Goal: Task Accomplishment & Management: Manage account settings

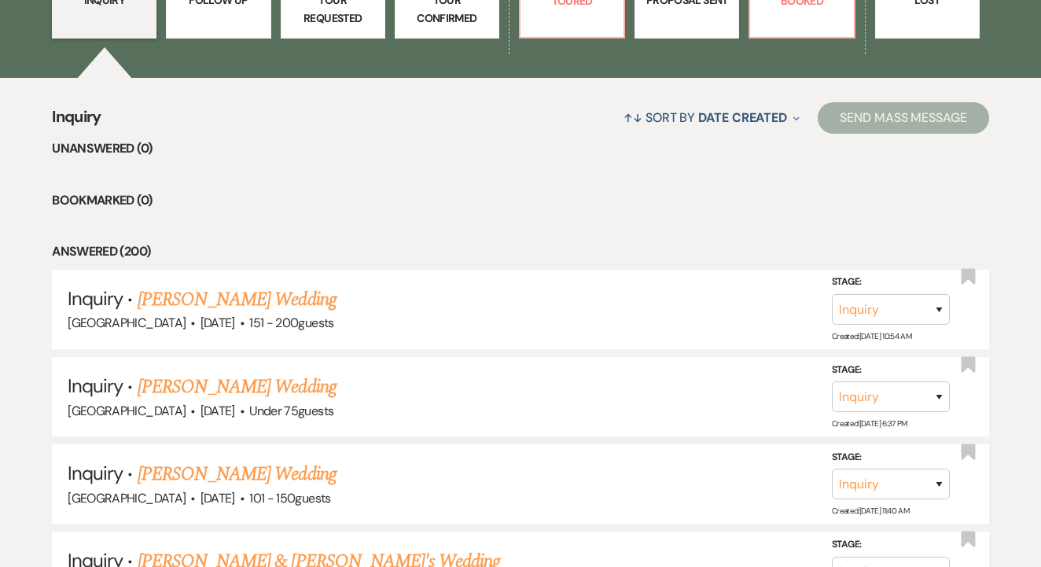
scroll to position [535, 0]
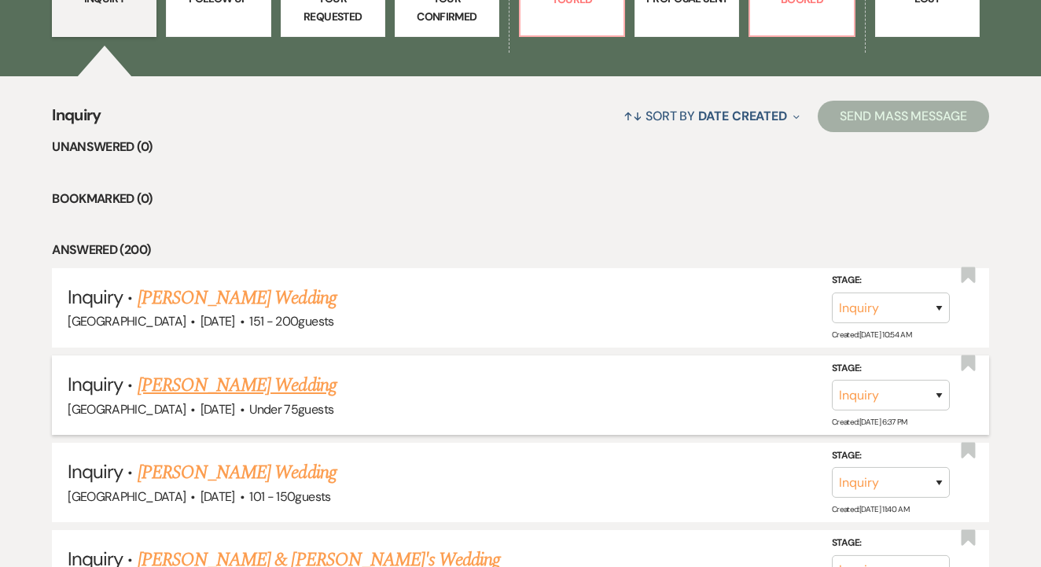
click at [278, 388] on link "[PERSON_NAME] Wedding" at bounding box center [237, 385] width 199 height 28
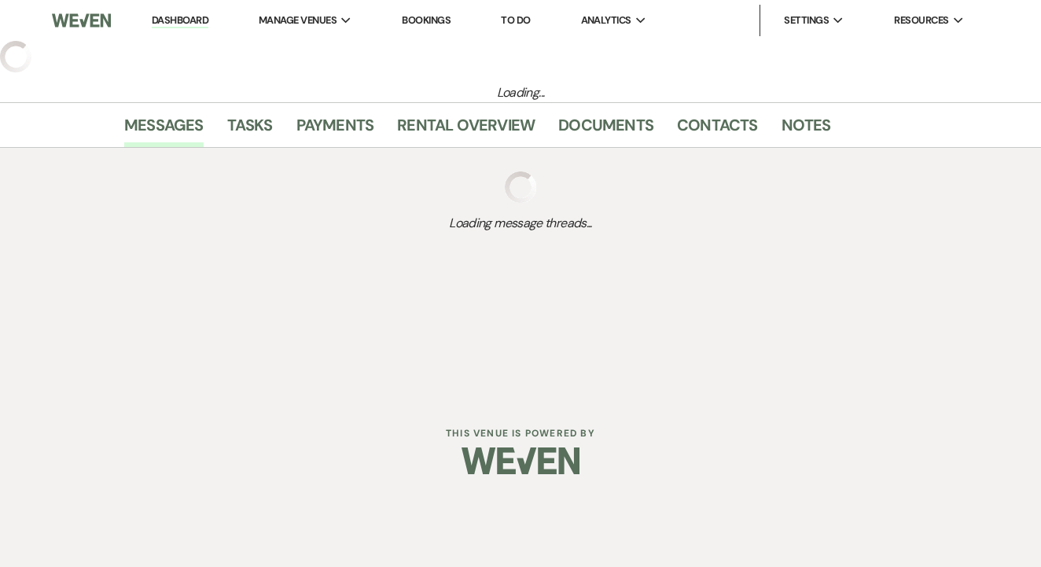
select select "3"
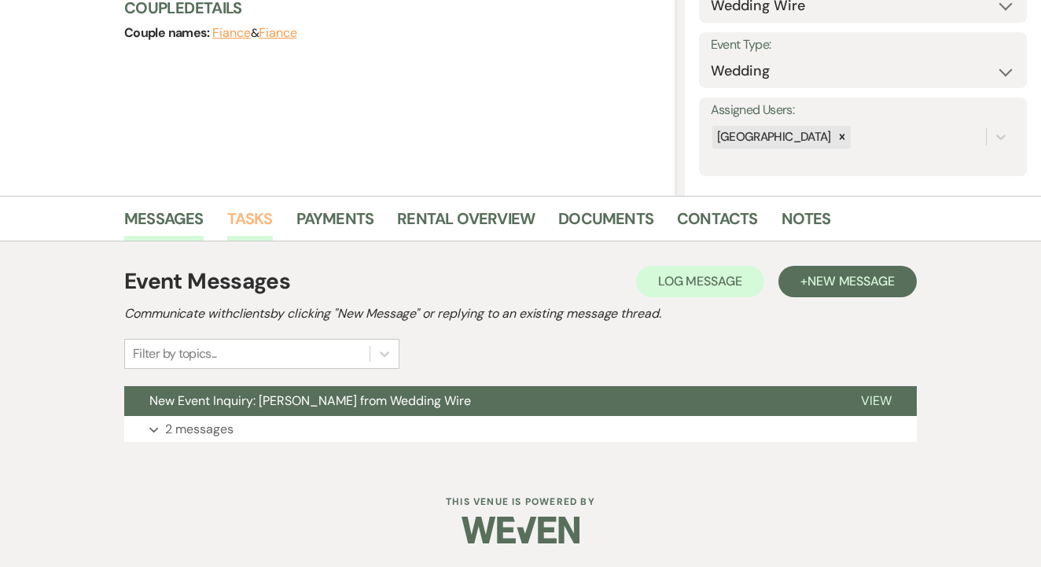
click at [261, 204] on li "Tasks" at bounding box center [261, 222] width 69 height 38
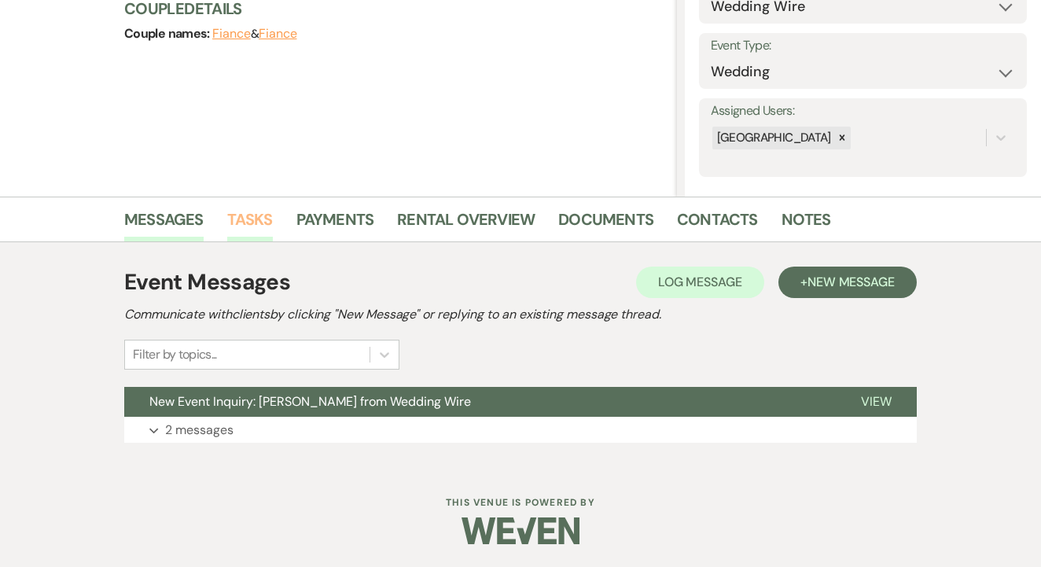
click at [262, 233] on link "Tasks" at bounding box center [250, 224] width 46 height 35
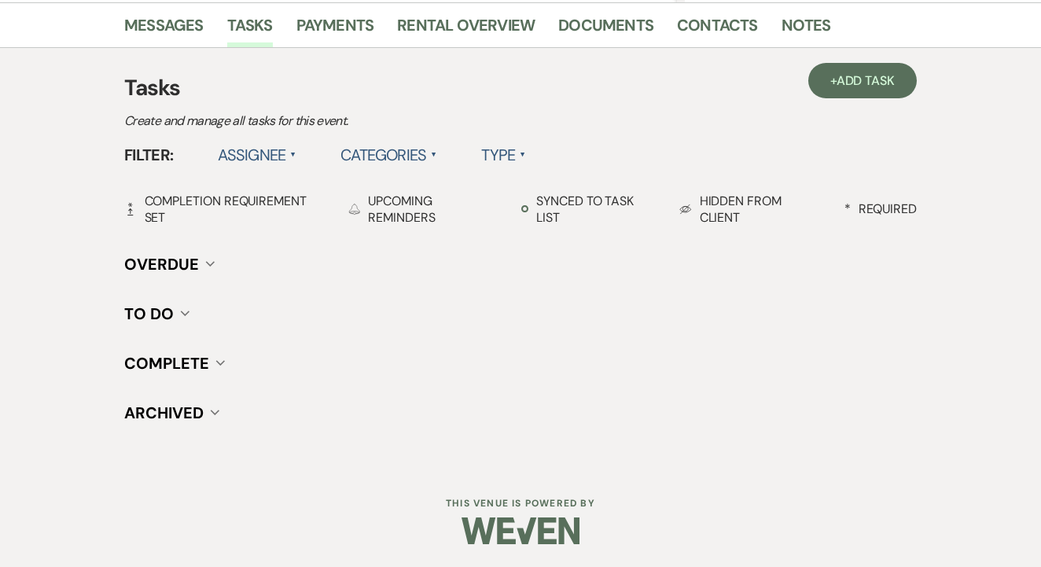
click at [870, 57] on div "+ Add Task Tasks Create and manage all tasks for this event. Filter: Assignee ▲…" at bounding box center [520, 257] width 897 height 419
click at [872, 87] on span "Add Task" at bounding box center [866, 80] width 58 height 17
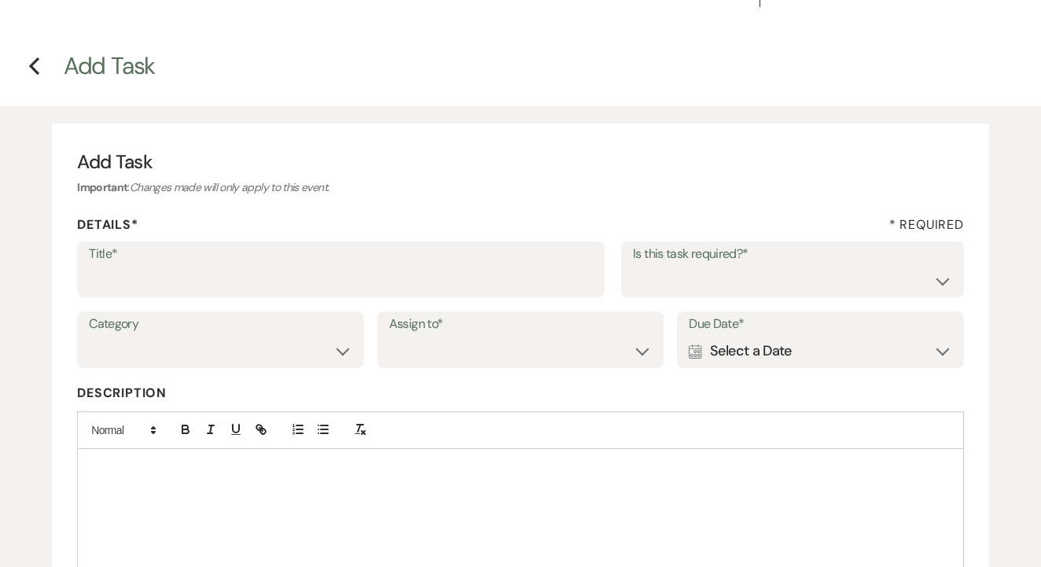
scroll to position [31, 0]
click at [377, 258] on label "Title*" at bounding box center [341, 252] width 504 height 23
click at [377, 263] on input "Title*" at bounding box center [341, 278] width 504 height 31
type input "1st"
click at [686, 278] on select "Yes No" at bounding box center [792, 278] width 319 height 31
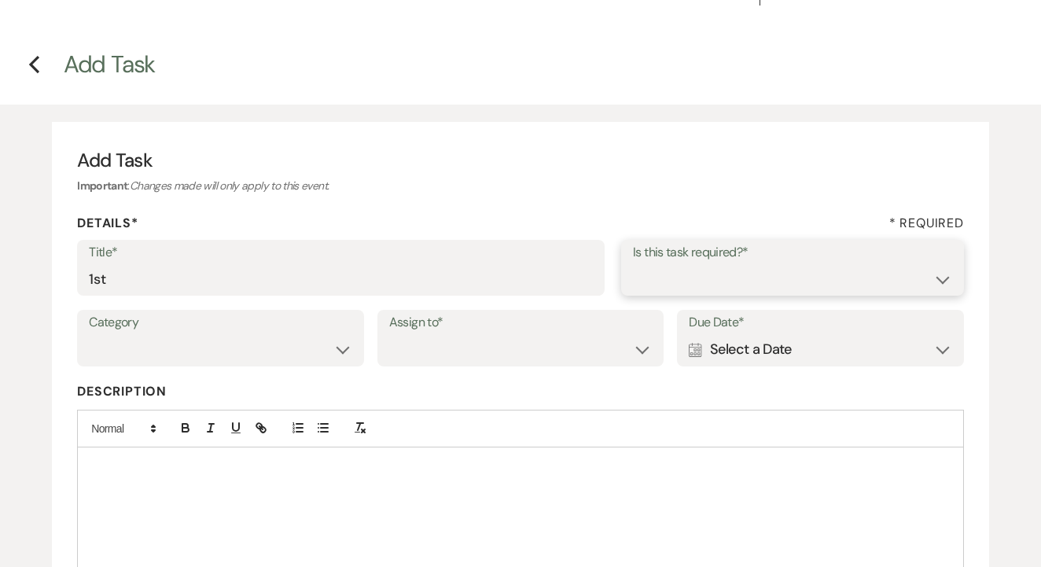
select select "false"
click at [534, 359] on select "Venue Client" at bounding box center [520, 349] width 263 height 31
select select "venueHost"
click at [725, 362] on div "Calendar Select a Date Expand" at bounding box center [820, 349] width 263 height 31
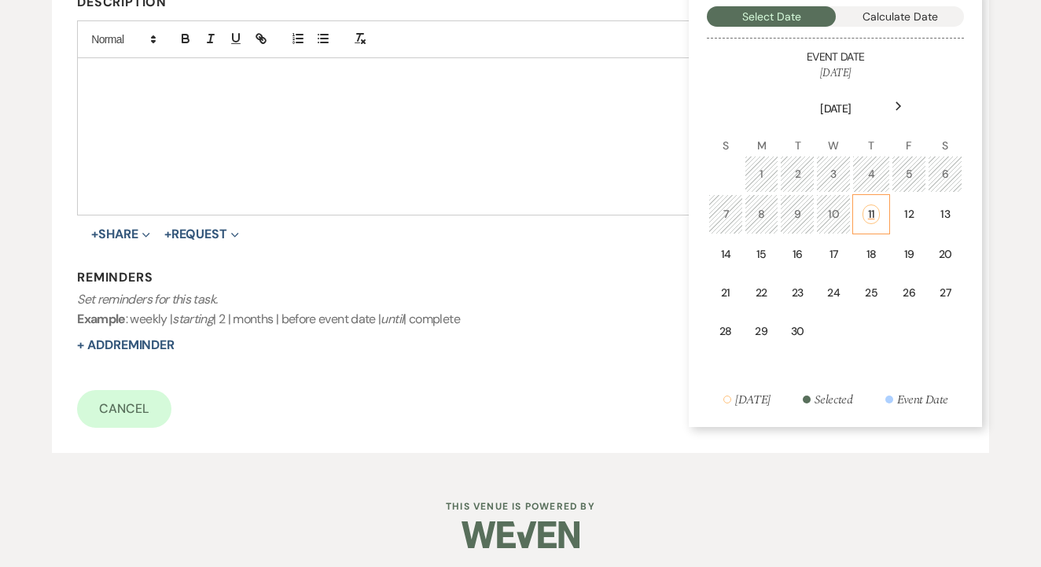
scroll to position [419, 0]
click at [774, 244] on td "15" at bounding box center [762, 255] width 34 height 37
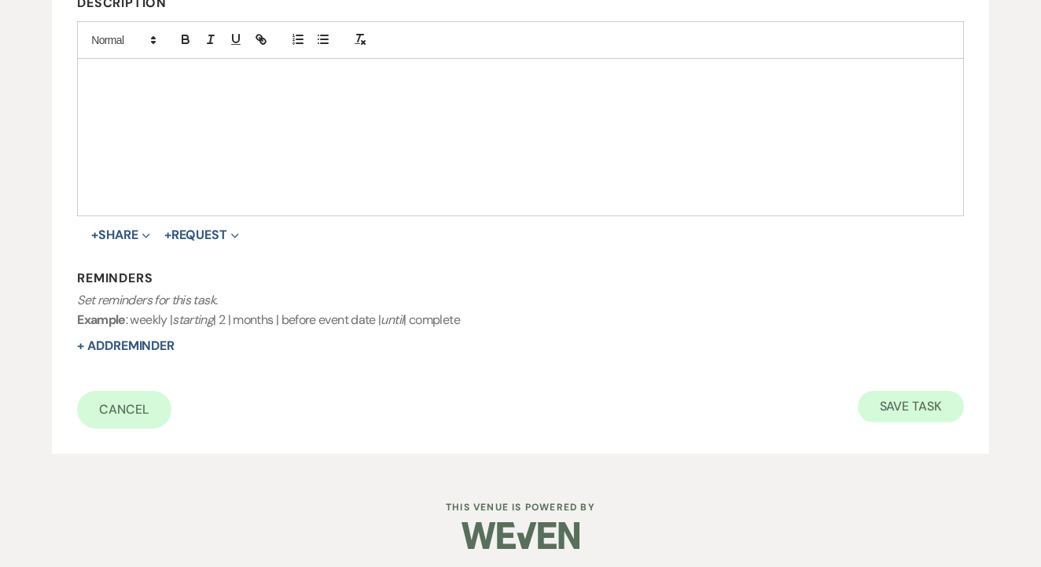
click at [908, 391] on button "Save Task" at bounding box center [911, 406] width 106 height 31
select select "3"
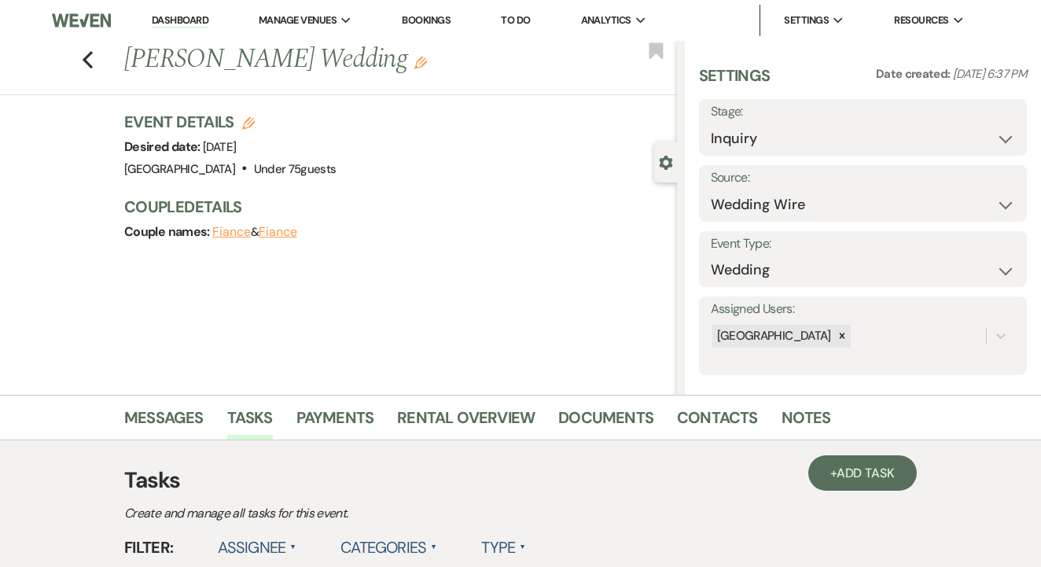
click at [158, 20] on link "Dashboard" at bounding box center [180, 20] width 57 height 15
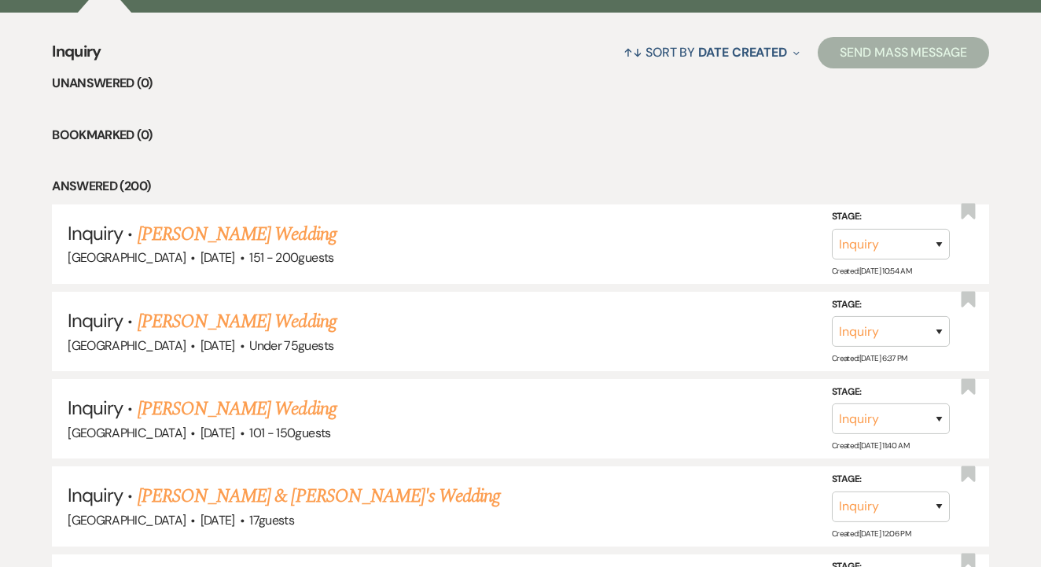
scroll to position [660, 0]
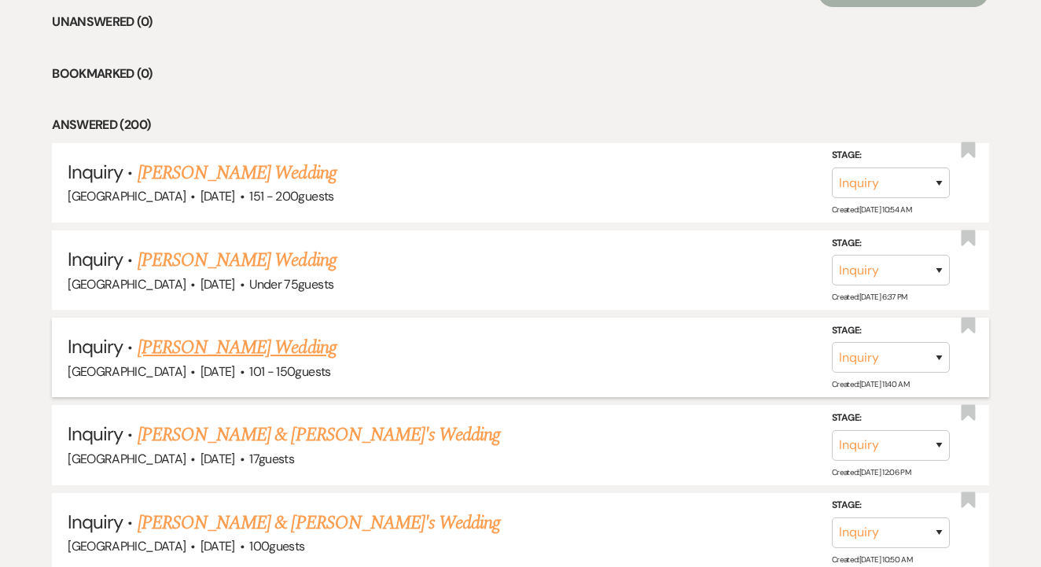
click at [291, 338] on link "[PERSON_NAME] Wedding" at bounding box center [237, 347] width 199 height 28
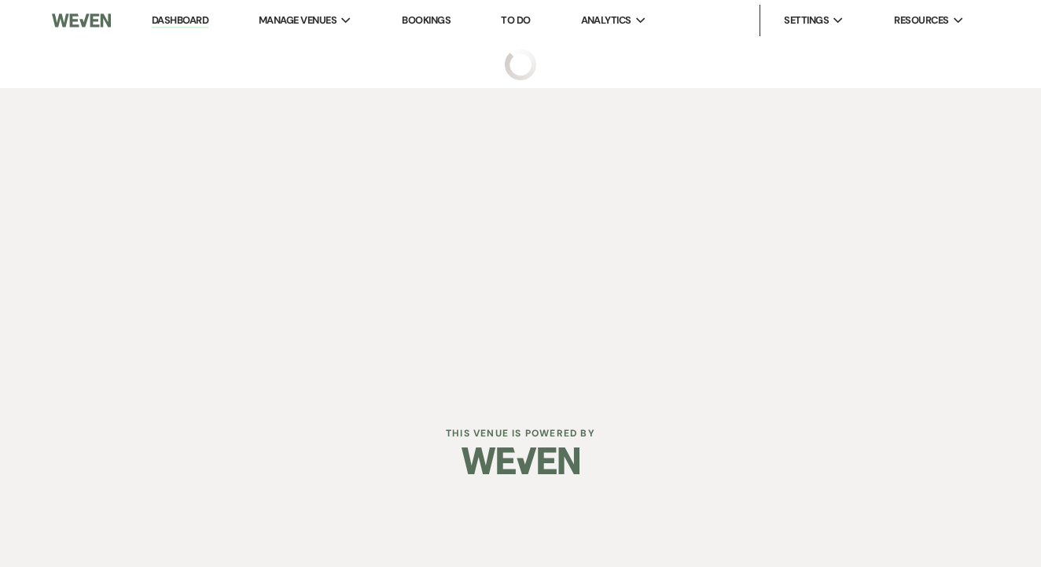
select select "2"
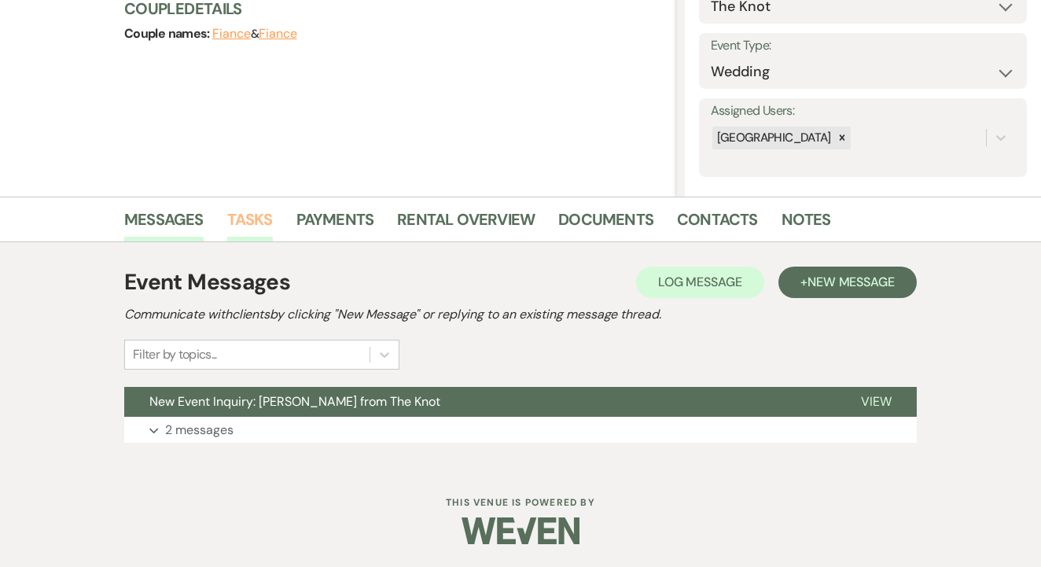
click at [254, 222] on link "Tasks" at bounding box center [250, 224] width 46 height 35
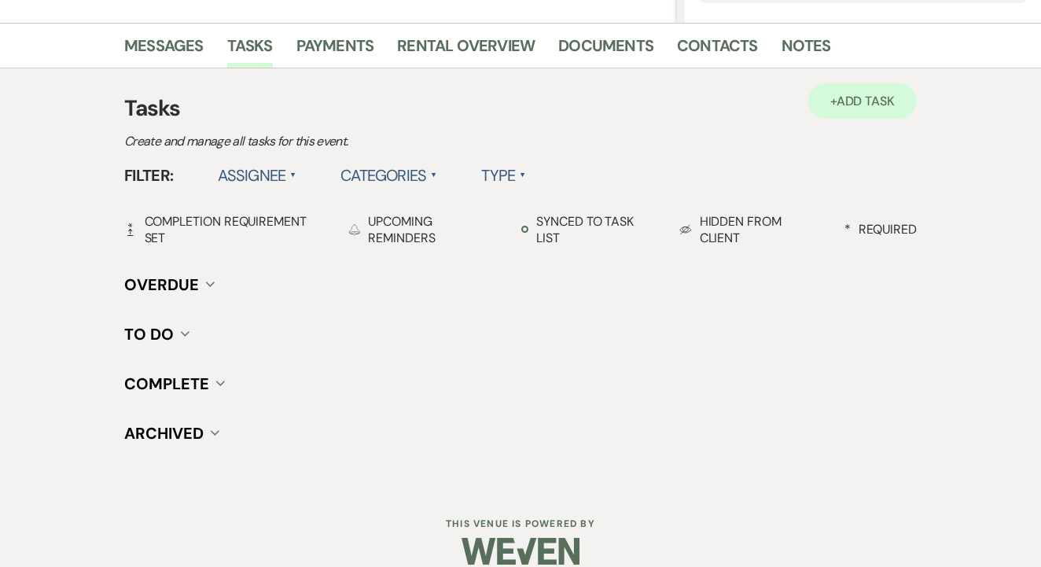
scroll to position [371, 0]
click at [852, 101] on span "Add Task" at bounding box center [866, 102] width 58 height 17
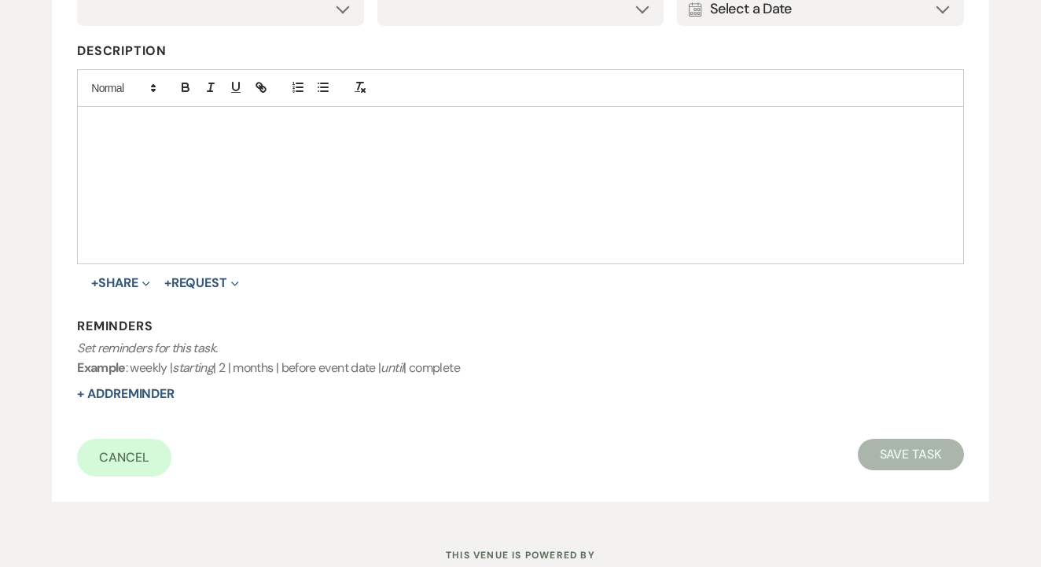
click at [293, 215] on div at bounding box center [521, 185] width 886 height 157
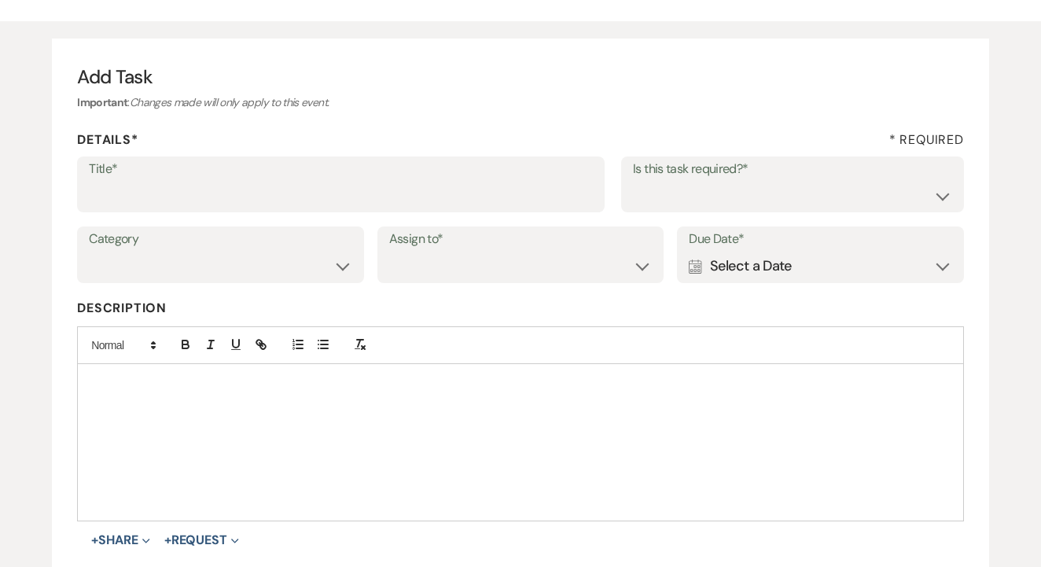
scroll to position [113, 0]
click at [293, 215] on div "Title* Is this task required?* Yes No" at bounding box center [520, 192] width 887 height 71
click at [315, 193] on input "Title*" at bounding box center [341, 196] width 504 height 31
type input "1st"
click at [679, 184] on select "Yes No" at bounding box center [792, 196] width 319 height 31
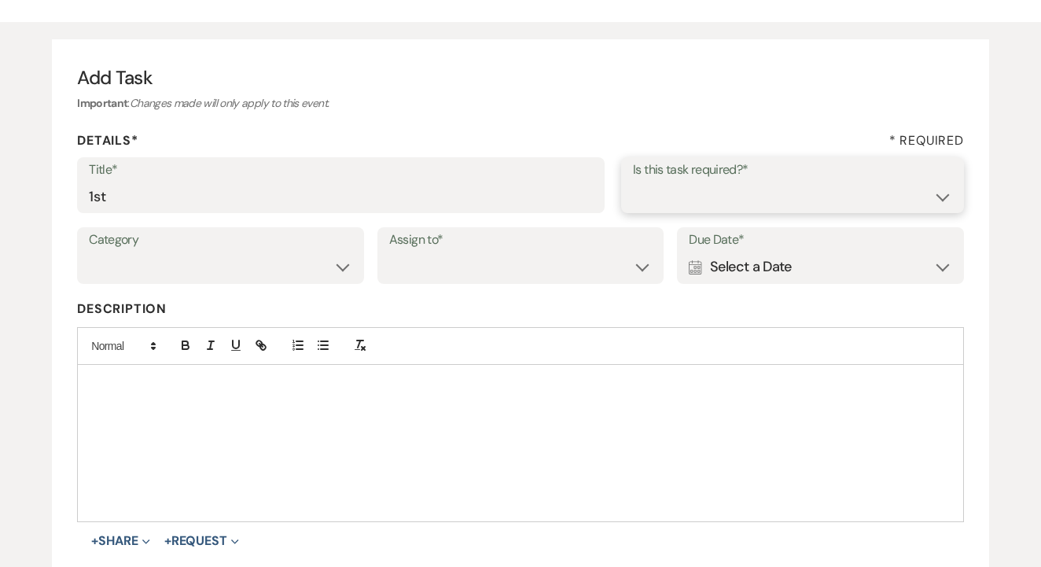
select select "false"
click at [525, 265] on select "Venue Client" at bounding box center [520, 267] width 263 height 31
select select "venueHost"
click at [742, 253] on div "Calendar Select a Date Expand" at bounding box center [820, 267] width 263 height 31
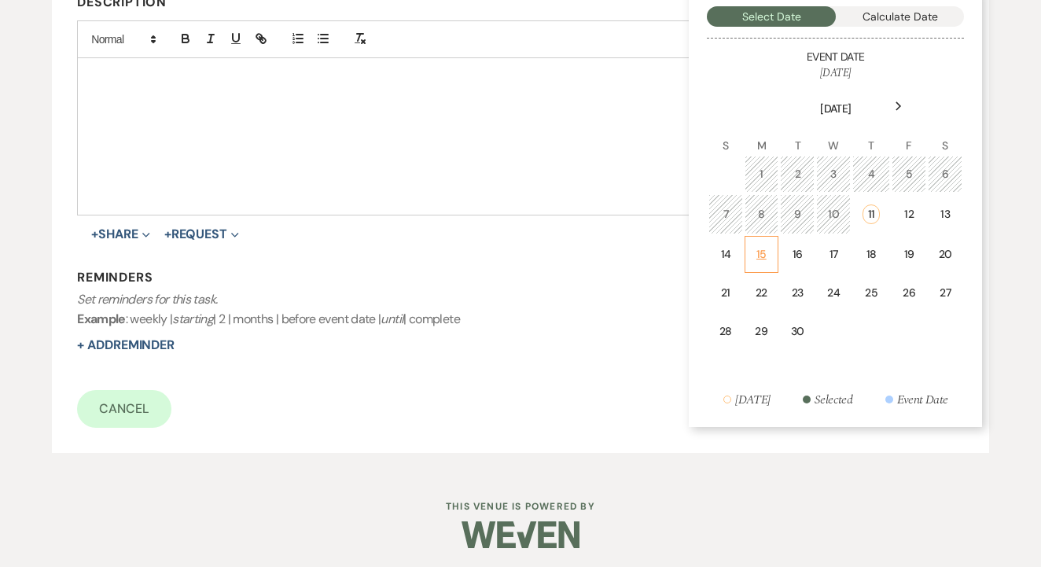
click at [764, 251] on div "15" at bounding box center [761, 254] width 13 height 17
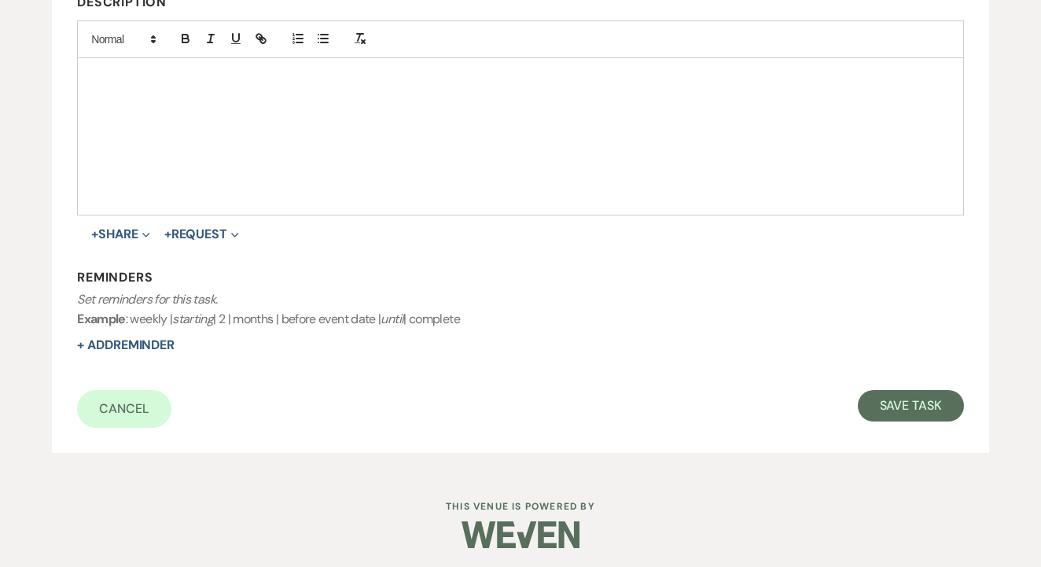
scroll to position [419, 0]
click at [906, 414] on button "Save Task" at bounding box center [911, 406] width 106 height 31
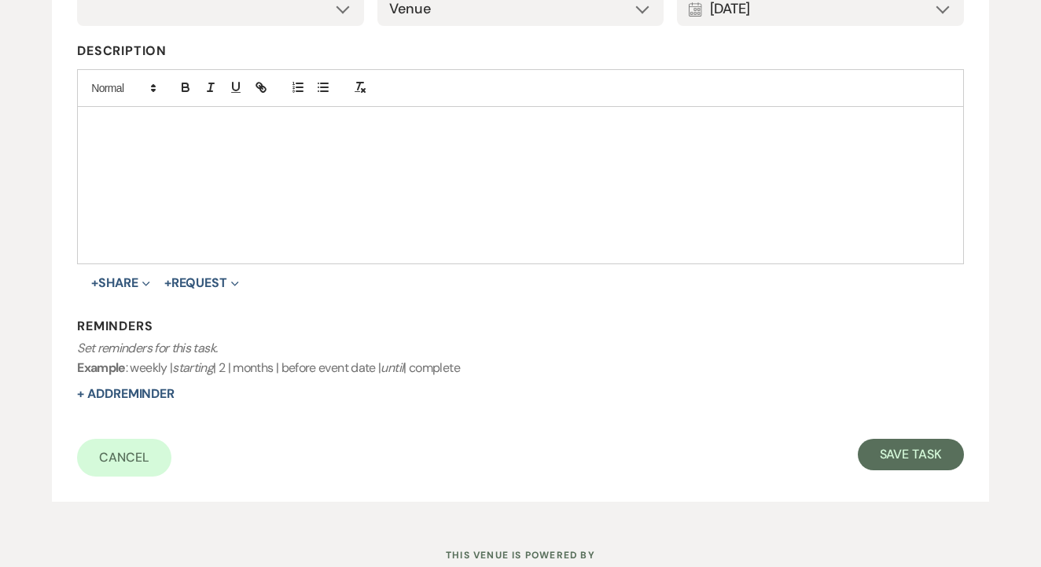
select select "2"
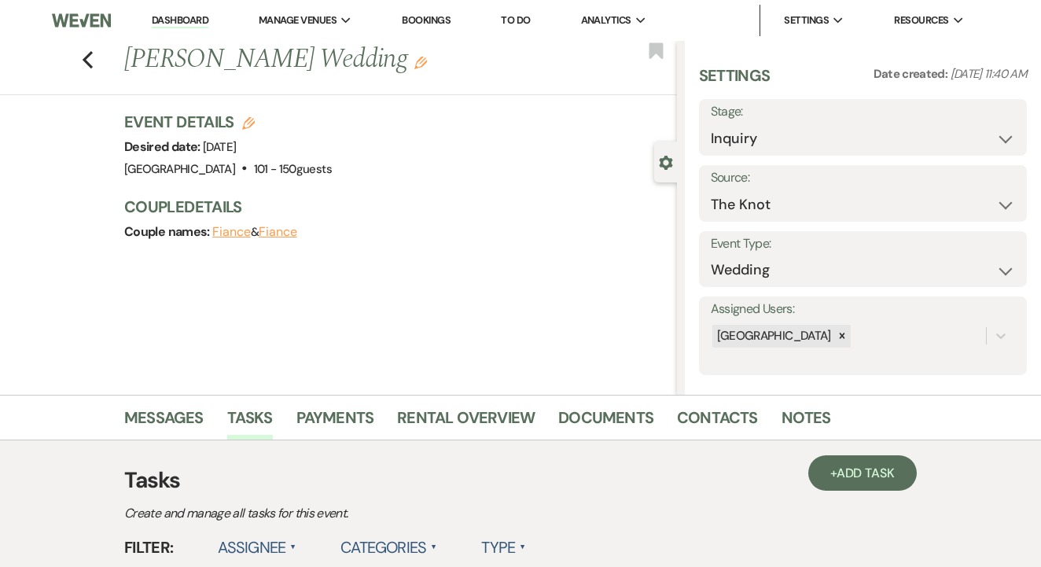
click at [193, 17] on link "Dashboard" at bounding box center [180, 20] width 57 height 15
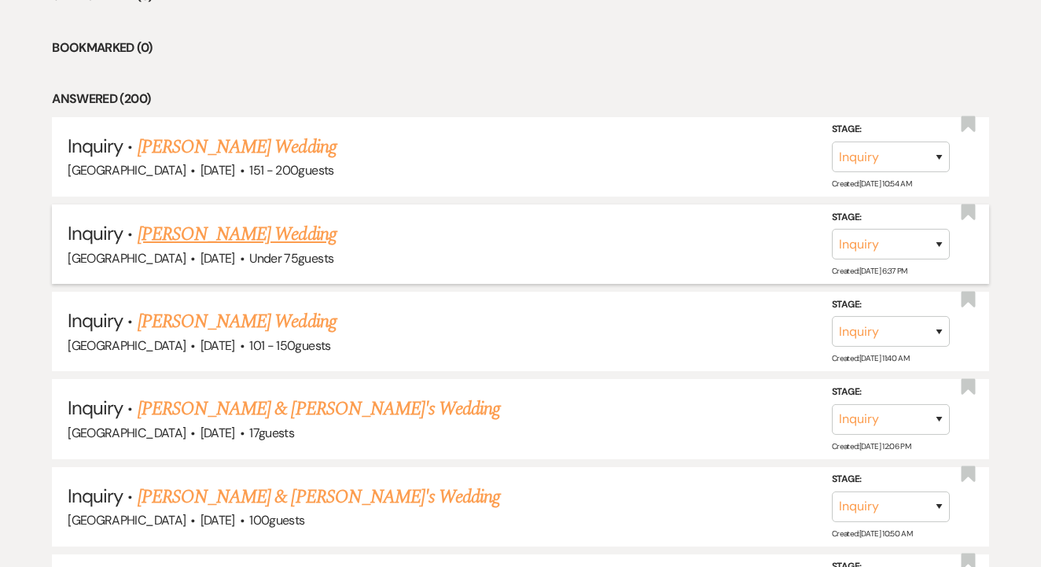
scroll to position [714, 0]
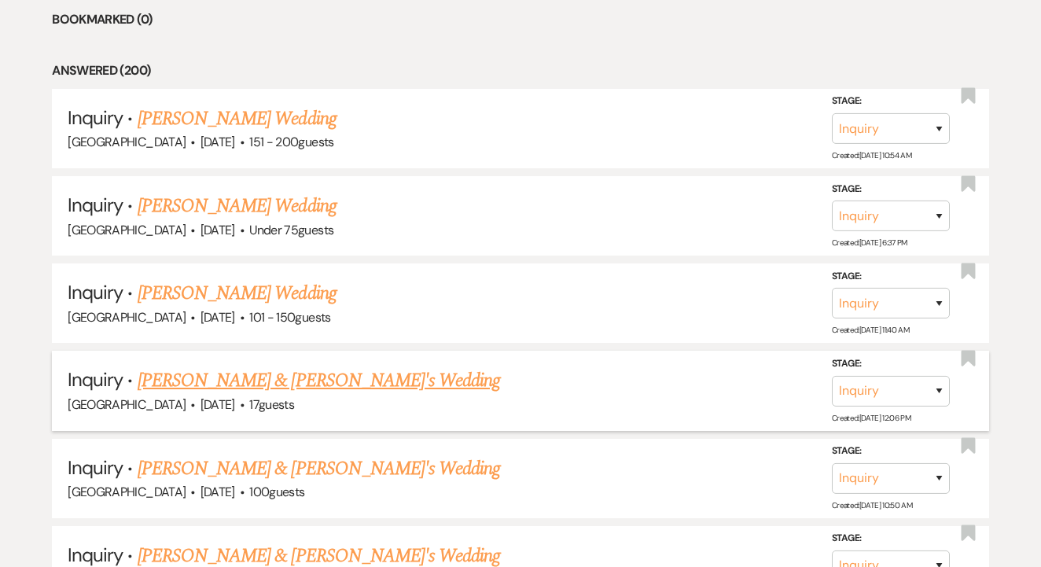
click at [301, 368] on link "[PERSON_NAME] & [PERSON_NAME]'s Wedding" at bounding box center [319, 380] width 363 height 28
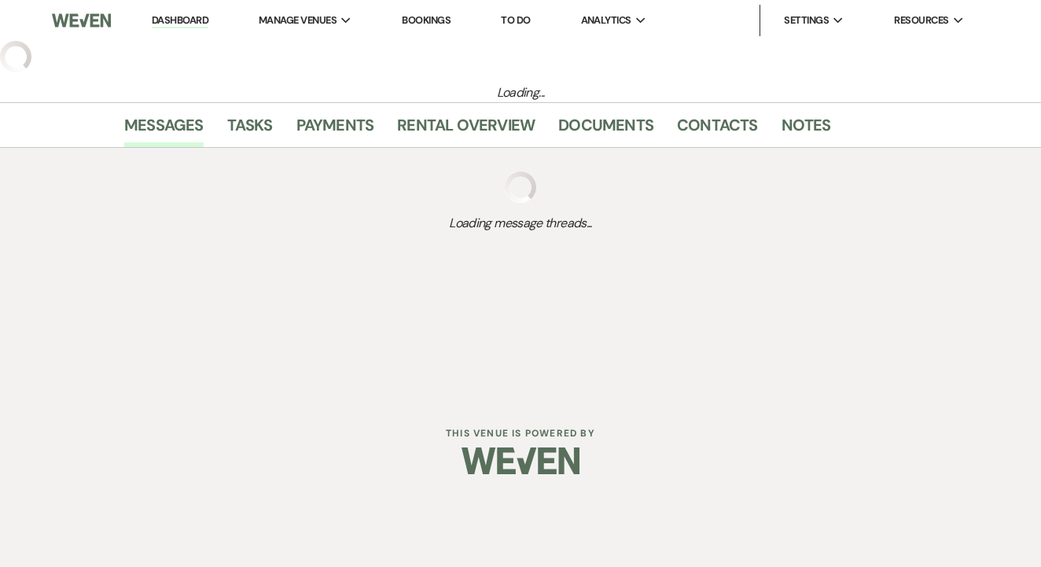
select select "17"
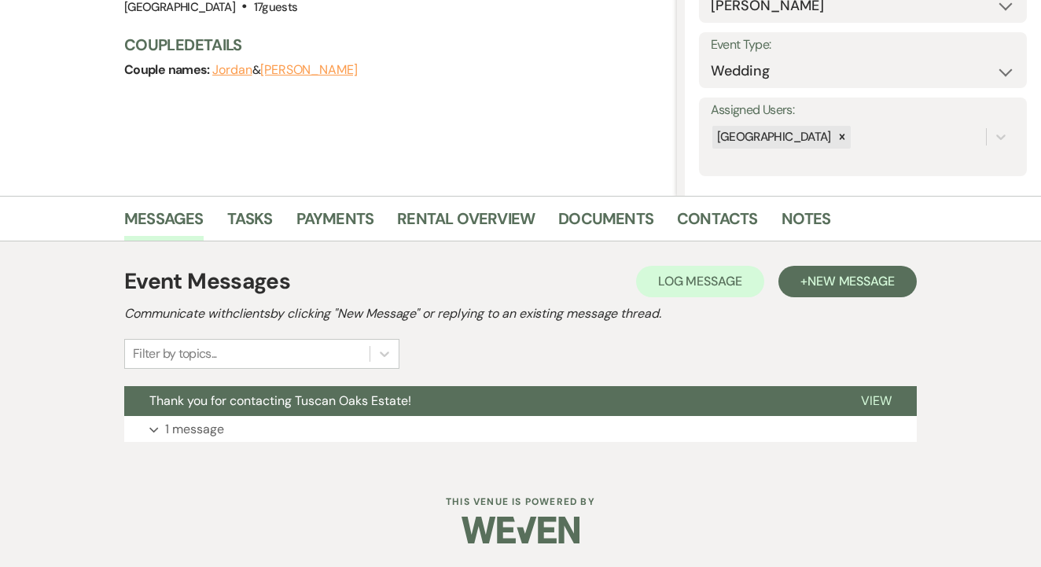
scroll to position [198, 0]
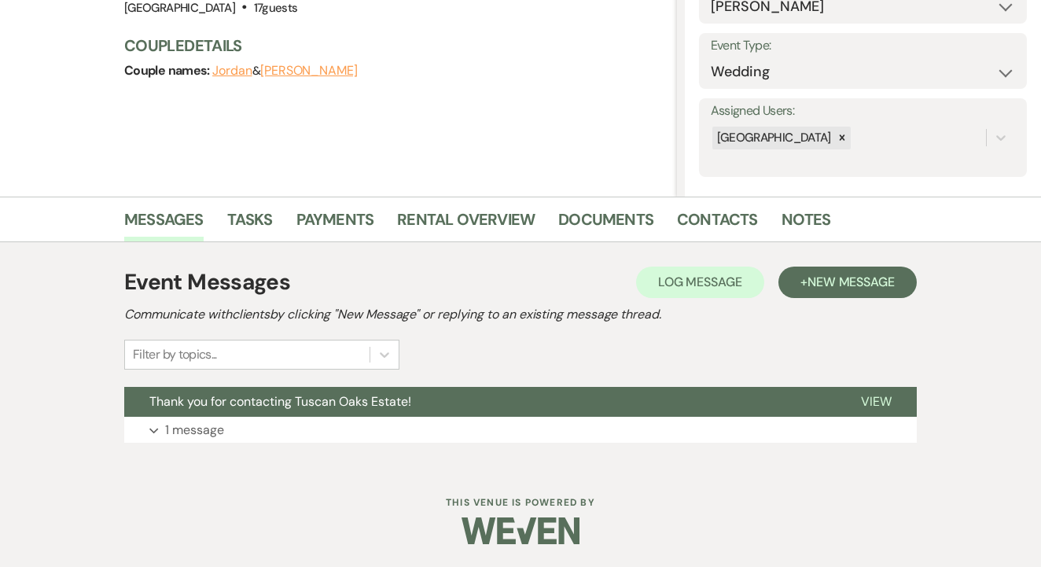
click at [255, 190] on div "Previous Jordan & [PERSON_NAME]'s Wedding Edit Bookmark Gear Settings Settings …" at bounding box center [338, 20] width 677 height 354
click at [263, 219] on link "Tasks" at bounding box center [250, 224] width 46 height 35
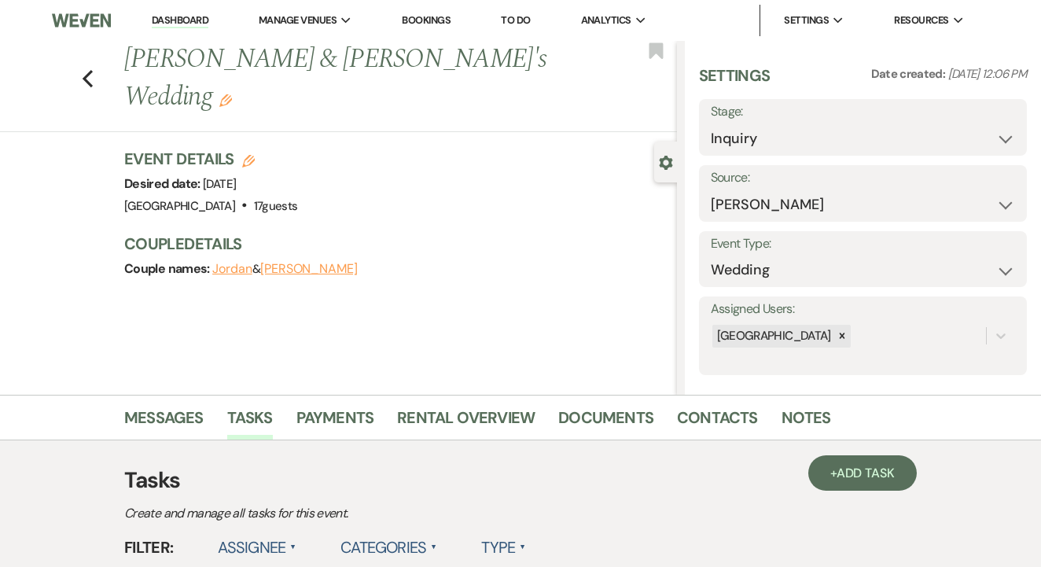
click at [530, 18] on link "To Do" at bounding box center [515, 19] width 29 height 13
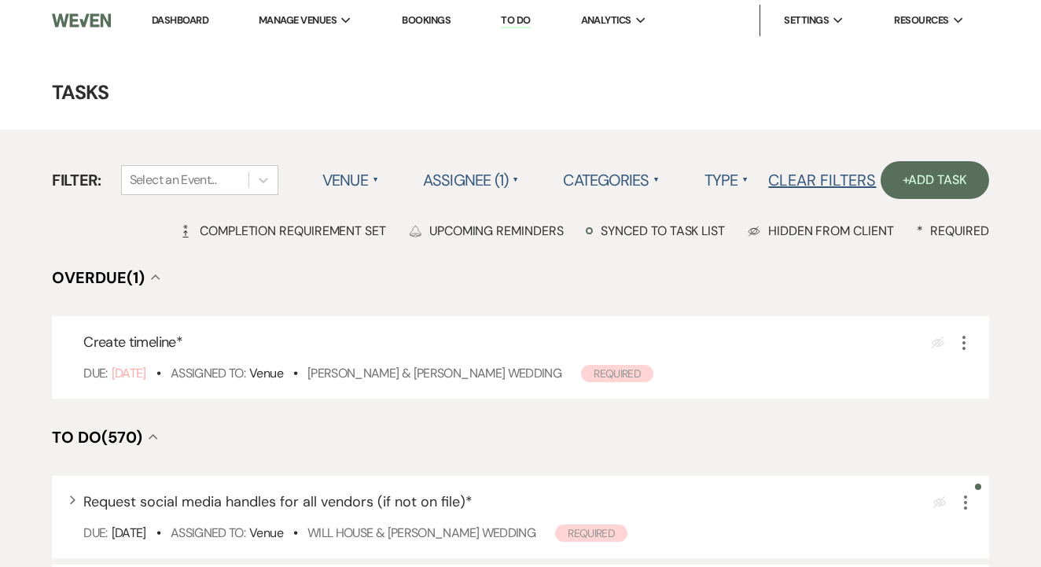
click at [530, 18] on link "To Do" at bounding box center [515, 20] width 29 height 15
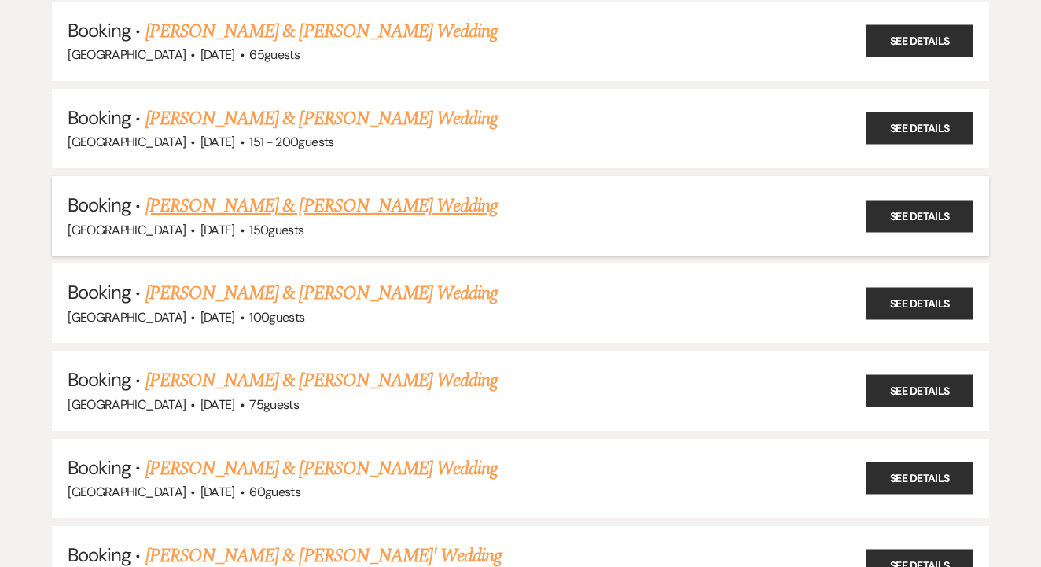
scroll to position [1804, 0]
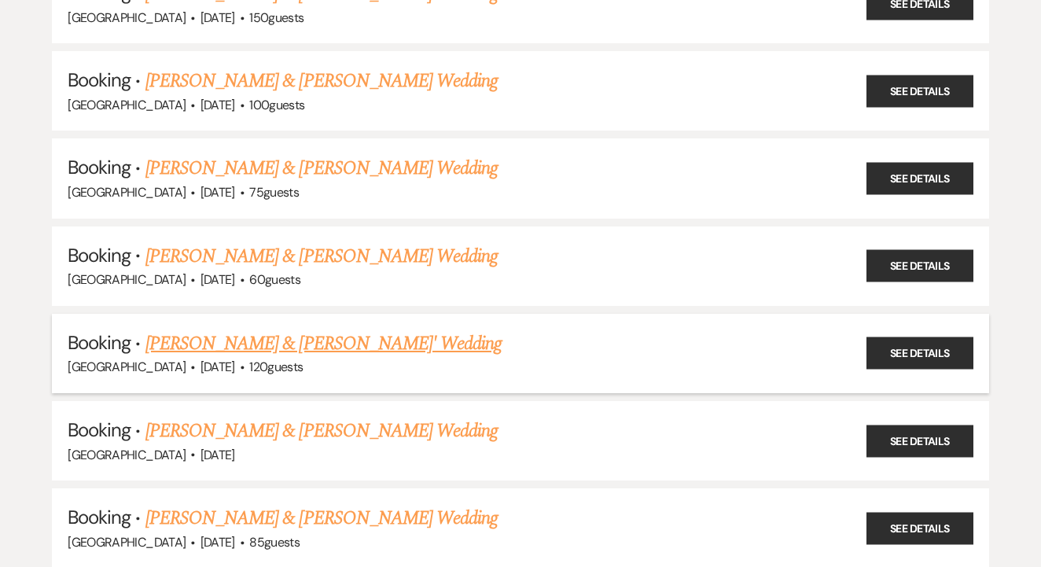
click at [375, 330] on link "[PERSON_NAME] & [PERSON_NAME]' Wedding" at bounding box center [323, 344] width 357 height 28
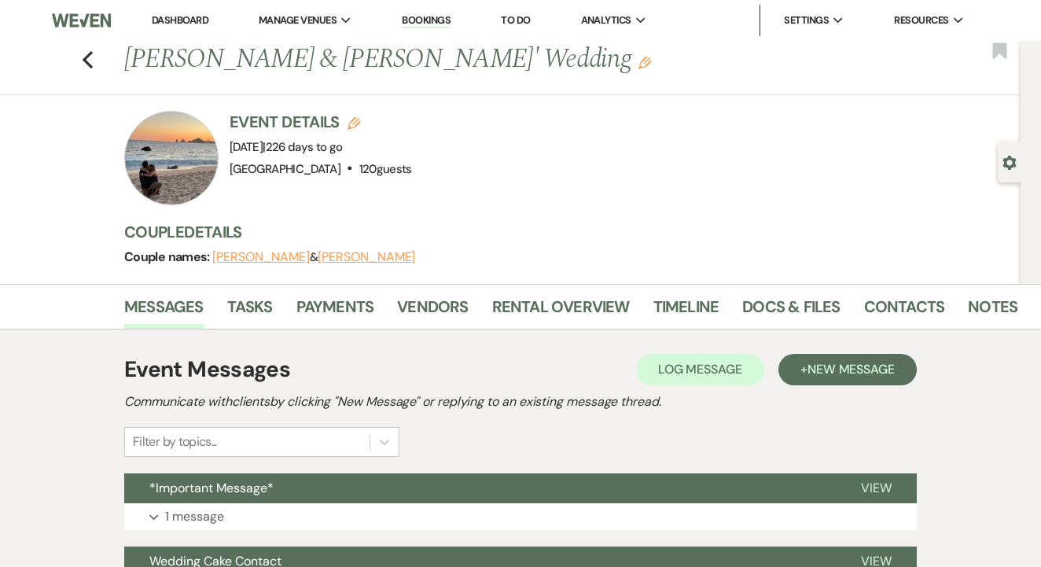
click at [558, 309] on link "Rental Overview" at bounding box center [561, 311] width 138 height 35
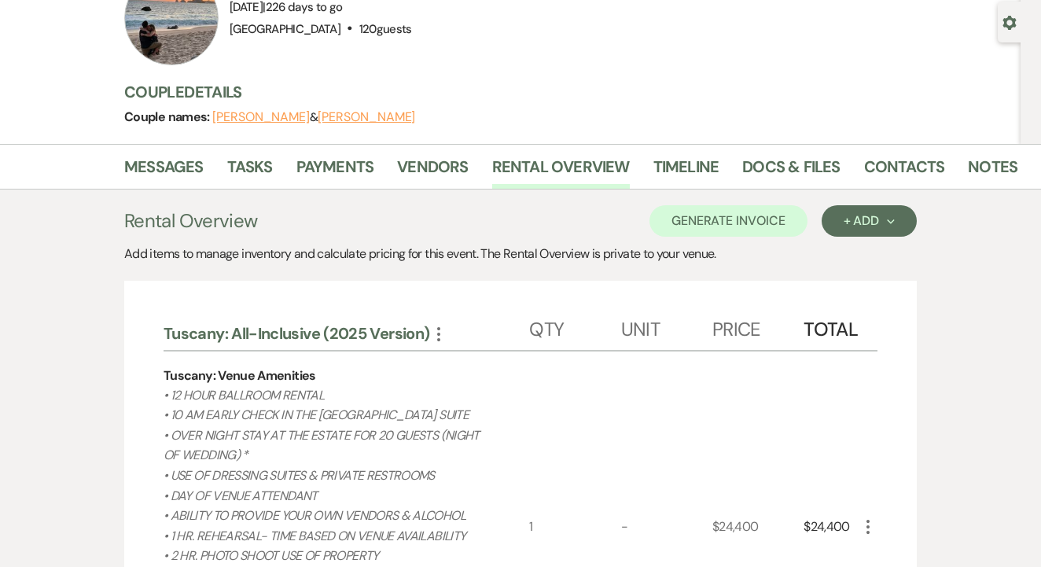
scroll to position [140, 0]
click at [776, 180] on link "Docs & Files" at bounding box center [791, 171] width 98 height 35
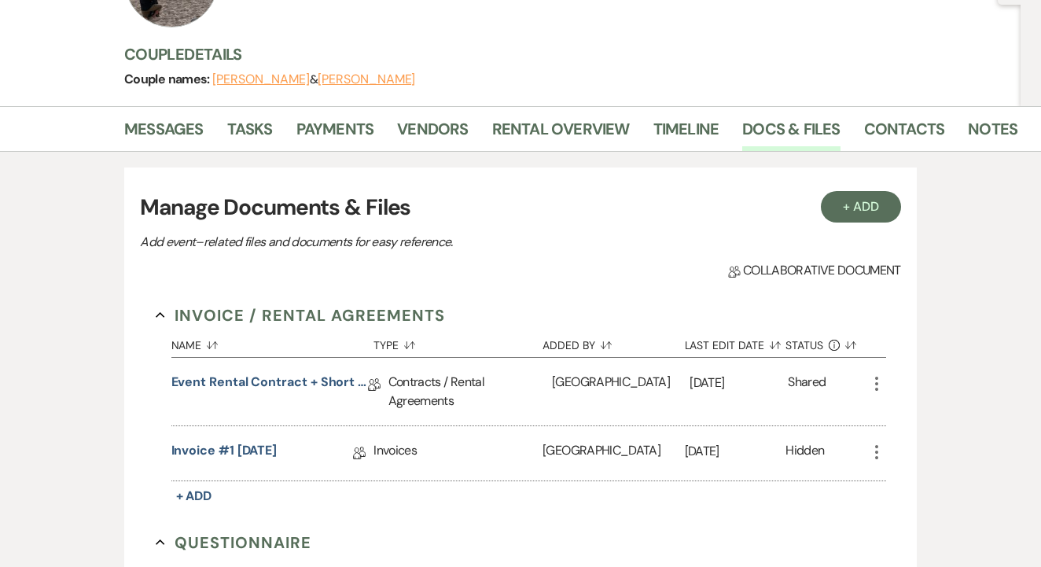
scroll to position [174, 0]
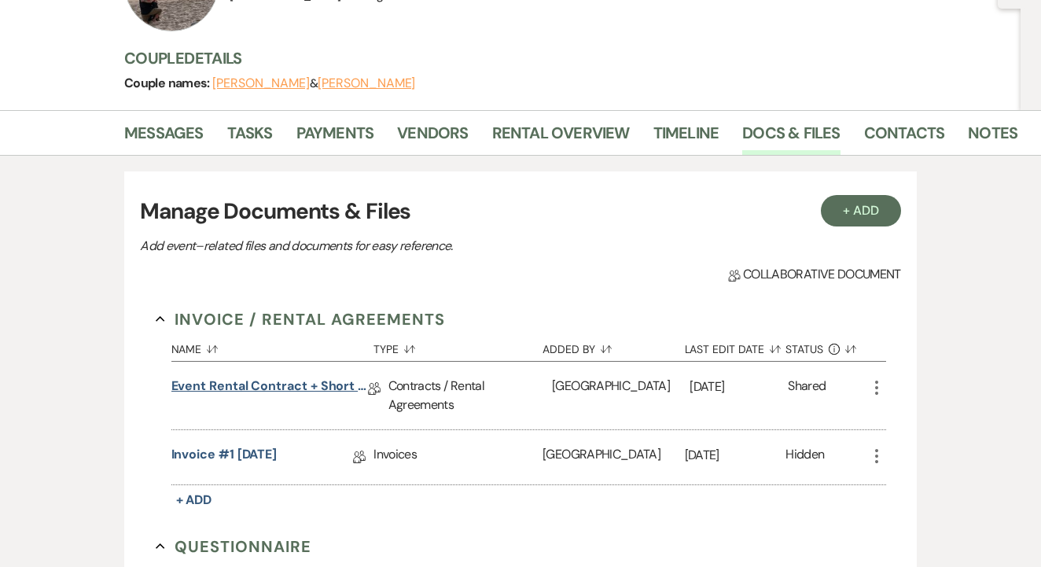
click at [255, 382] on link "Event Rental Contract + Short Term Lease" at bounding box center [269, 389] width 197 height 24
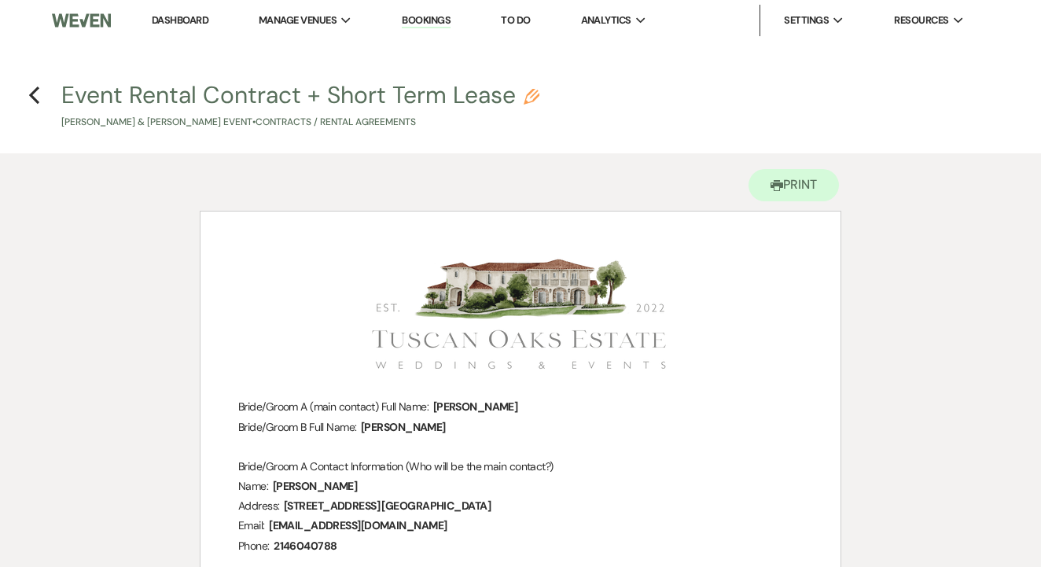
click at [28, 87] on h4 "Previous Event Rental Contract + Short Term Lease Pencil [PERSON_NAME] & [PERSO…" at bounding box center [520, 104] width 1041 height 51
click at [42, 93] on h4 "Previous Event Rental Contract + Short Term Lease Pencil [PERSON_NAME] & [PERSO…" at bounding box center [520, 104] width 1041 height 51
click at [37, 90] on use "button" at bounding box center [34, 95] width 10 height 17
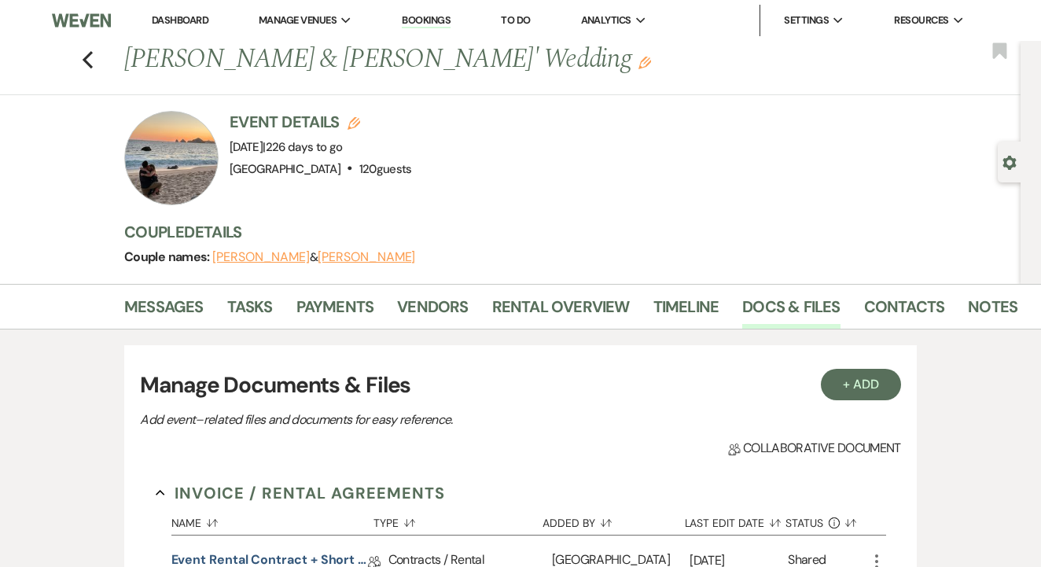
click at [569, 315] on link "Rental Overview" at bounding box center [561, 311] width 138 height 35
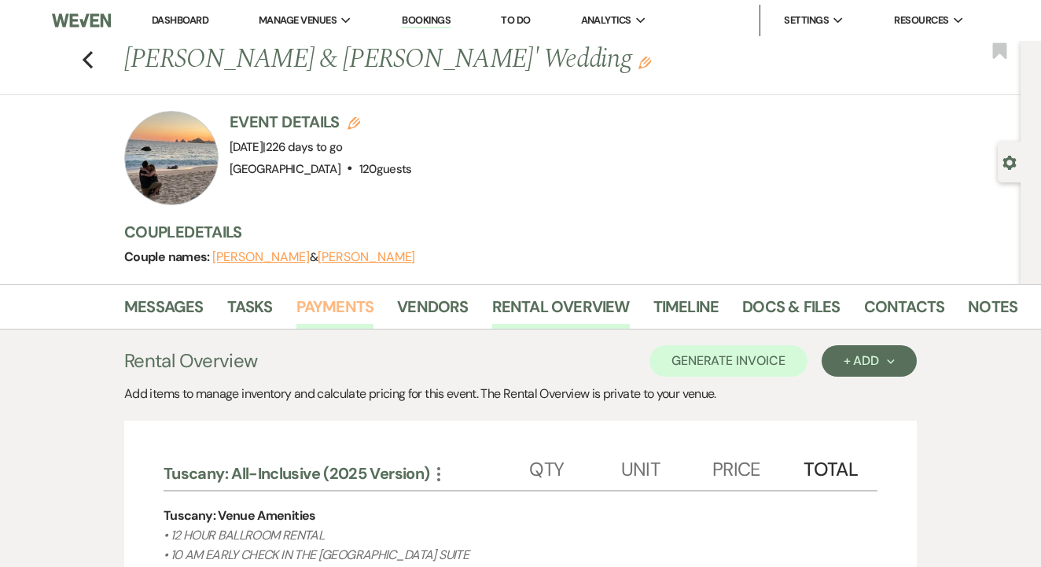
click at [330, 310] on link "Payments" at bounding box center [335, 311] width 78 height 35
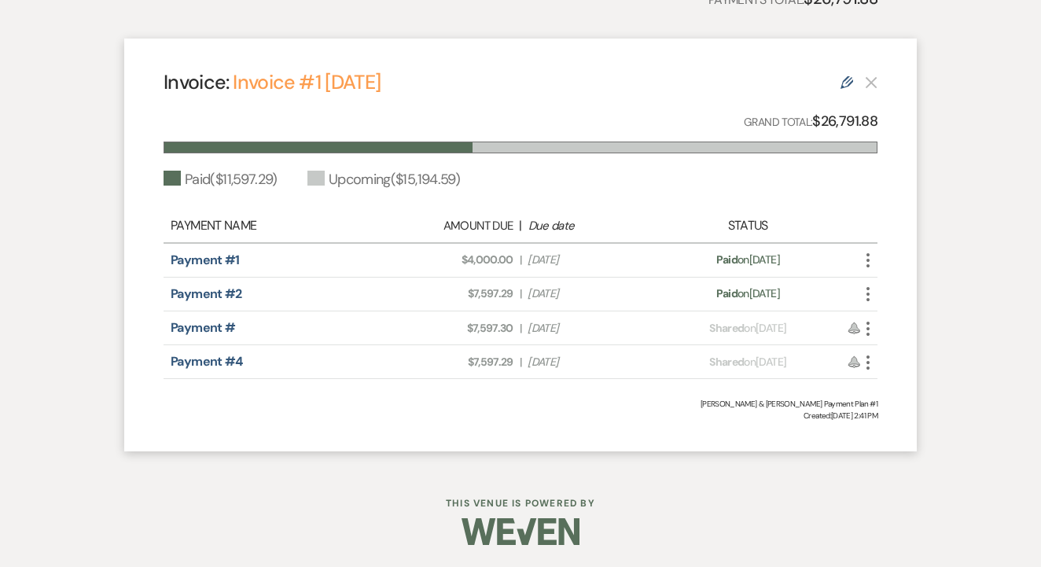
scroll to position [444, 0]
drag, startPoint x: 462, startPoint y: 328, endPoint x: 507, endPoint y: 330, distance: 45.6
click at [517, 333] on div "Amount Due: $7,597.30 | Due Date Oct 28, 2025" at bounding box center [521, 329] width 280 height 17
copy span "$7,597.30"
drag, startPoint x: 470, startPoint y: 365, endPoint x: 514, endPoint y: 365, distance: 43.3
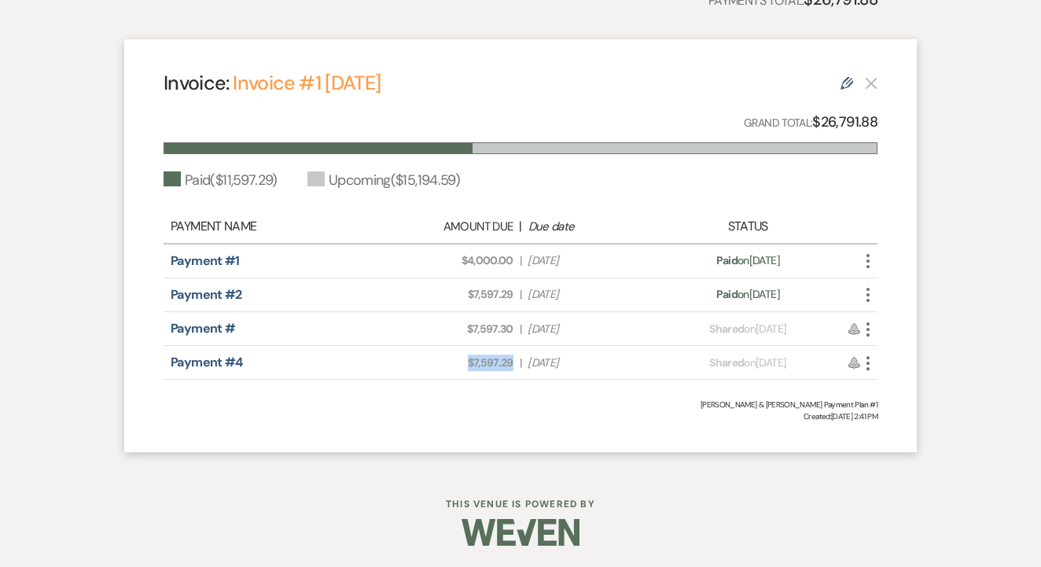
click at [514, 365] on div "Amount Due: $7,597.29 | Due Date Feb 25, 2026" at bounding box center [521, 363] width 280 height 17
copy span "$7,597.29"
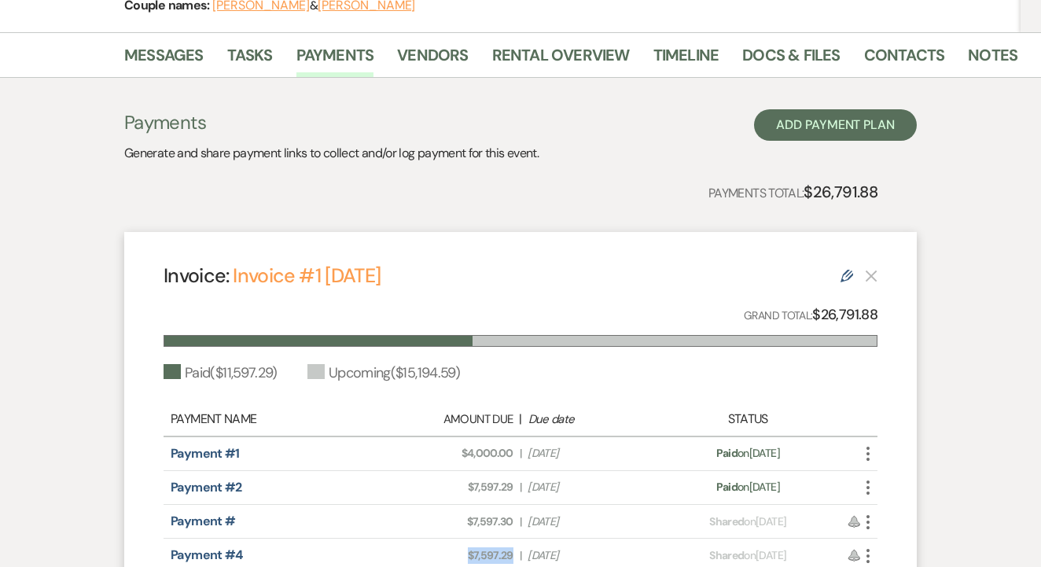
scroll to position [225, 0]
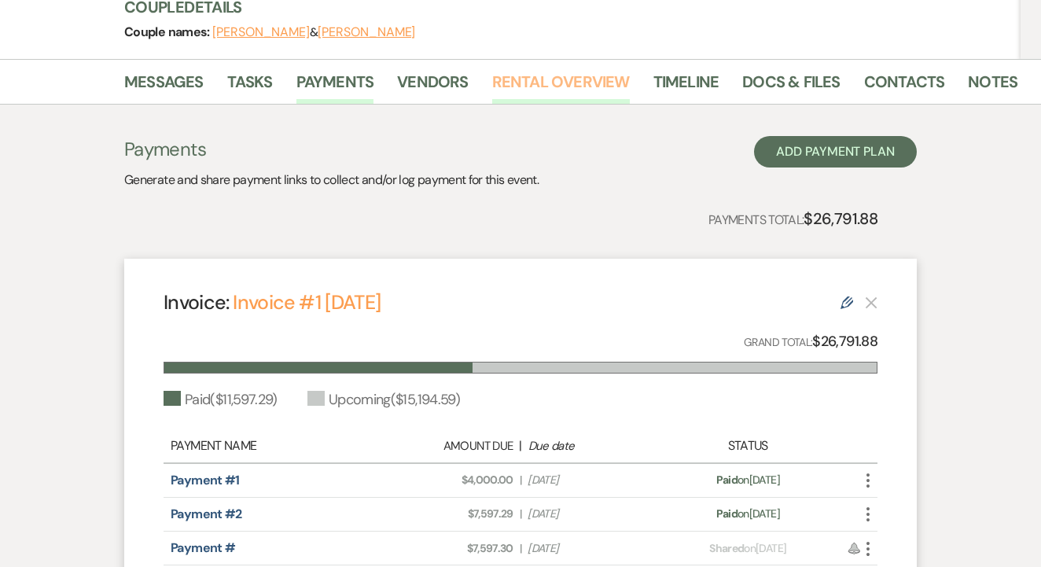
click at [591, 88] on link "Rental Overview" at bounding box center [561, 86] width 138 height 35
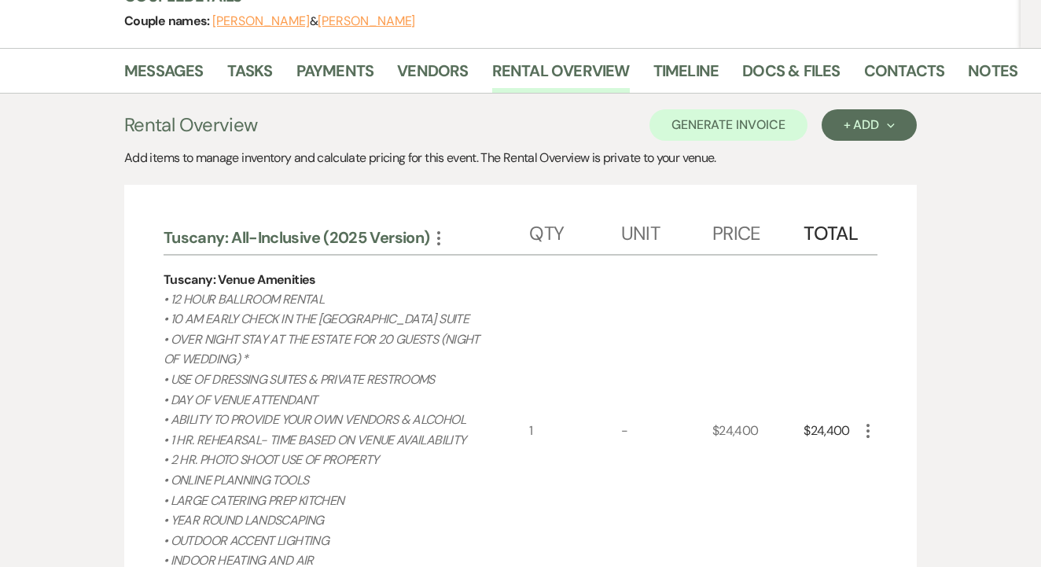
scroll to position [234, 0]
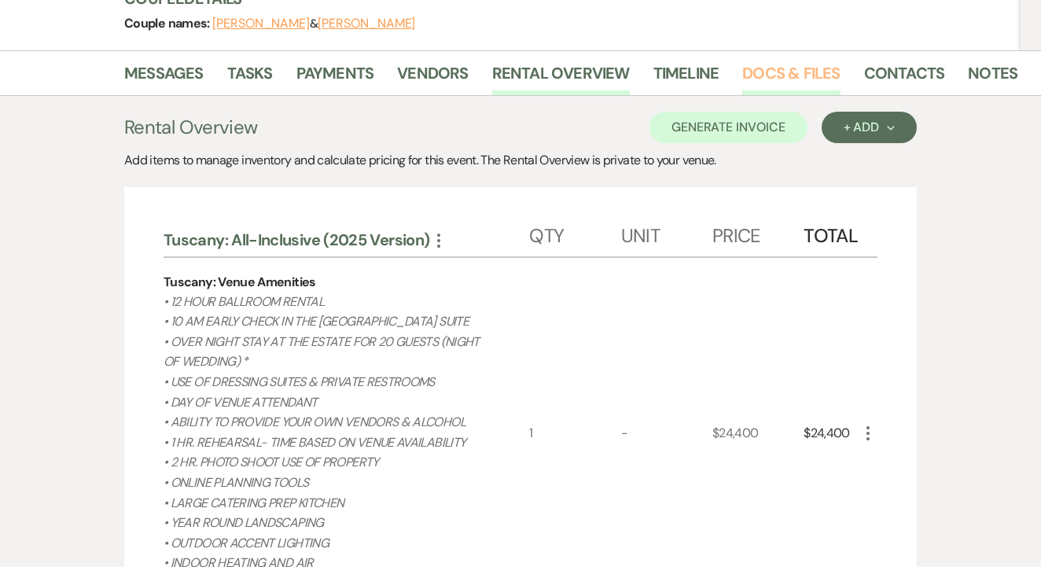
click at [794, 71] on link "Docs & Files" at bounding box center [791, 78] width 98 height 35
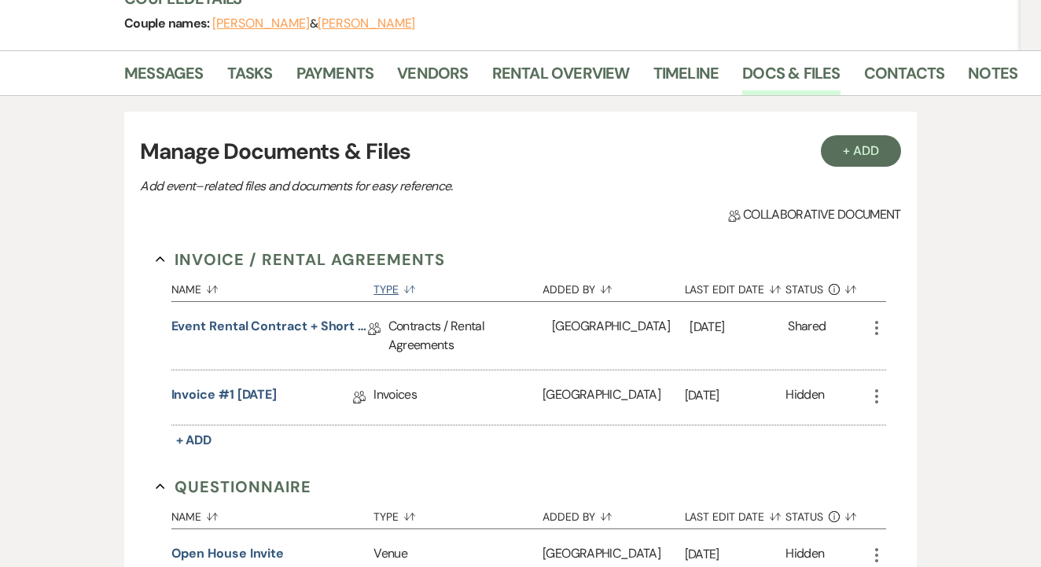
scroll to position [300, 0]
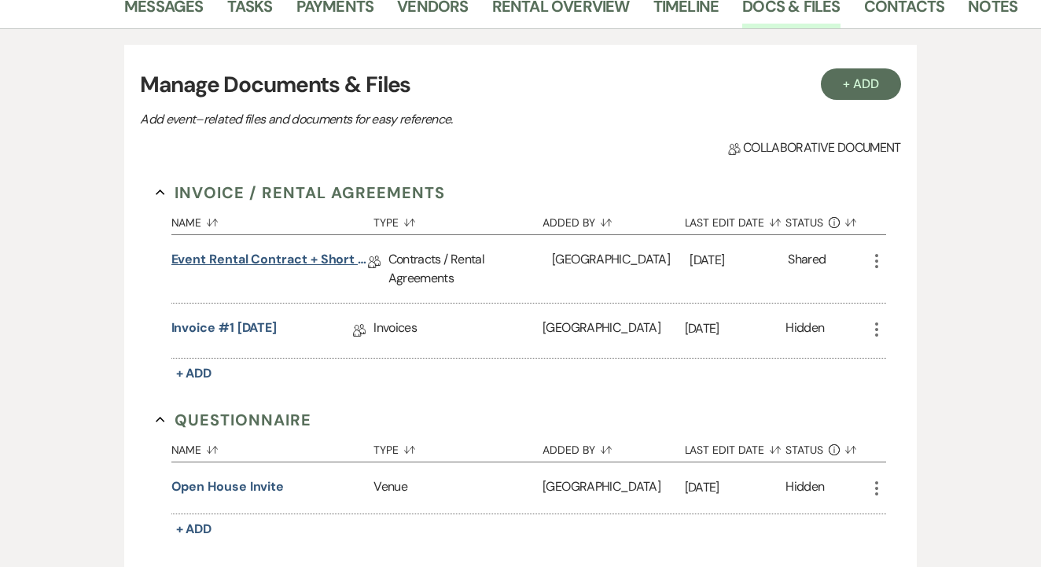
click at [320, 266] on link "Event Rental Contract + Short Term Lease" at bounding box center [269, 262] width 197 height 24
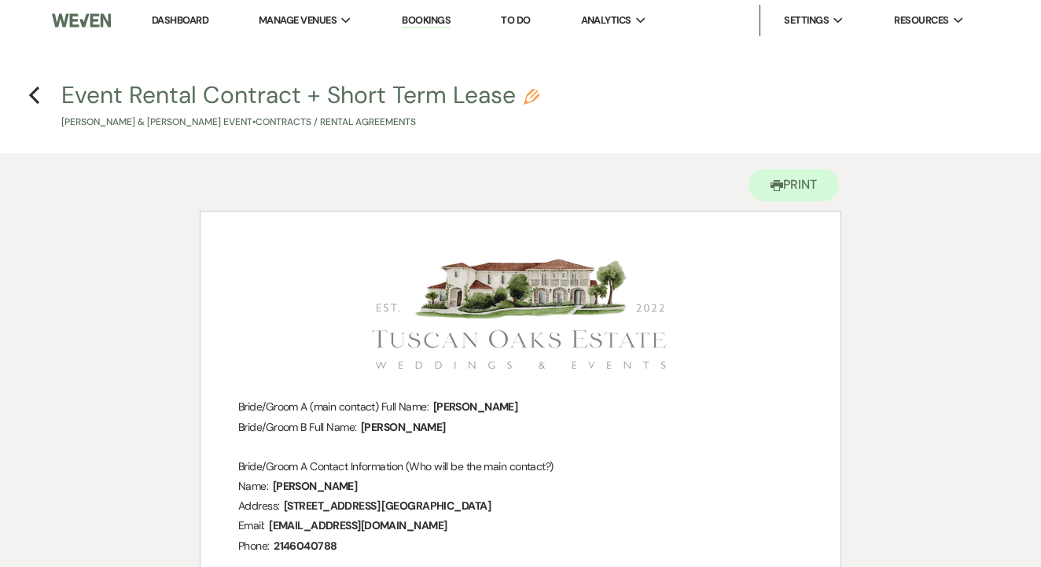
click at [26, 105] on h4 "Previous Event Rental Contract + Short Term Lease Pencil Audrey Swinney & Clay …" at bounding box center [520, 104] width 1041 height 51
click at [27, 104] on h4 "Previous Event Rental Contract + Short Term Lease Pencil Audrey Swinney & Clay …" at bounding box center [520, 104] width 1041 height 51
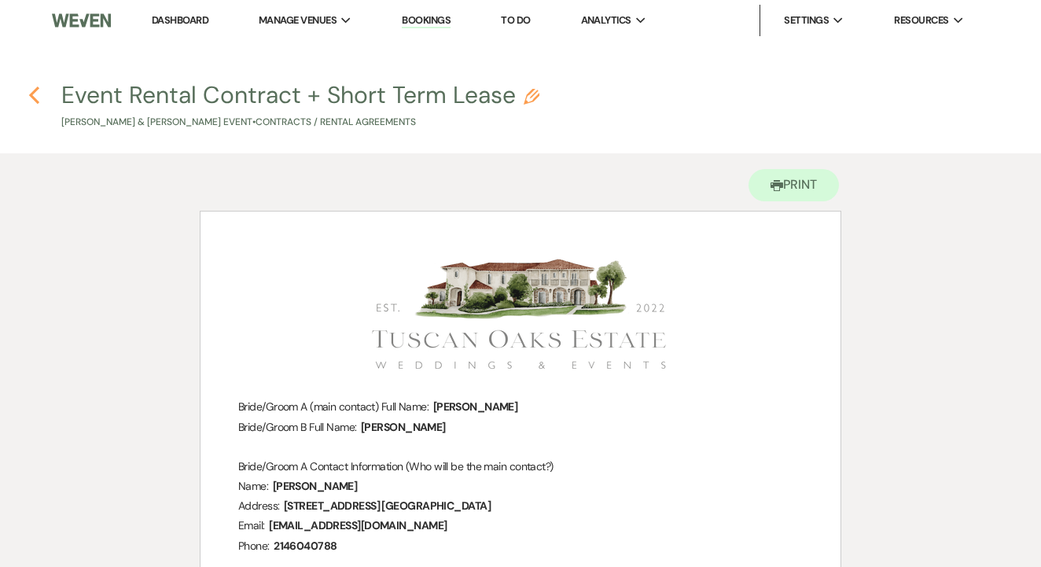
click at [34, 99] on use "button" at bounding box center [34, 95] width 10 height 17
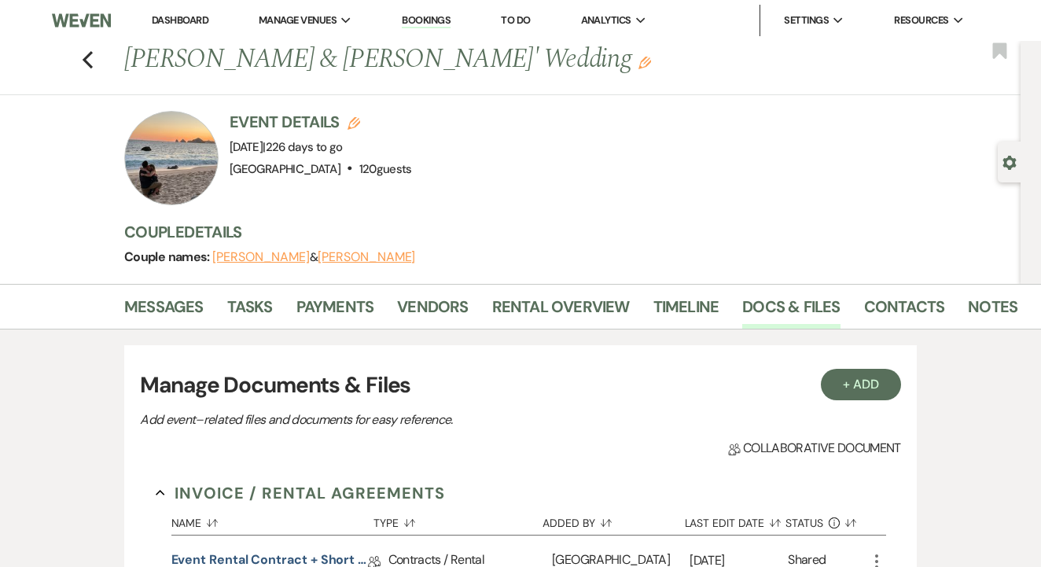
scroll to position [300, 0]
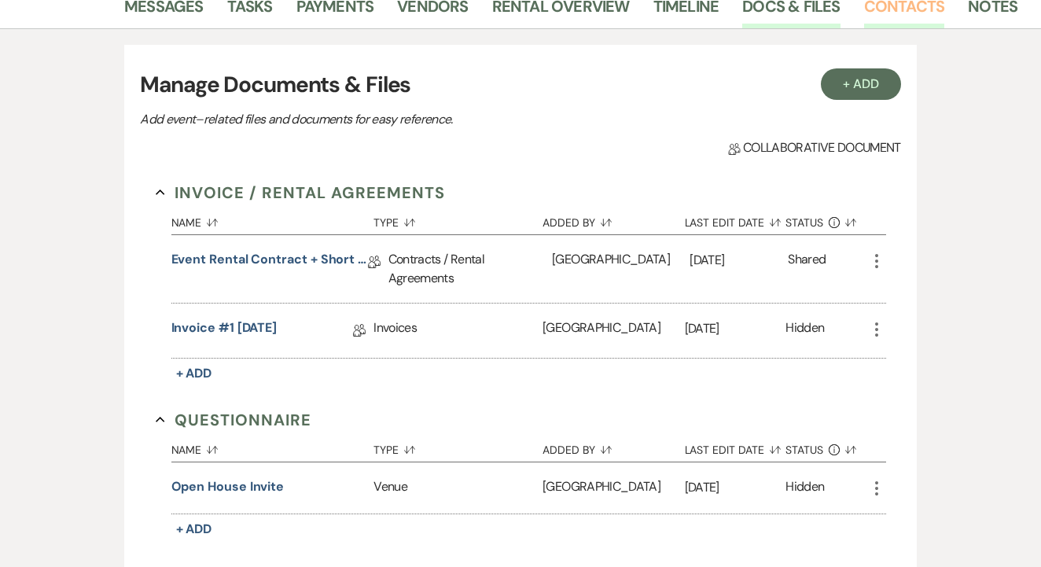
click at [873, 10] on link "Contacts" at bounding box center [904, 11] width 81 height 35
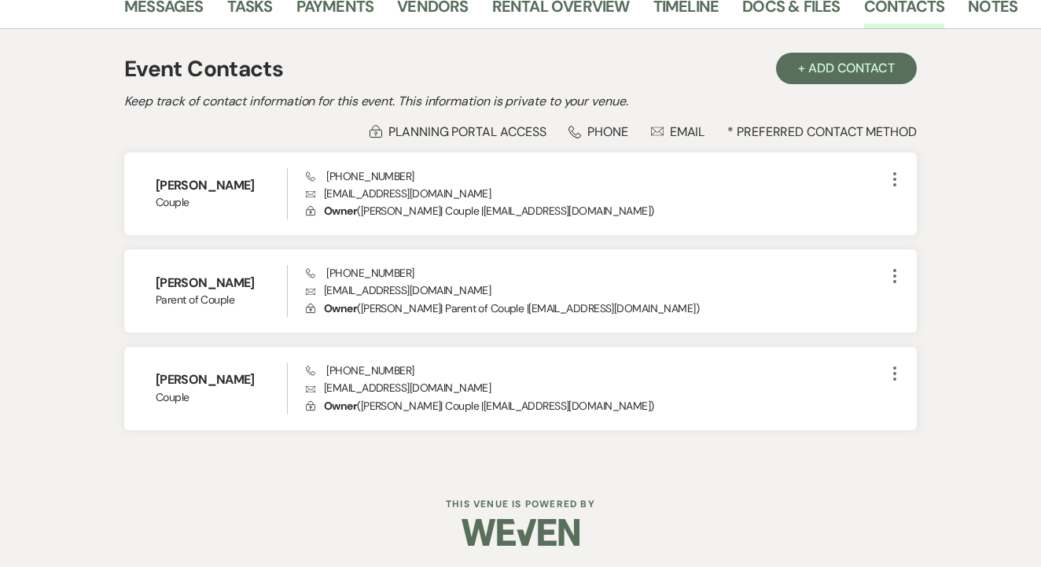
scroll to position [300, 0]
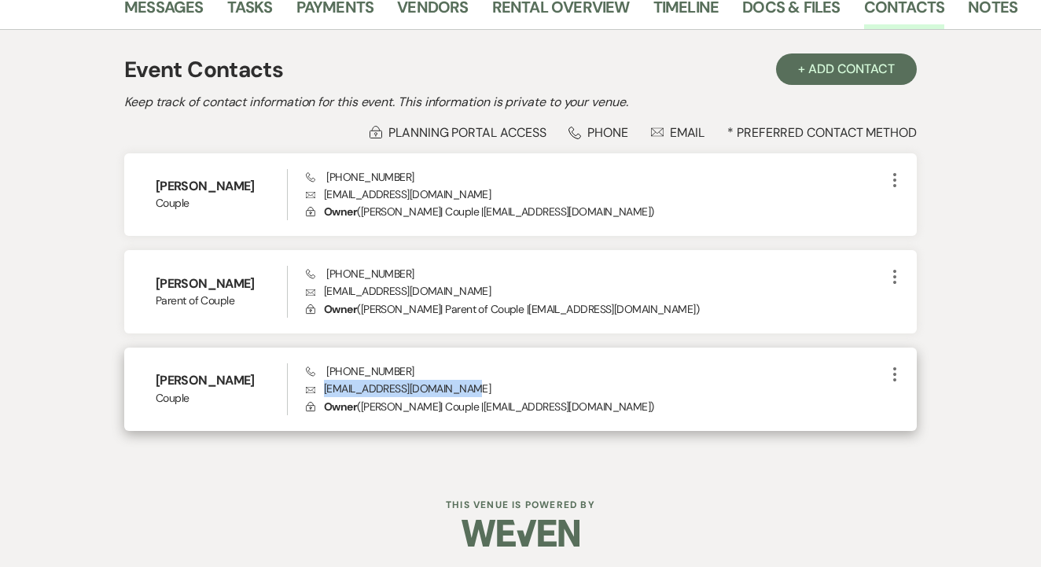
drag, startPoint x: 459, startPoint y: 389, endPoint x: 327, endPoint y: 388, distance: 132.1
click at [322, 388] on p "Envelope clayphillips1010@gmail.com" at bounding box center [596, 388] width 580 height 17
copy p "clayphillips1010@gmail.com"
drag, startPoint x: 402, startPoint y: 371, endPoint x: 321, endPoint y: 370, distance: 81.0
click at [321, 370] on div "Phone (972) 489-5610 Envelope clayphillips1010@gmail.com Lock Owner ( Clay Phil…" at bounding box center [596, 389] width 580 height 52
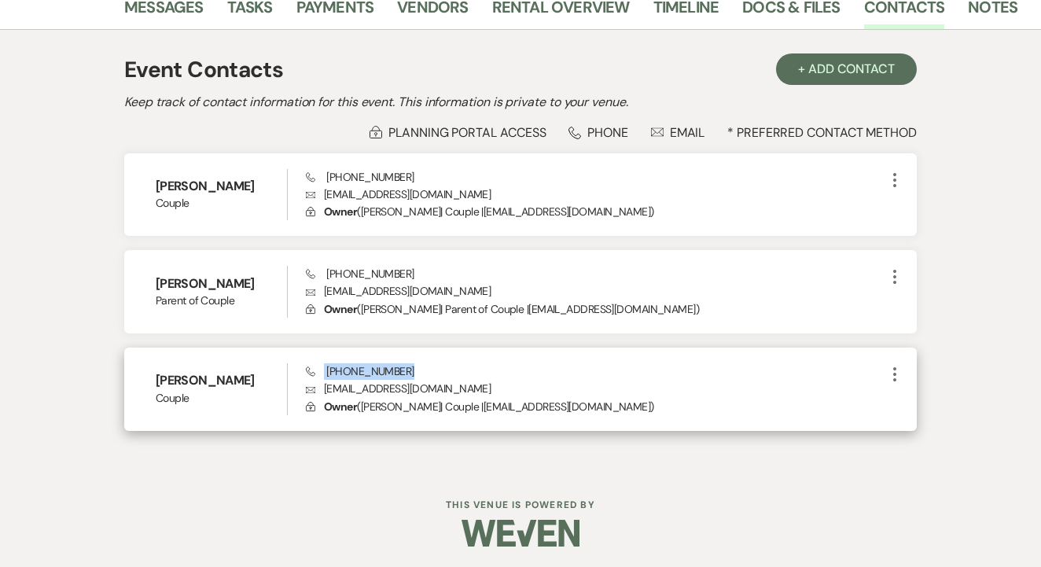
copy span "(972) 489-5610"
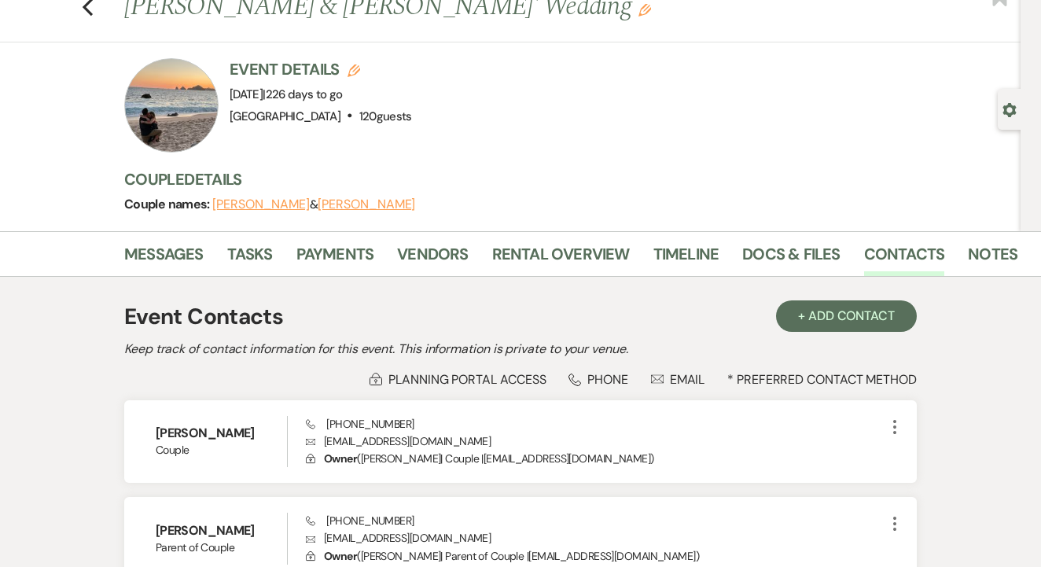
scroll to position [43, 0]
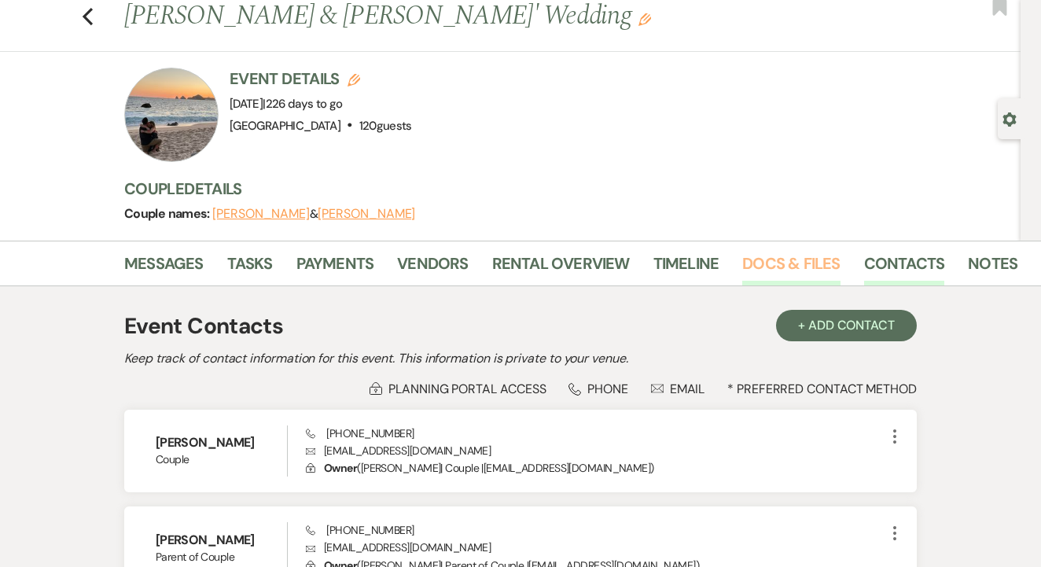
click at [773, 272] on link "Docs & Files" at bounding box center [791, 268] width 98 height 35
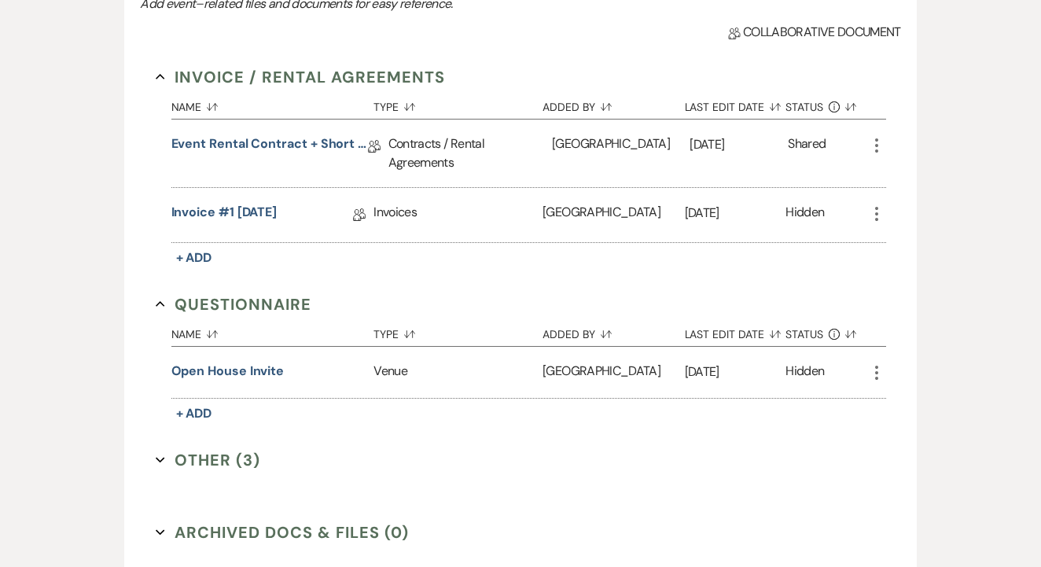
scroll to position [418, 0]
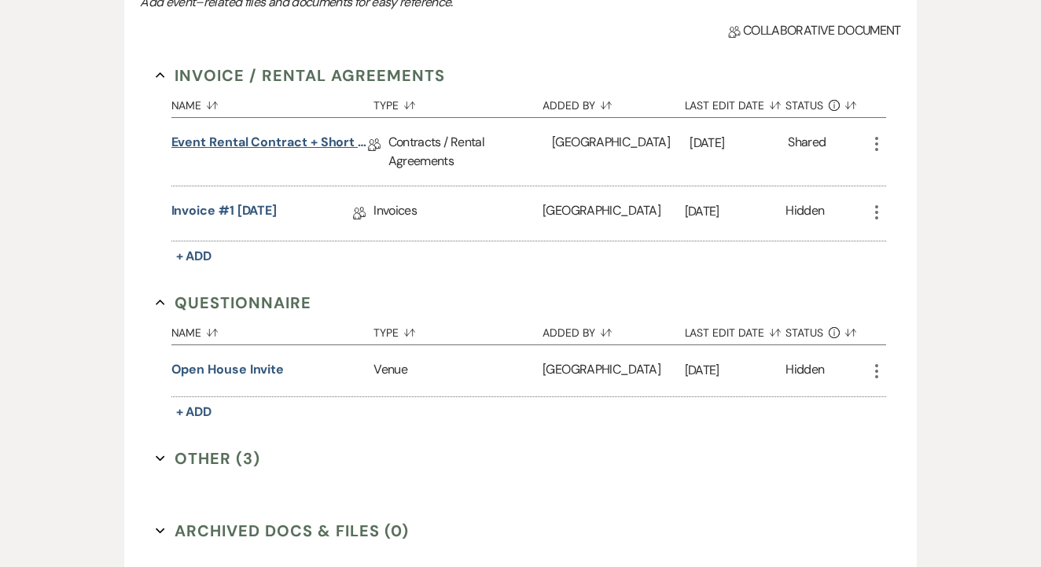
click at [312, 149] on link "Event Rental Contract + Short Term Lease" at bounding box center [269, 145] width 197 height 24
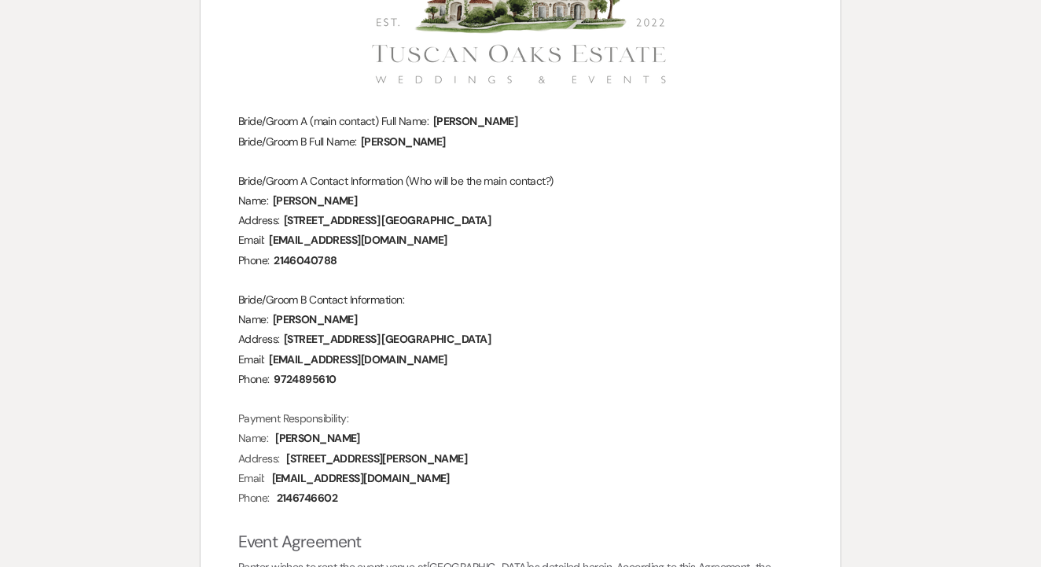
scroll to position [286, 0]
drag, startPoint x: 504, startPoint y: 337, endPoint x: 309, endPoint y: 337, distance: 195.0
click at [309, 337] on p "Address: ﻿ 3936 Grizzly Hills Cir. Fort Worth, TX 76244 ﻿" at bounding box center [520, 339] width 565 height 20
click at [381, 361] on span "clayphillips1010@gmail.com" at bounding box center [357, 359] width 181 height 18
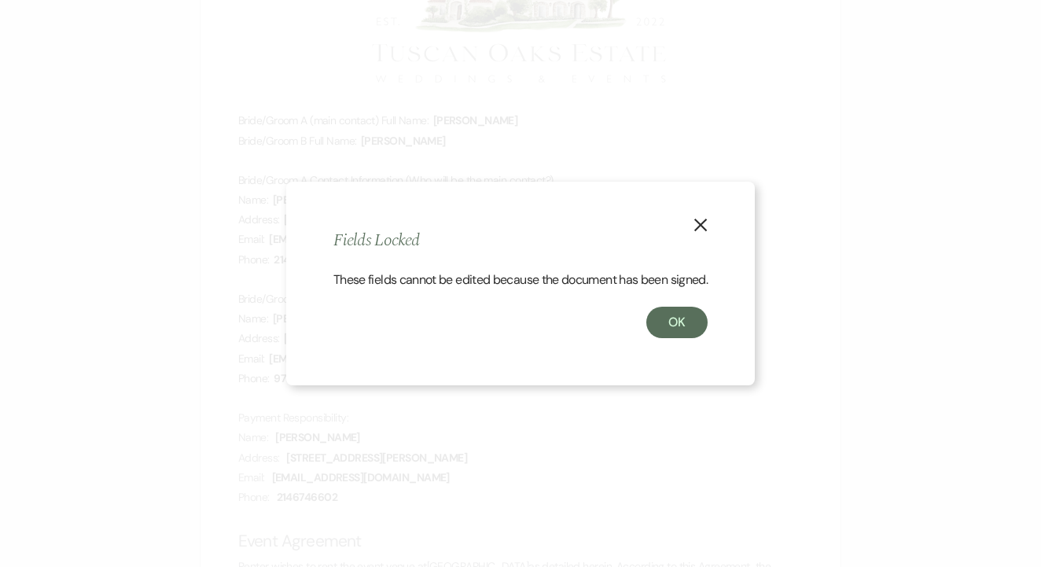
click at [702, 219] on icon "X" at bounding box center [701, 225] width 14 height 14
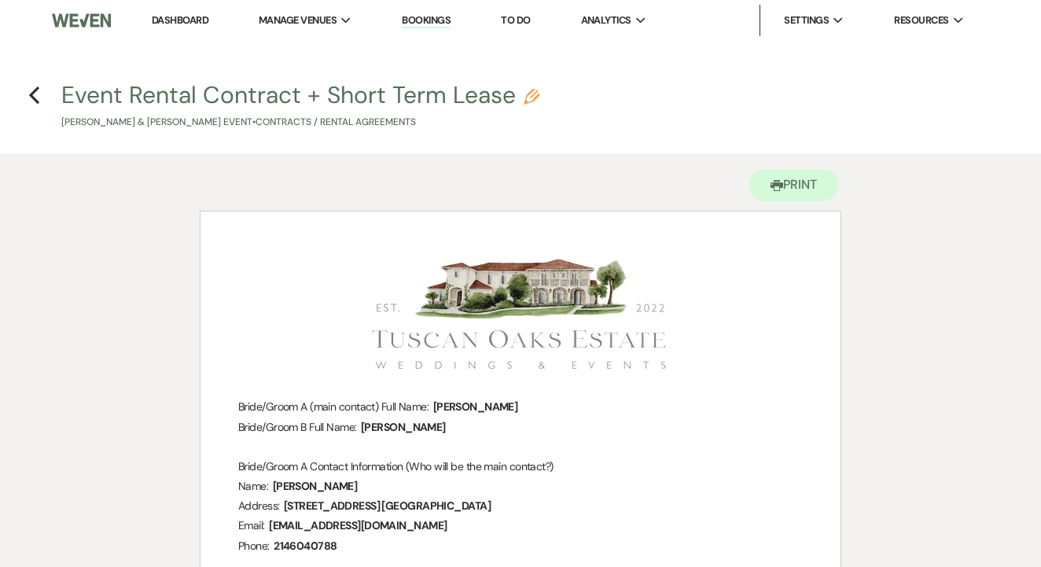
scroll to position [0, 0]
click at [32, 98] on use "button" at bounding box center [34, 95] width 10 height 17
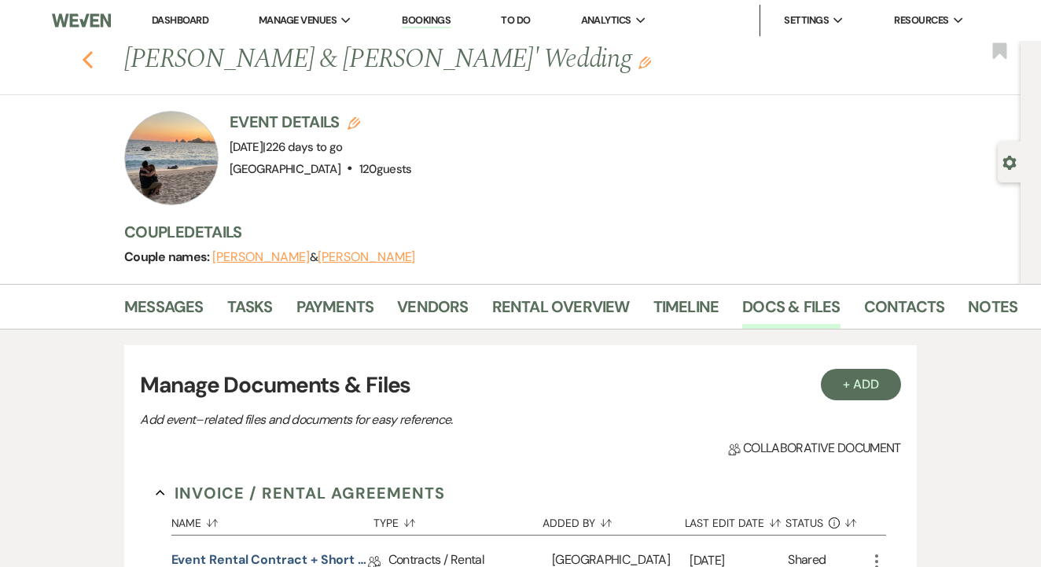
click at [87, 52] on icon "Previous" at bounding box center [88, 59] width 12 height 19
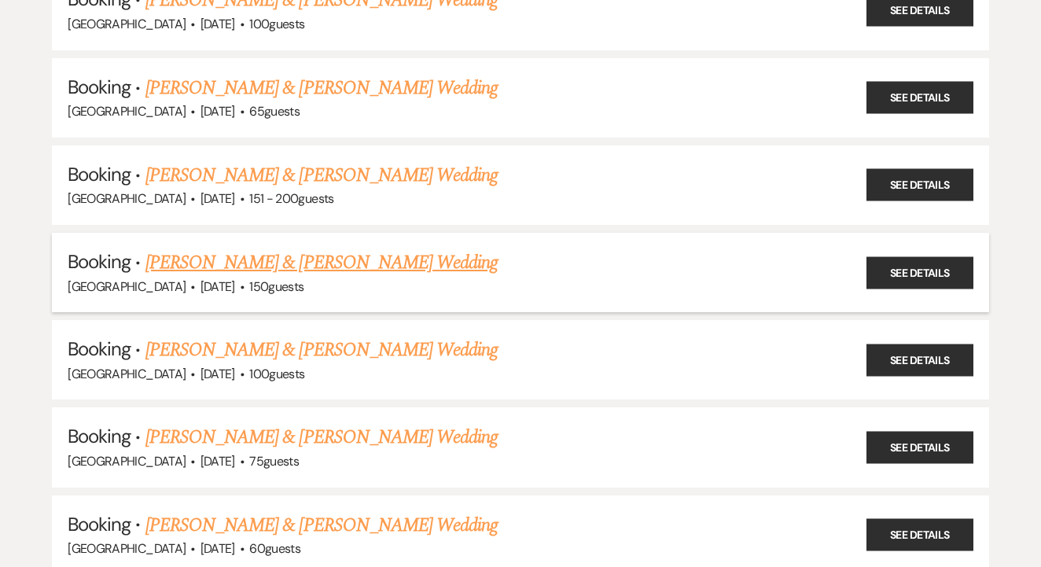
scroll to position [1534, 0]
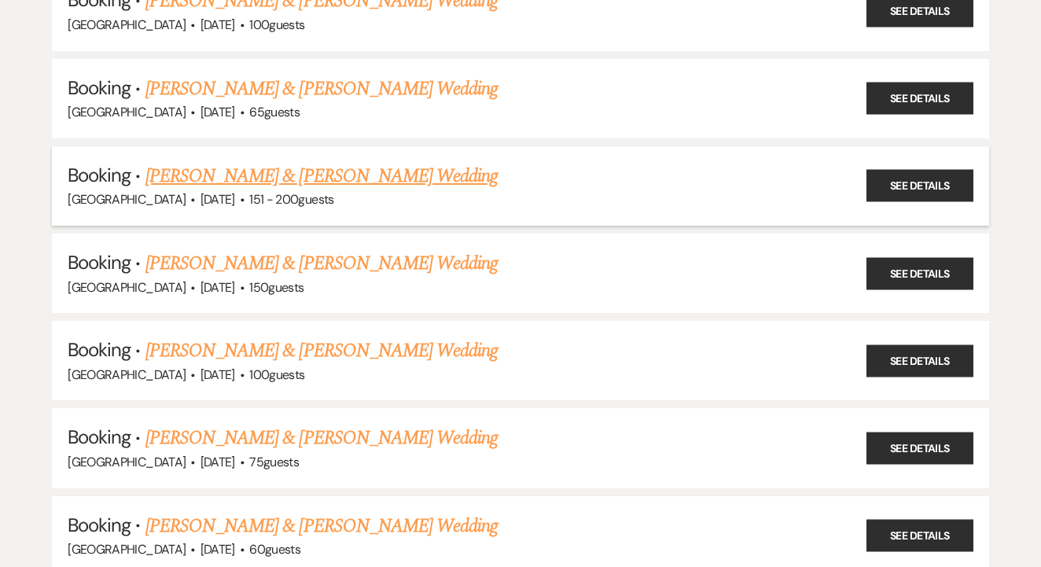
click at [390, 162] on link "Caroline Cravens & Jacob Ballmann's Wedding" at bounding box center [321, 176] width 352 height 28
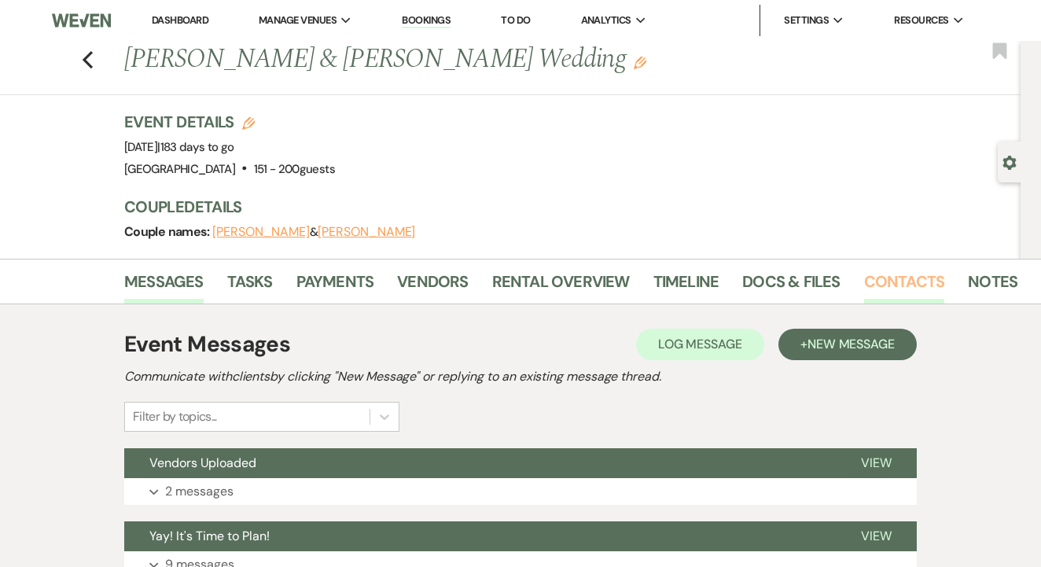
click at [904, 297] on link "Contacts" at bounding box center [904, 286] width 81 height 35
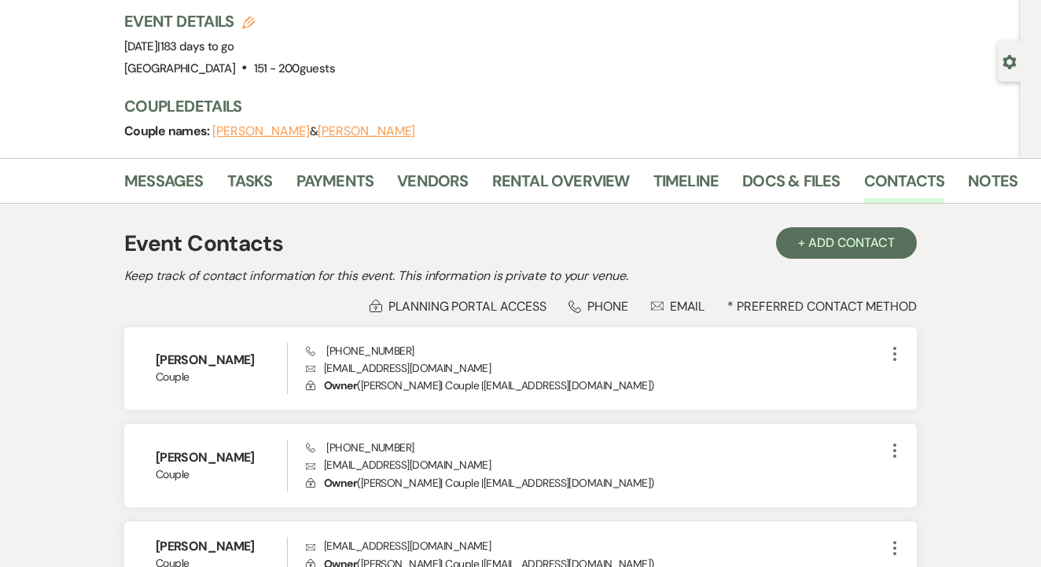
scroll to position [165, 0]
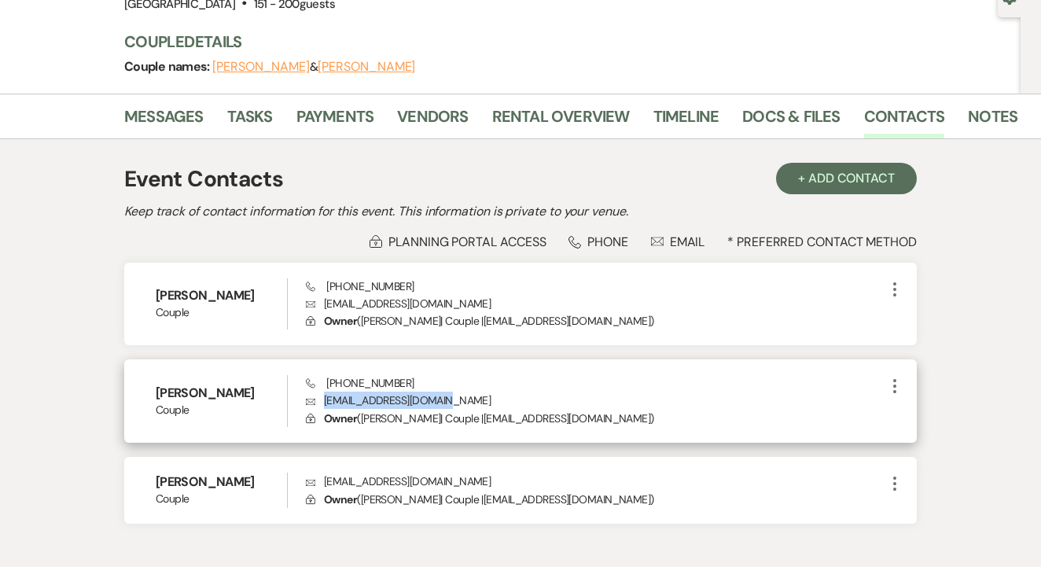
drag, startPoint x: 455, startPoint y: 396, endPoint x: 321, endPoint y: 398, distance: 134.5
click at [321, 398] on p "Envelope cjballmann26@gmail.com" at bounding box center [596, 400] width 580 height 17
copy p "cjballmann26@gmail.com"
drag, startPoint x: 415, startPoint y: 381, endPoint x: 326, endPoint y: 377, distance: 89.7
click at [326, 377] on div "Phone (972) 896-2839 Envelope cjballmann26@gmail.com Lock Owner ( Caroline Crav…" at bounding box center [596, 401] width 580 height 52
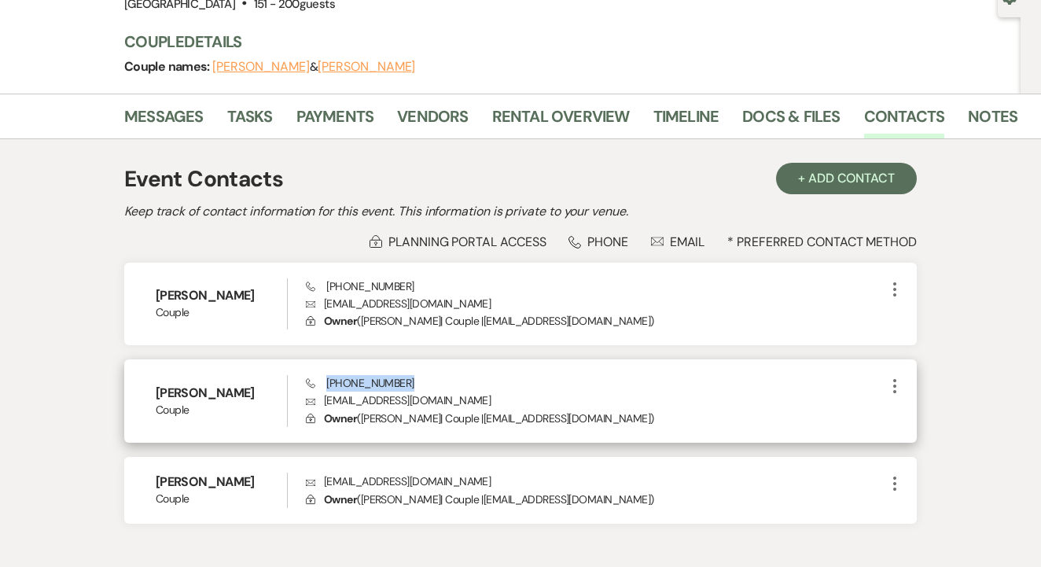
copy span "(972) 896-2839"
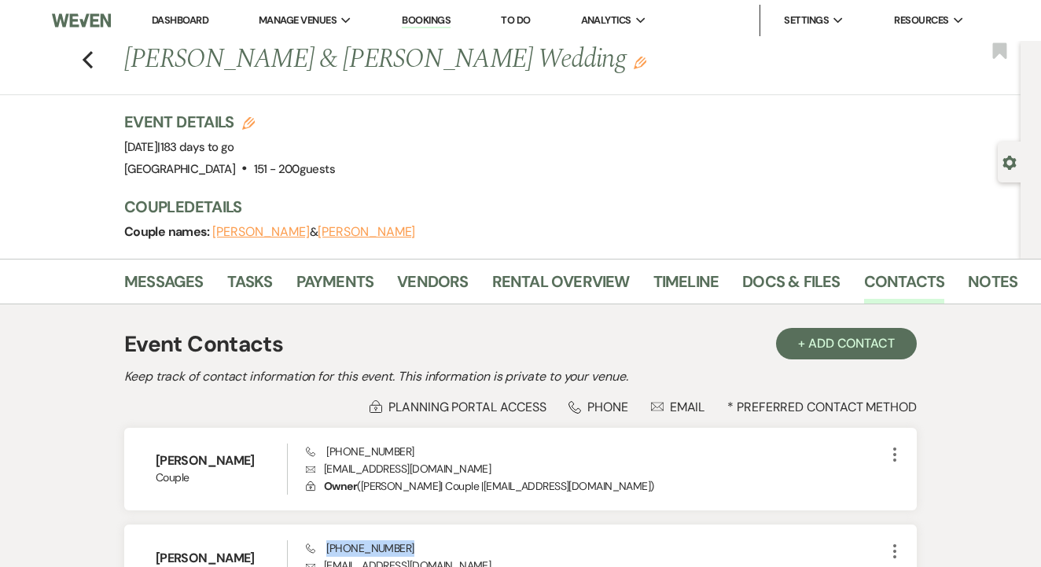
scroll to position [0, 0]
click at [84, 60] on use "button" at bounding box center [88, 59] width 10 height 17
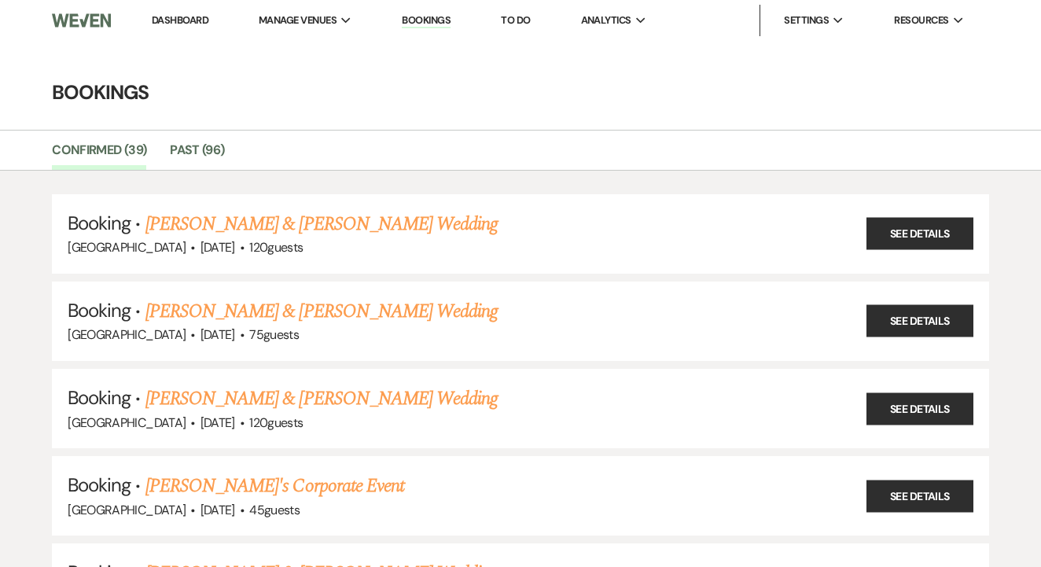
scroll to position [1534, 0]
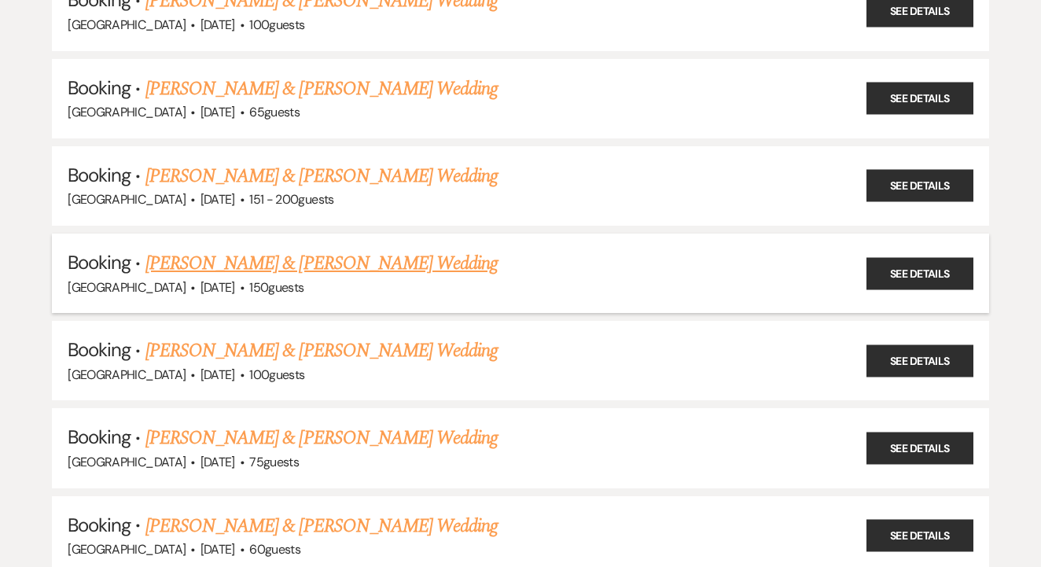
click at [411, 249] on link "Alyssa Moore & Malachi Powell's Wedding" at bounding box center [321, 263] width 352 height 28
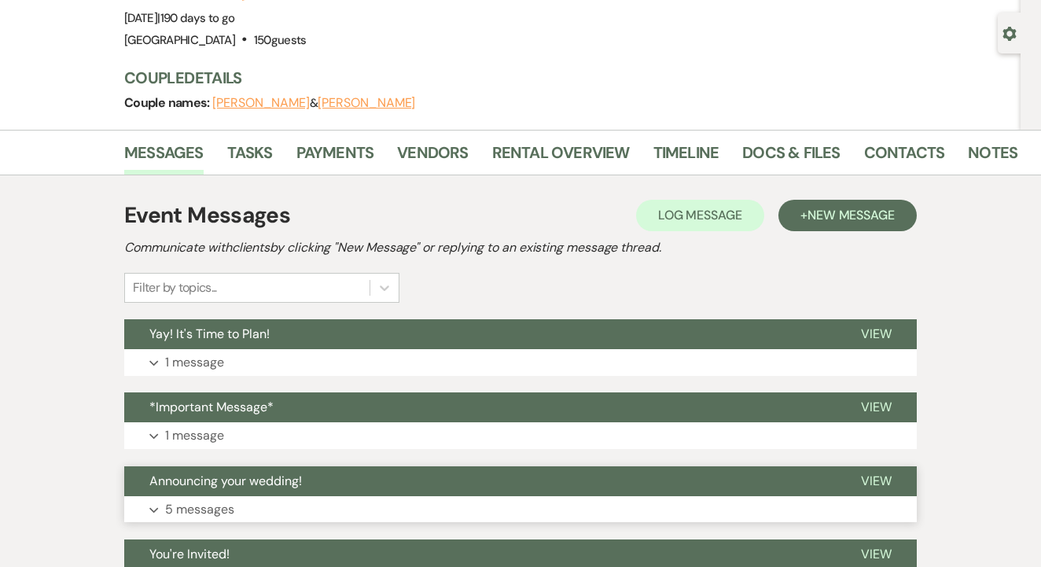
scroll to position [129, 0]
click at [541, 157] on link "Rental Overview" at bounding box center [561, 157] width 138 height 35
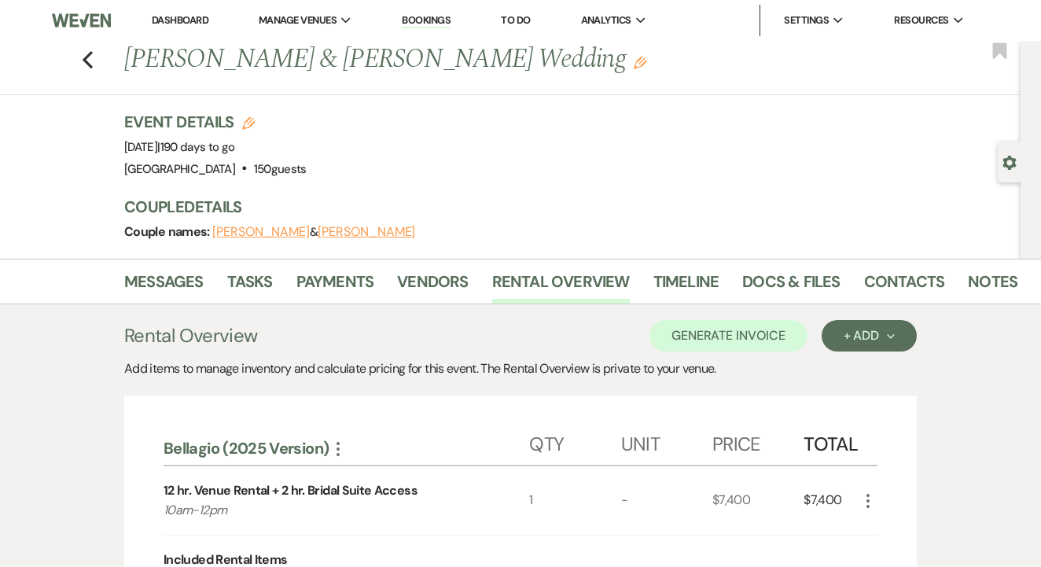
click at [849, 276] on li "Docs & Files" at bounding box center [802, 285] width 121 height 38
click at [875, 279] on link "Contacts" at bounding box center [904, 286] width 81 height 35
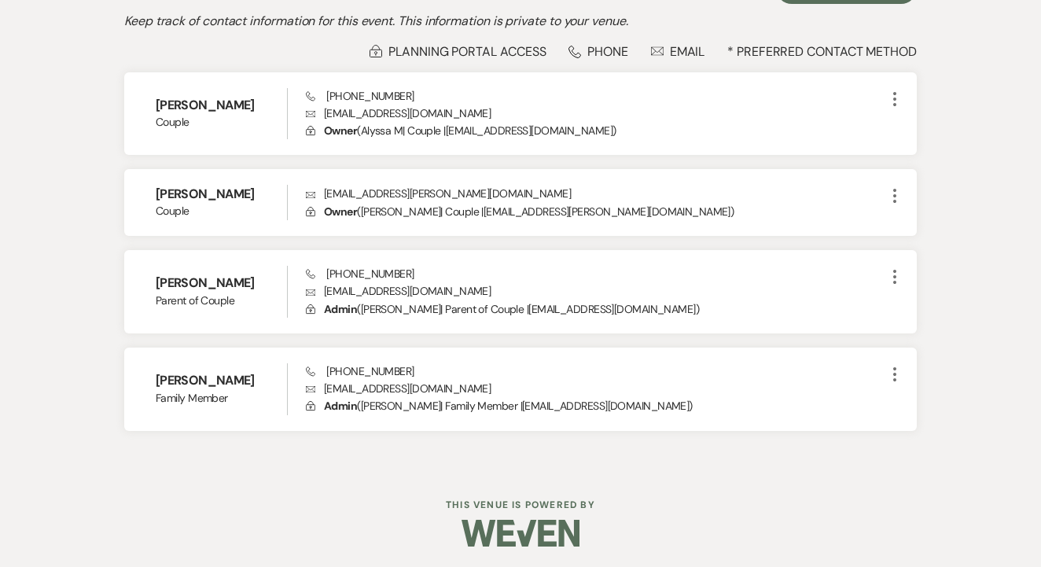
scroll to position [355, 0]
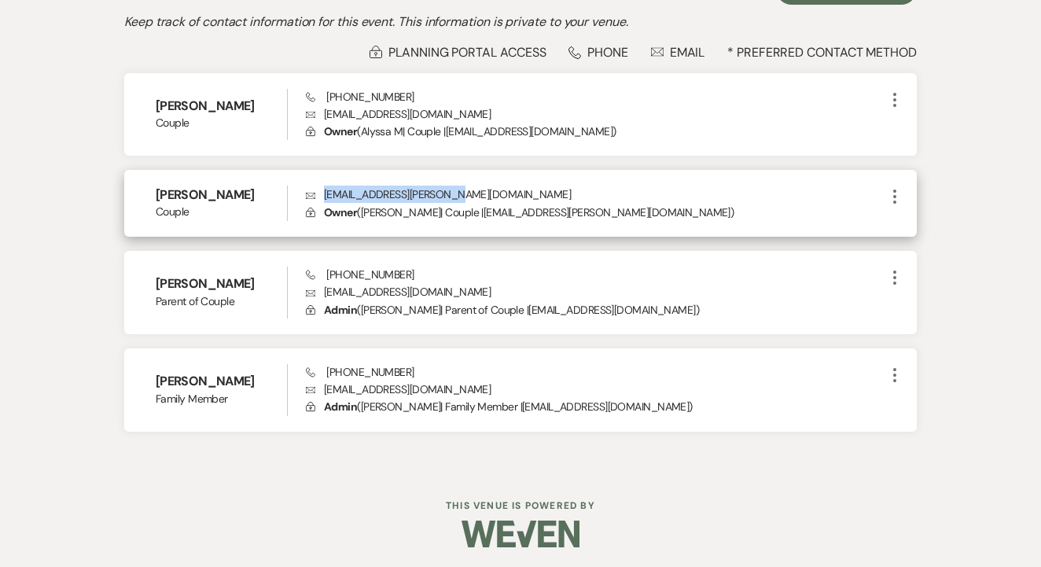
drag, startPoint x: 458, startPoint y: 190, endPoint x: 318, endPoint y: 190, distance: 140.0
click at [318, 190] on p "Envelope malachi.powell@ymail.com" at bounding box center [596, 194] width 580 height 17
copy p "malachi.powell@ymail.com"
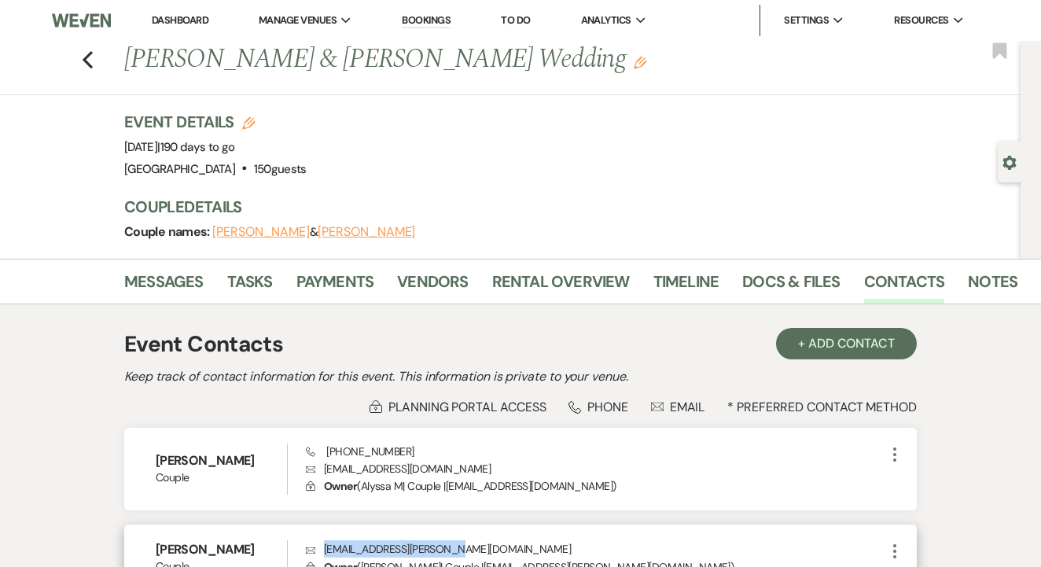
scroll to position [0, 0]
click at [94, 57] on div "Previous Alyssa Moore & Malachi Powell's Wedding Edit Bookmark" at bounding box center [506, 68] width 1029 height 54
click at [86, 57] on use "button" at bounding box center [88, 59] width 10 height 17
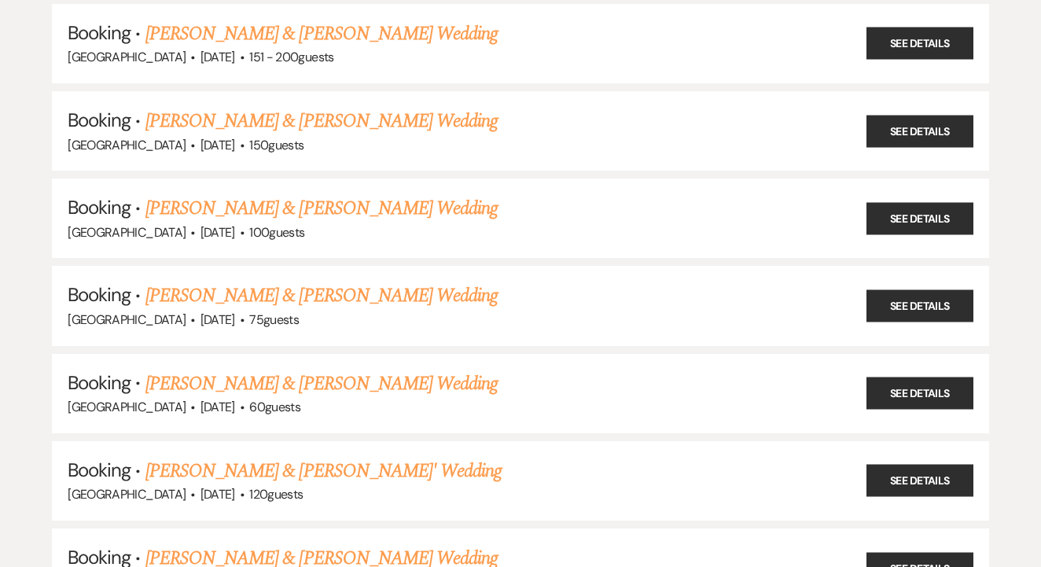
scroll to position [1677, 0]
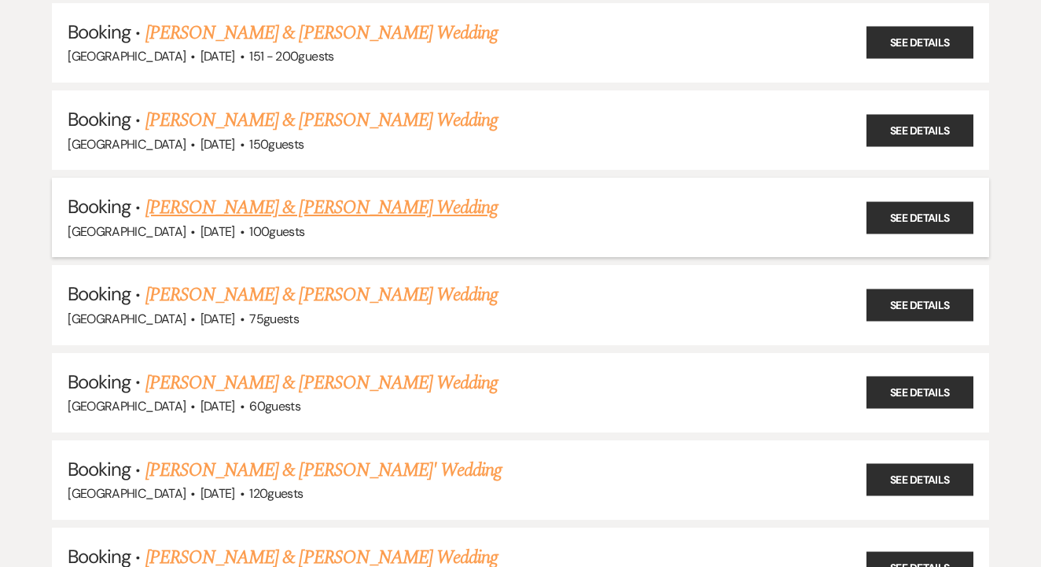
click at [423, 193] on link "Nina Lewis & Cathryn Gosoroski's Wedding" at bounding box center [321, 207] width 352 height 28
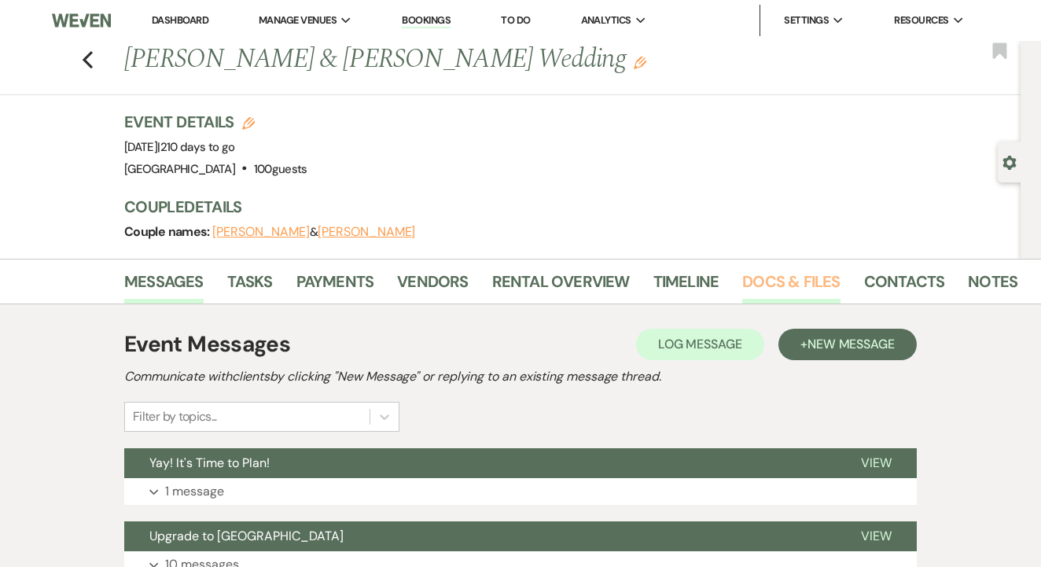
click at [783, 281] on link "Docs & Files" at bounding box center [791, 286] width 98 height 35
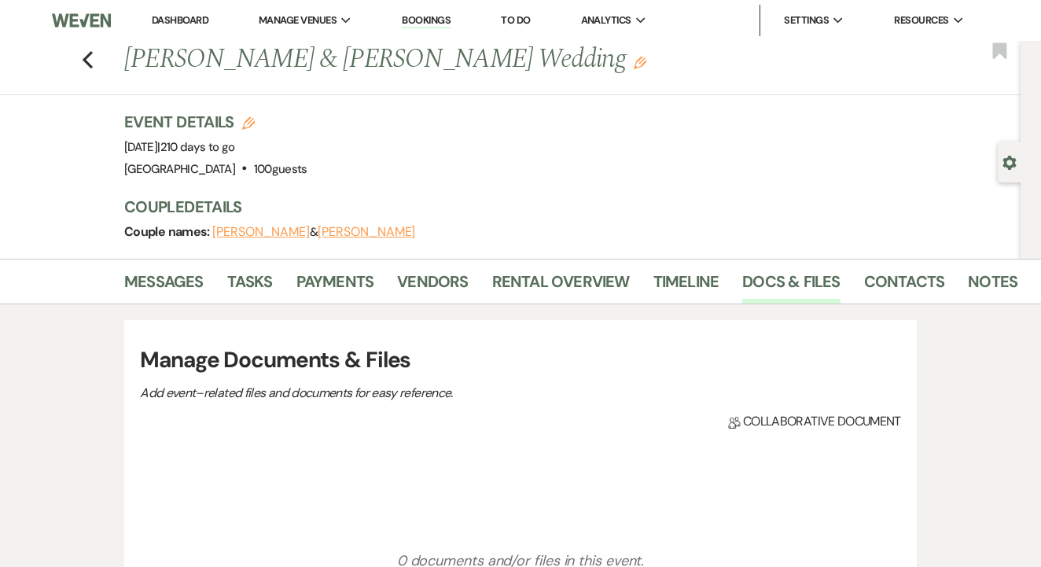
click at [856, 289] on li "Docs & Files" at bounding box center [802, 285] width 121 height 38
click at [888, 285] on link "Contacts" at bounding box center [904, 286] width 81 height 35
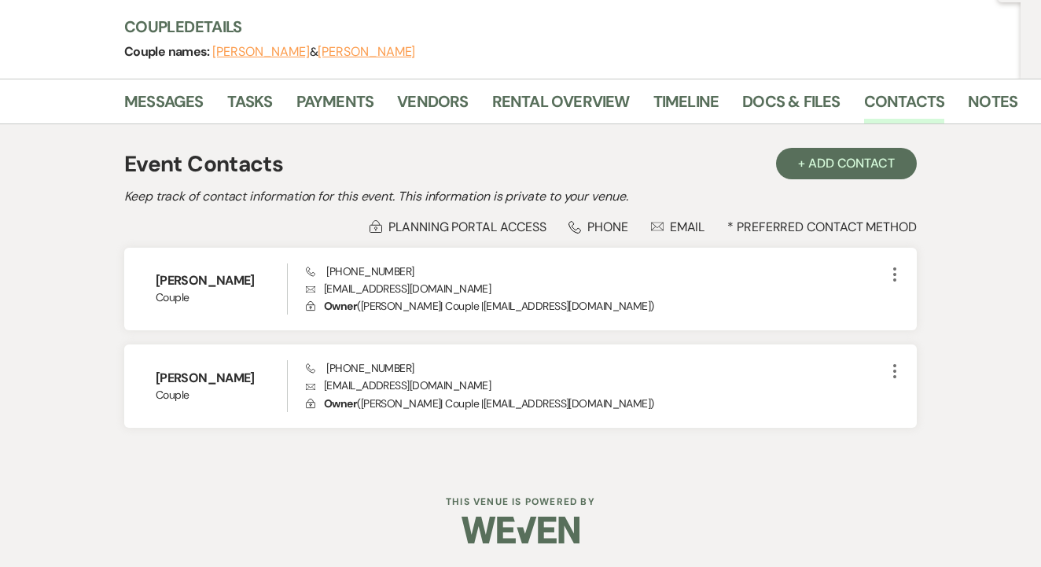
scroll to position [178, 0]
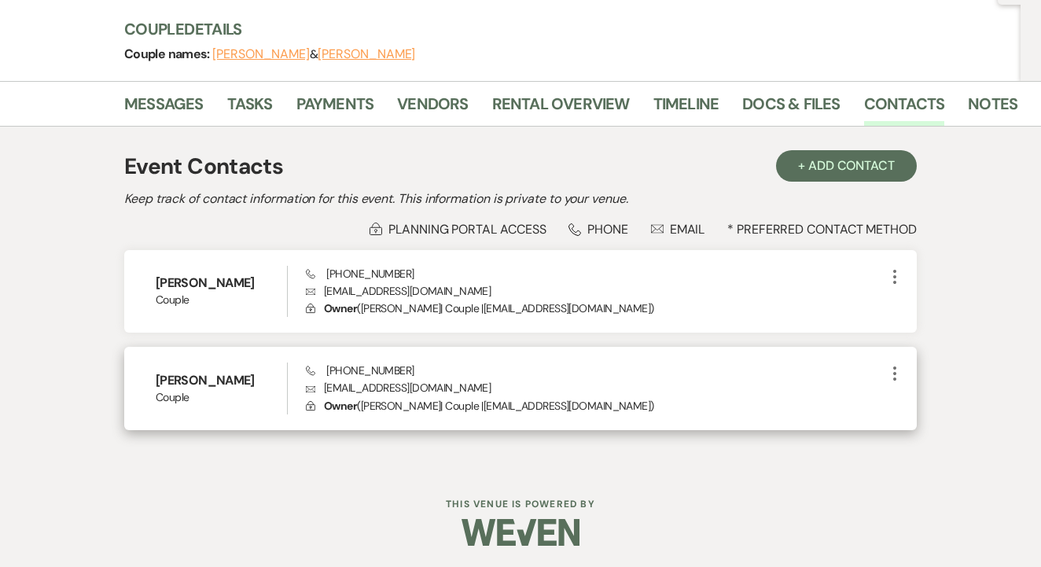
drag, startPoint x: 206, startPoint y: 379, endPoint x: 271, endPoint y: 381, distance: 64.5
click at [271, 381] on h6 "Cathryn Gosoroski" at bounding box center [221, 380] width 131 height 17
copy h6 "Gosoroski"
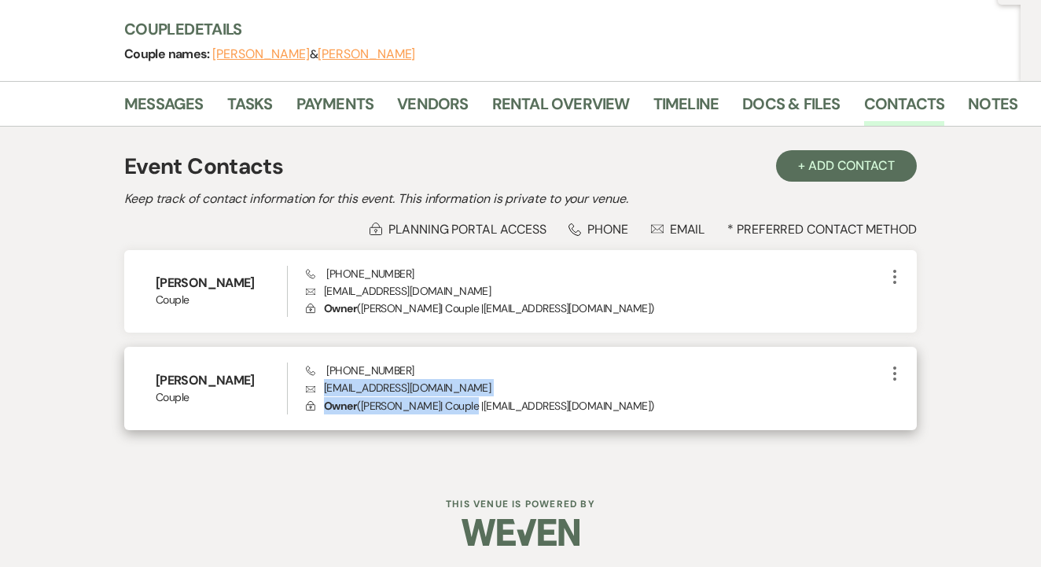
drag, startPoint x: 322, startPoint y: 388, endPoint x: 442, endPoint y: 396, distance: 119.8
click at [447, 396] on div "Phone (816) 728-9112 Envelope cgosoroski@gmail.com Lock Owner ( Catherine | Cou…" at bounding box center [596, 389] width 580 height 52
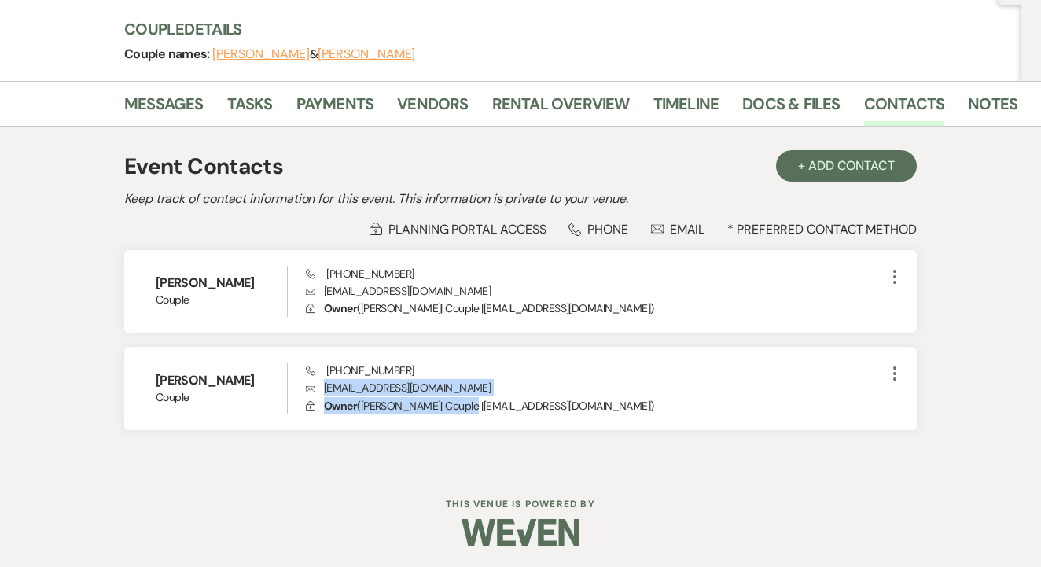
click at [504, 341] on div "Nina Lewis Couple Phone (214) 205-3195 Envelope nlewis_15_2000@yahoo.com Lock O…" at bounding box center [520, 340] width 793 height 181
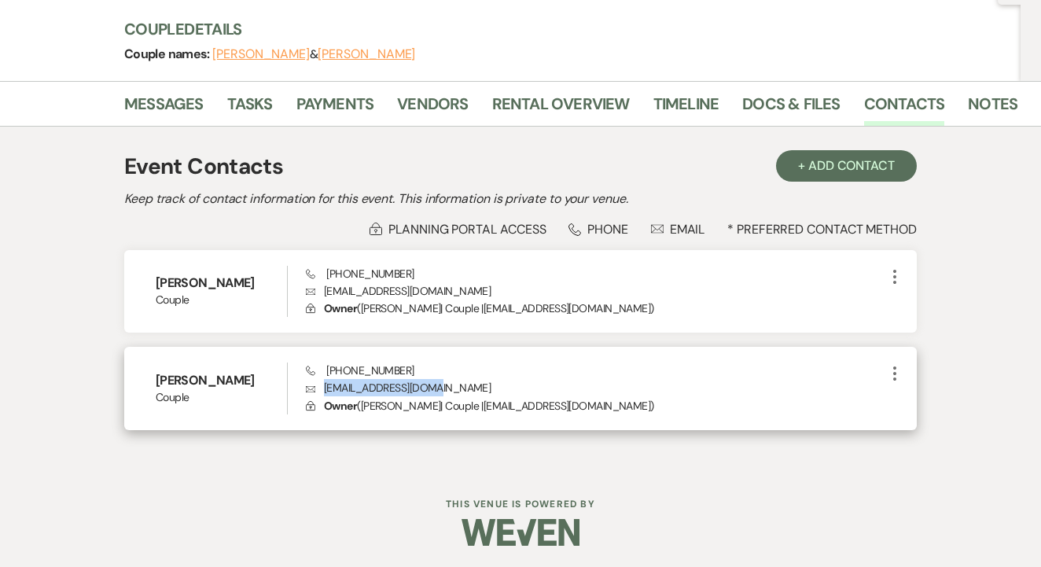
drag, startPoint x: 323, startPoint y: 389, endPoint x: 436, endPoint y: 391, distance: 112.5
click at [436, 391] on p "Envelope cgosoroski@gmail.com" at bounding box center [596, 387] width 580 height 17
copy p "cgosoroski@gmail.com"
drag, startPoint x: 318, startPoint y: 370, endPoint x: 381, endPoint y: 374, distance: 63.8
click at [406, 374] on div "Phone (816) 728-9112 Envelope cgosoroski@gmail.com Lock Owner ( Catherine | Cou…" at bounding box center [596, 389] width 580 height 52
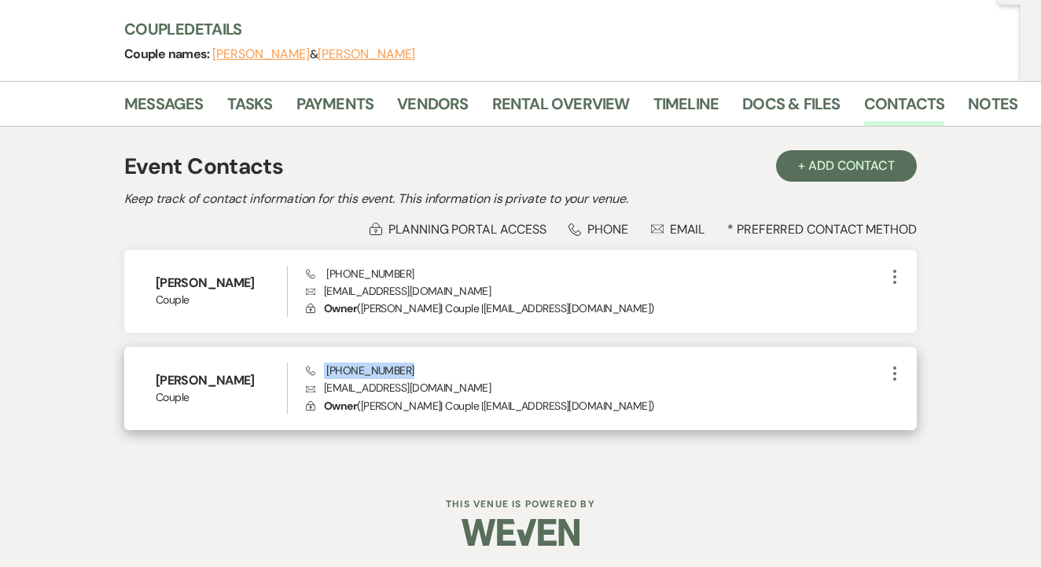
copy span "(816) 728-9112"
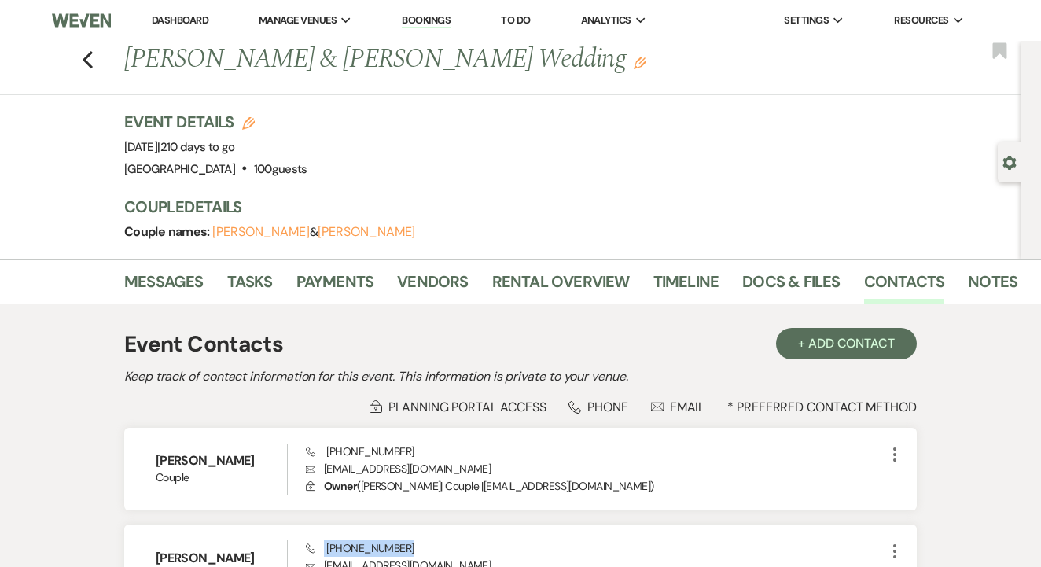
scroll to position [0, 0]
click at [90, 62] on icon "Previous" at bounding box center [88, 59] width 12 height 19
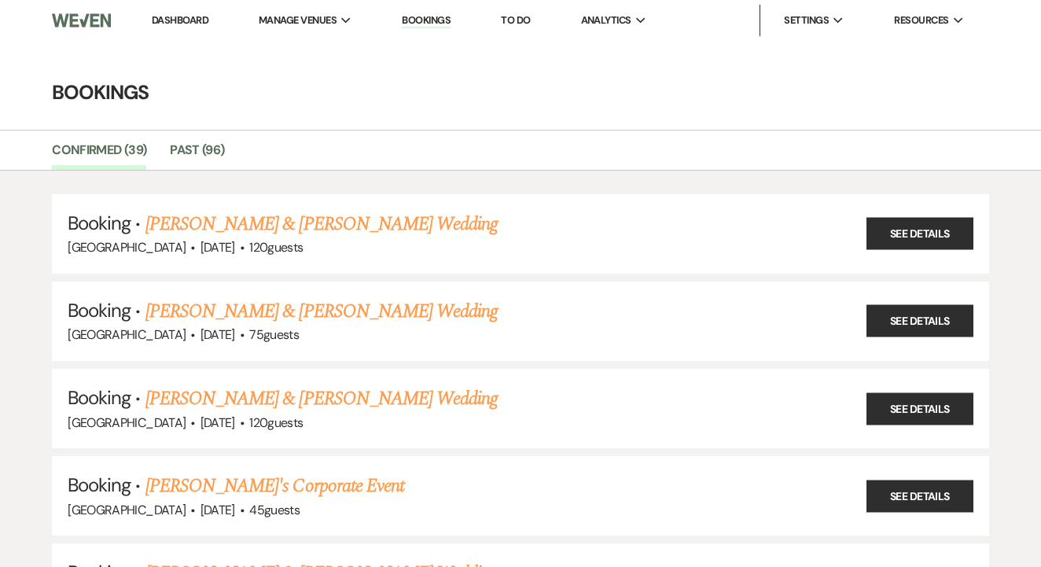
scroll to position [1677, 0]
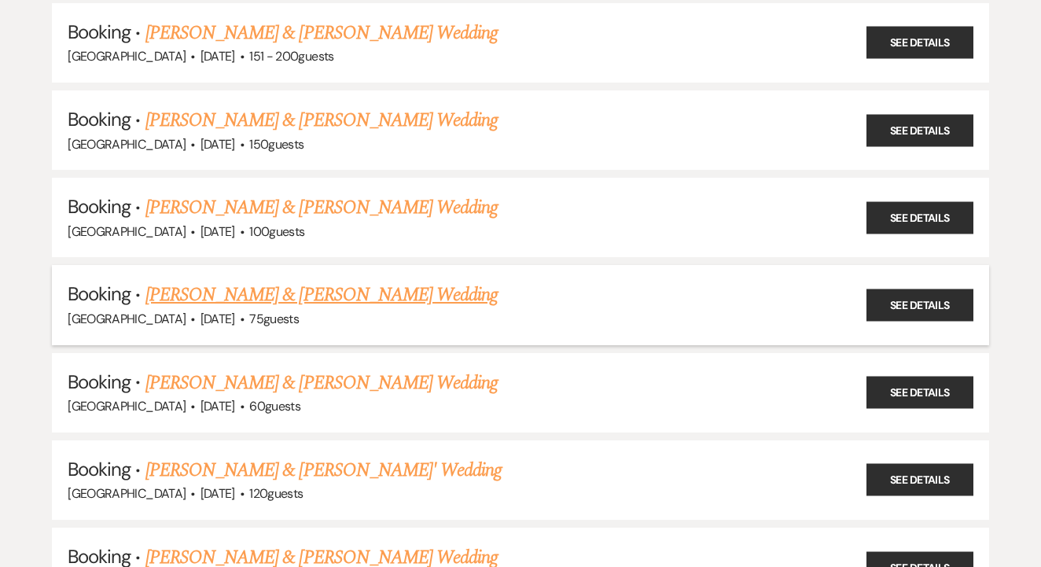
click at [359, 281] on link "Melanye Simmons & Brenden Healey's Wedding" at bounding box center [321, 295] width 352 height 28
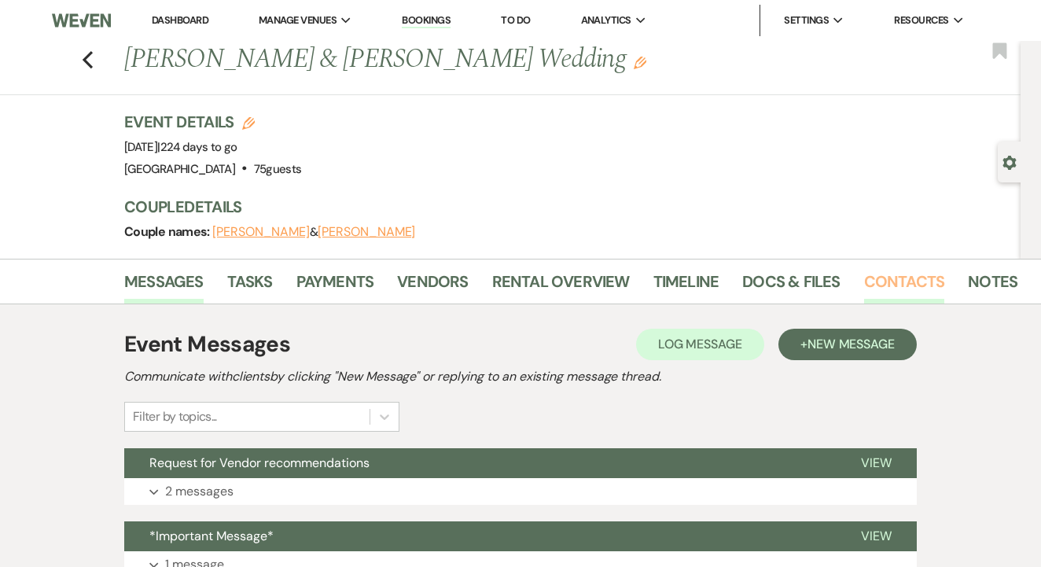
click at [915, 282] on link "Contacts" at bounding box center [904, 286] width 81 height 35
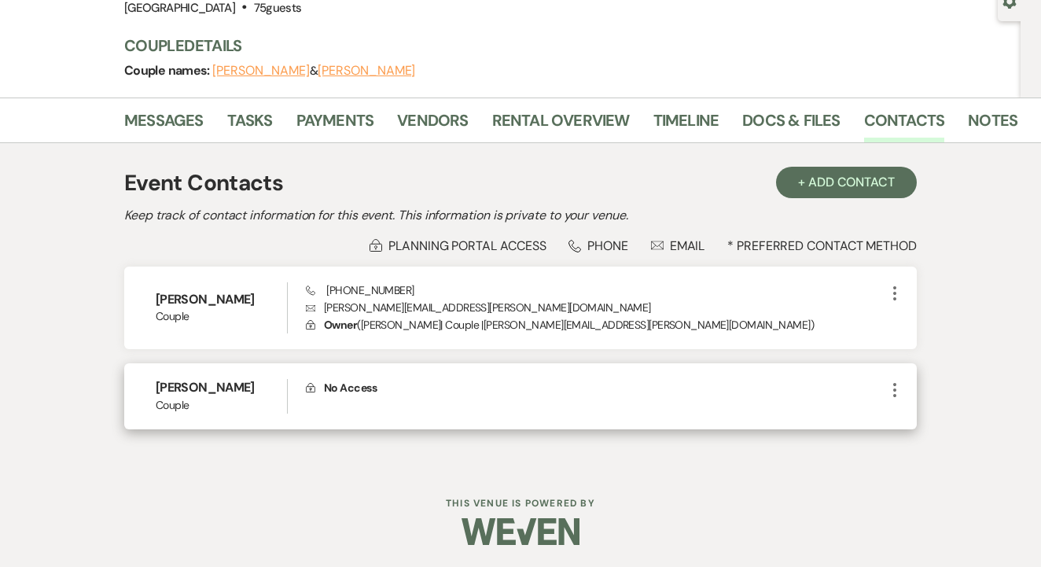
scroll to position [160, 0]
drag, startPoint x: 155, startPoint y: 384, endPoint x: 262, endPoint y: 392, distance: 107.2
click at [262, 392] on div "Brenden Healey Couple Lock No Access More" at bounding box center [520, 396] width 793 height 65
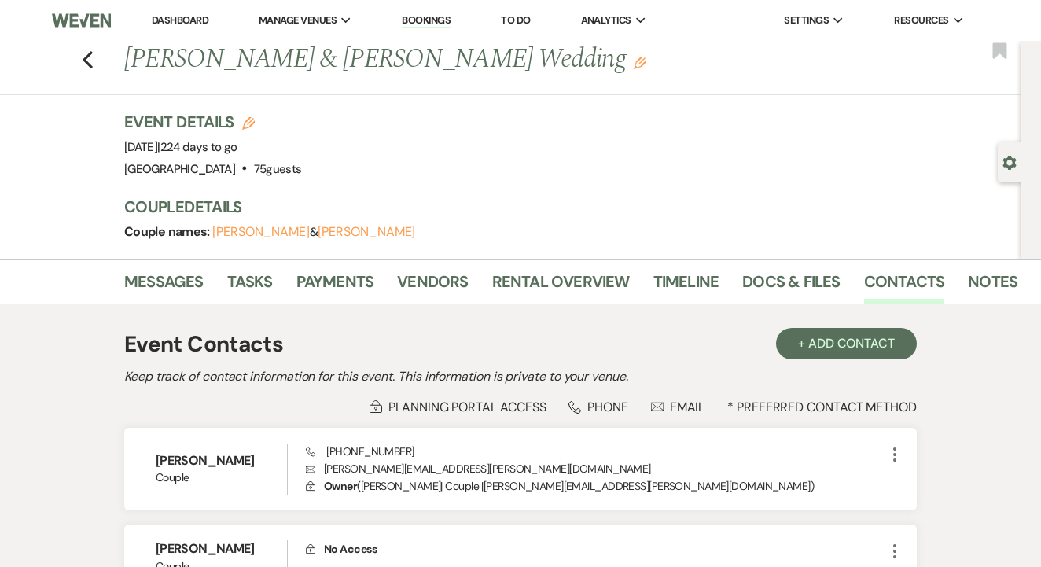
scroll to position [0, 0]
click at [97, 62] on div "Previous Melanye Simmons & Brenden Healey's Wedding Edit Bookmark" at bounding box center [506, 68] width 1029 height 54
click at [90, 62] on icon "Previous" at bounding box center [88, 59] width 12 height 19
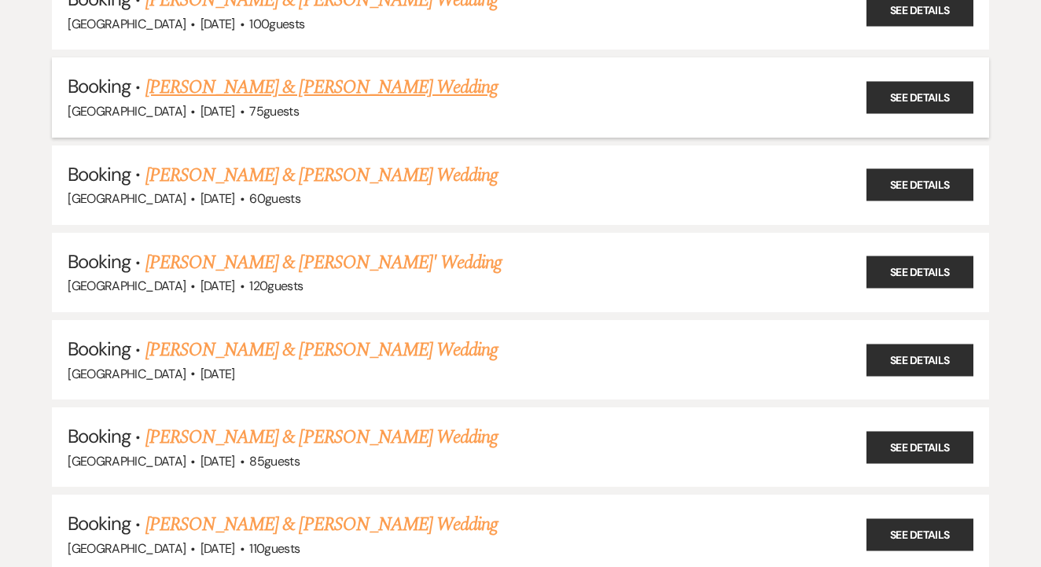
scroll to position [1892, 0]
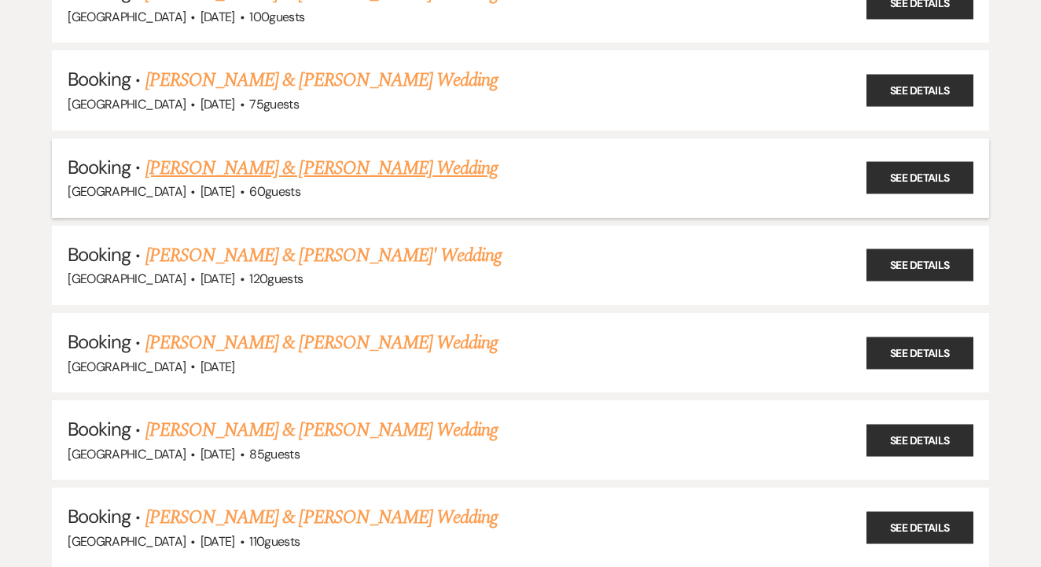
click at [388, 154] on link "Rita Du & Alessandro Bifolco's Wedding" at bounding box center [321, 168] width 352 height 28
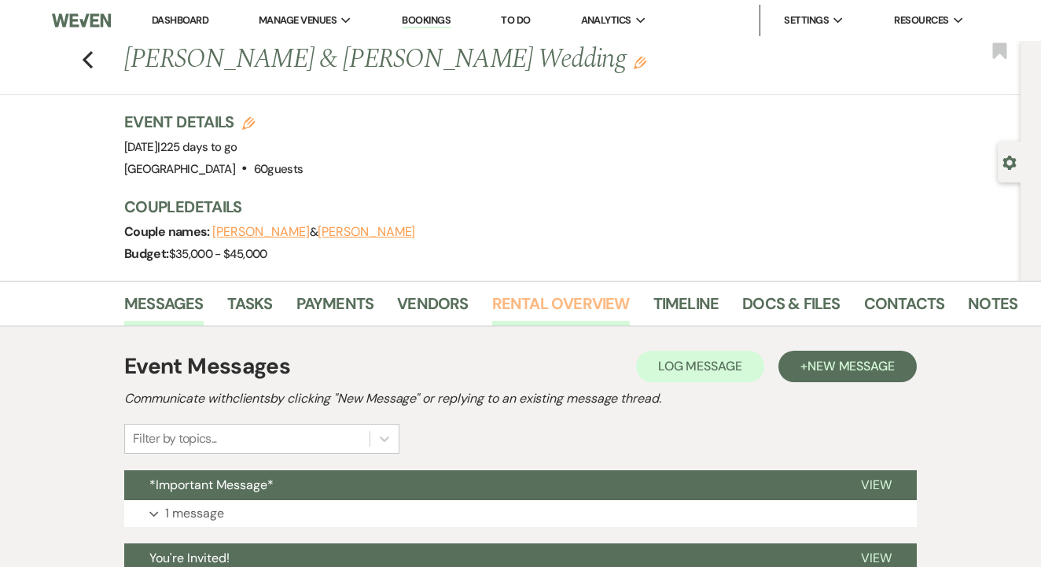
click at [532, 321] on link "Rental Overview" at bounding box center [561, 308] width 138 height 35
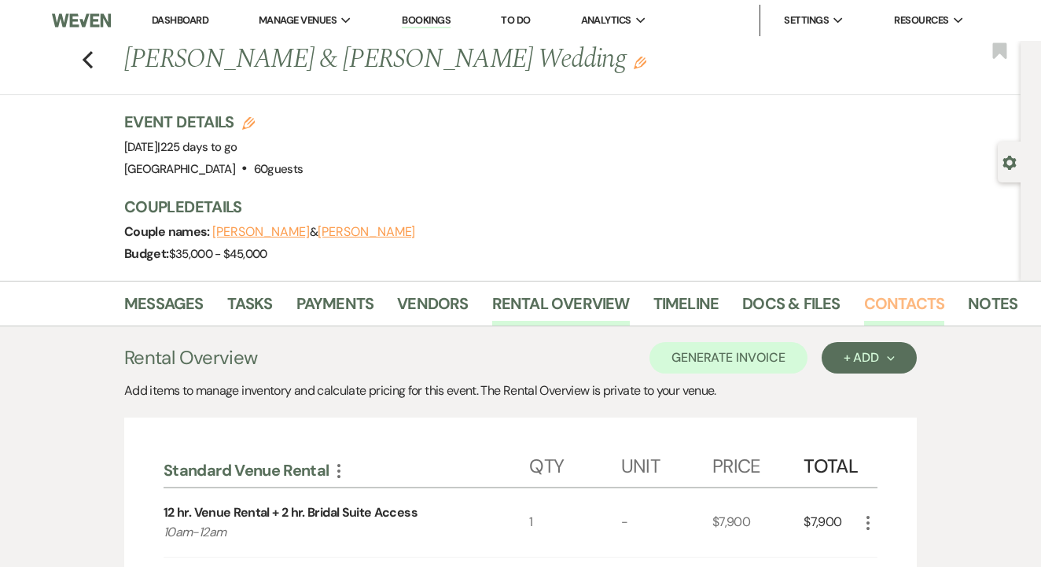
click at [870, 291] on link "Contacts" at bounding box center [904, 308] width 81 height 35
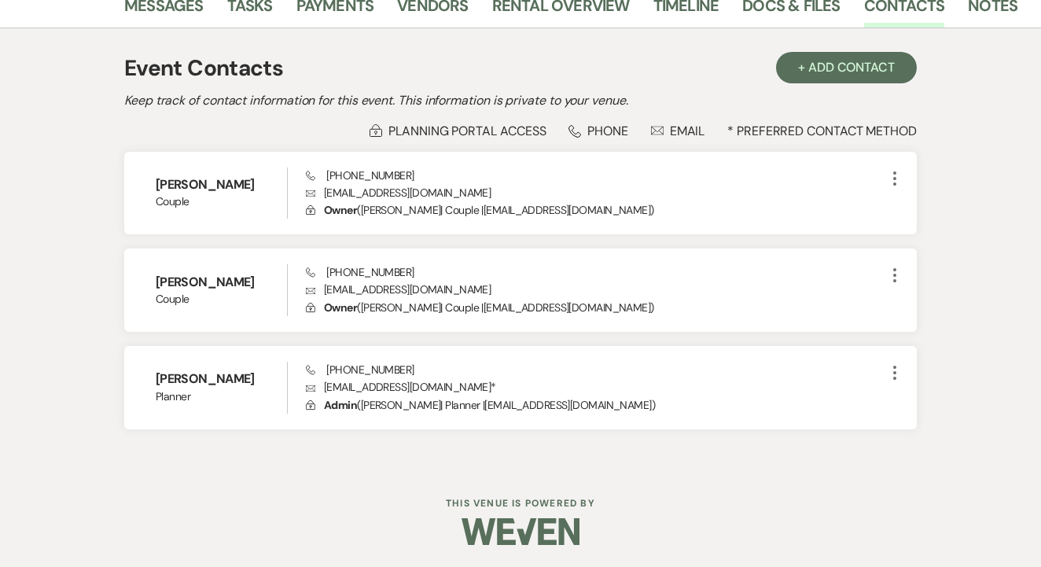
scroll to position [296, 0]
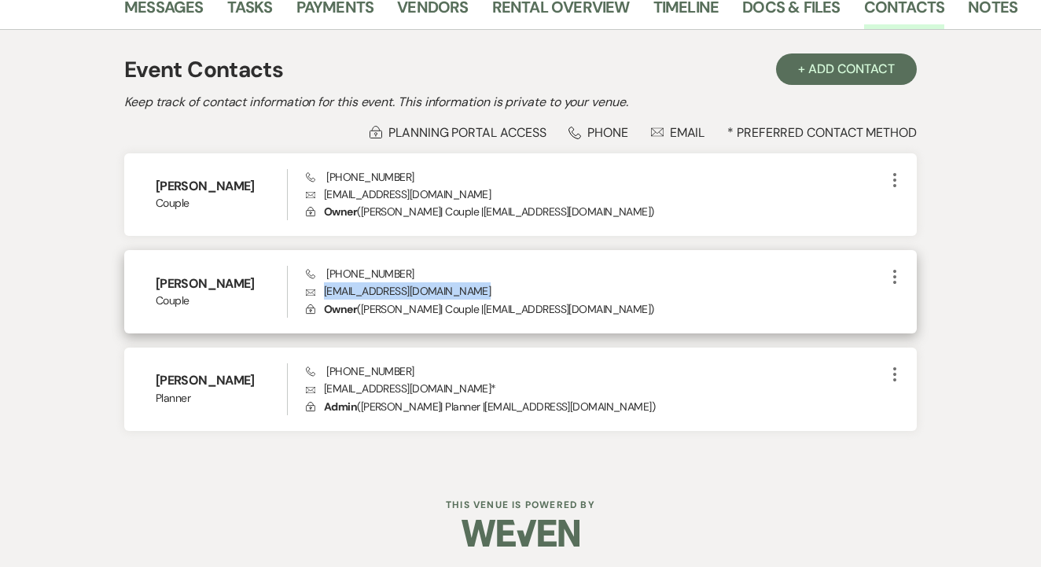
drag, startPoint x: 322, startPoint y: 289, endPoint x: 492, endPoint y: 296, distance: 170.0
click at [492, 296] on p "Envelope ritaandalessandro1@gmail.com" at bounding box center [596, 290] width 580 height 17
drag, startPoint x: 319, startPoint y: 271, endPoint x: 404, endPoint y: 273, distance: 85.8
click at [427, 273] on div "Phone (786) 669-9633 Envelope ritaandalessandro1@gmail.com Lock Owner ( Rita | …" at bounding box center [596, 292] width 580 height 52
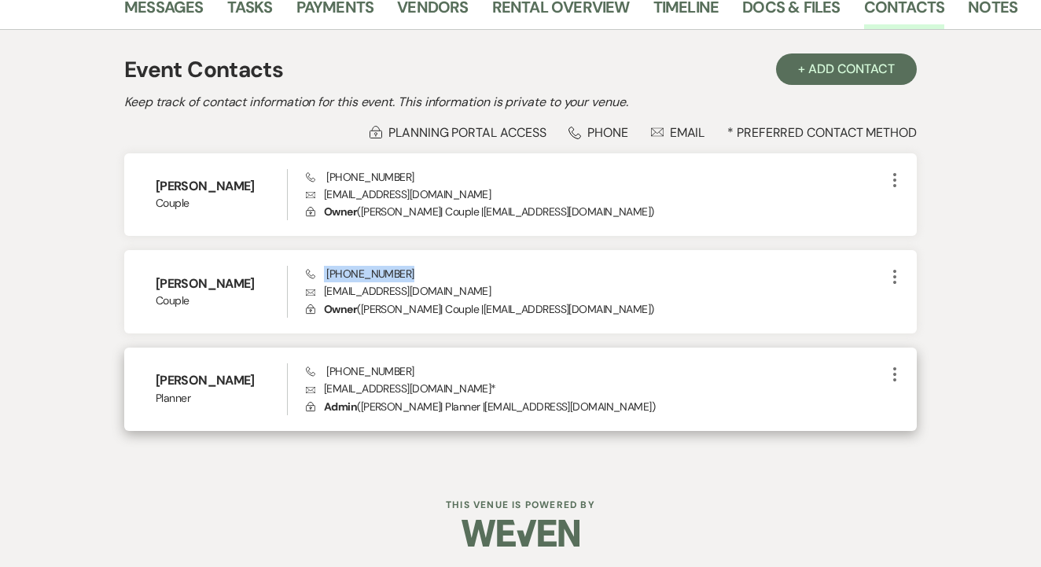
drag, startPoint x: 322, startPoint y: 387, endPoint x: 443, endPoint y: 387, distance: 120.3
click at [471, 392] on p "Envelope info.nothingbutlove@gmail.com *" at bounding box center [596, 388] width 580 height 17
drag, startPoint x: 322, startPoint y: 367, endPoint x: 409, endPoint y: 372, distance: 86.6
click at [414, 372] on div "Phone (469) 610-8968 Envelope info.nothingbutlove@gmail.com * Lock Admin ( Jaci…" at bounding box center [596, 389] width 580 height 52
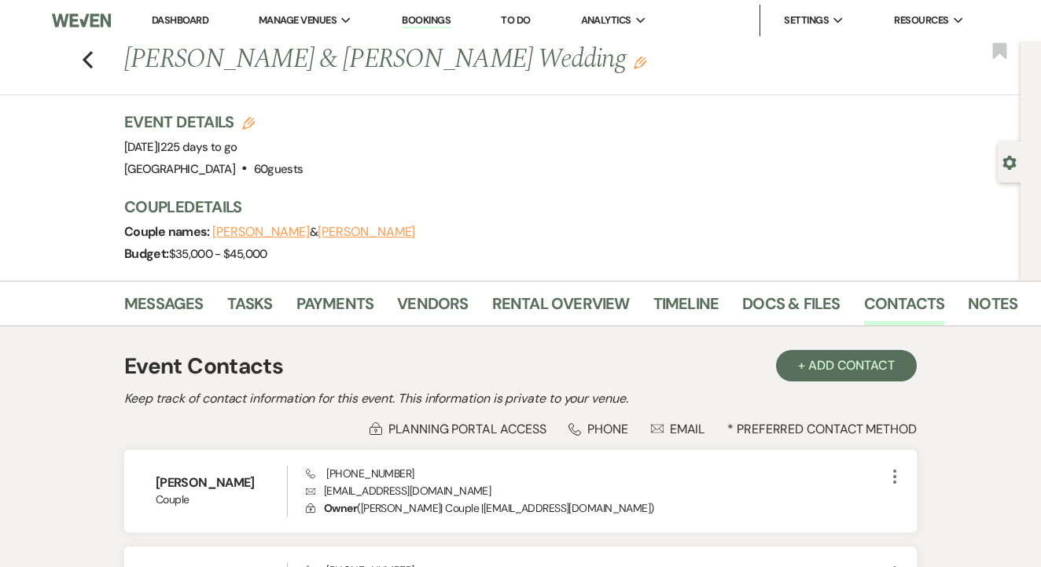
scroll to position [0, 0]
click at [87, 47] on button "Previous" at bounding box center [88, 58] width 12 height 22
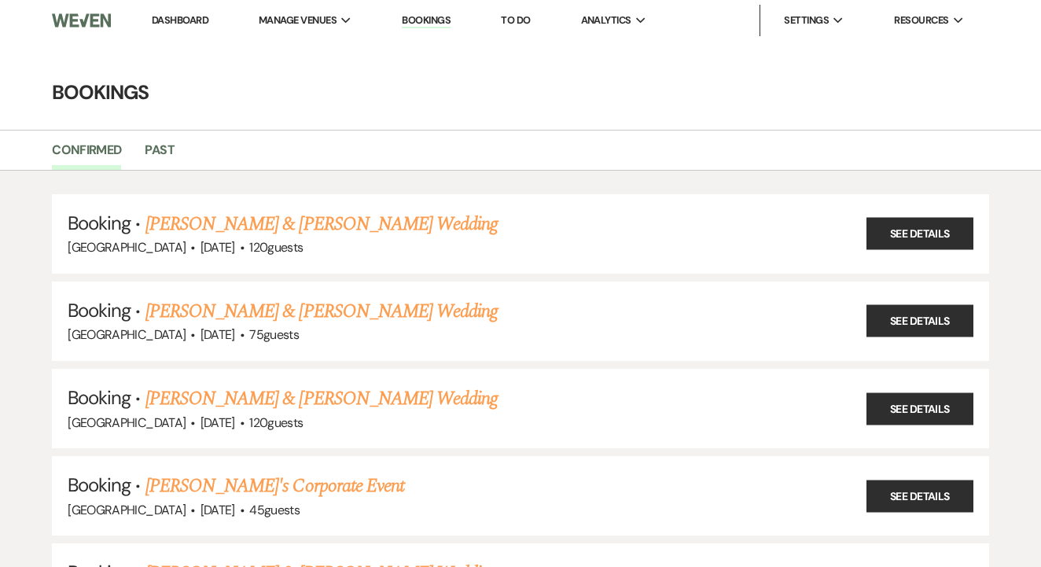
scroll to position [1892, 0]
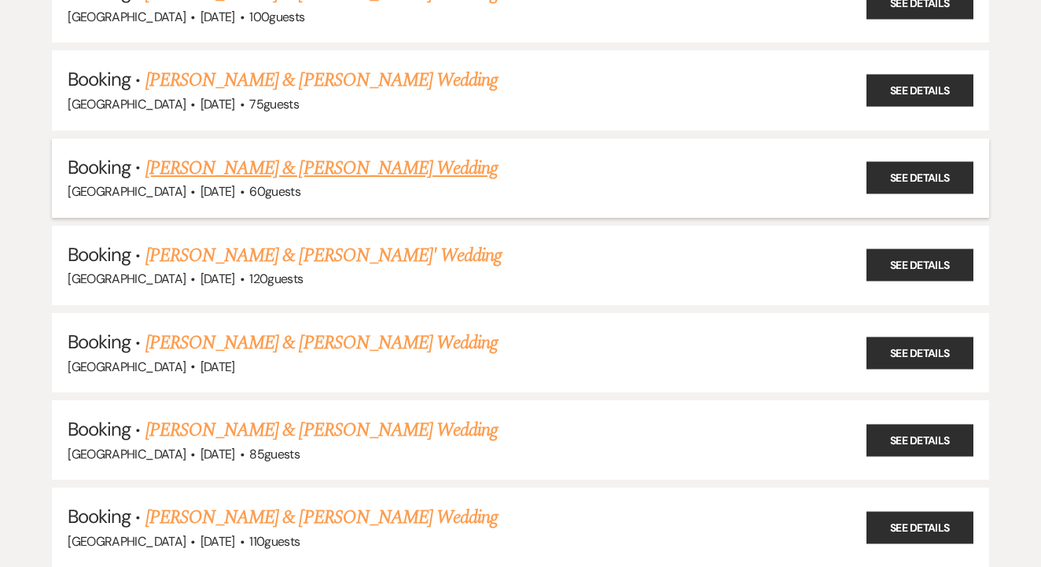
click at [356, 154] on link "Rita Du & Alessandro Bifolco's Wedding" at bounding box center [321, 168] width 352 height 28
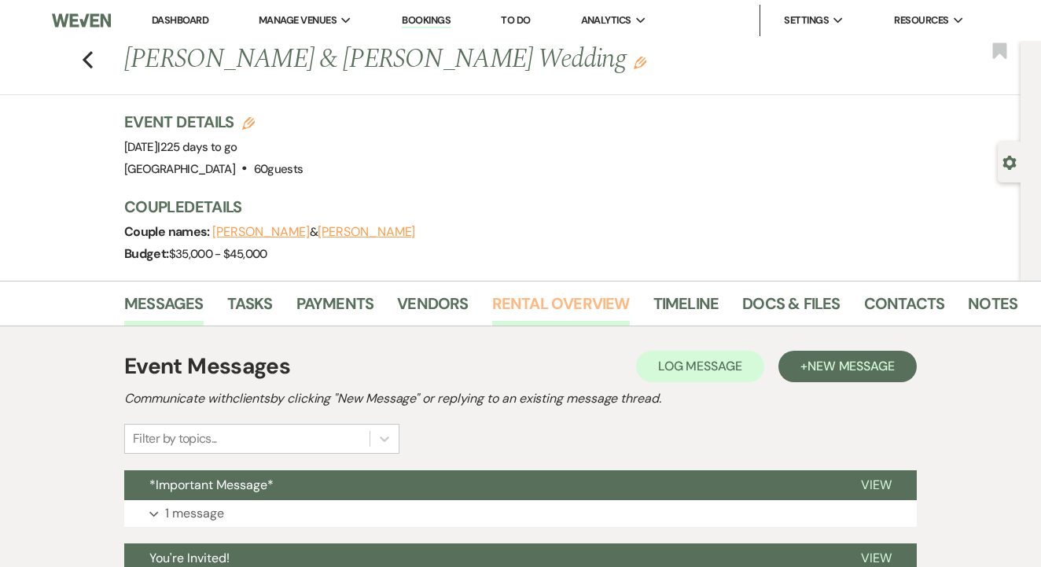
click at [539, 292] on link "Rental Overview" at bounding box center [561, 308] width 138 height 35
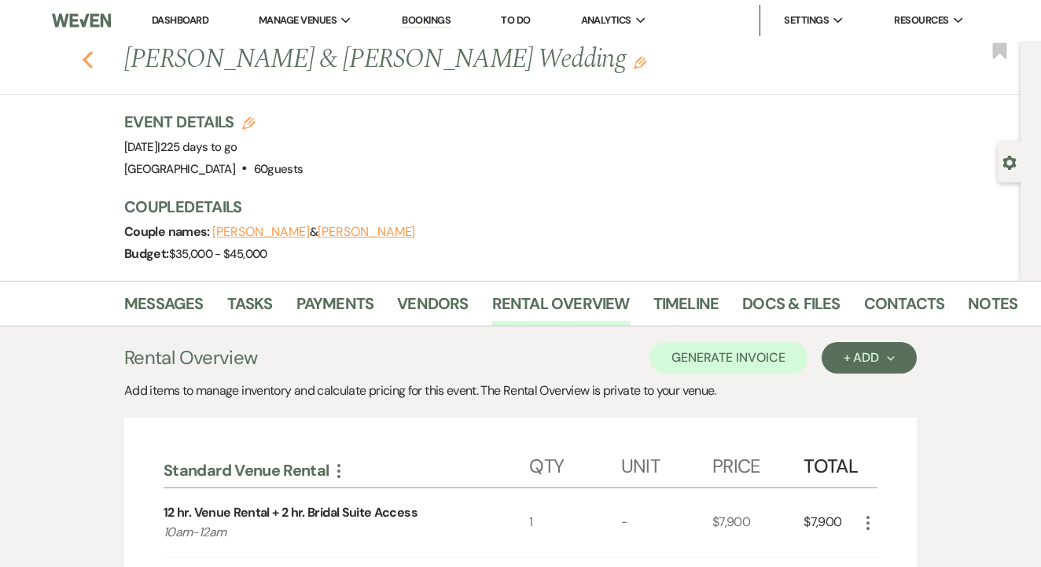
click at [86, 51] on icon "Previous" at bounding box center [88, 59] width 12 height 19
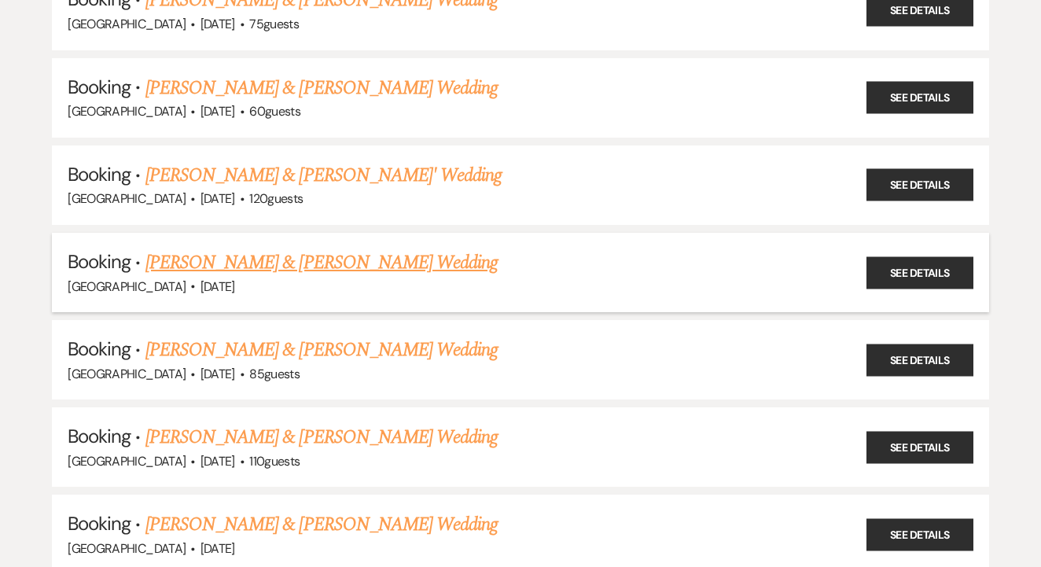
scroll to position [1980, 0]
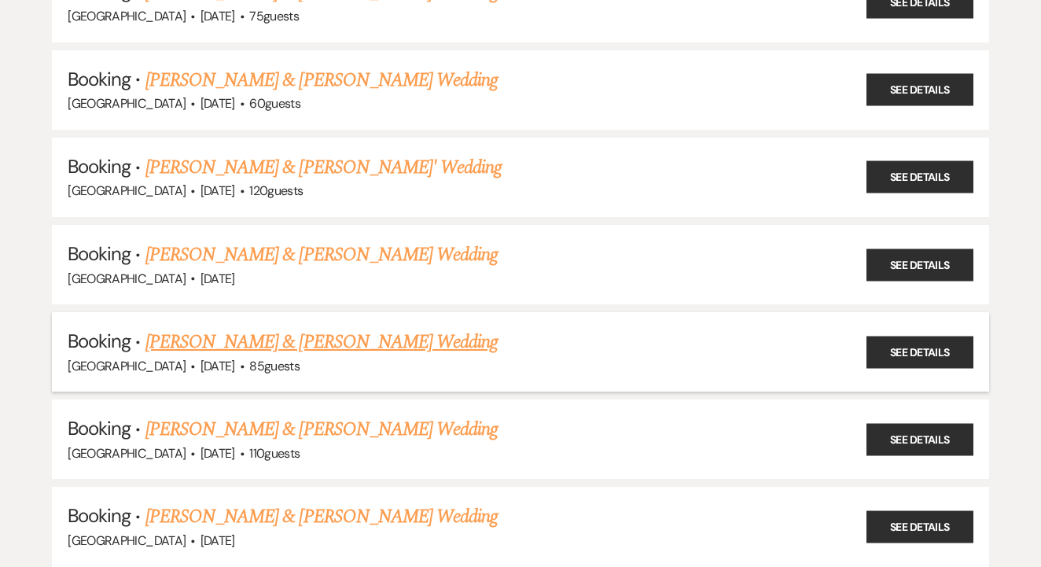
click at [302, 312] on li "Booking · Kayla Marsalis & Mikhail Karter's Wedding Tuscan Oaks Estate · May 8,…" at bounding box center [520, 351] width 937 height 79
click at [320, 328] on link "Kayla Marsalis & Mikhail Karter's Wedding" at bounding box center [321, 342] width 352 height 28
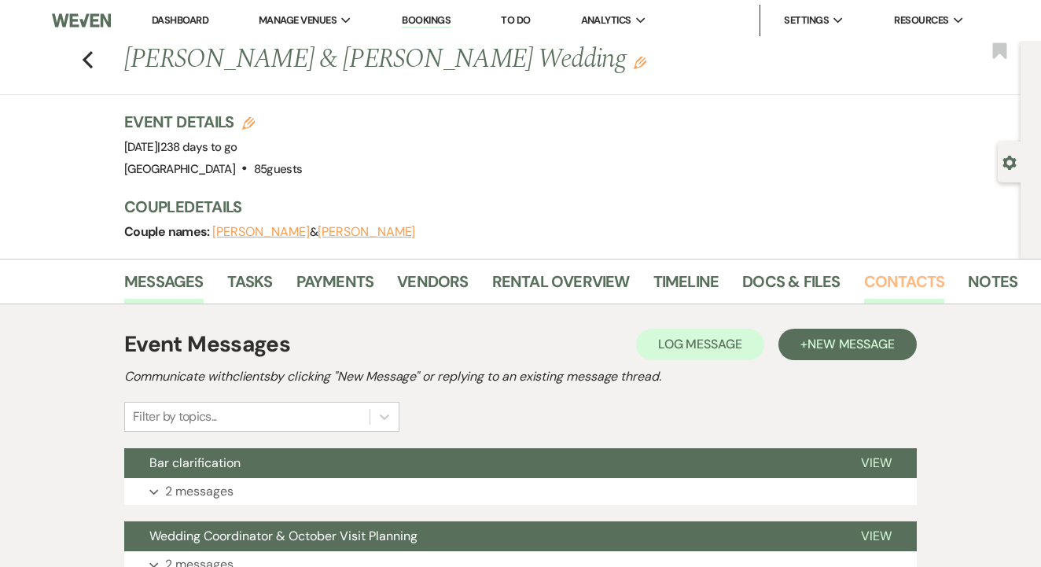
click at [900, 285] on link "Contacts" at bounding box center [904, 286] width 81 height 35
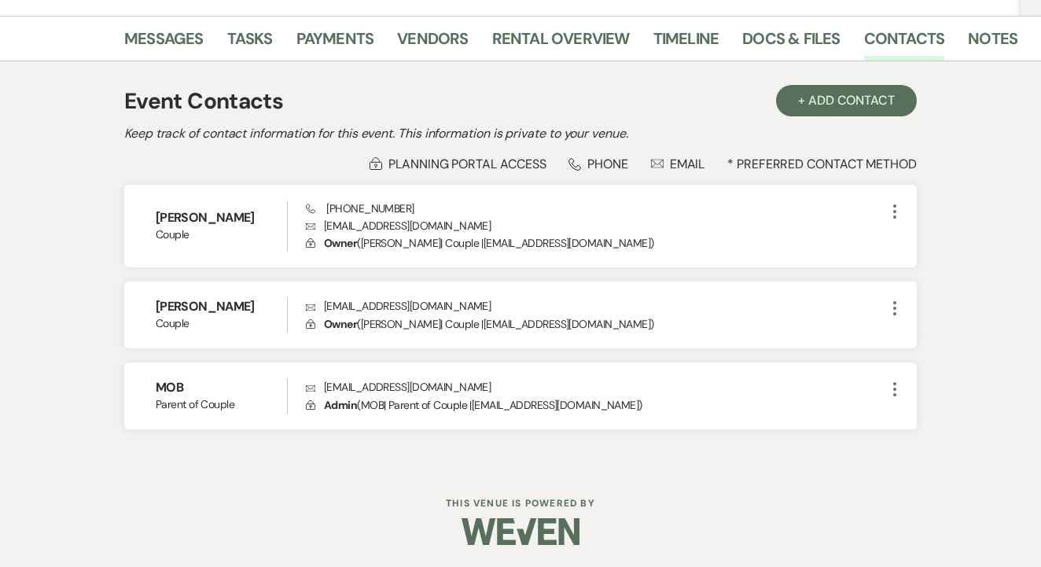
scroll to position [241, 0]
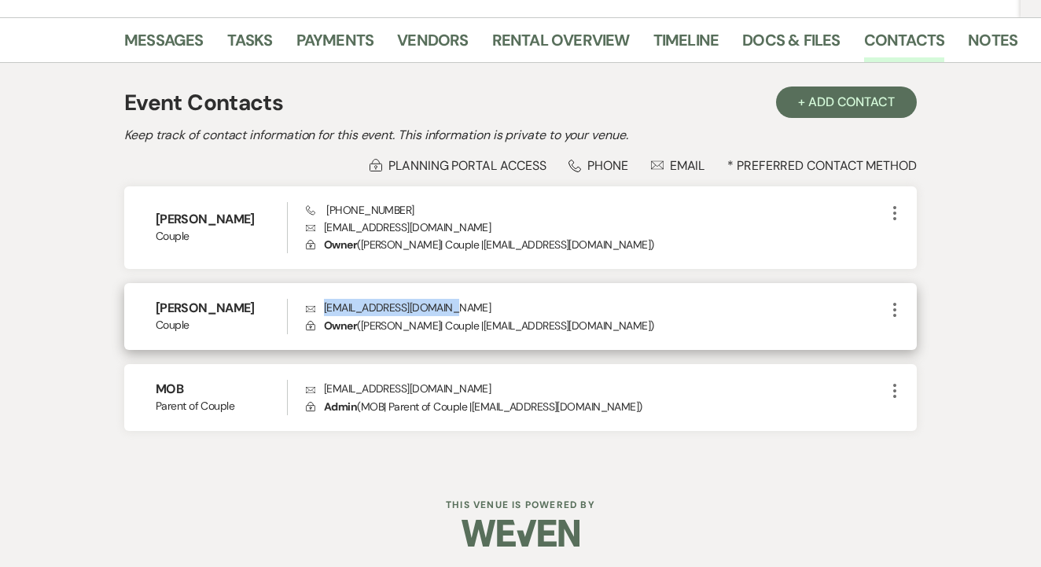
drag, startPoint x: 322, startPoint y: 307, endPoint x: 436, endPoint y: 314, distance: 113.5
click at [448, 314] on p "Envelope kartermikhail@gmail.com" at bounding box center [596, 307] width 580 height 17
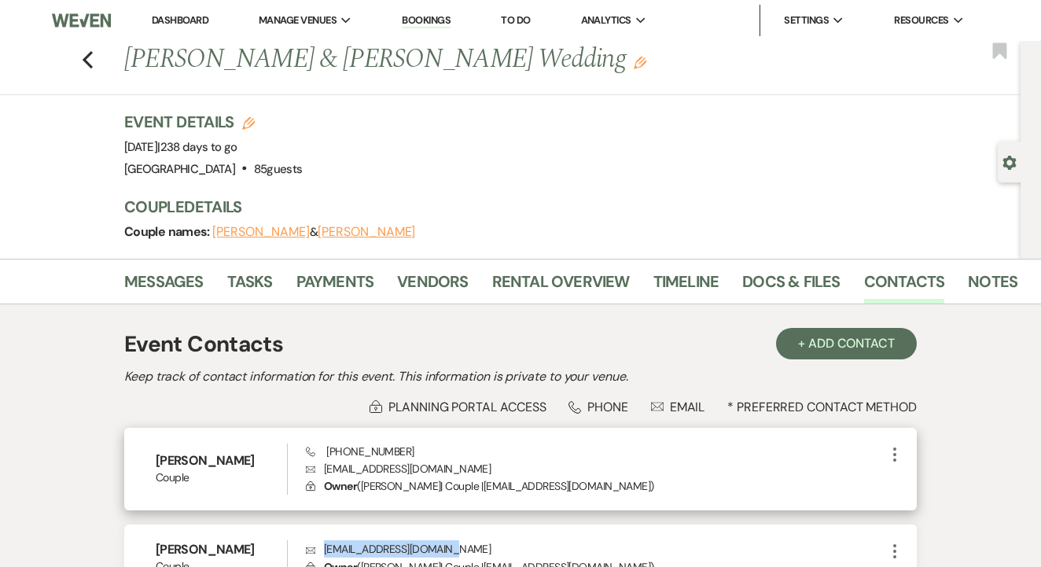
scroll to position [0, 0]
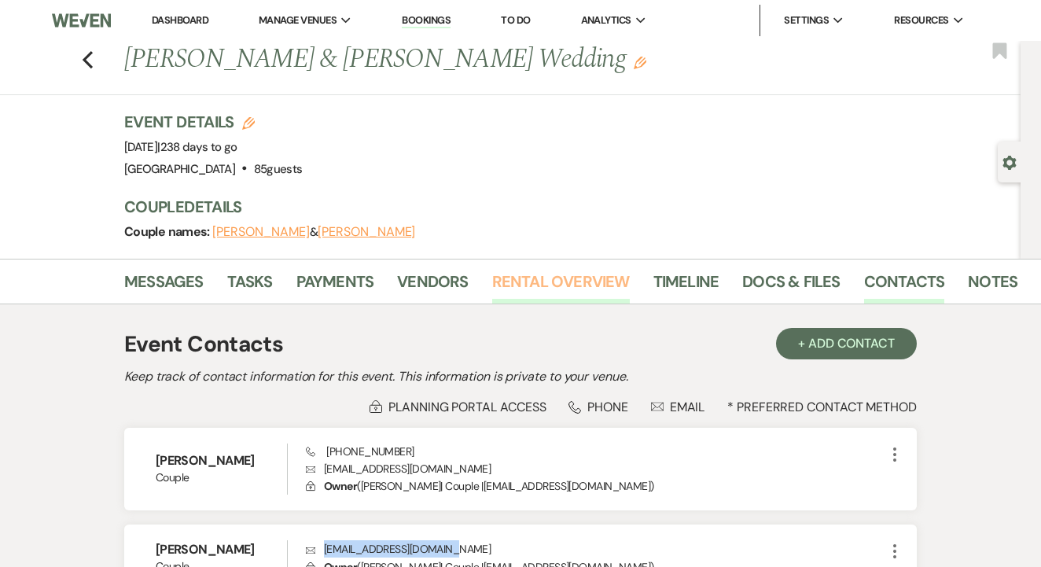
click at [522, 289] on link "Rental Overview" at bounding box center [561, 286] width 138 height 35
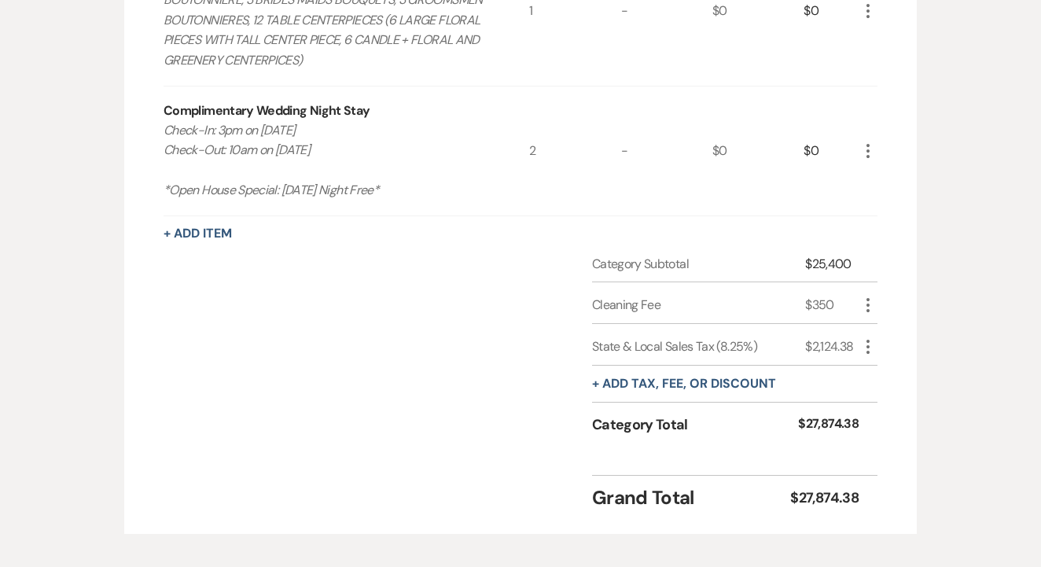
scroll to position [2018, 0]
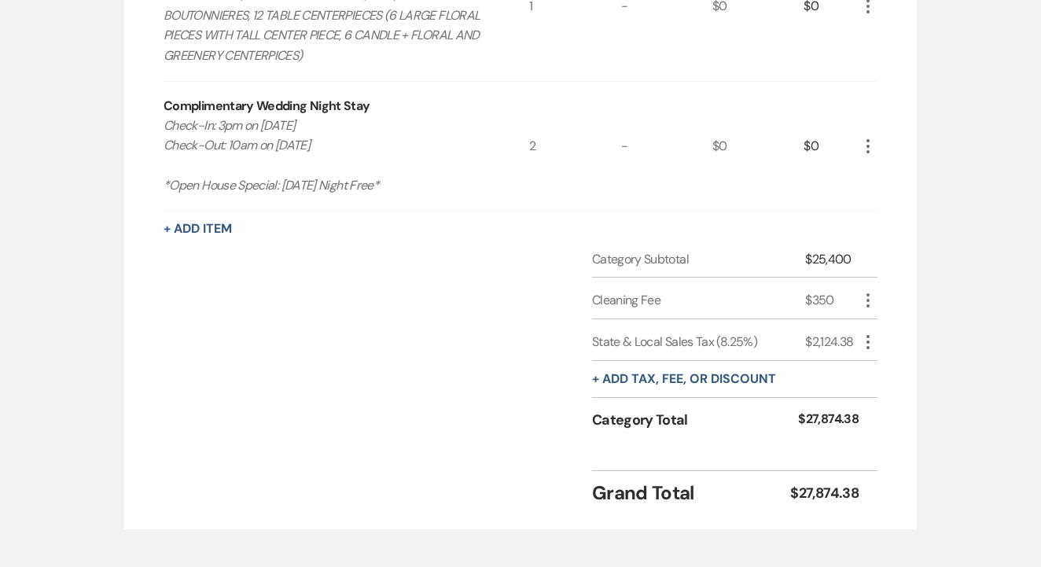
click at [665, 2] on div "-" at bounding box center [666, 6] width 91 height 149
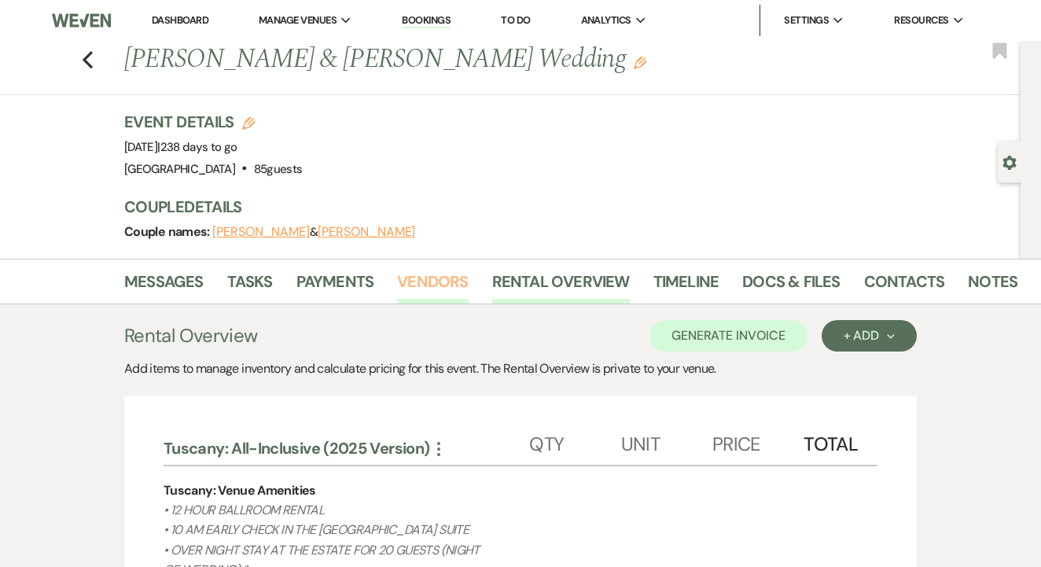
scroll to position [0, 0]
click at [348, 298] on link "Payments" at bounding box center [335, 286] width 78 height 35
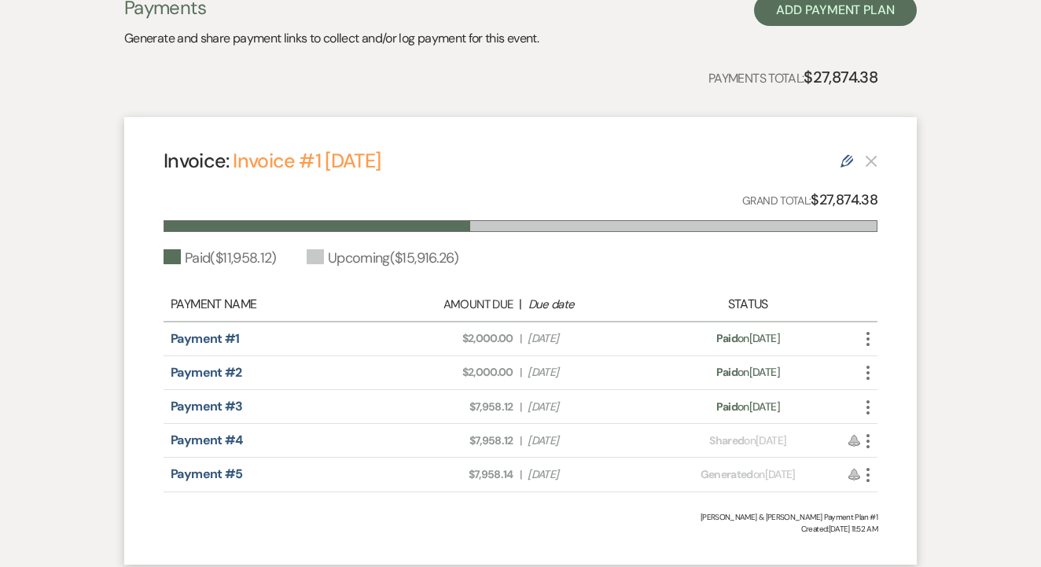
scroll to position [344, 0]
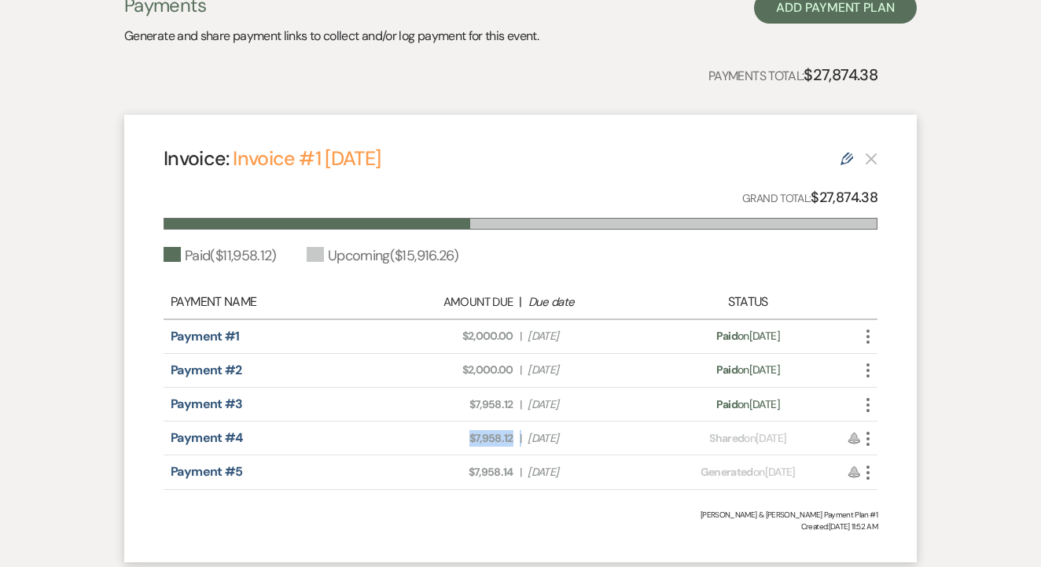
drag, startPoint x: 468, startPoint y: 437, endPoint x: 521, endPoint y: 433, distance: 53.7
click at [521, 433] on div "Amount Due: $7,958.12 | Due Date Dec 9, 2025" at bounding box center [521, 438] width 280 height 17
click at [439, 464] on span "Amount Due: $7,958.14" at bounding box center [451, 472] width 124 height 17
drag, startPoint x: 466, startPoint y: 433, endPoint x: 514, endPoint y: 439, distance: 48.4
click at [514, 439] on div "Amount Due: $7,958.12 | Due Date Dec 9, 2025" at bounding box center [521, 438] width 280 height 17
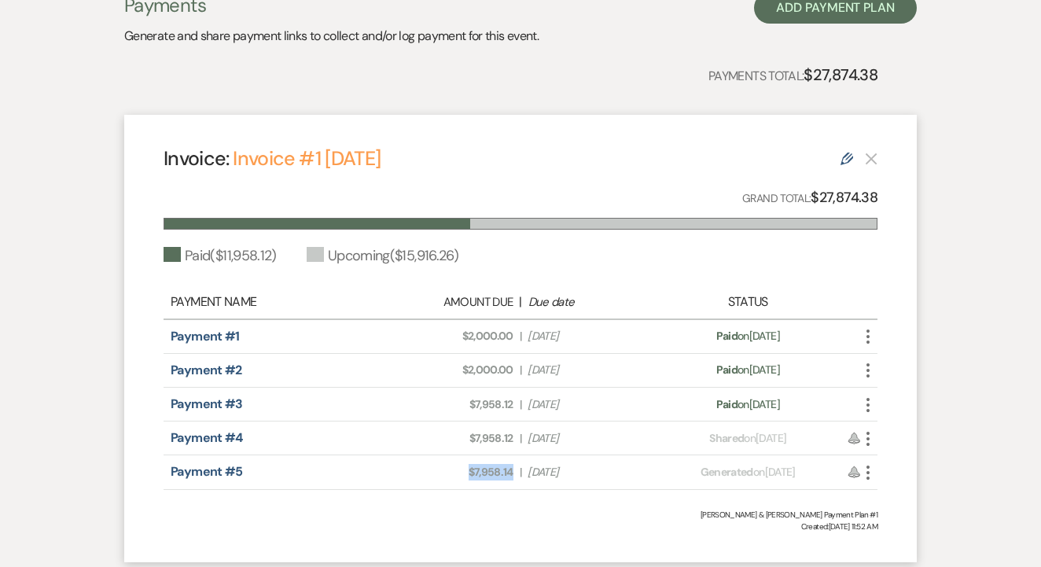
drag, startPoint x: 459, startPoint y: 473, endPoint x: 516, endPoint y: 473, distance: 56.6
click at [516, 473] on div "Amount Due: $7,958.14 | Due Date Mar 9, 2026" at bounding box center [521, 472] width 280 height 17
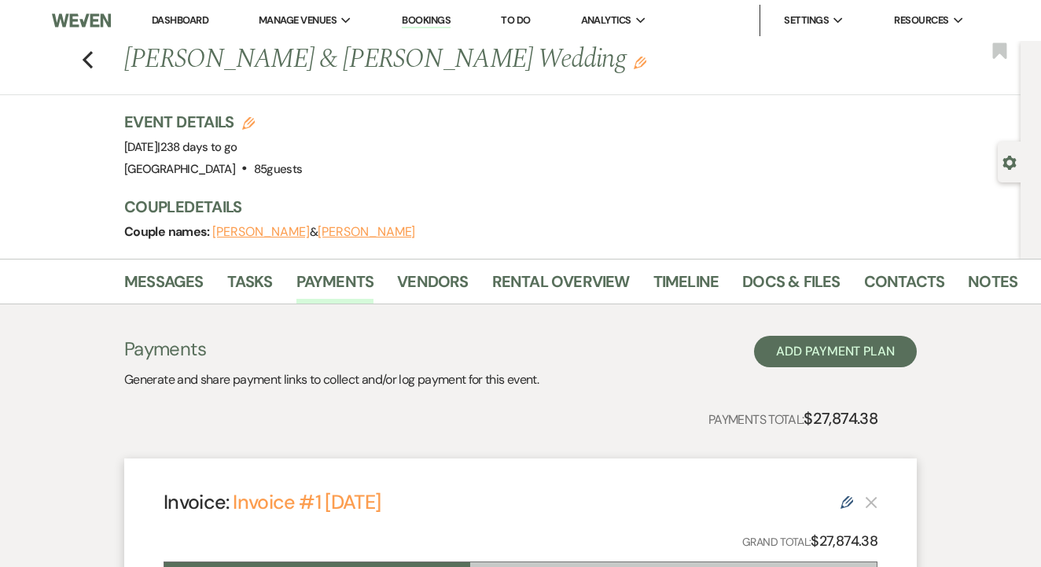
scroll to position [0, 0]
click at [83, 61] on icon "Previous" at bounding box center [88, 59] width 12 height 19
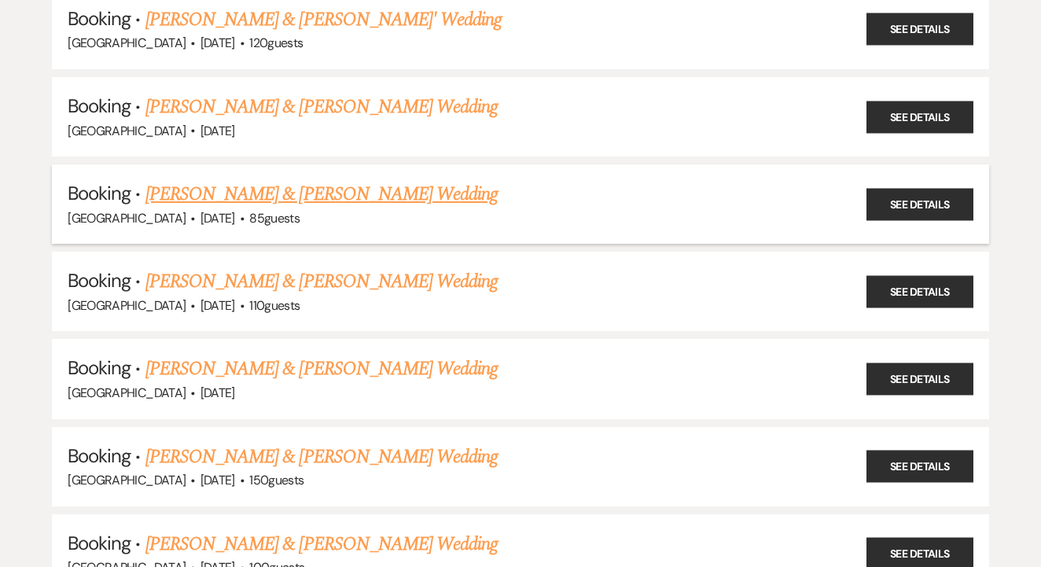
scroll to position [2138, 0]
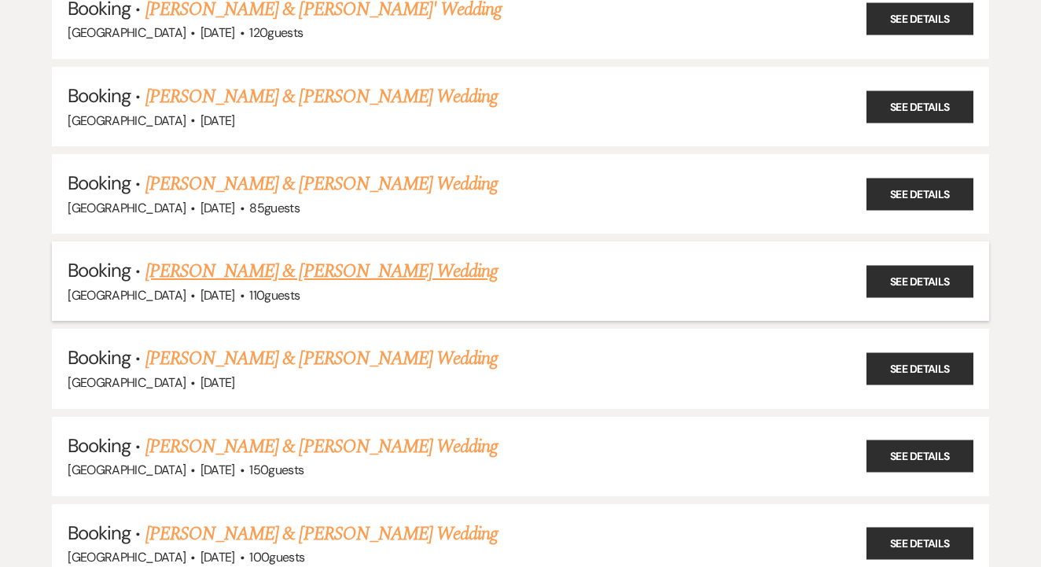
click at [374, 257] on link "Angelica Fischer & Gabriel Vega's Wedding" at bounding box center [321, 271] width 352 height 28
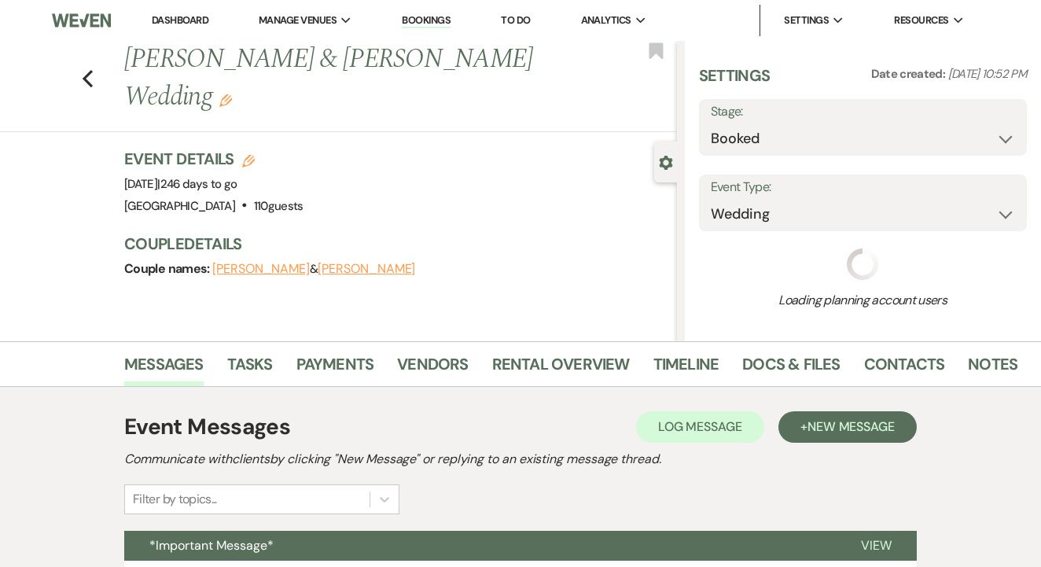
select select "2"
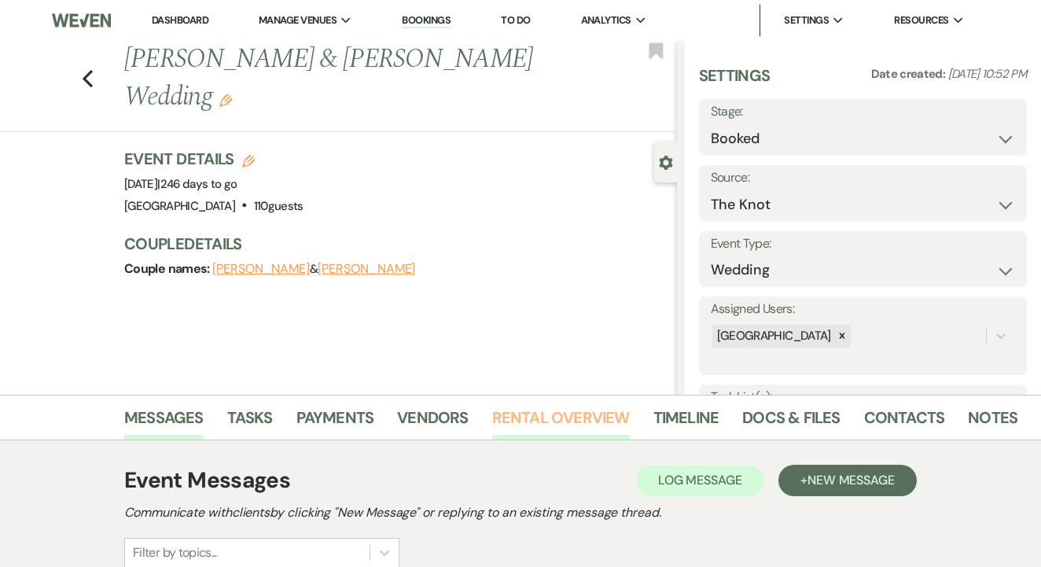
click at [554, 416] on link "Rental Overview" at bounding box center [561, 422] width 138 height 35
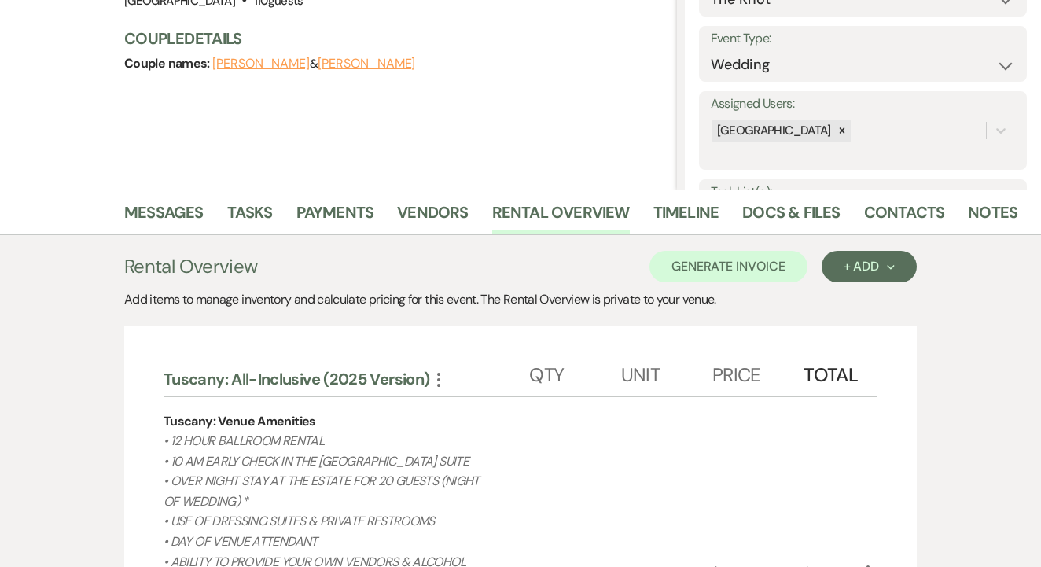
scroll to position [207, 0]
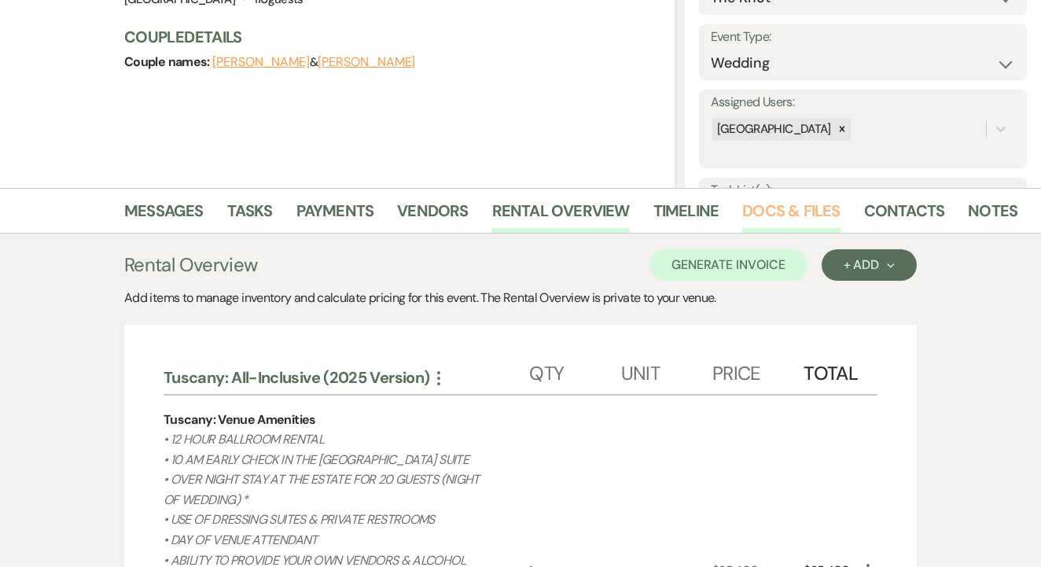
click at [772, 198] on link "Docs & Files" at bounding box center [791, 215] width 98 height 35
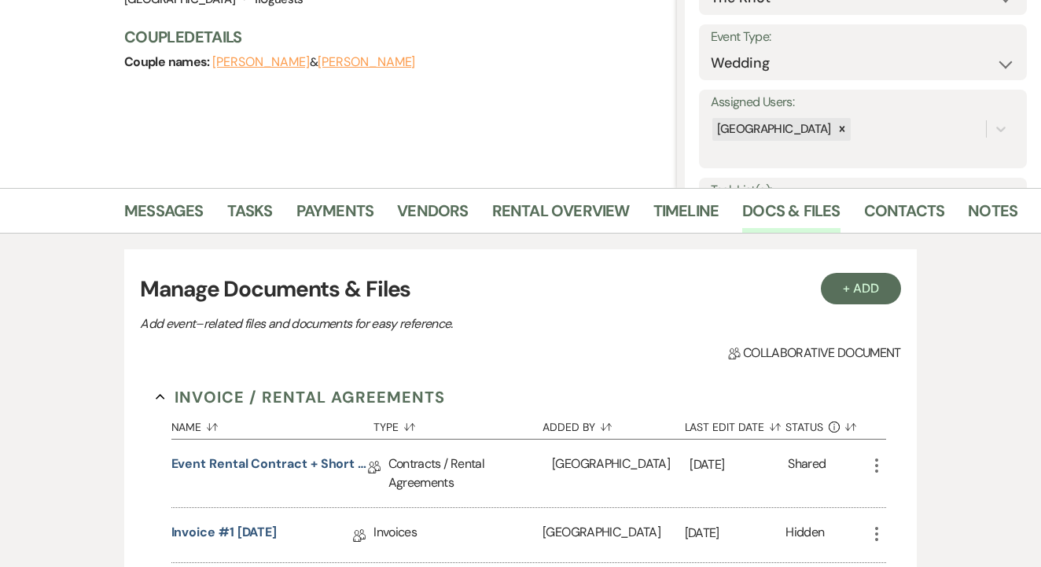
click at [854, 212] on li "Docs & Files" at bounding box center [802, 214] width 121 height 38
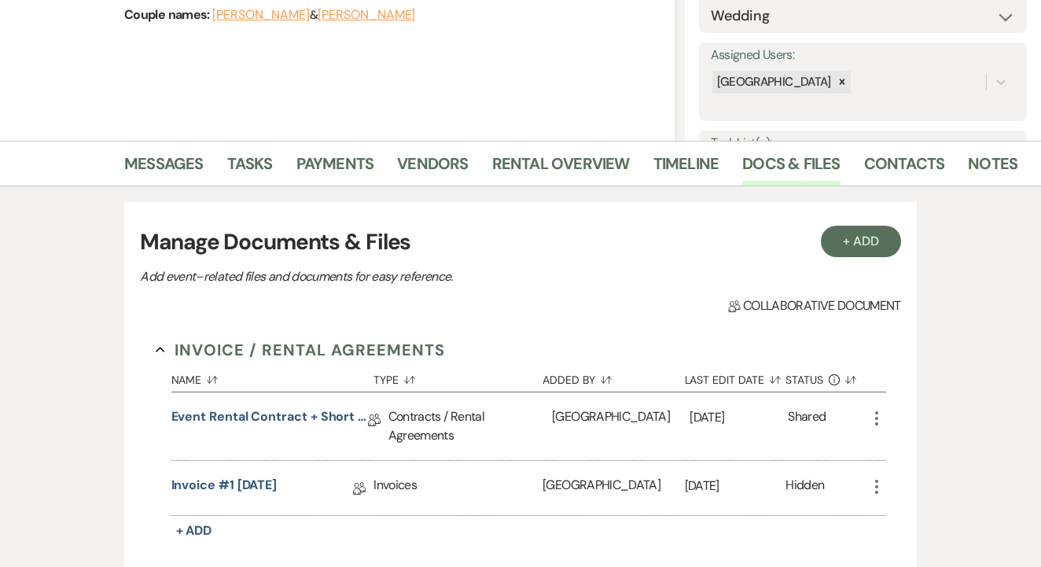
scroll to position [221, 0]
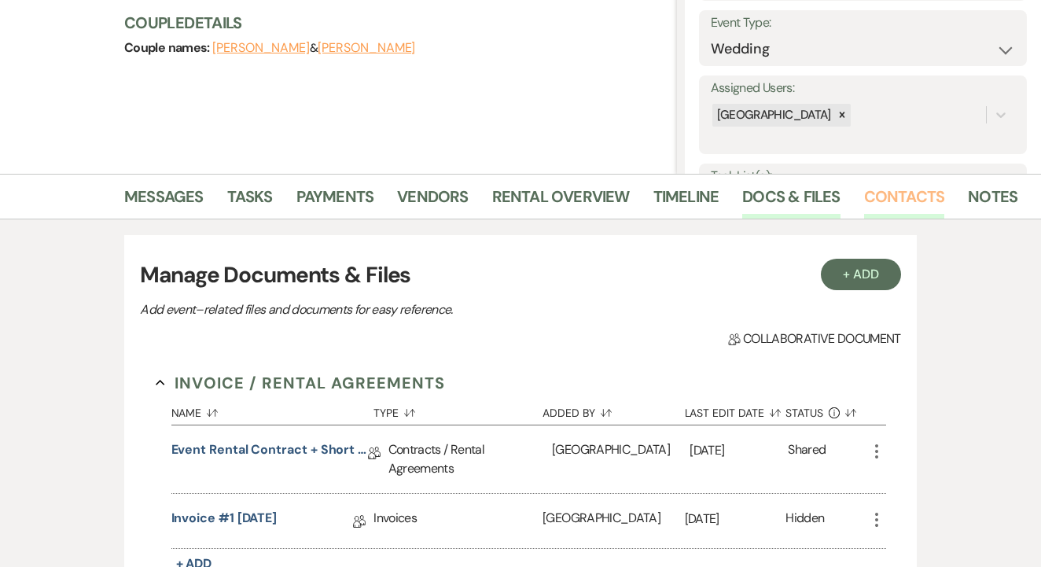
click at [882, 192] on link "Contacts" at bounding box center [904, 201] width 81 height 35
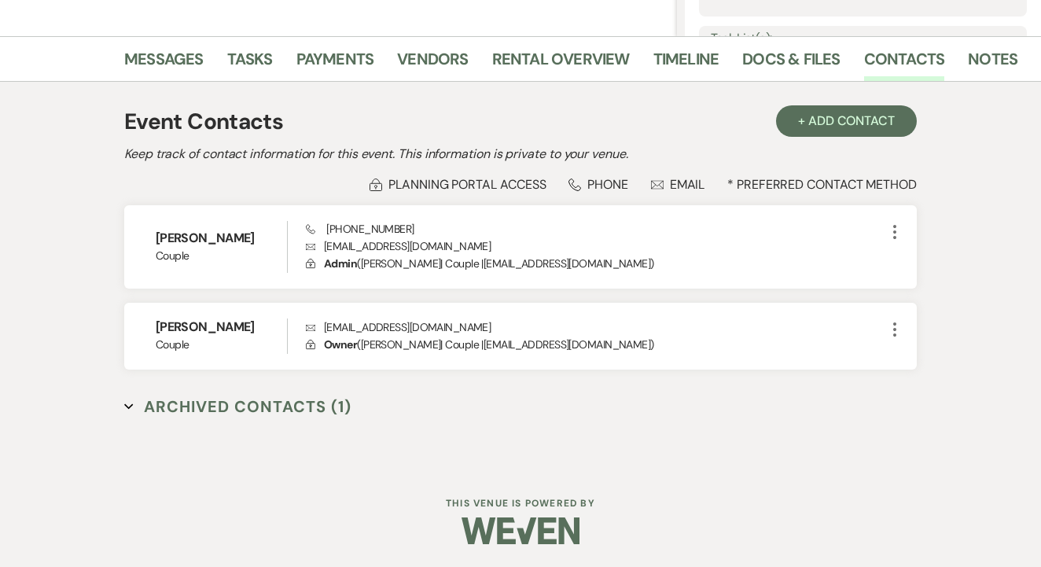
scroll to position [358, 0]
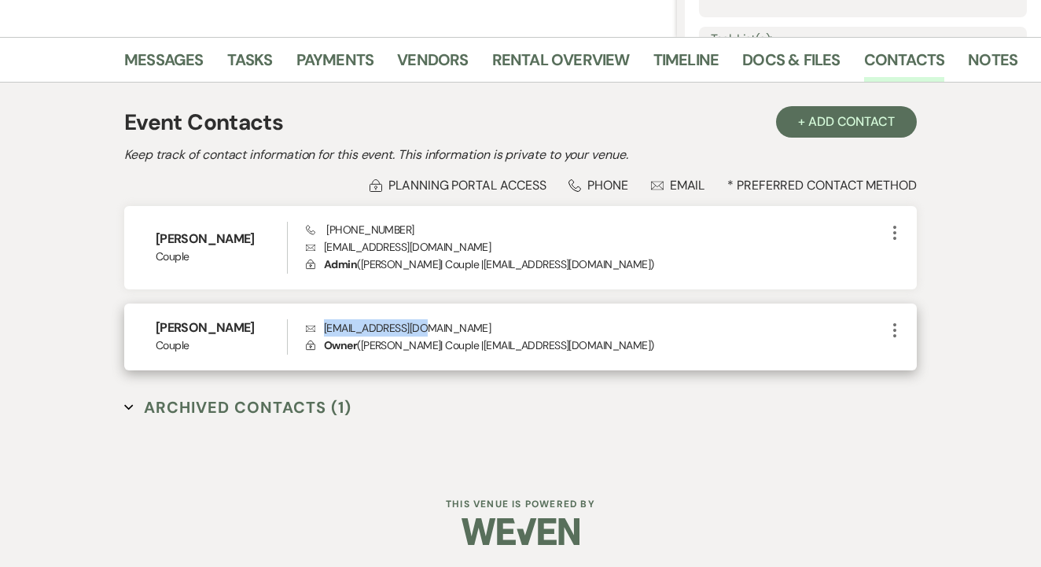
drag, startPoint x: 430, startPoint y: 328, endPoint x: 326, endPoint y: 325, distance: 104.6
click at [326, 325] on p "Envelope gabv1199@gmail.com" at bounding box center [596, 327] width 580 height 17
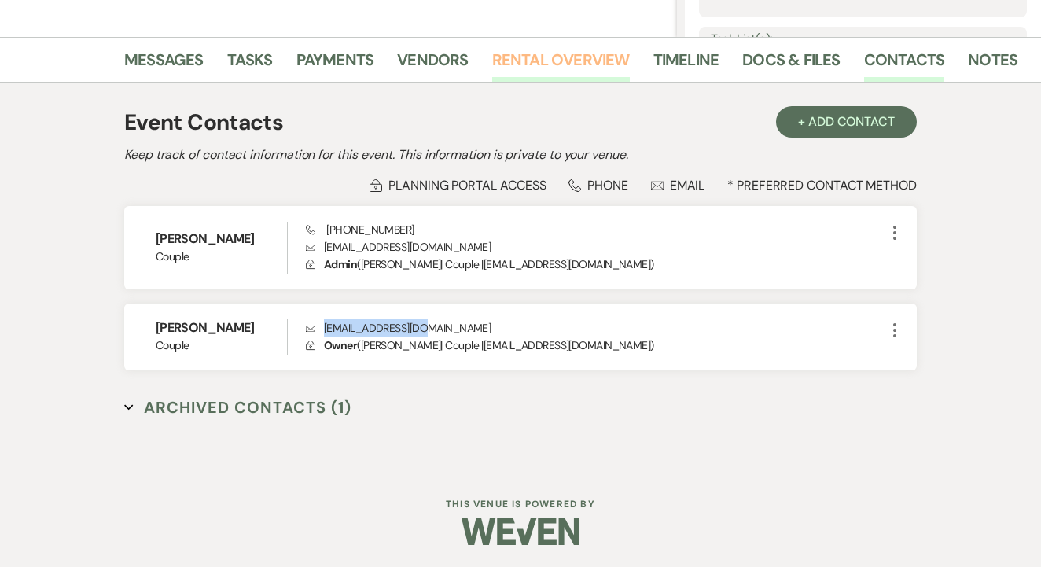
click at [510, 64] on link "Rental Overview" at bounding box center [561, 64] width 138 height 35
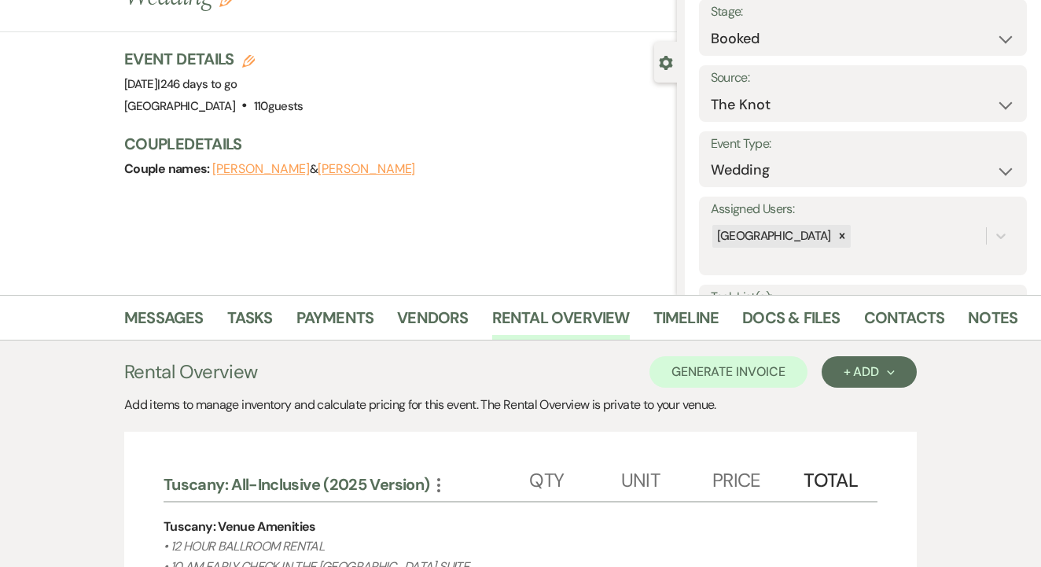
scroll to position [88, 0]
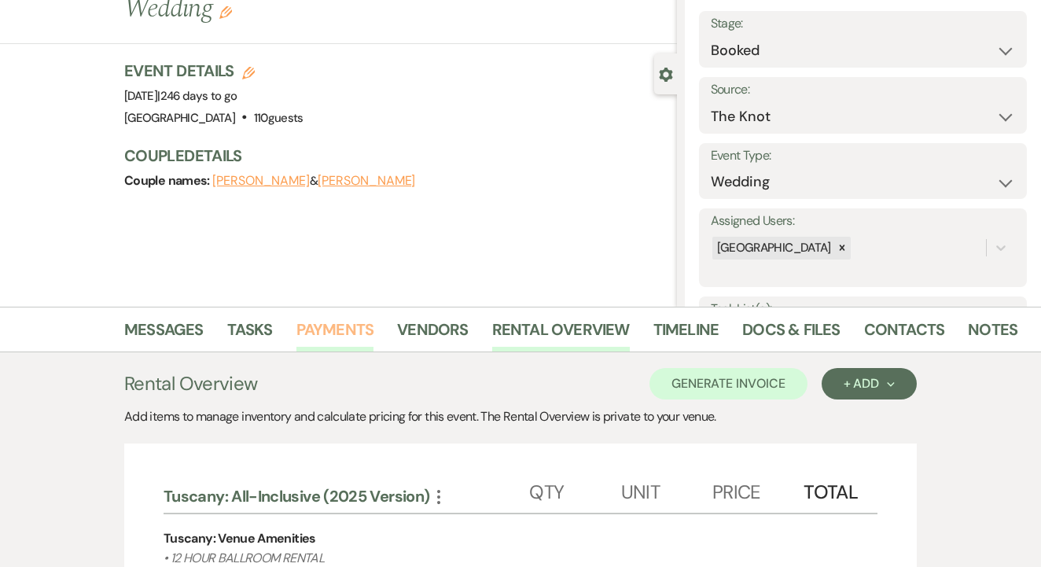
click at [371, 333] on link "Payments" at bounding box center [335, 334] width 78 height 35
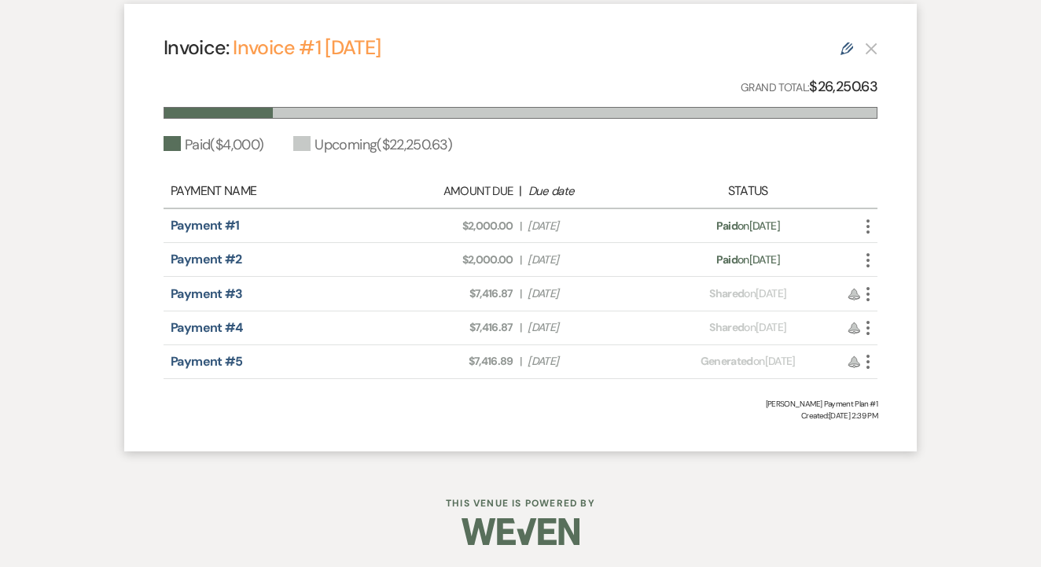
scroll to position [590, 0]
drag, startPoint x: 470, startPoint y: 293, endPoint x: 517, endPoint y: 293, distance: 48.0
click at [517, 293] on div "Amount Due: $7,416.87 | Due Date Nov 17, 2025" at bounding box center [521, 294] width 280 height 17
drag, startPoint x: 462, startPoint y: 331, endPoint x: 522, endPoint y: 329, distance: 59.8
click at [522, 329] on div "Amount Due: $7,416.87 | Due Date Jan 16, 2026" at bounding box center [521, 328] width 280 height 17
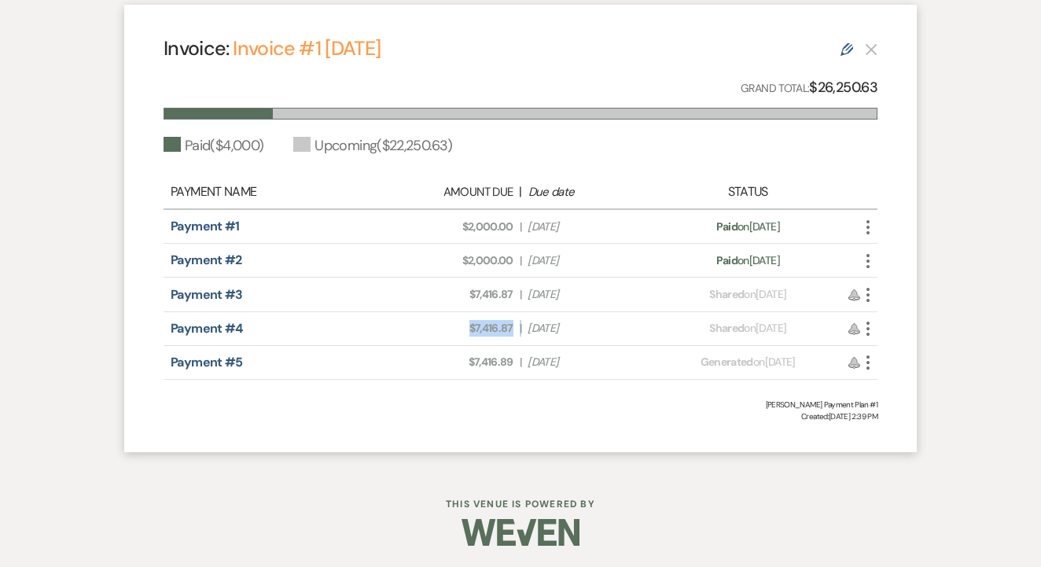
scroll to position [584, 0]
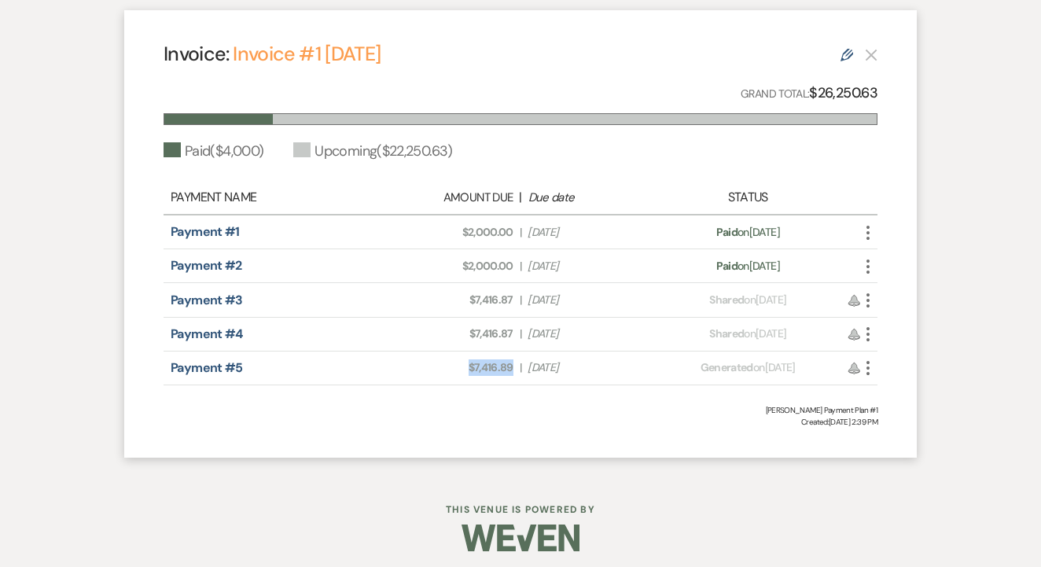
drag, startPoint x: 458, startPoint y: 372, endPoint x: 519, endPoint y: 373, distance: 60.6
click at [519, 373] on div "Amount Due: $7,416.89 | Due Date Mar 17, 2026" at bounding box center [521, 367] width 280 height 17
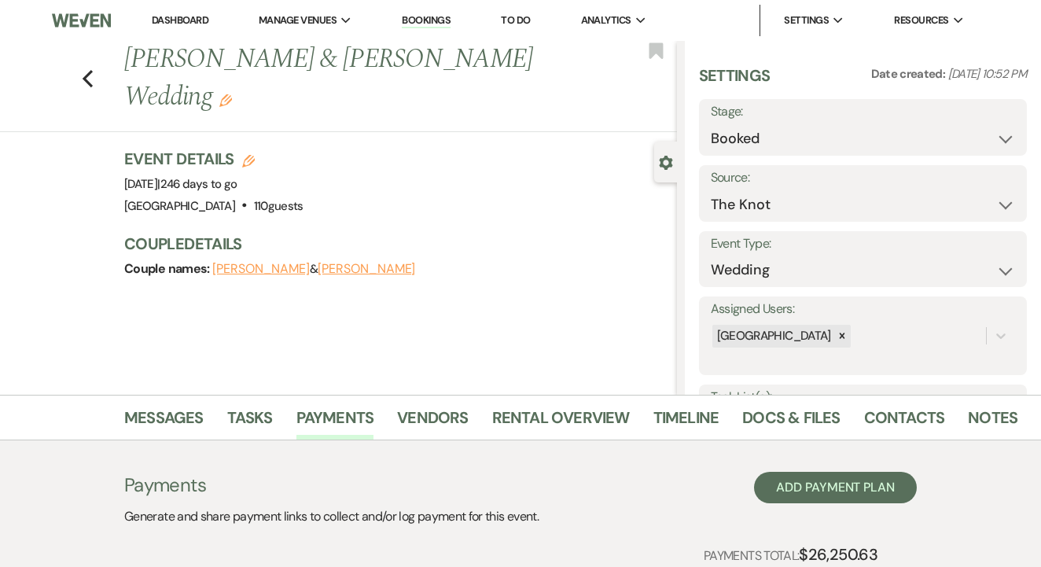
scroll to position [0, 0]
click at [94, 87] on div "Previous Angelica Fischer & Gabriel Vega's Wedding Edit Bookmark" at bounding box center [334, 86] width 685 height 91
click at [92, 79] on icon "Previous" at bounding box center [88, 78] width 12 height 19
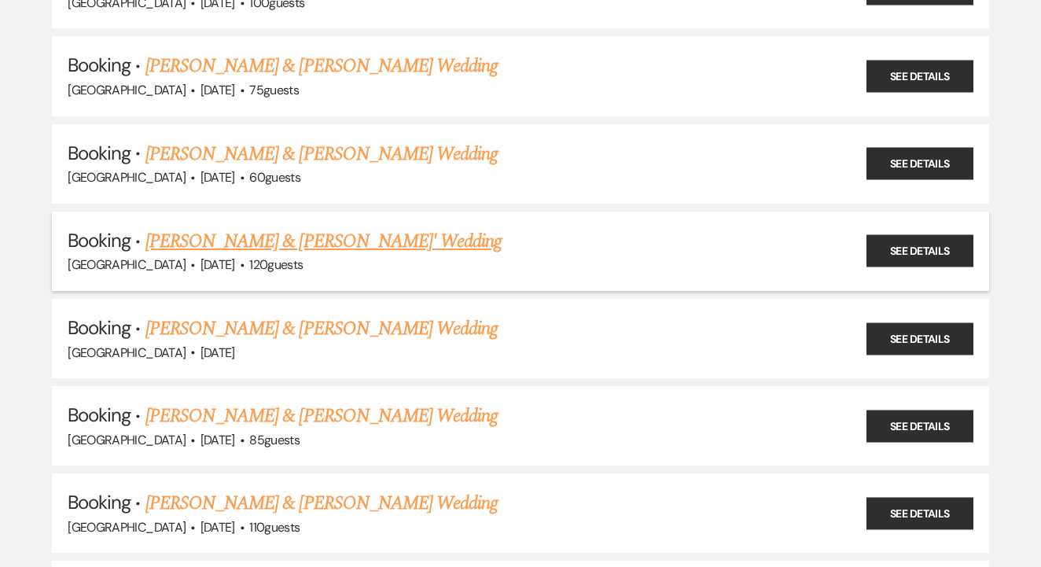
scroll to position [1917, 0]
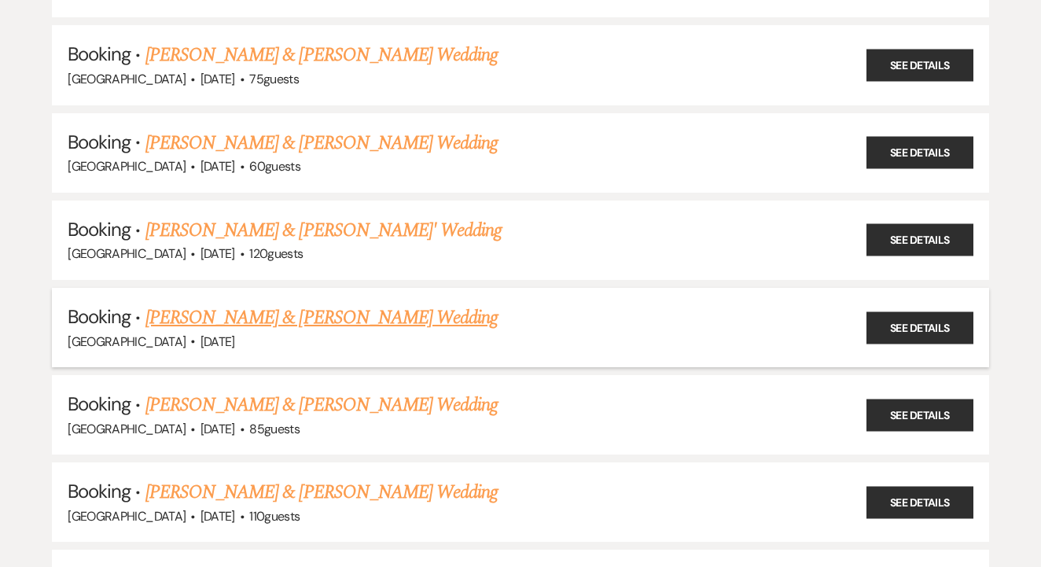
click at [401, 304] on link "Lauren Hunsicker & Matt Gann's Wedding" at bounding box center [321, 318] width 352 height 28
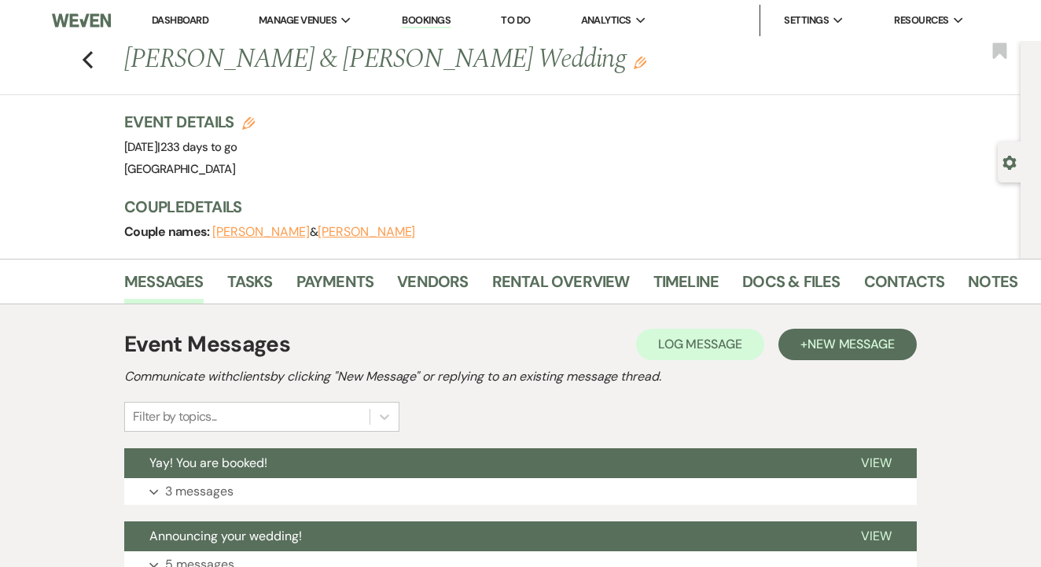
drag, startPoint x: 540, startPoint y: 62, endPoint x: 175, endPoint y: 60, distance: 365.7
click at [123, 58] on div "Previous Lauren Hunsicker & Matt Gann's Wedding Edit" at bounding box center [564, 60] width 897 height 38
click at [470, 148] on div "Event Details Edit Event Date: Sunday, May 3rd, 2026 | 233 days to go Venue: Tu…" at bounding box center [564, 145] width 881 height 69
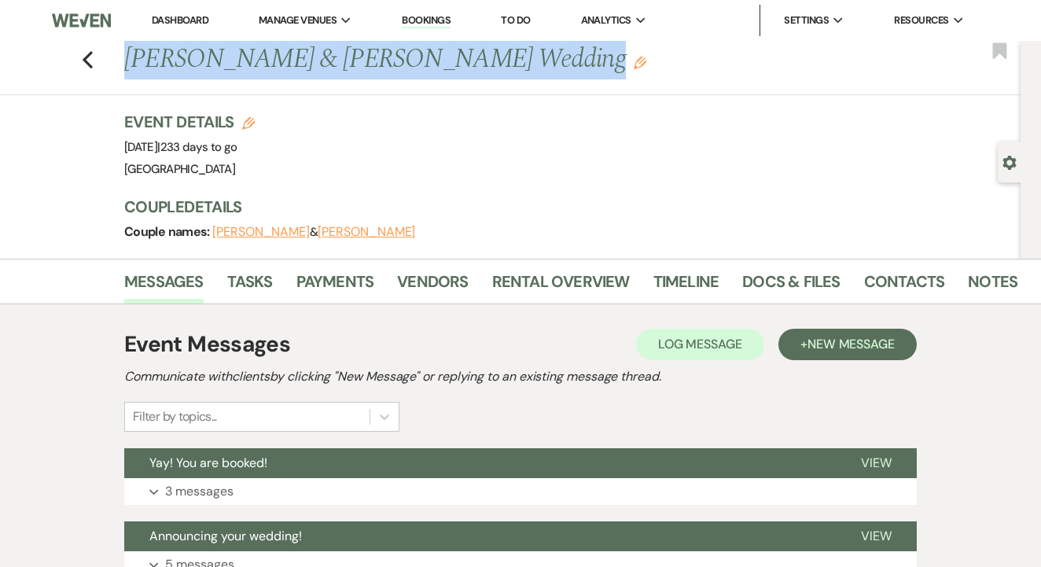
drag, startPoint x: 119, startPoint y: 57, endPoint x: 521, endPoint y: 79, distance: 403.3
click at [525, 71] on div "Previous Lauren Hunsicker & Matt Gann's Wedding Edit" at bounding box center [564, 60] width 897 height 38
click at [528, 119] on div "Event Details Edit Event Date: Sunday, May 3rd, 2026 | 233 days to go Venue: Tu…" at bounding box center [564, 145] width 881 height 69
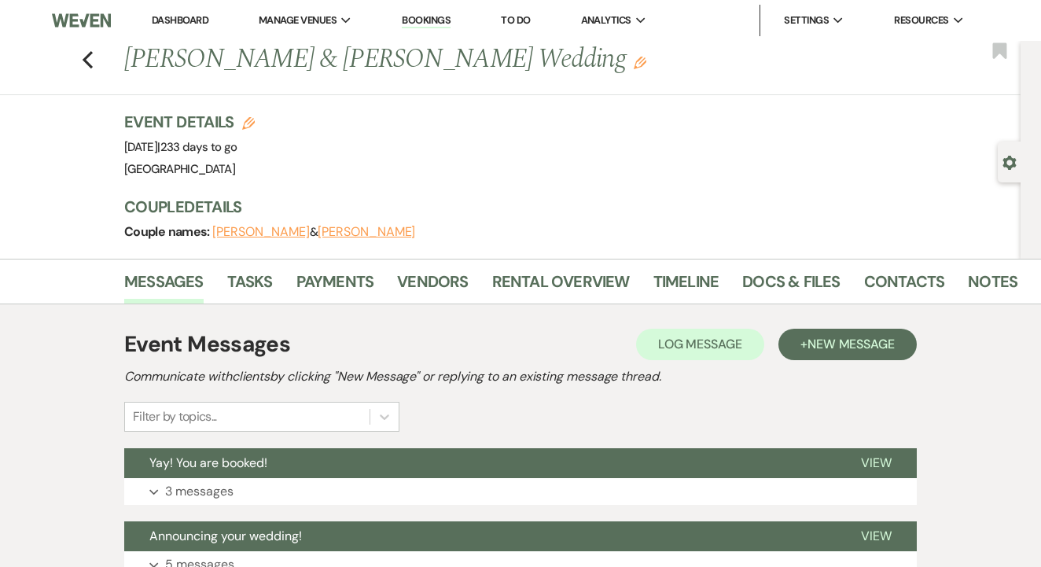
drag, startPoint x: 126, startPoint y: 61, endPoint x: 547, endPoint y: 64, distance: 421.5
click at [547, 64] on h1 "Lauren Hunsicker & Matt Gann's Wedding Edit" at bounding box center [476, 60] width 705 height 38
click at [864, 277] on link "Contacts" at bounding box center [904, 286] width 81 height 35
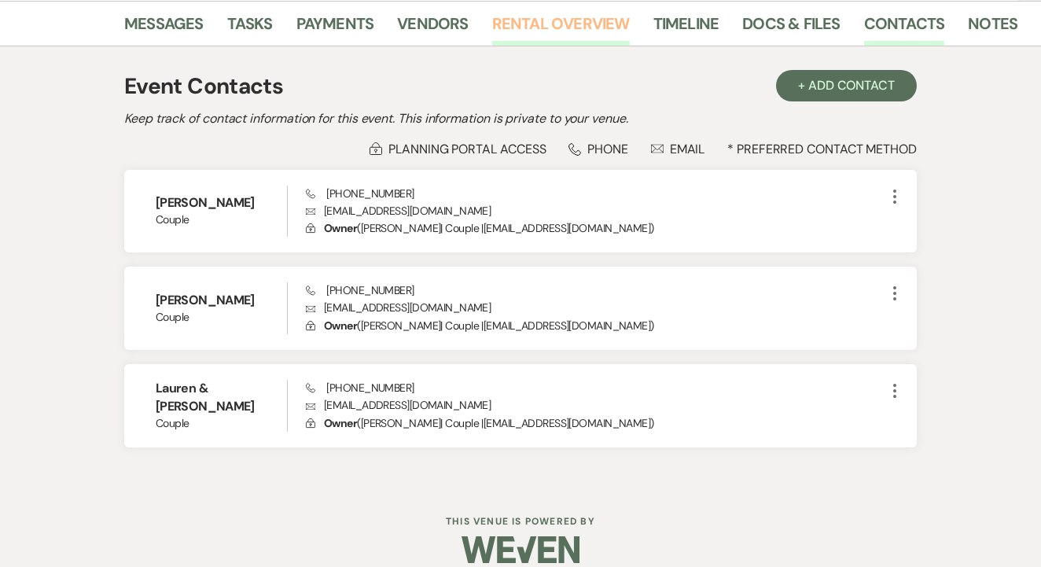
scroll to position [260, 0]
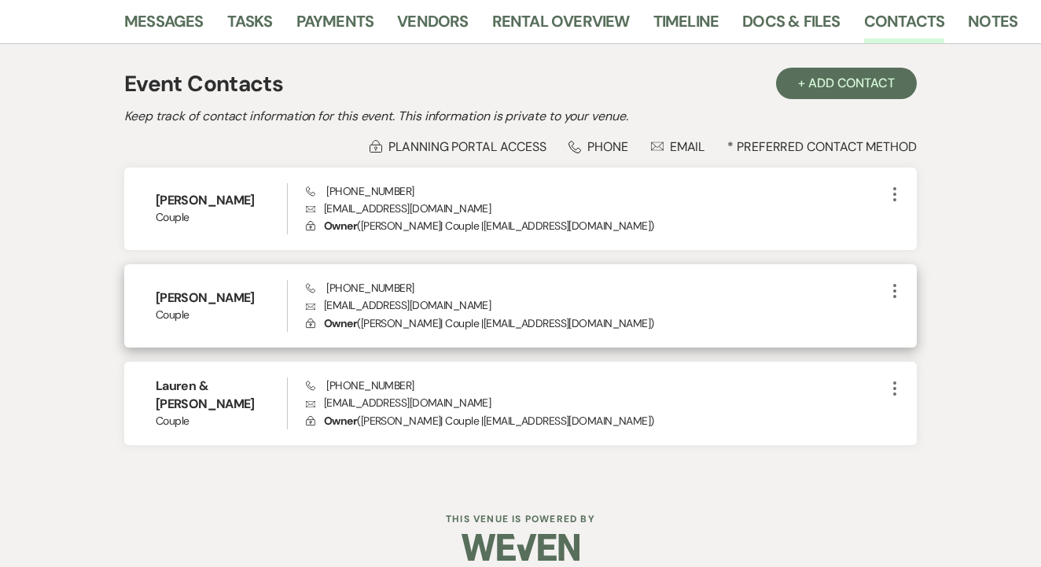
click at [320, 306] on p "Envelope lmgann4414@gmail.com" at bounding box center [596, 304] width 580 height 17
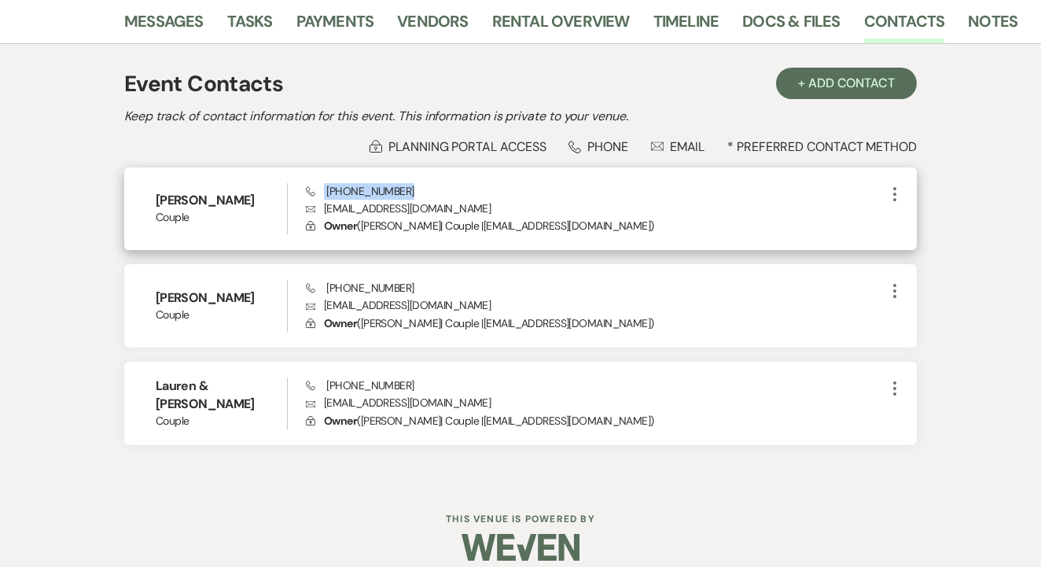
drag, startPoint x: 324, startPoint y: 194, endPoint x: 409, endPoint y: 187, distance: 85.2
click at [409, 187] on div "Phone (858) 243-1383 Envelope lmgann4414@gmail.com Lock Owner ( Lauren Hunsicke…" at bounding box center [596, 209] width 580 height 52
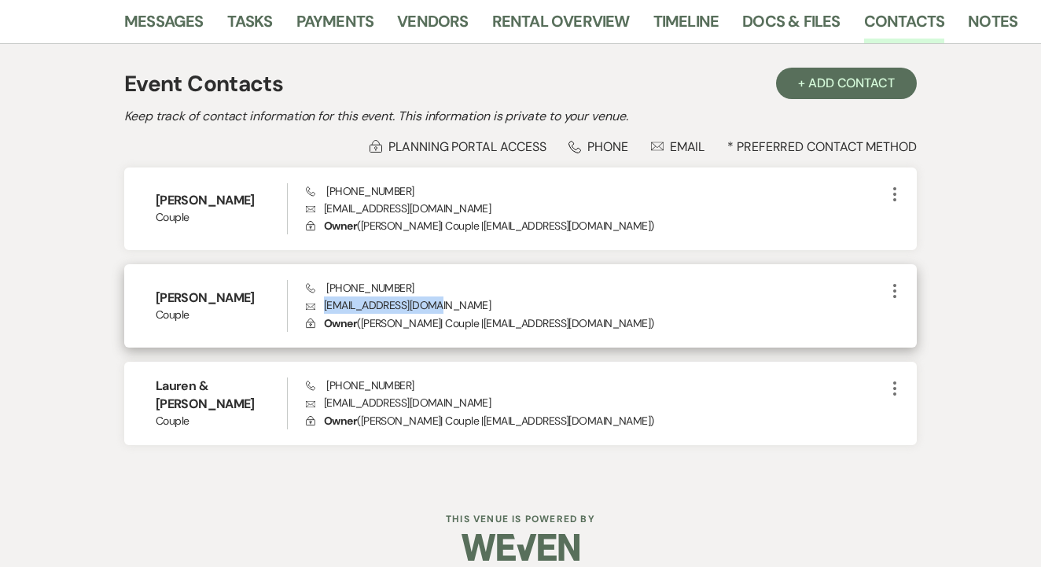
drag, startPoint x: 447, startPoint y: 300, endPoint x: 324, endPoint y: 300, distance: 123.5
click at [324, 300] on p "Envelope lmgann4414@gmail.com" at bounding box center [596, 304] width 580 height 17
click at [363, 307] on p "Envelope lmgann4414@gmail.com" at bounding box center [596, 304] width 580 height 17
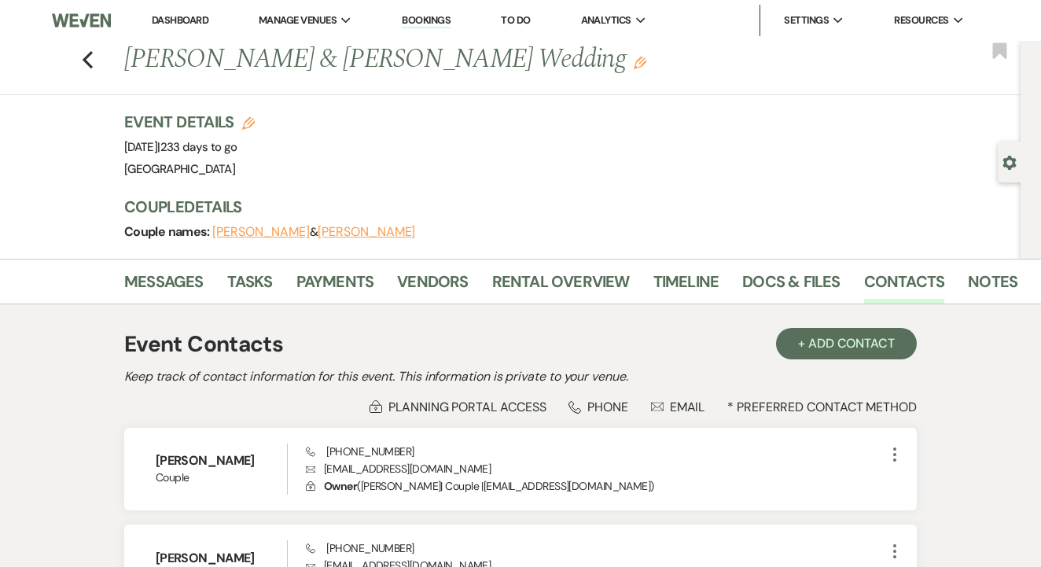
scroll to position [0, 0]
click at [586, 301] on link "Rental Overview" at bounding box center [561, 286] width 138 height 35
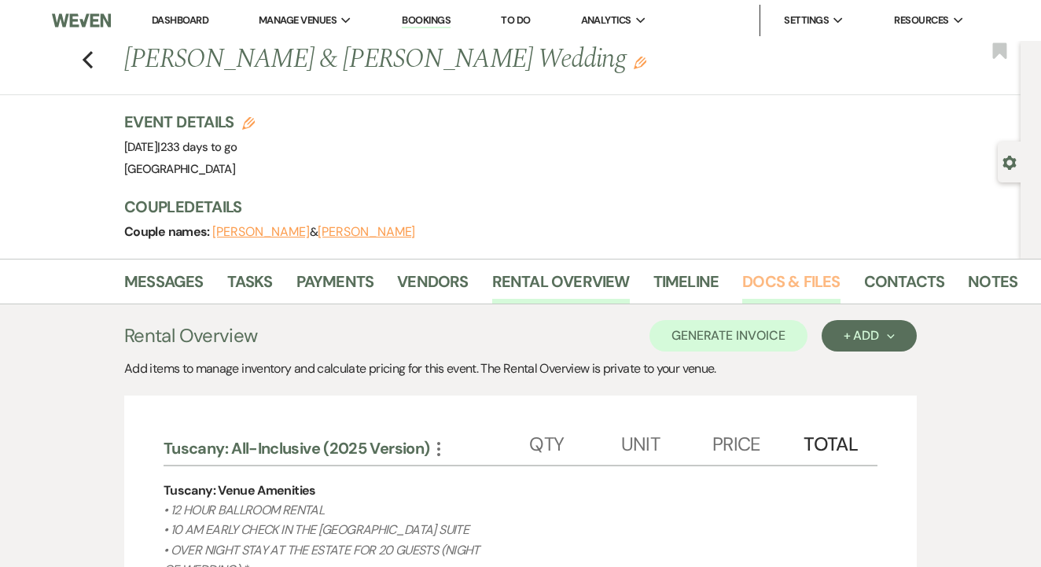
click at [777, 295] on link "Docs & Files" at bounding box center [791, 286] width 98 height 35
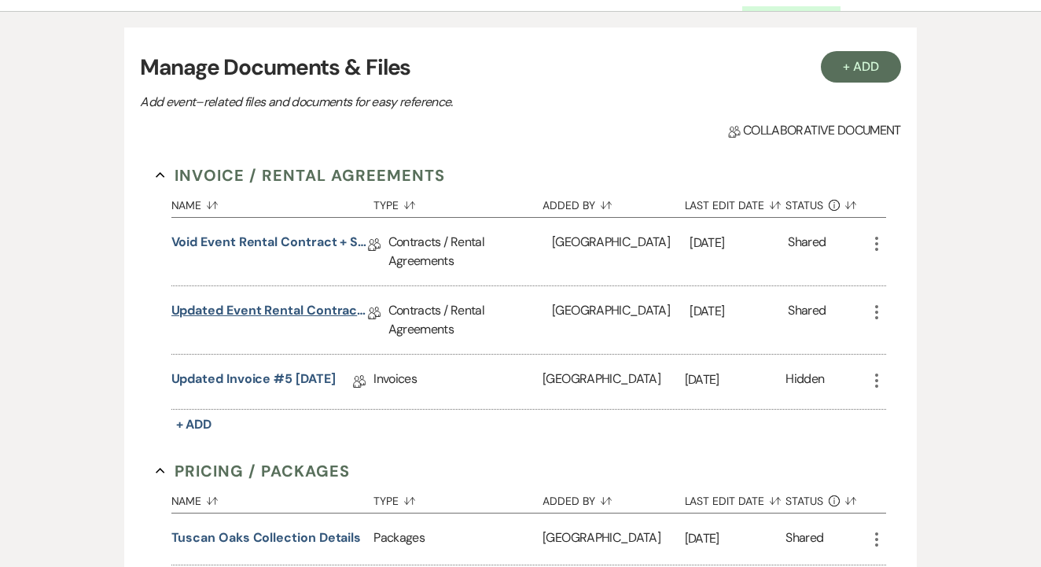
scroll to position [292, 0]
click at [284, 305] on link "Updated Event Rental Contract + Short Term Lease" at bounding box center [269, 314] width 197 height 24
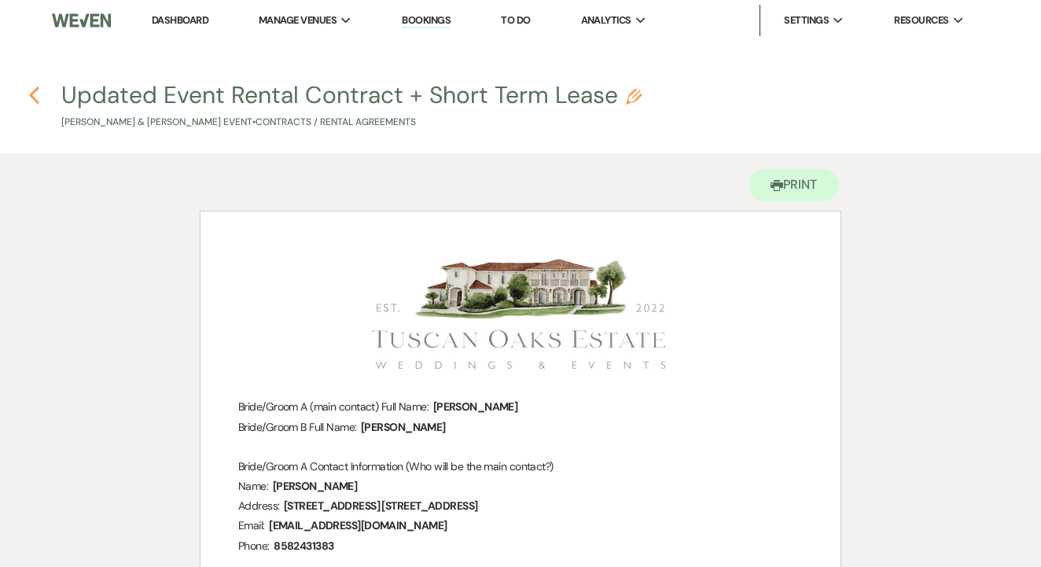
click at [33, 89] on icon "Previous" at bounding box center [34, 95] width 12 height 19
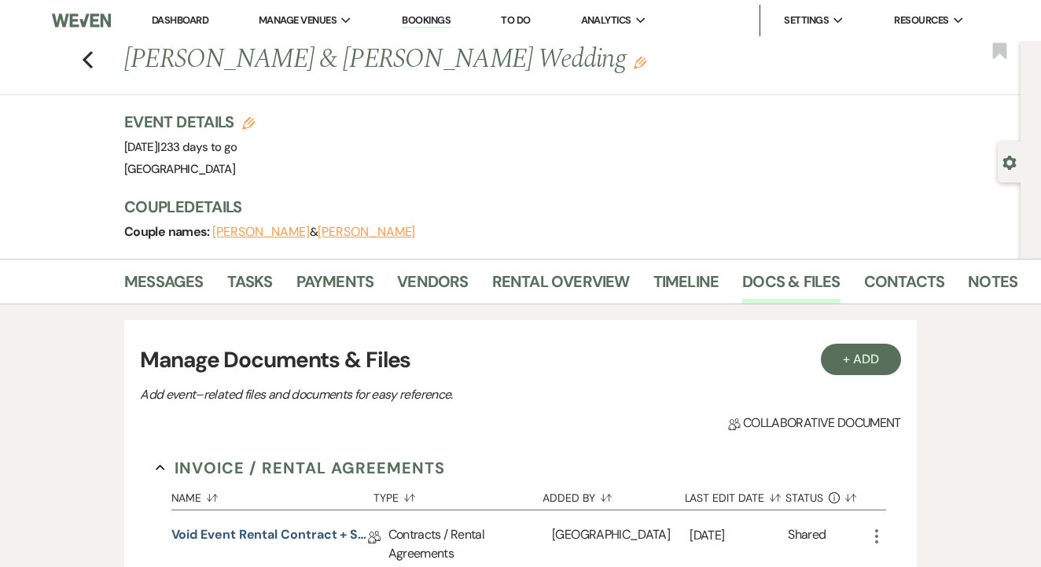
click at [255, 122] on h3 "Event Details Edit" at bounding box center [189, 122] width 131 height 22
click at [246, 123] on icon "Edit" at bounding box center [248, 123] width 13 height 13
select select "630"
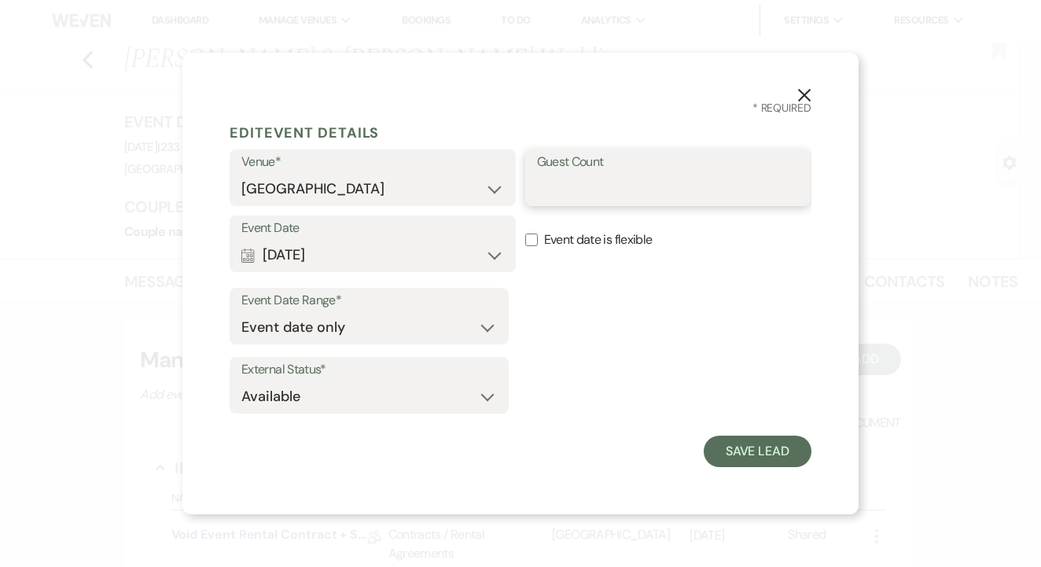
click at [608, 201] on input "Guest Count" at bounding box center [668, 189] width 263 height 31
type input "100"
click at [764, 450] on button "Save Lead" at bounding box center [758, 451] width 108 height 31
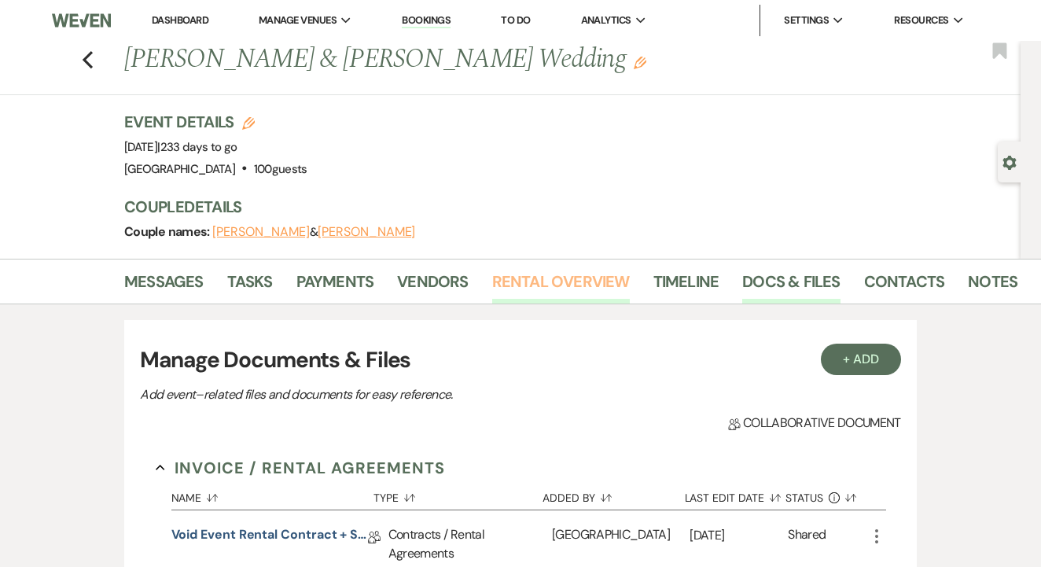
click at [557, 293] on link "Rental Overview" at bounding box center [561, 286] width 138 height 35
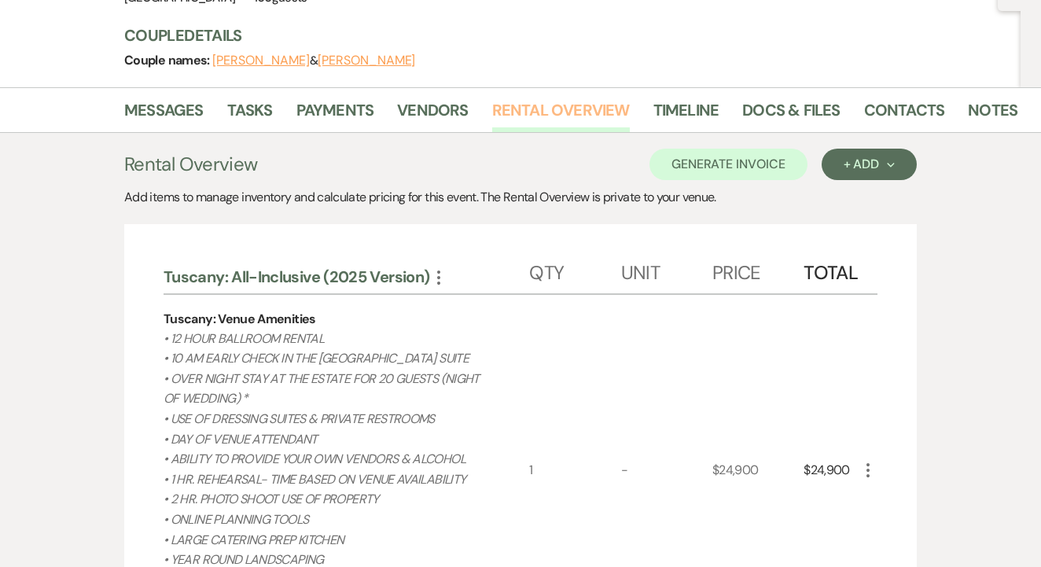
scroll to position [168, 0]
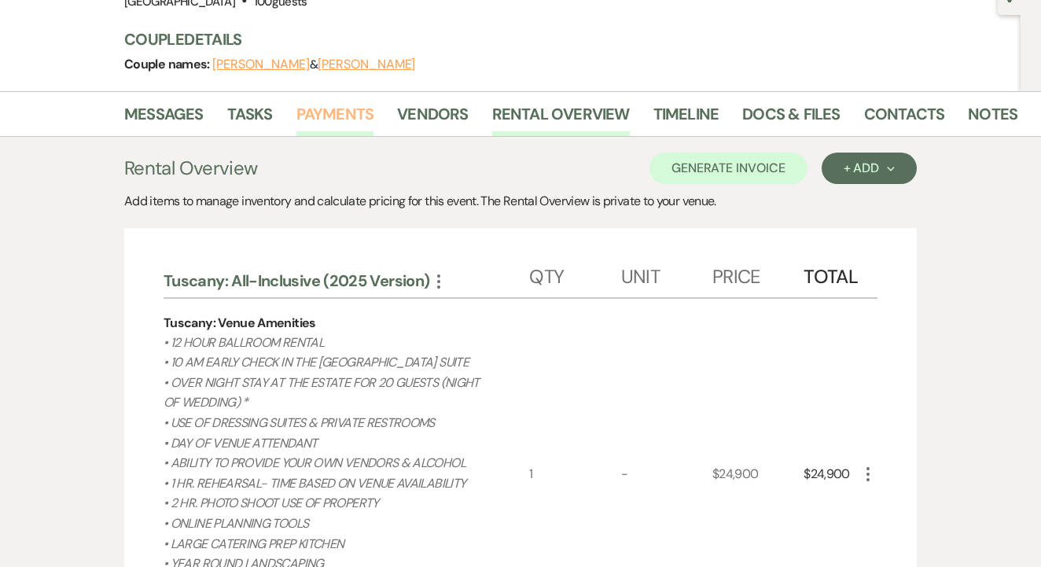
click at [339, 111] on link "Payments" at bounding box center [335, 118] width 78 height 35
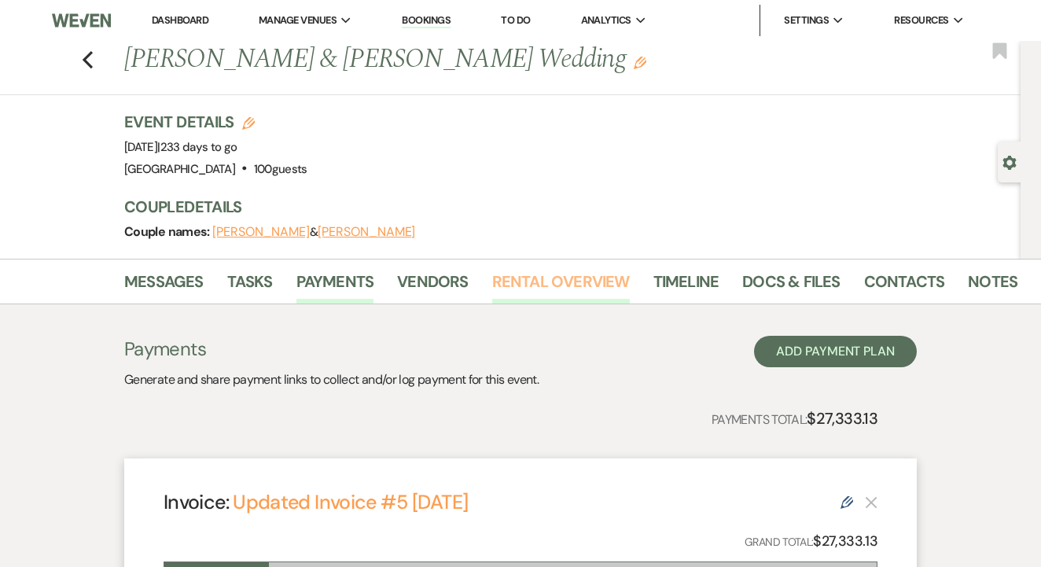
click at [600, 293] on link "Rental Overview" at bounding box center [561, 286] width 138 height 35
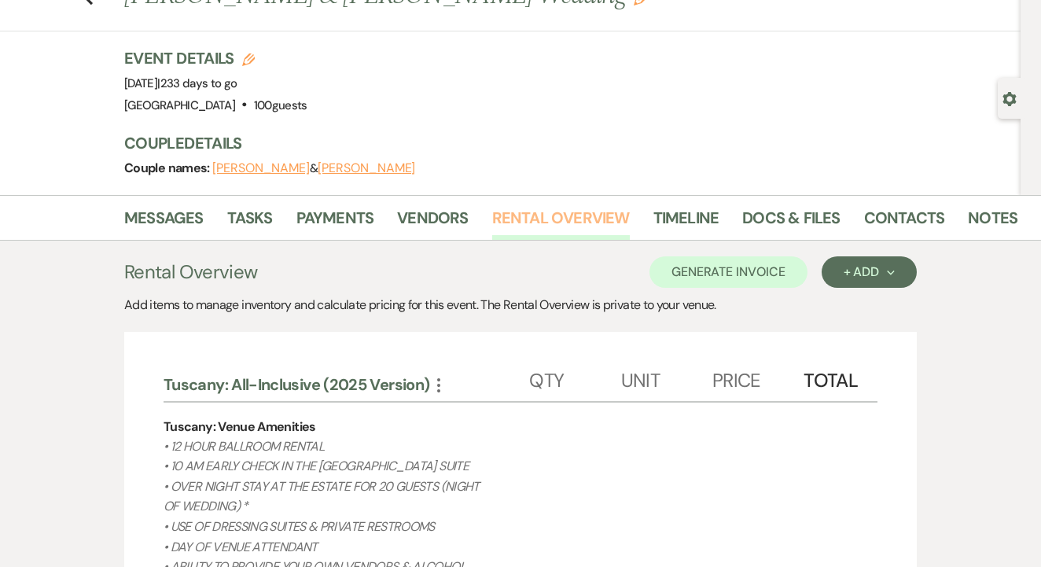
scroll to position [80, 0]
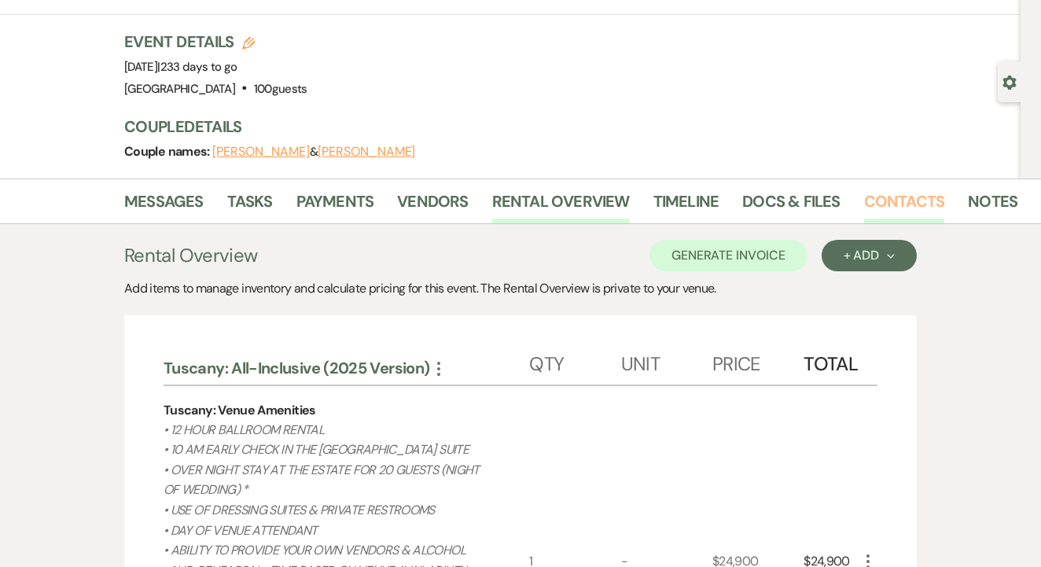
click at [871, 208] on link "Contacts" at bounding box center [904, 206] width 81 height 35
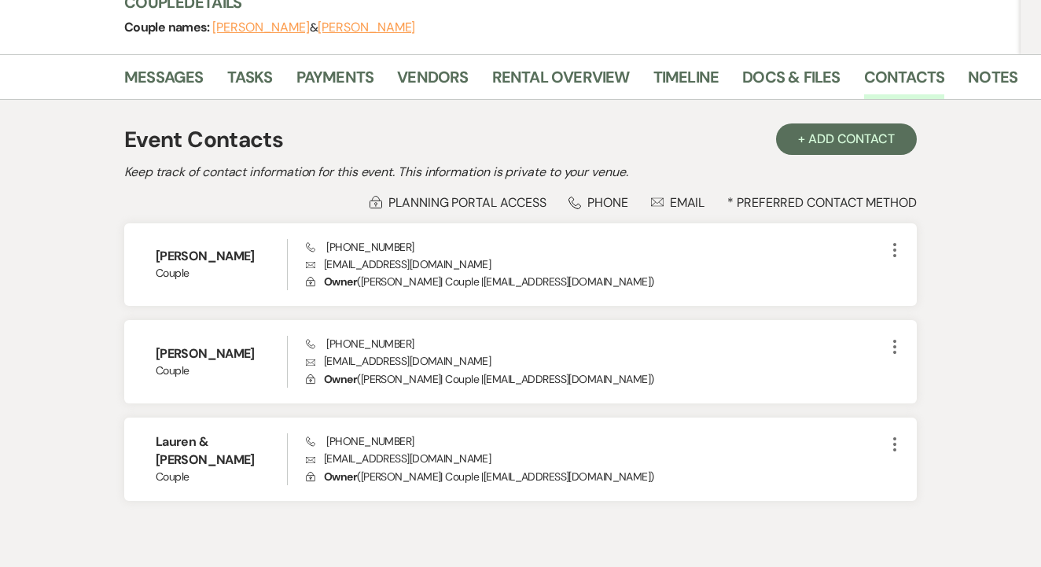
scroll to position [150, 0]
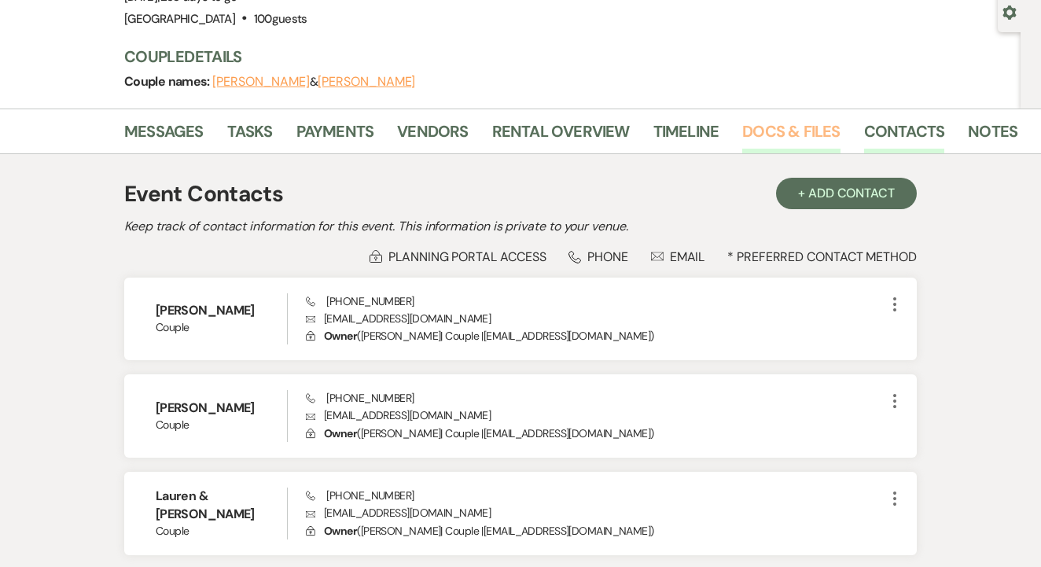
click at [770, 121] on link "Docs & Files" at bounding box center [791, 136] width 98 height 35
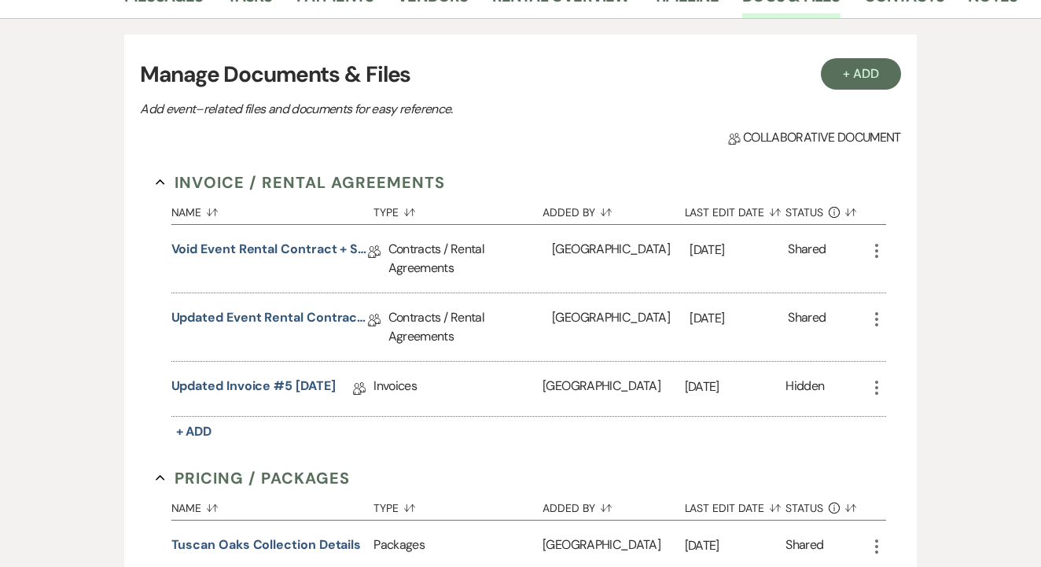
scroll to position [315, 0]
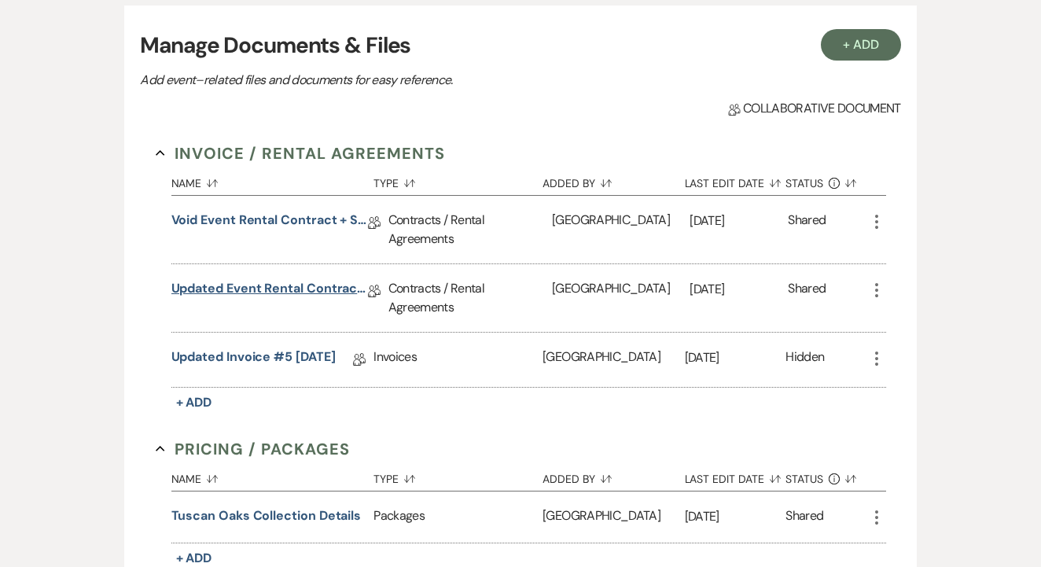
click at [274, 284] on link "Updated Event Rental Contract + Short Term Lease" at bounding box center [269, 291] width 197 height 24
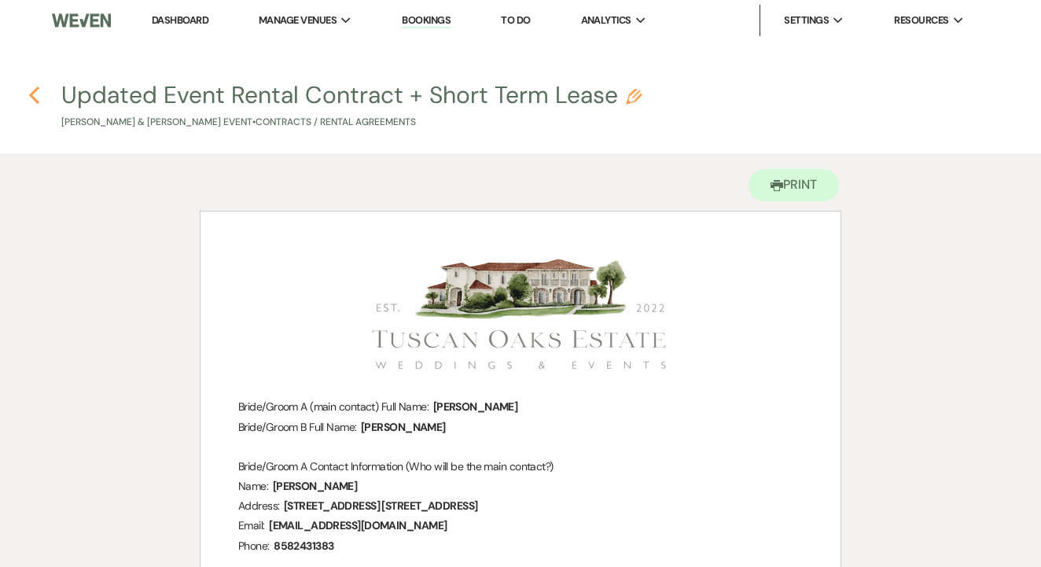
click at [38, 94] on icon "Previous" at bounding box center [34, 95] width 12 height 19
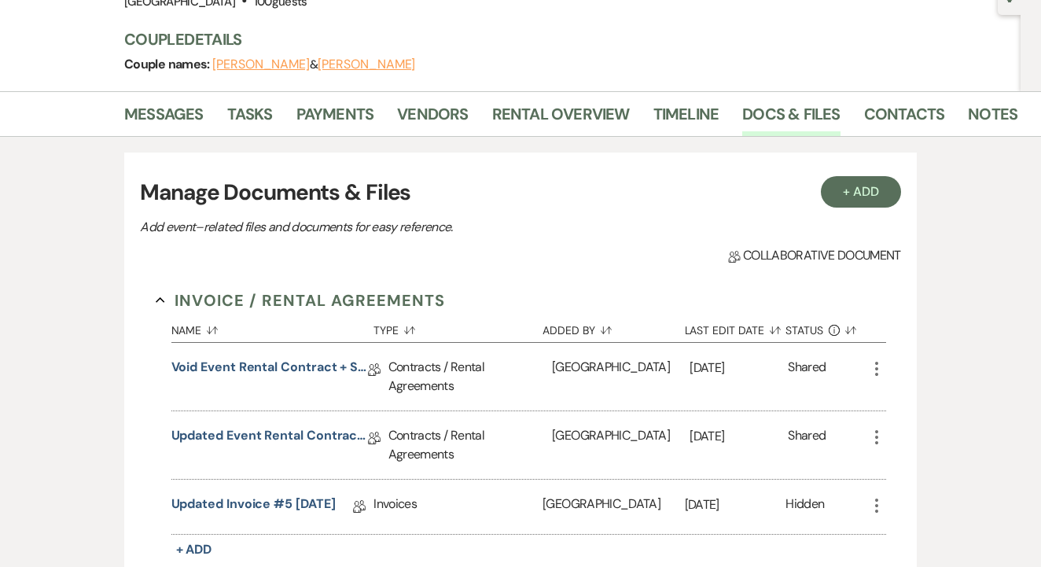
scroll to position [134, 0]
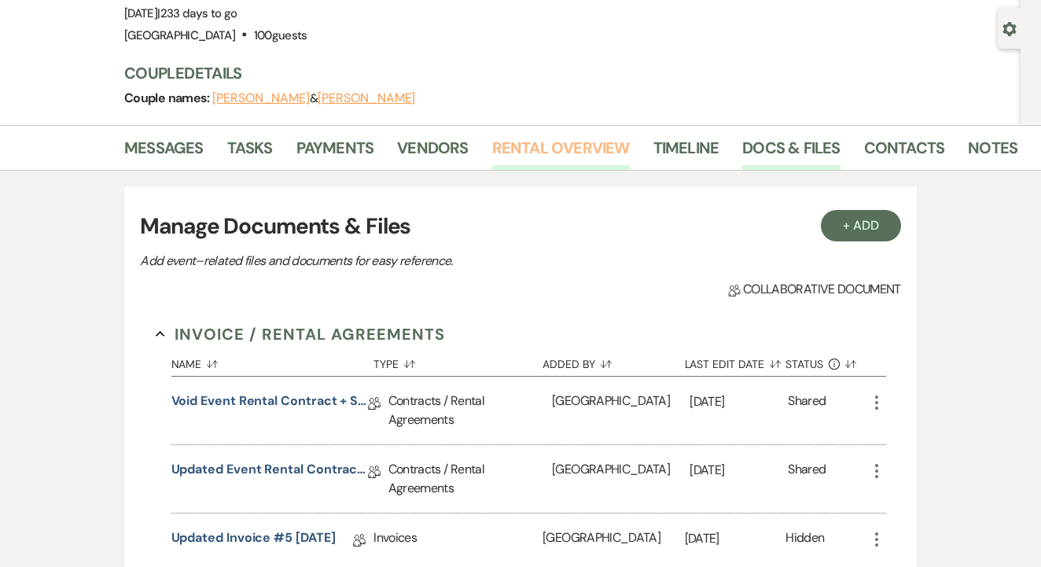
click at [530, 157] on link "Rental Overview" at bounding box center [561, 152] width 138 height 35
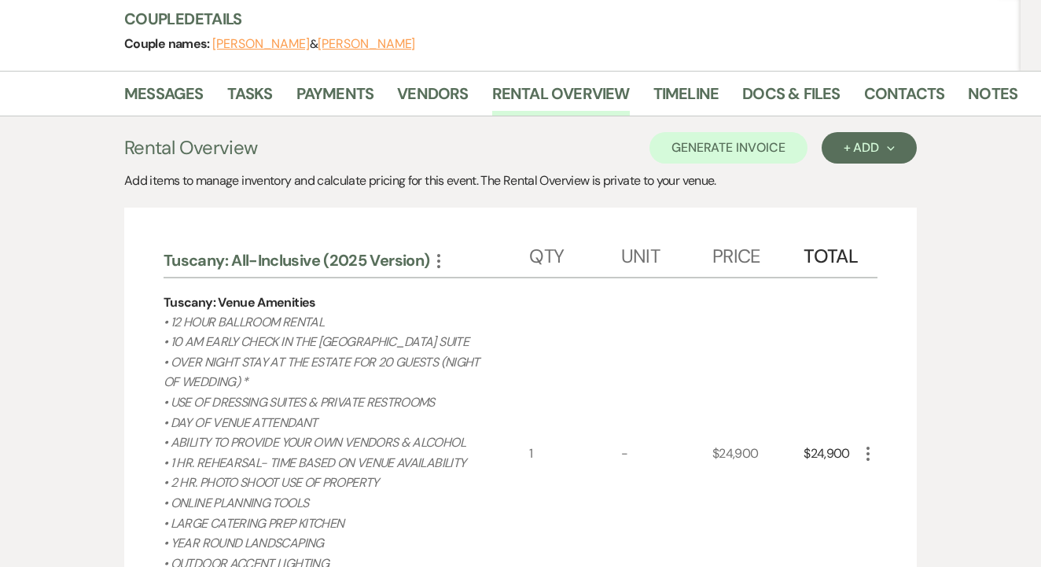
scroll to position [199, 0]
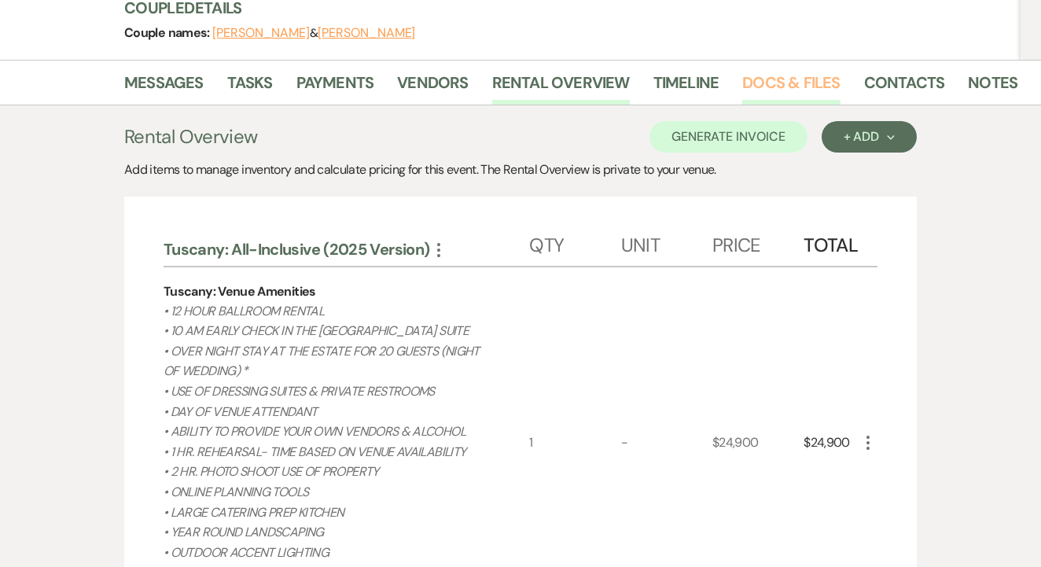
click at [767, 83] on link "Docs & Files" at bounding box center [791, 87] width 98 height 35
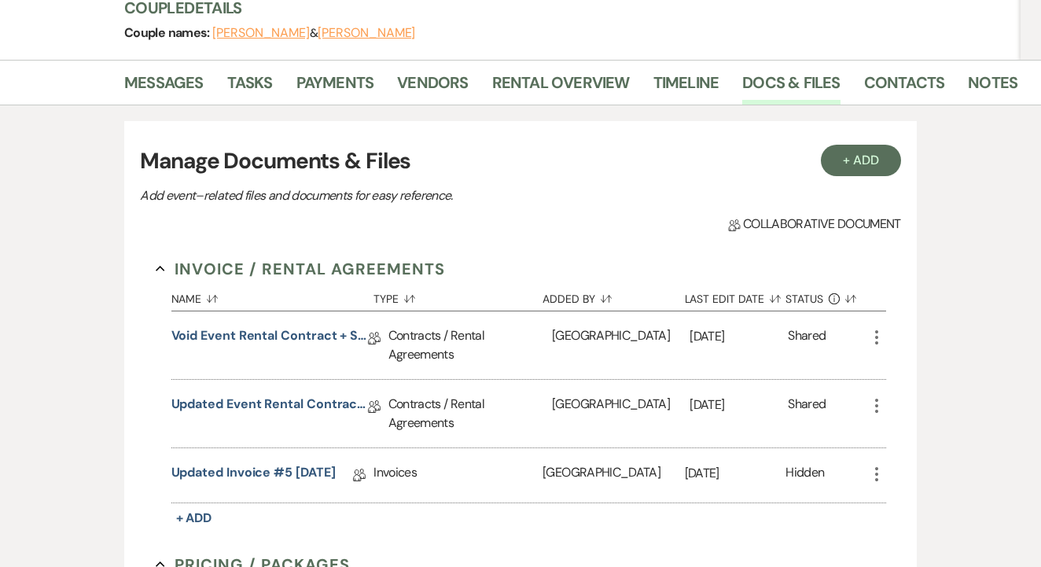
click at [293, 392] on div "Updated Event Rental Contract + Short Term Lease Collab Doc" at bounding box center [279, 414] width 217 height 68
click at [293, 411] on link "Updated Event Rental Contract + Short Term Lease" at bounding box center [269, 407] width 197 height 24
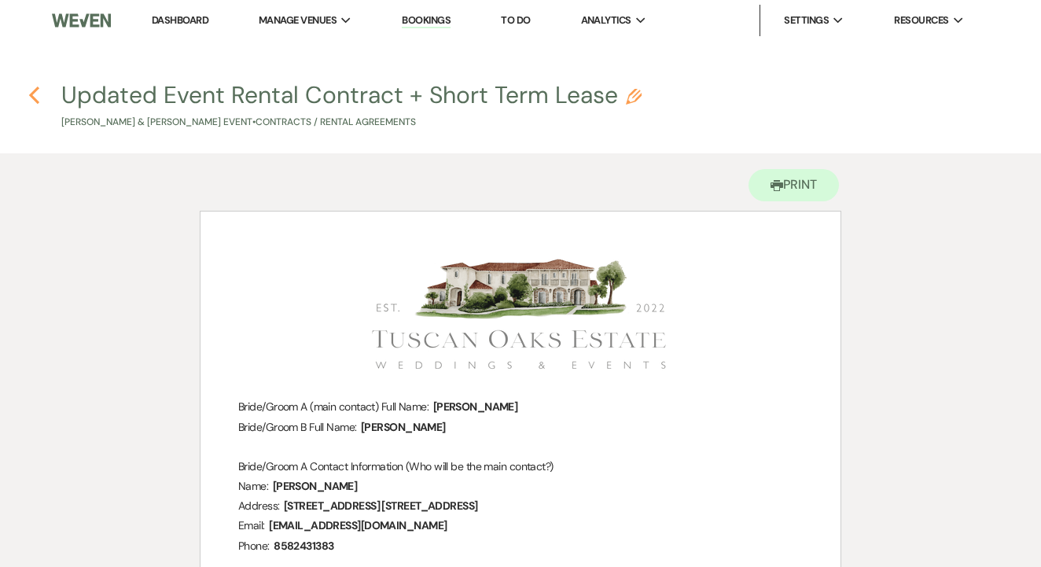
click at [30, 94] on icon "Previous" at bounding box center [34, 95] width 12 height 19
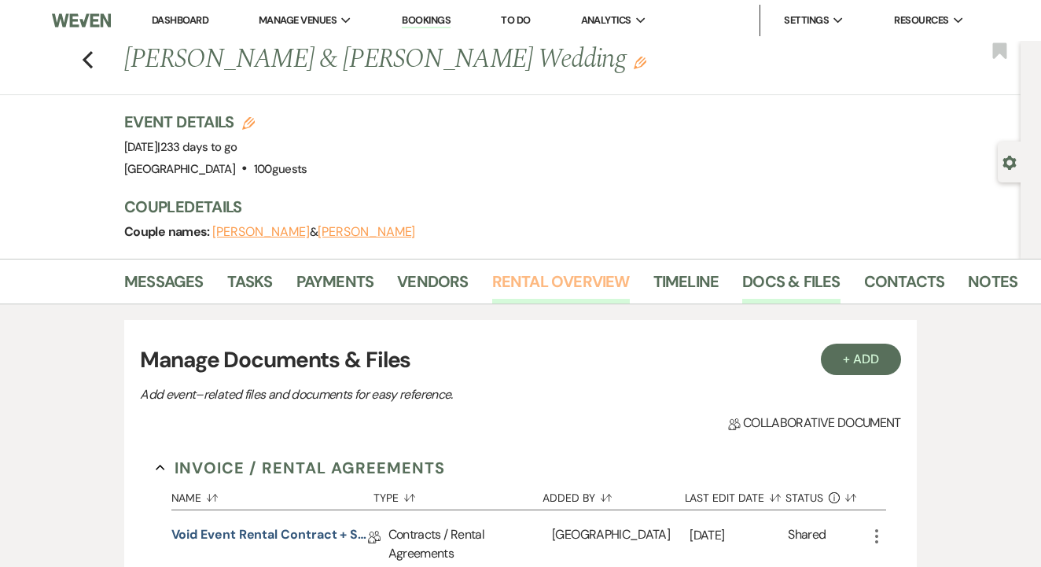
click at [543, 271] on link "Rental Overview" at bounding box center [561, 286] width 138 height 35
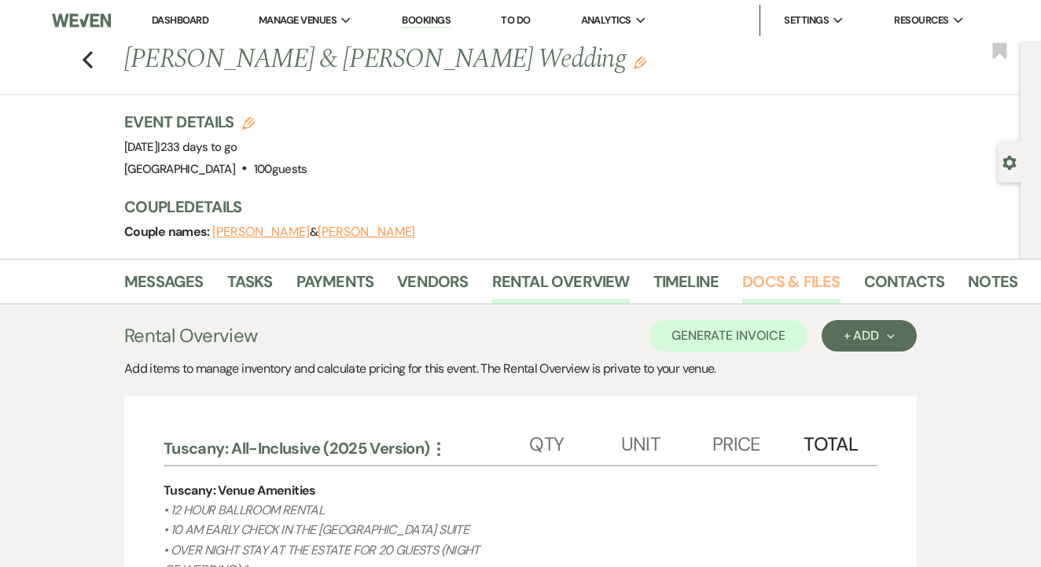
scroll to position [-1, 0]
click at [773, 282] on link "Docs & Files" at bounding box center [791, 286] width 98 height 35
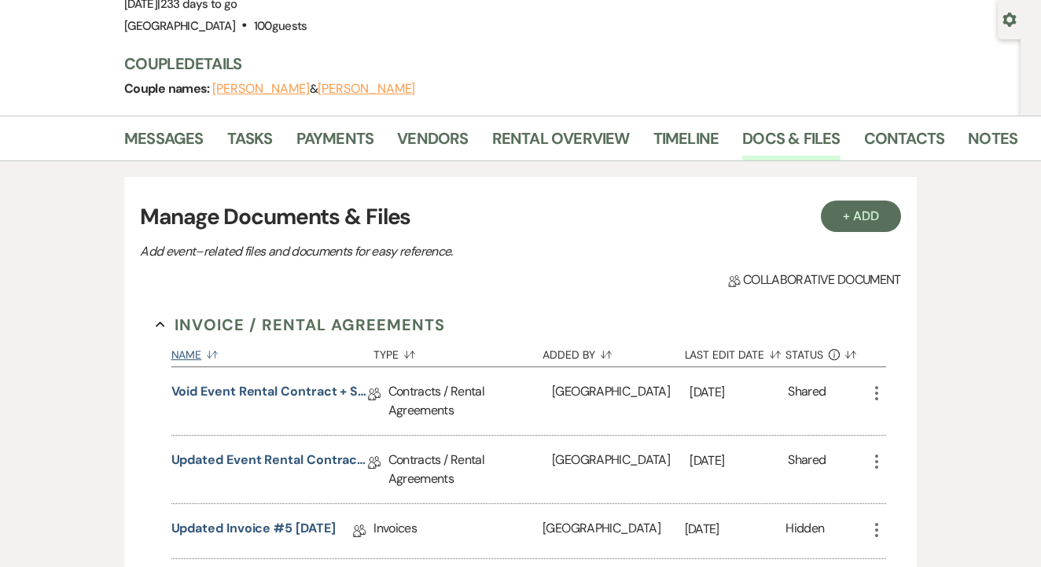
scroll to position [152, 0]
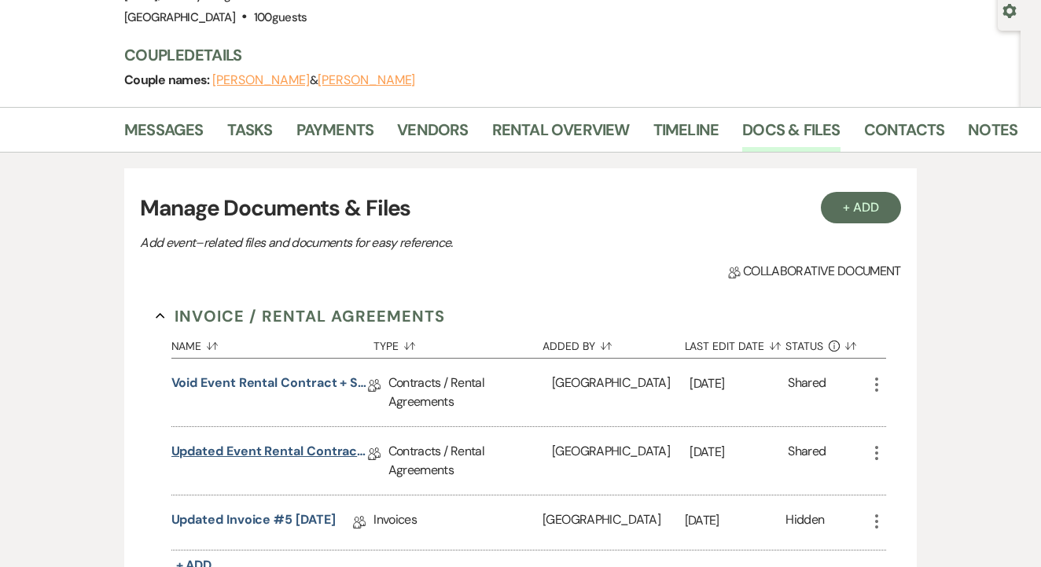
click at [322, 443] on link "Updated Event Rental Contract + Short Term Lease" at bounding box center [269, 454] width 197 height 24
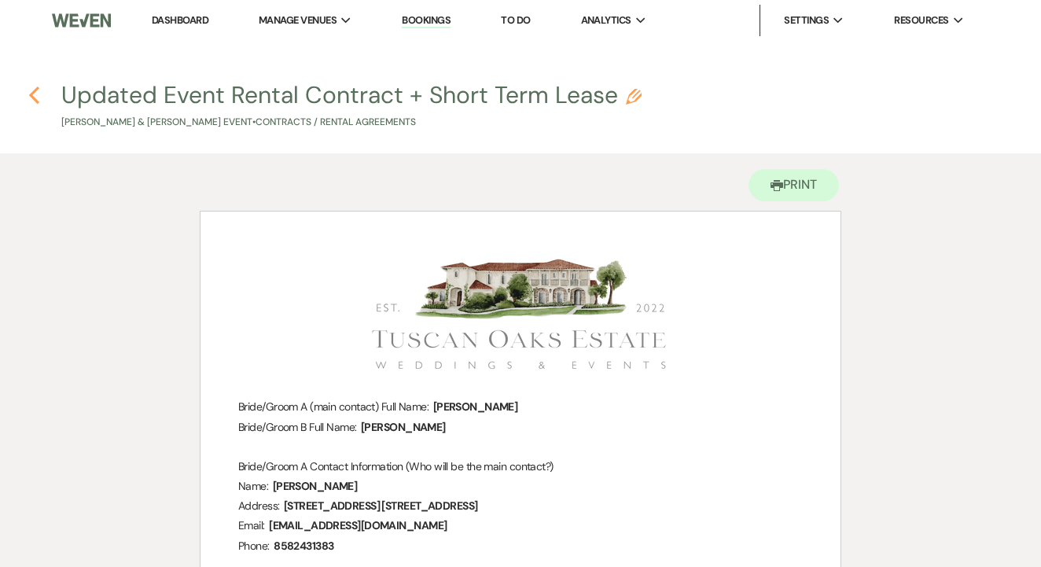
click at [34, 94] on icon "Previous" at bounding box center [34, 95] width 12 height 19
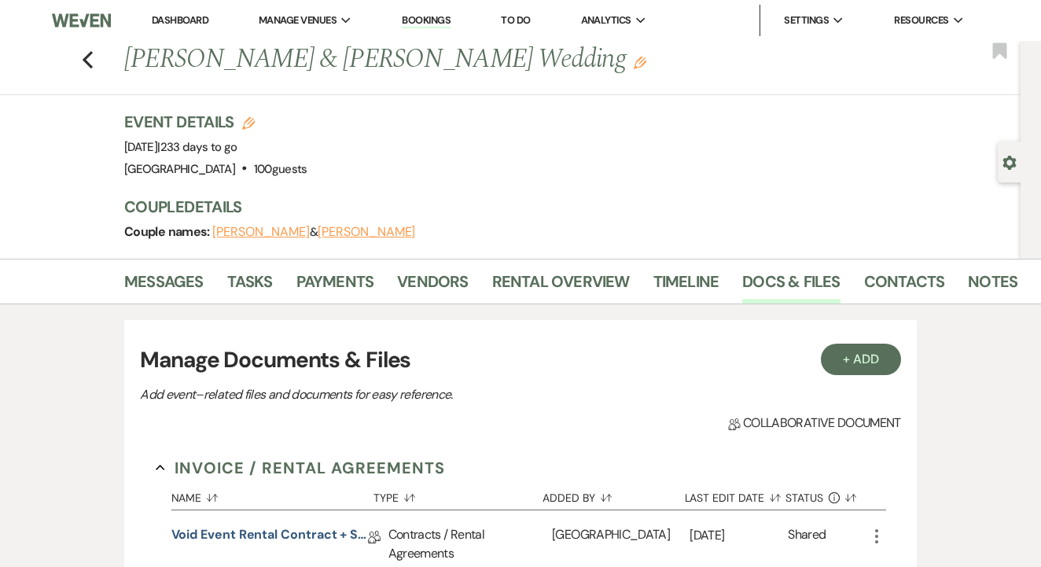
scroll to position [152, 0]
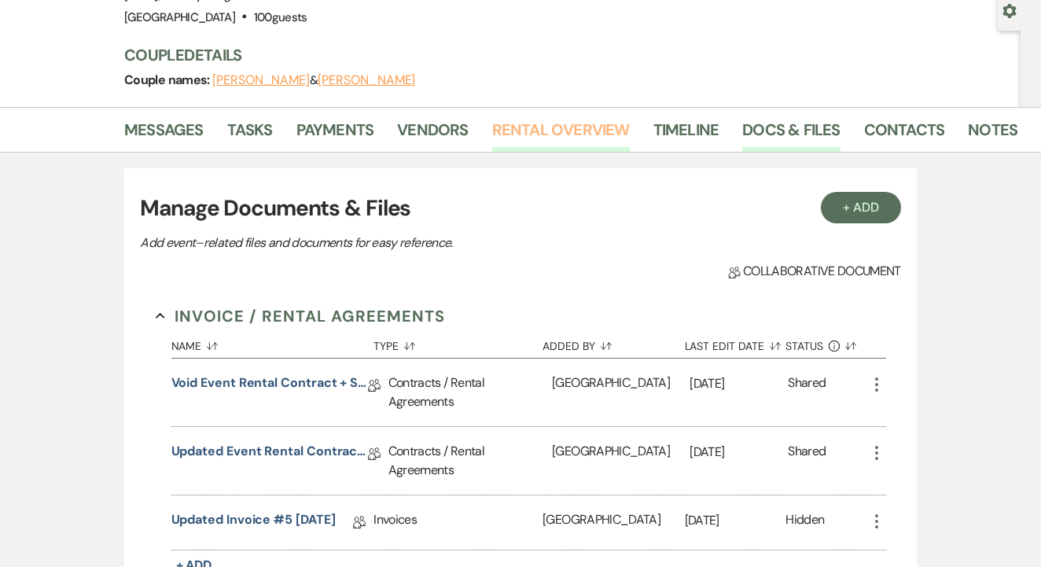
click at [560, 126] on link "Rental Overview" at bounding box center [561, 134] width 138 height 35
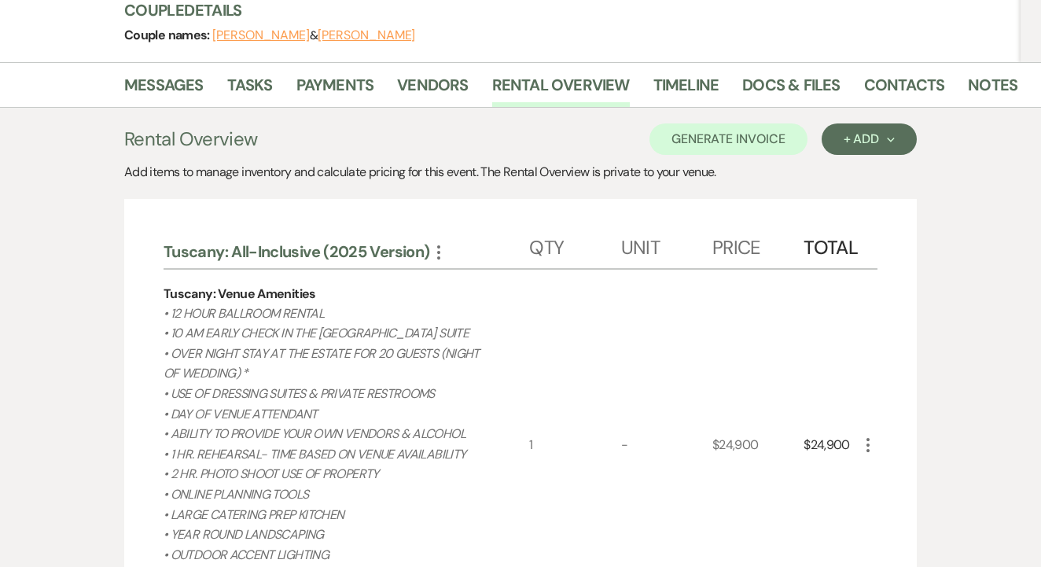
scroll to position [195, 0]
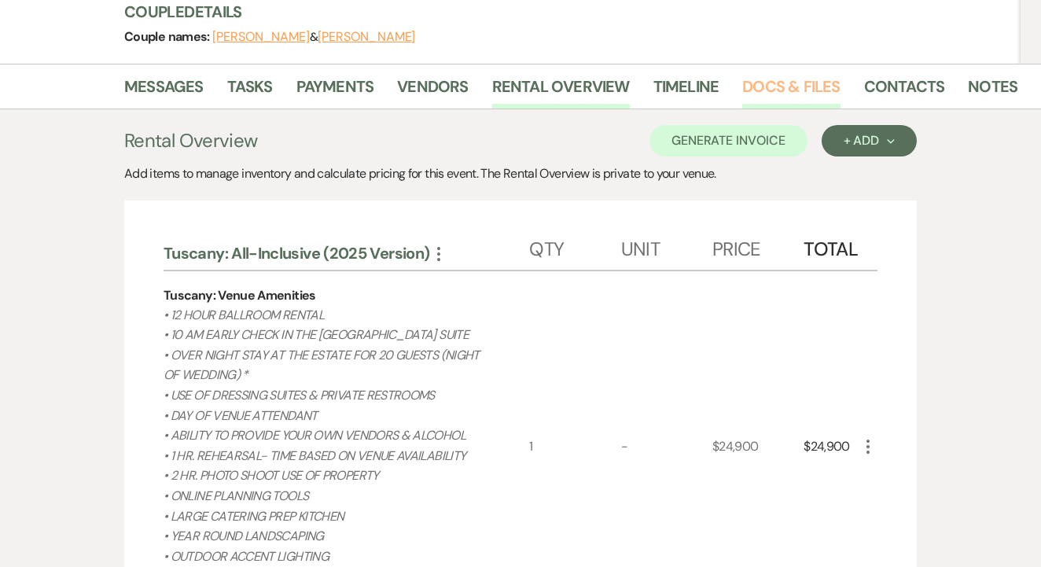
click at [834, 93] on link "Docs & Files" at bounding box center [791, 91] width 98 height 35
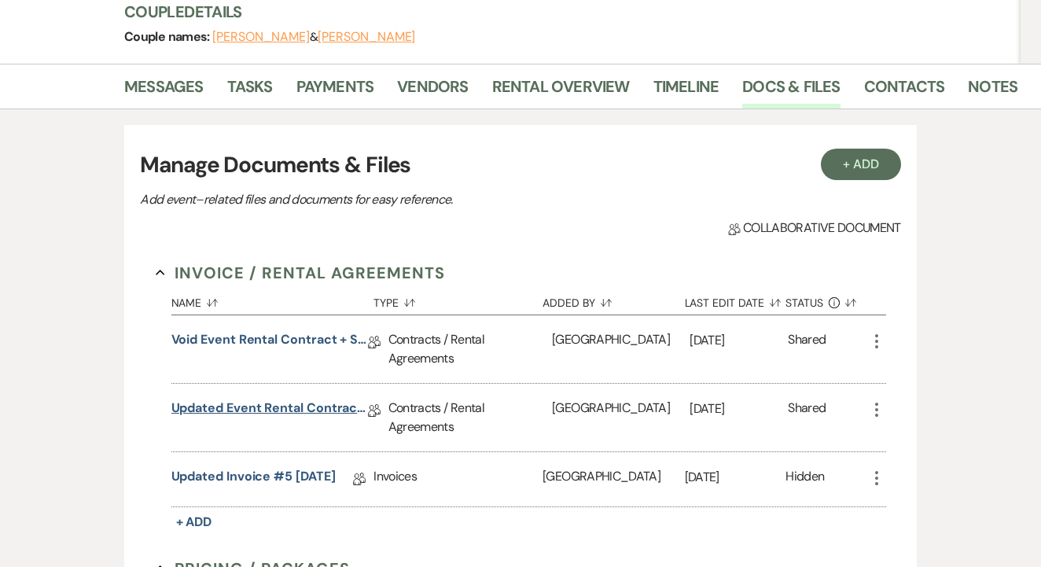
click at [304, 402] on link "Updated Event Rental Contract + Short Term Lease" at bounding box center [269, 411] width 197 height 24
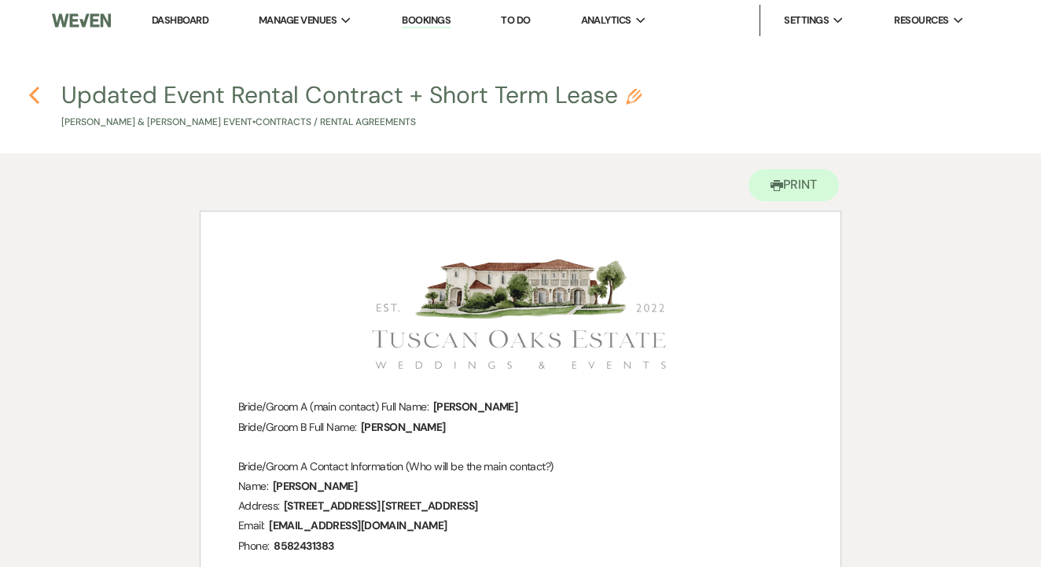
click at [37, 96] on icon "Previous" at bounding box center [34, 95] width 12 height 19
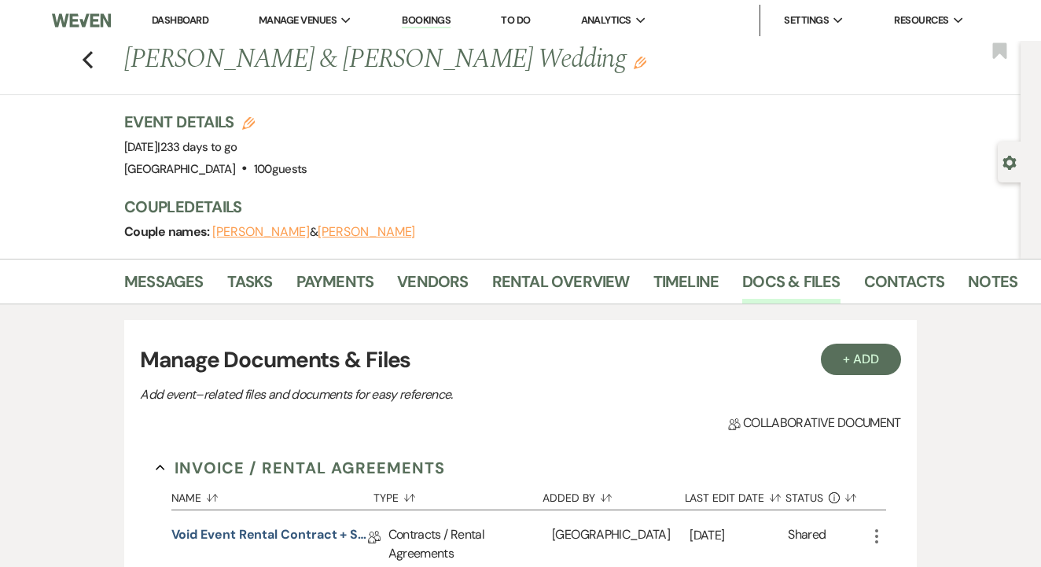
scroll to position [195, 0]
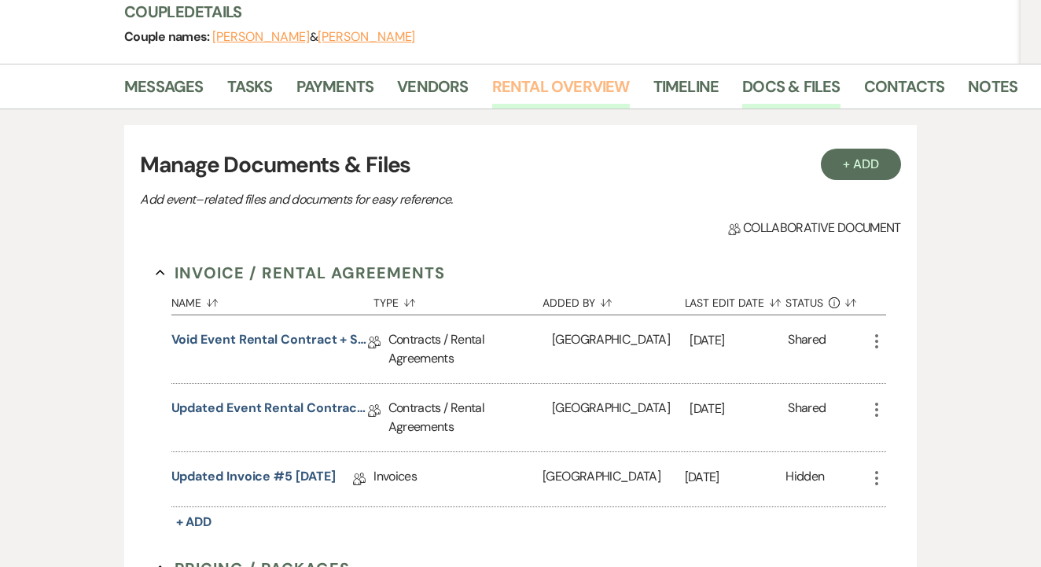
click at [499, 96] on link "Rental Overview" at bounding box center [561, 91] width 138 height 35
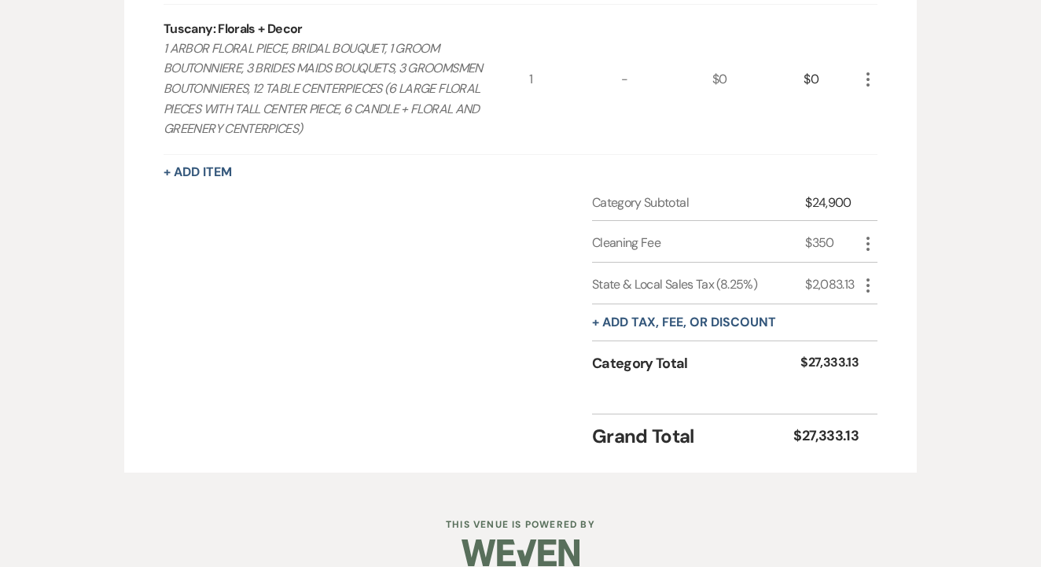
scroll to position [1830, 0]
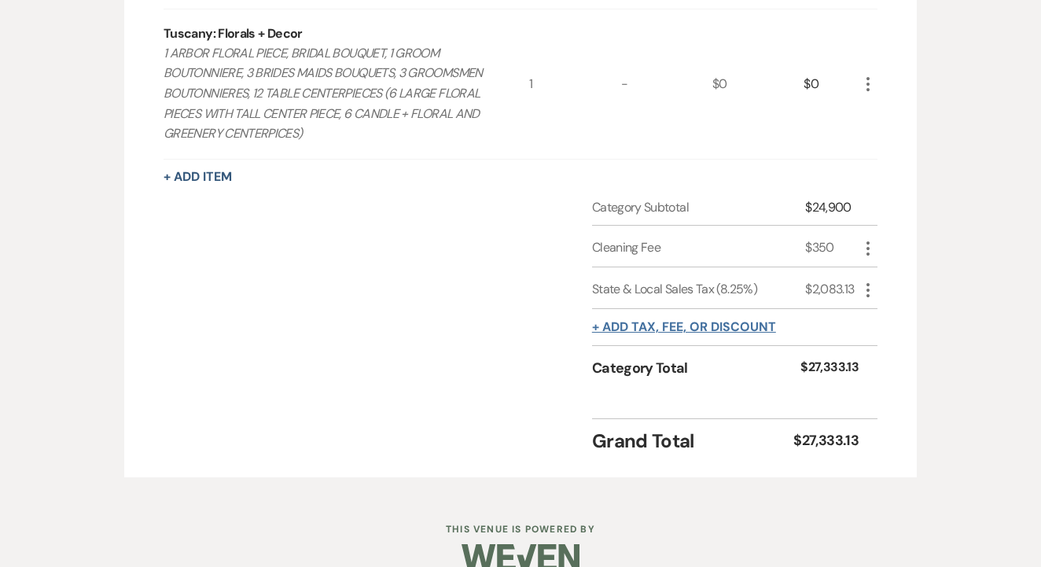
click at [739, 321] on button "+ Add tax, fee, or discount" at bounding box center [684, 327] width 184 height 13
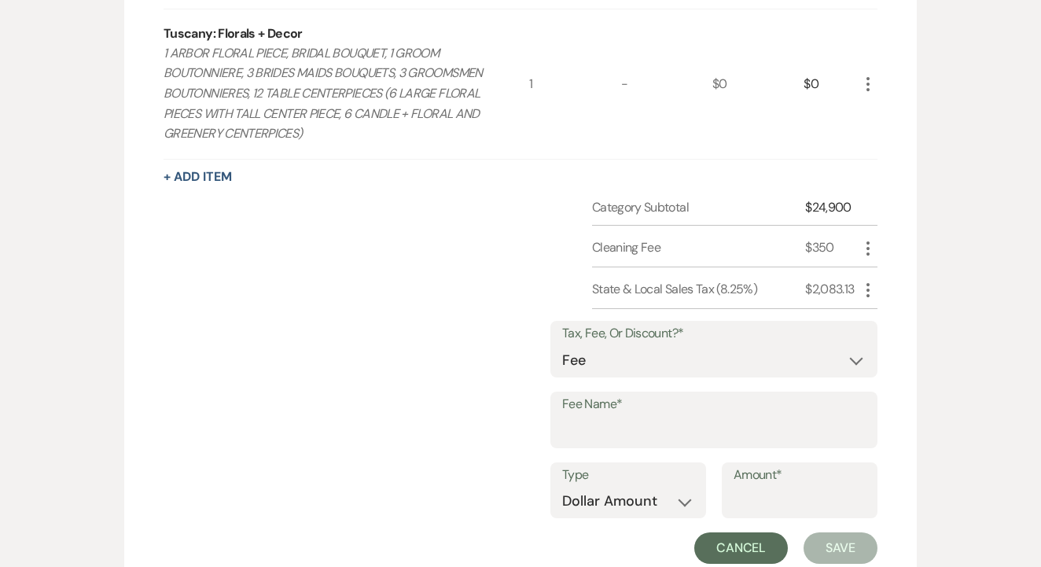
click at [734, 532] on button "Cancel" at bounding box center [741, 547] width 94 height 31
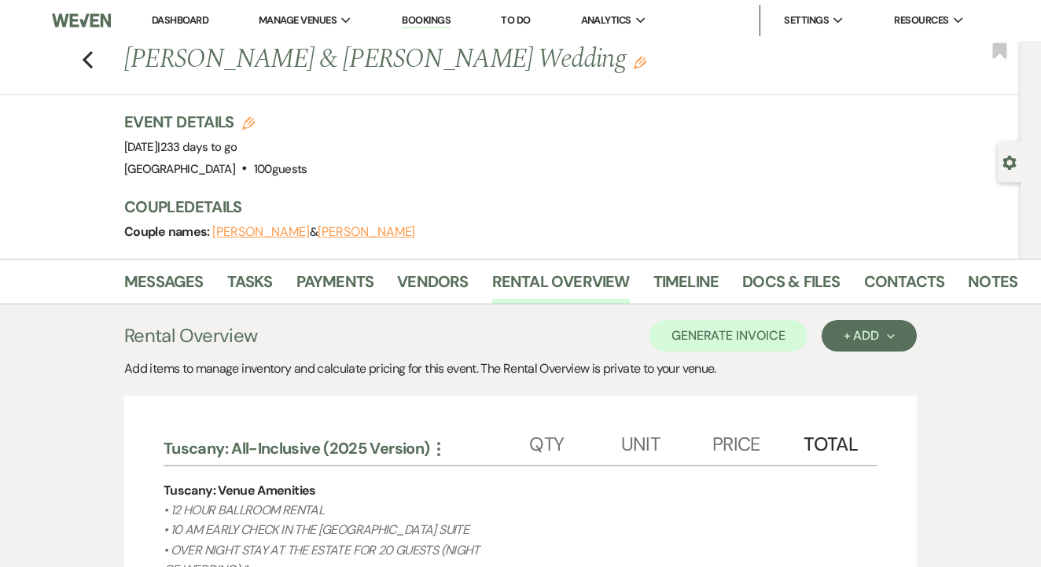
scroll to position [0, 0]
click at [661, 448] on div "Unit" at bounding box center [666, 441] width 91 height 47
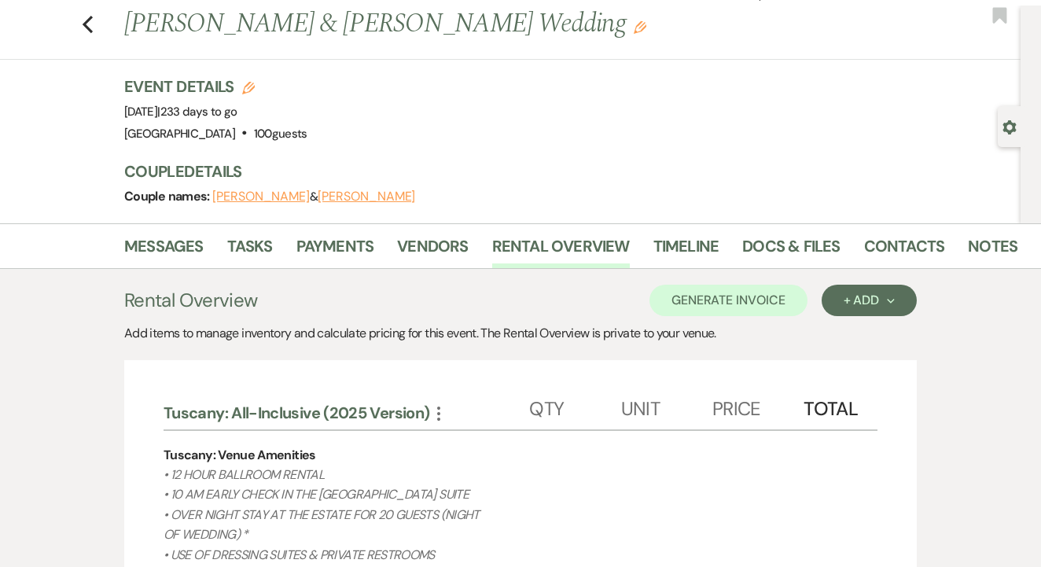
scroll to position [40, 0]
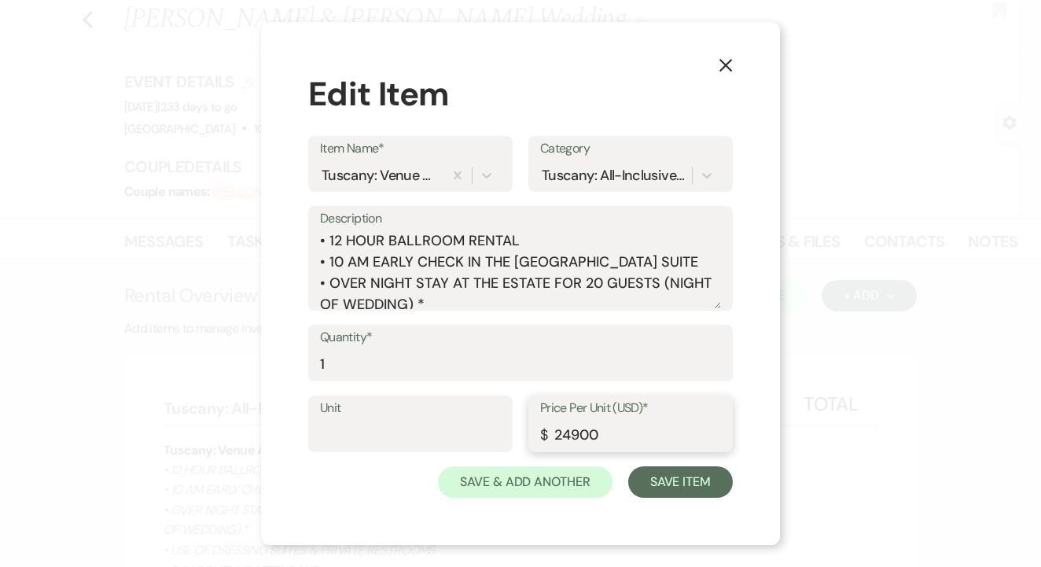
click at [579, 435] on input "24900" at bounding box center [630, 435] width 181 height 31
type input "24500"
click at [693, 495] on button "Save Item" at bounding box center [680, 481] width 105 height 31
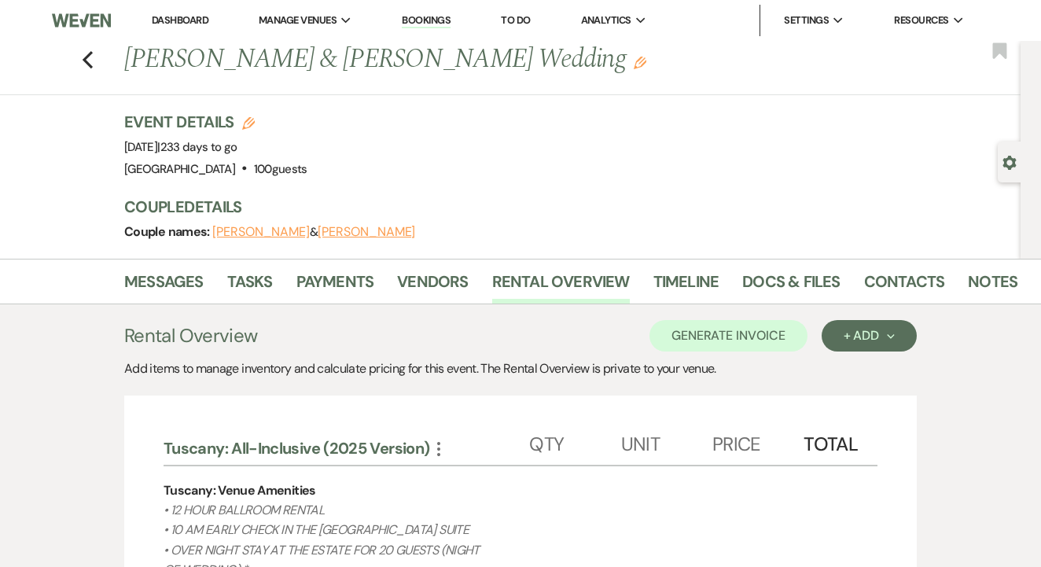
scroll to position [0, 0]
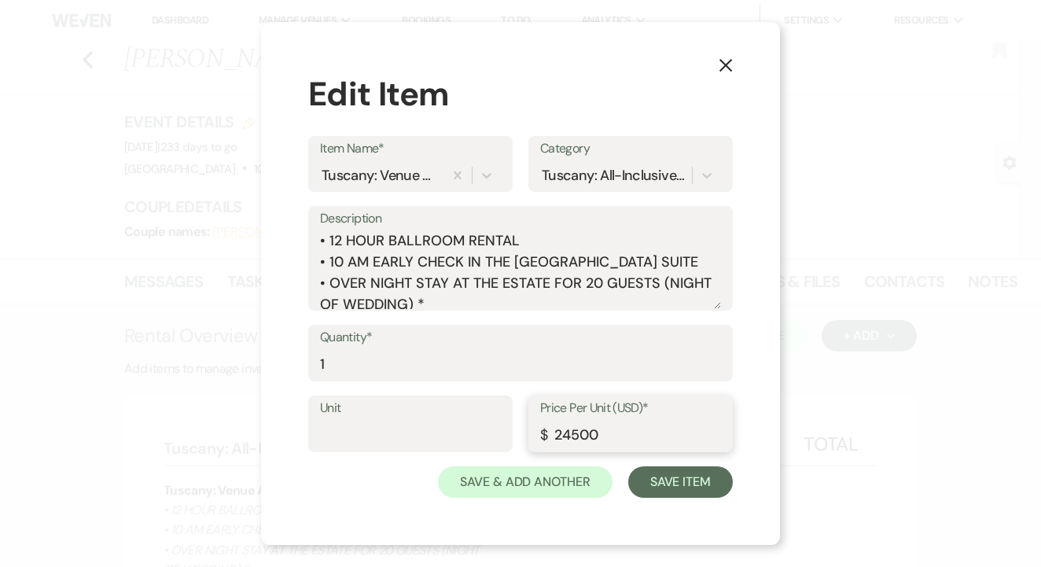
click at [577, 434] on input "24500" at bounding box center [630, 435] width 181 height 31
type input "24900"
click at [646, 477] on button "Save Item" at bounding box center [680, 481] width 105 height 31
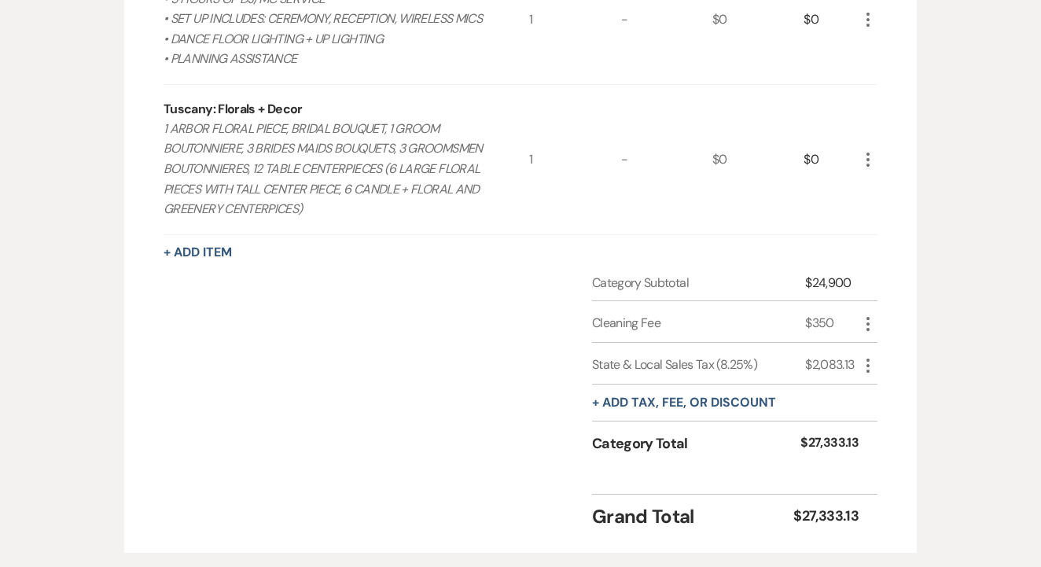
scroll to position [1761, 0]
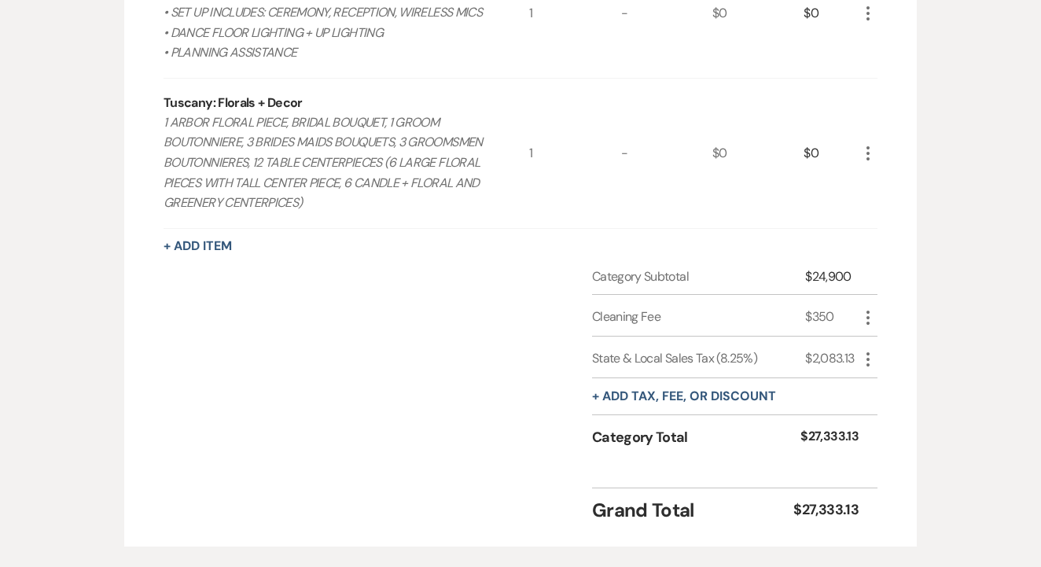
click at [756, 378] on div "+ Add tax, fee, or discount" at bounding box center [684, 396] width 184 height 36
click at [751, 390] on button "+ Add tax, fee, or discount" at bounding box center [684, 396] width 184 height 13
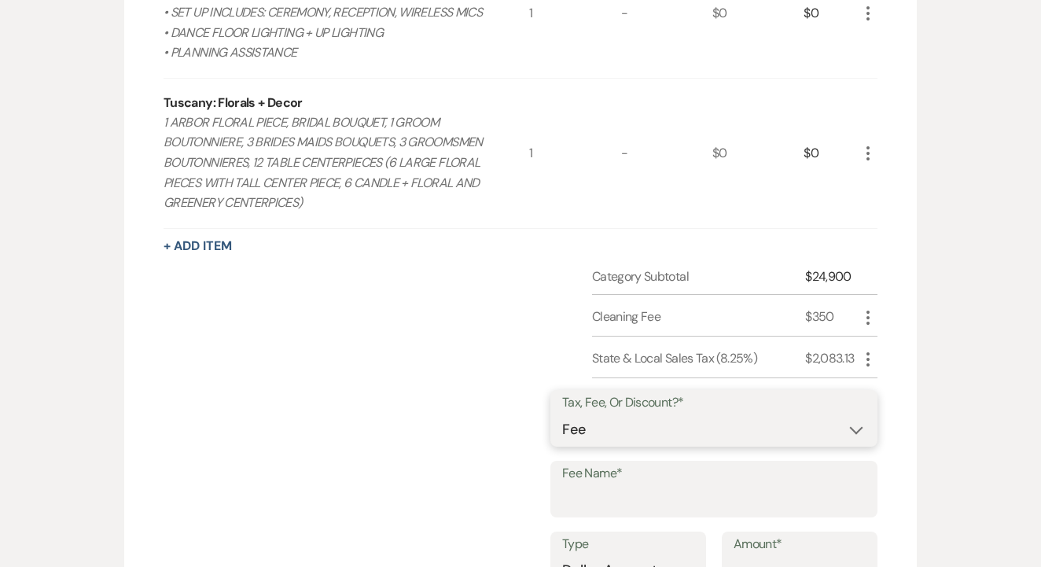
click at [676, 414] on select "Fee Discount Tax" at bounding box center [714, 429] width 304 height 31
select select "2"
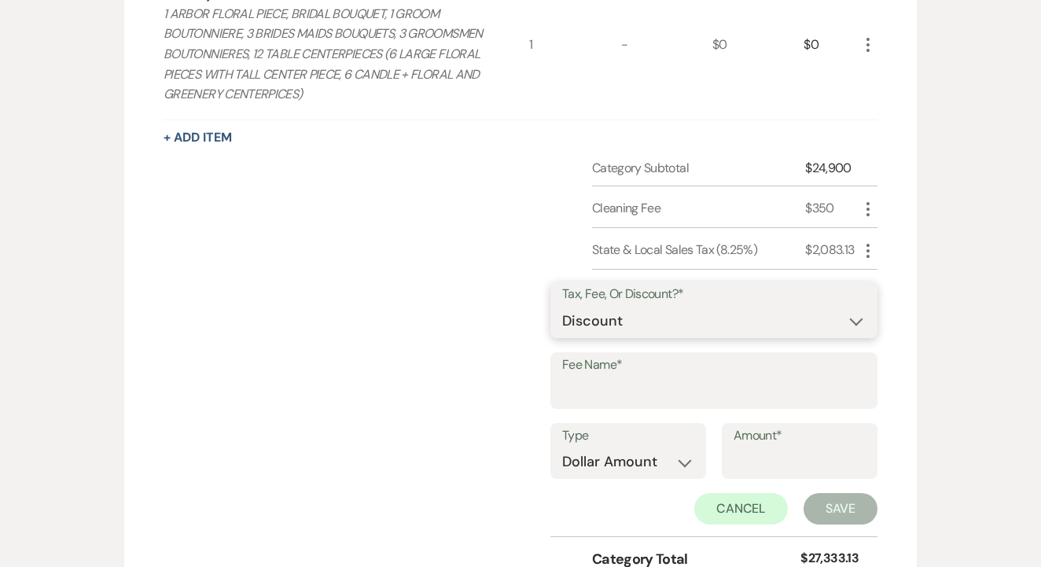
scroll to position [1924, 0]
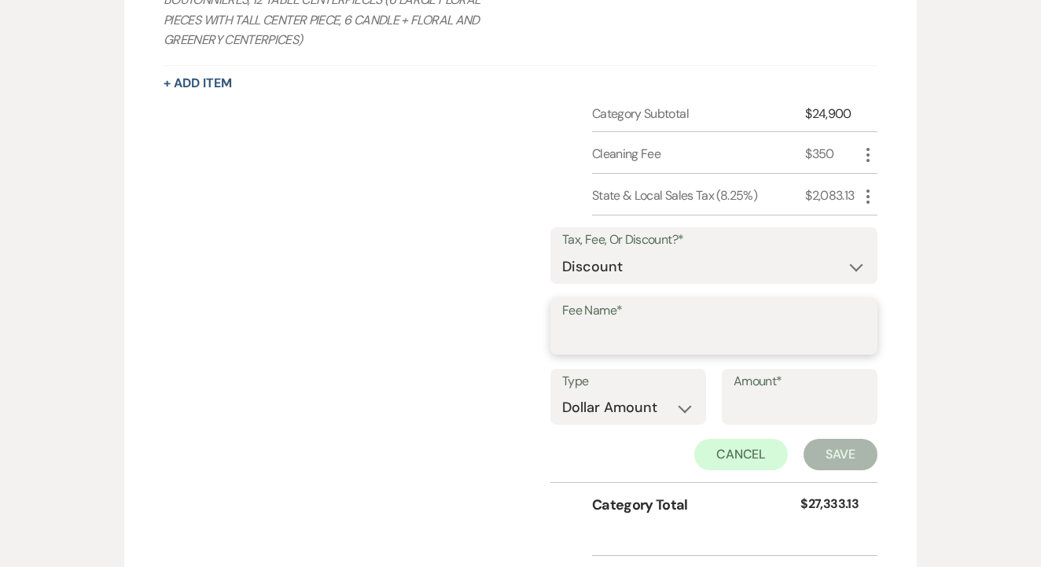
click at [712, 322] on input "Fee Name*" at bounding box center [714, 337] width 304 height 31
type input "Typo"
click at [767, 392] on input "Amount*" at bounding box center [800, 407] width 132 height 31
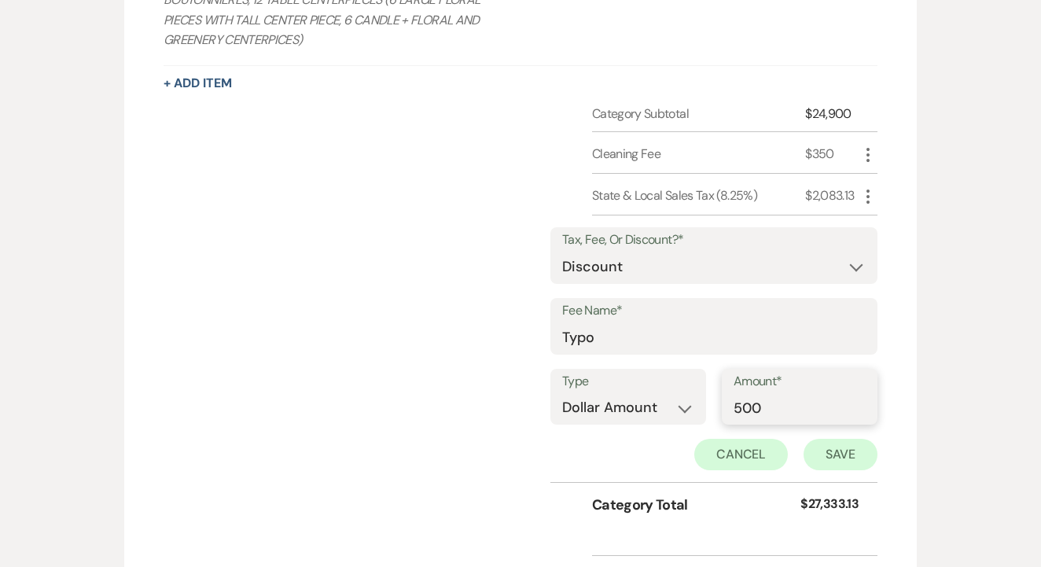
type input "500"
click at [834, 441] on button "Save" at bounding box center [841, 454] width 74 height 31
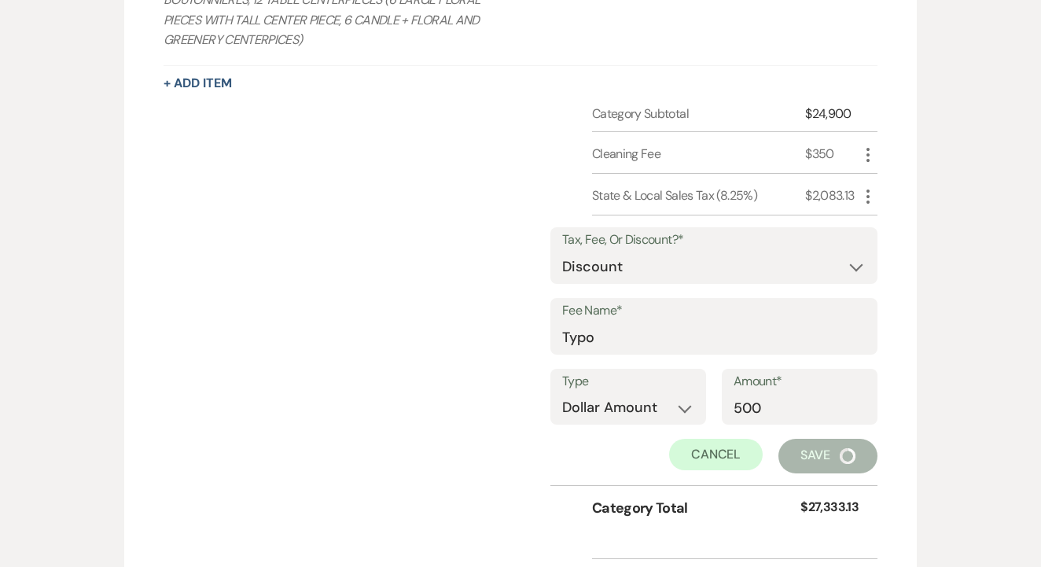
scroll to position [1872, 0]
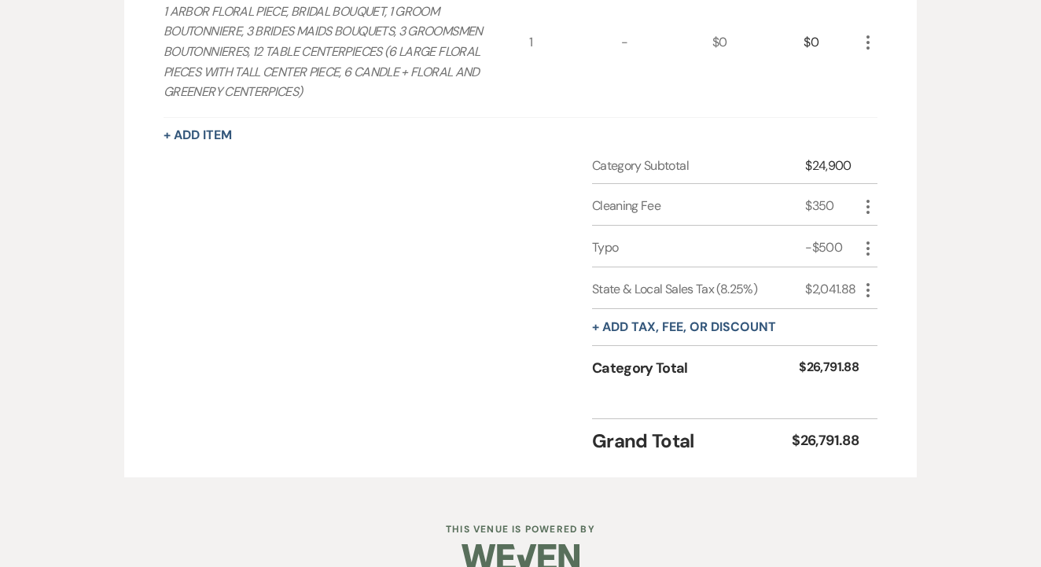
click at [865, 239] on icon "More" at bounding box center [868, 248] width 19 height 19
click at [872, 292] on button "Delete Delete" at bounding box center [901, 304] width 85 height 25
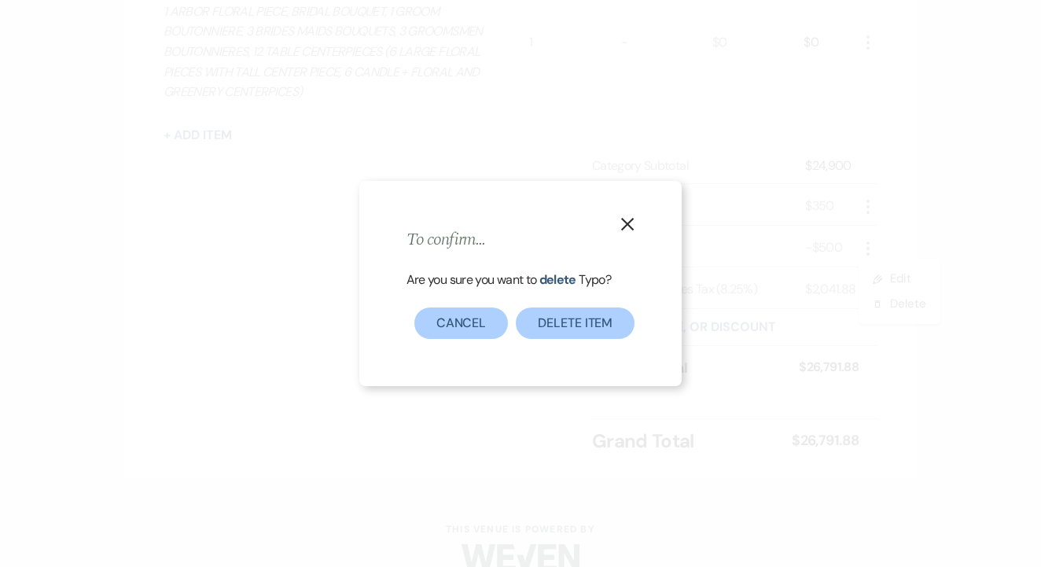
click at [547, 329] on button "Delete item" at bounding box center [575, 322] width 119 height 31
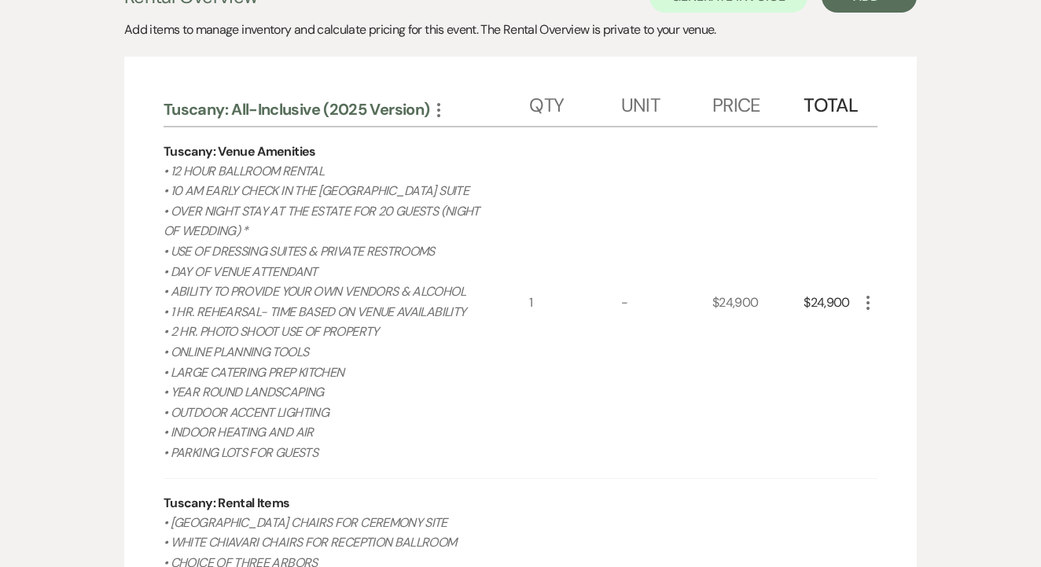
scroll to position [352, 0]
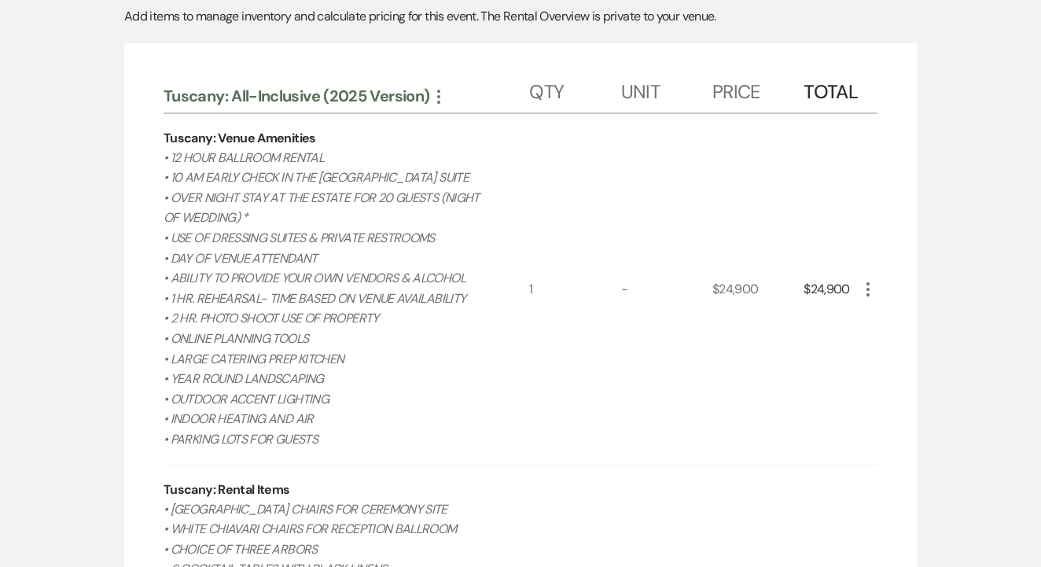
click at [867, 280] on icon "More" at bounding box center [868, 289] width 19 height 19
click at [873, 307] on button "Pencil Edit" at bounding box center [900, 319] width 82 height 25
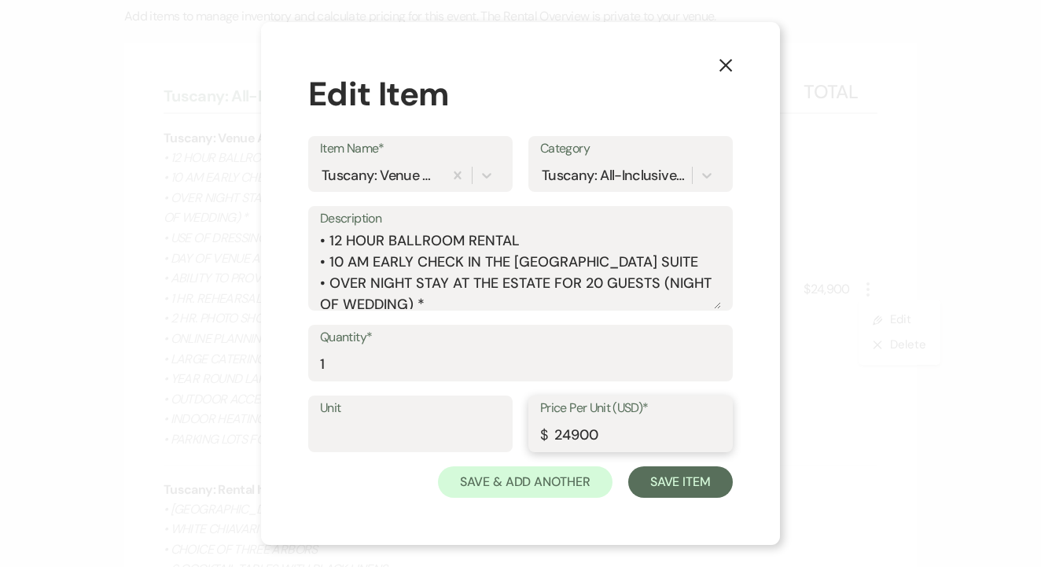
click at [582, 425] on input "24900" at bounding box center [630, 435] width 181 height 31
type input "24500"
click at [689, 469] on button "Save Item" at bounding box center [680, 481] width 105 height 31
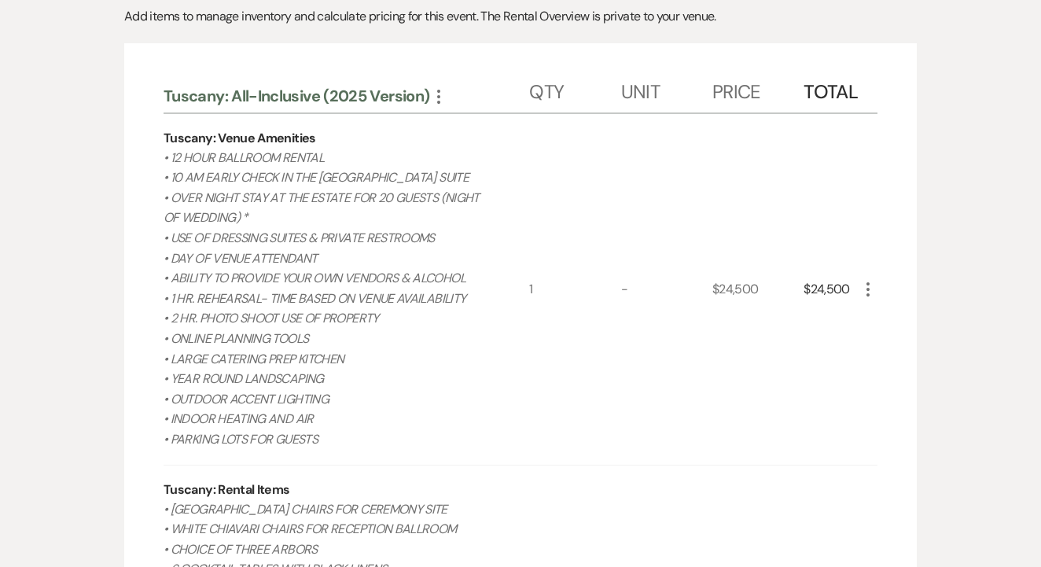
click at [863, 280] on icon "More" at bounding box center [868, 289] width 19 height 19
click at [879, 315] on icon "Pencil" at bounding box center [880, 321] width 9 height 12
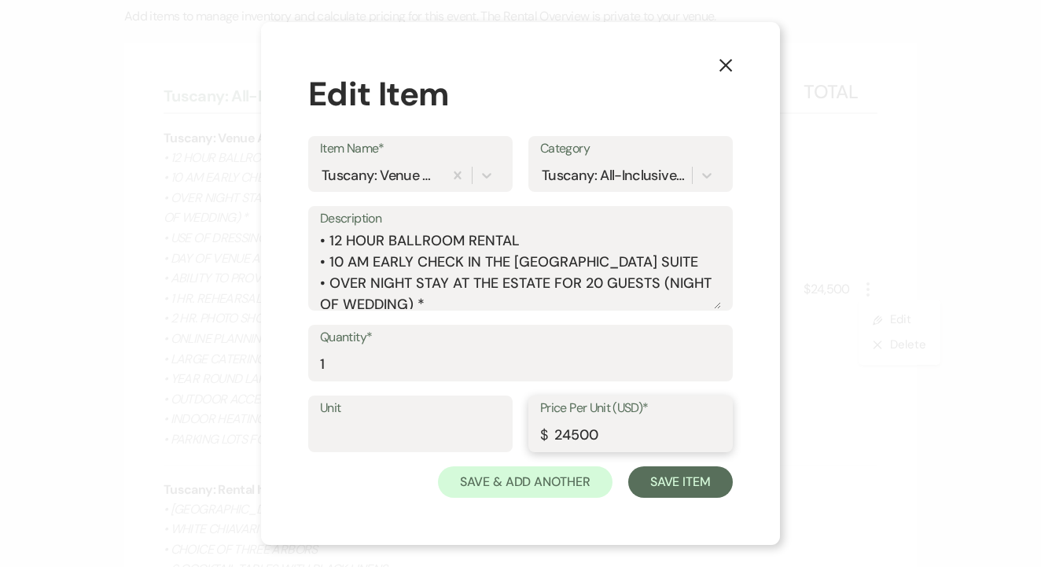
click at [580, 436] on input "24500" at bounding box center [630, 435] width 181 height 31
type input "24900"
click at [689, 478] on button "Save Item" at bounding box center [680, 481] width 105 height 31
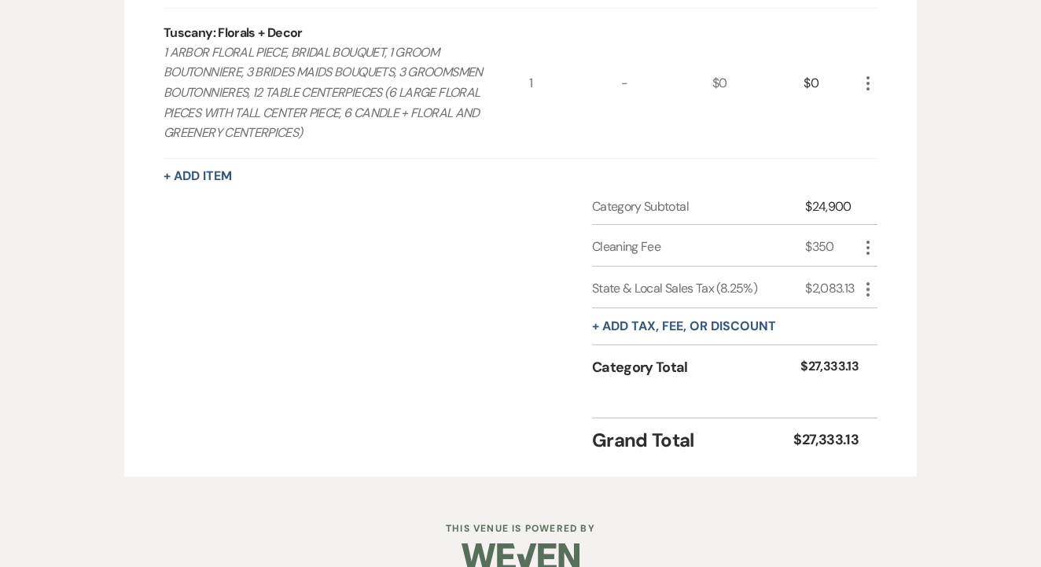
scroll to position [1830, 0]
click at [863, 239] on icon "More" at bounding box center [868, 248] width 19 height 19
click at [649, 311] on div "+ Add tax, fee, or discount" at bounding box center [684, 327] width 184 height 36
click at [655, 321] on button "+ Add tax, fee, or discount" at bounding box center [684, 327] width 184 height 13
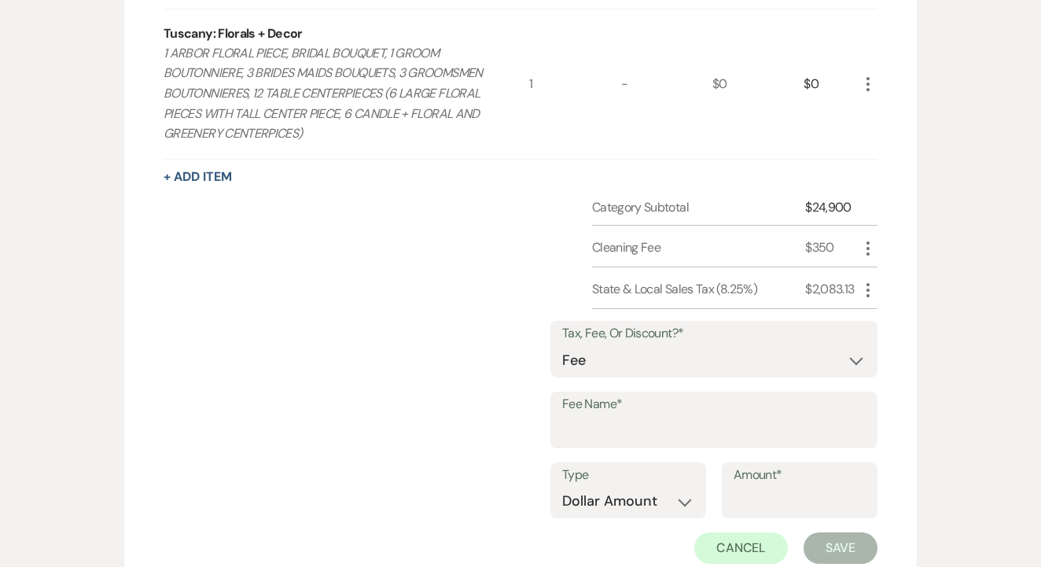
click at [643, 393] on label "Fee Name*" at bounding box center [714, 404] width 304 height 23
click at [643, 416] on input "Fee Name*" at bounding box center [714, 431] width 304 height 31
click at [654, 345] on select "Fee Discount Tax" at bounding box center [714, 360] width 304 height 31
select select "2"
click at [653, 417] on input "Fee Name*" at bounding box center [714, 432] width 302 height 31
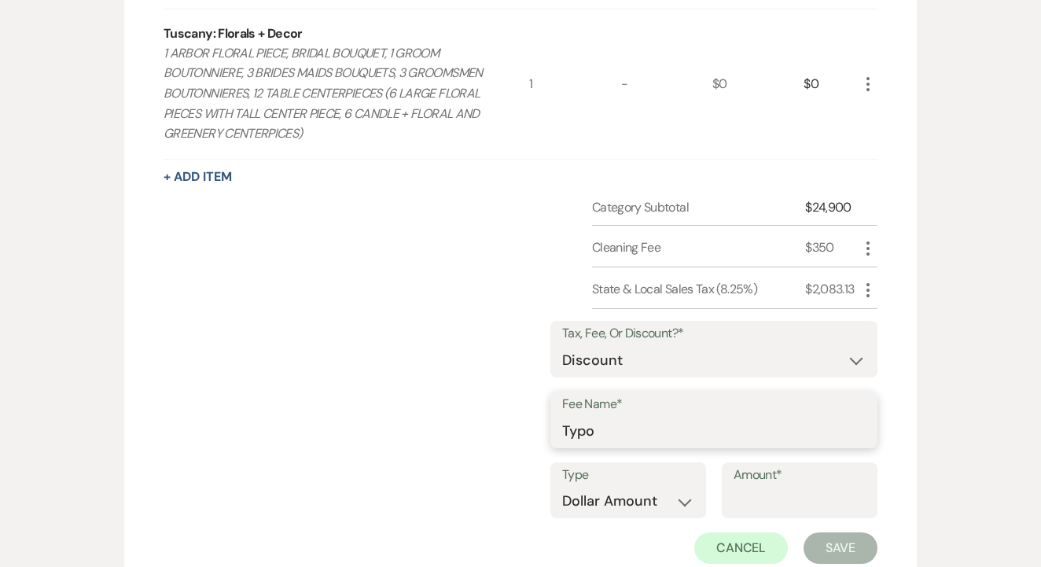
type input "Typo"
click at [742, 486] on input "Amount*" at bounding box center [800, 501] width 132 height 31
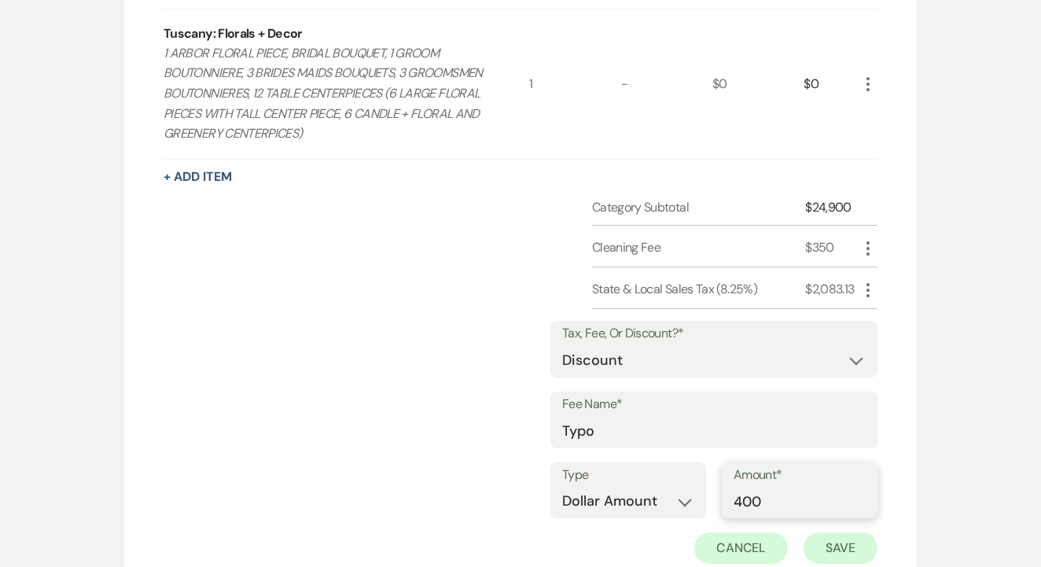
type input "400"
click at [847, 532] on button "Save" at bounding box center [841, 547] width 74 height 31
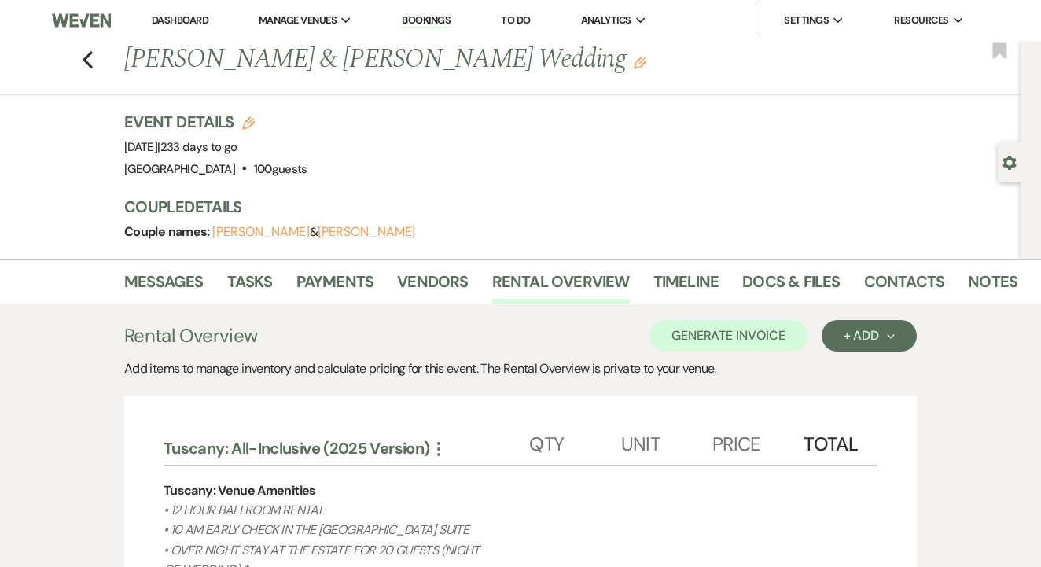
scroll to position [0, 0]
click at [329, 284] on link "Payments" at bounding box center [335, 286] width 78 height 35
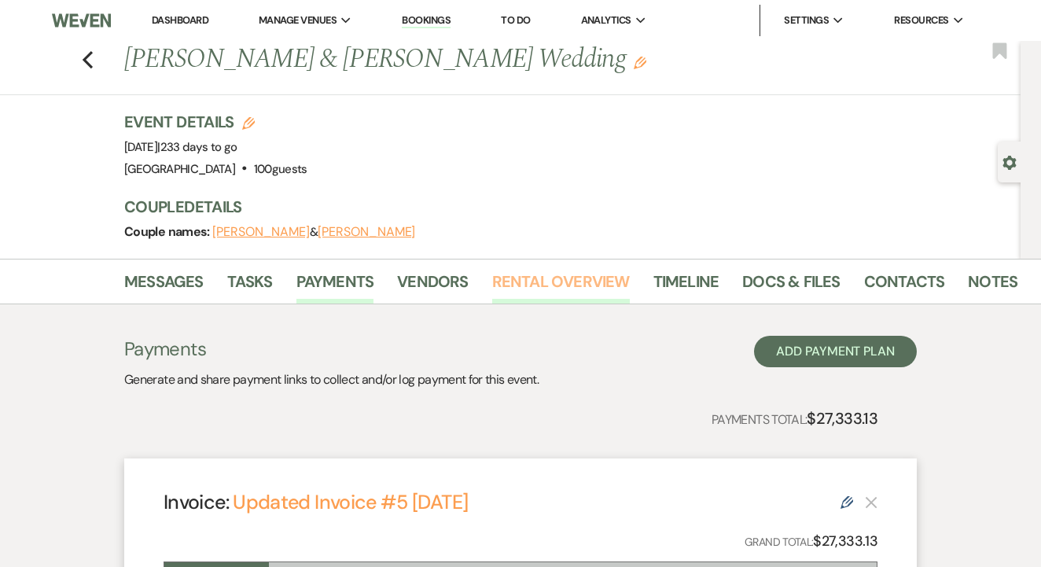
click at [527, 290] on link "Rental Overview" at bounding box center [561, 286] width 138 height 35
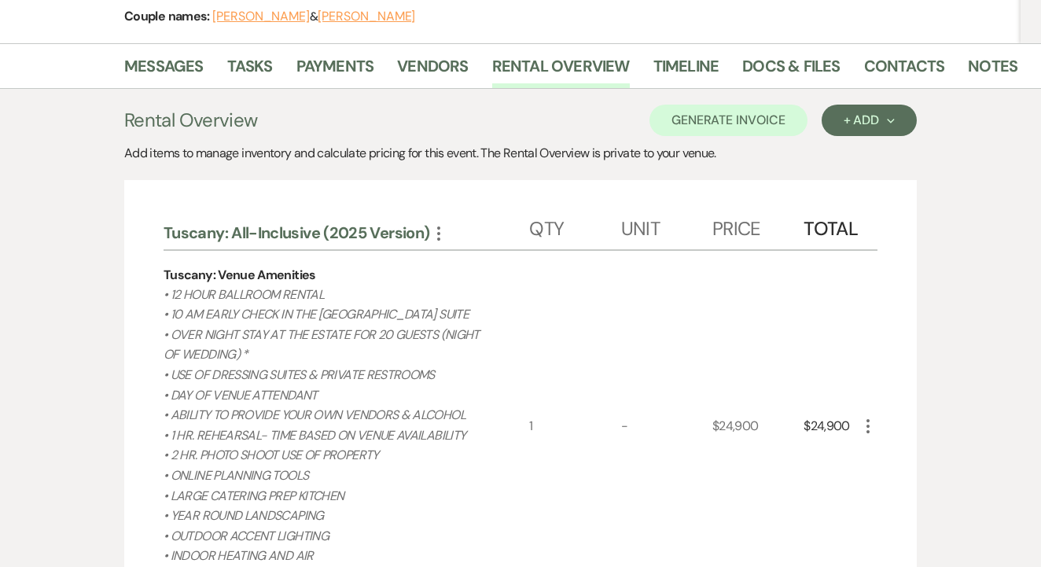
scroll to position [150, 0]
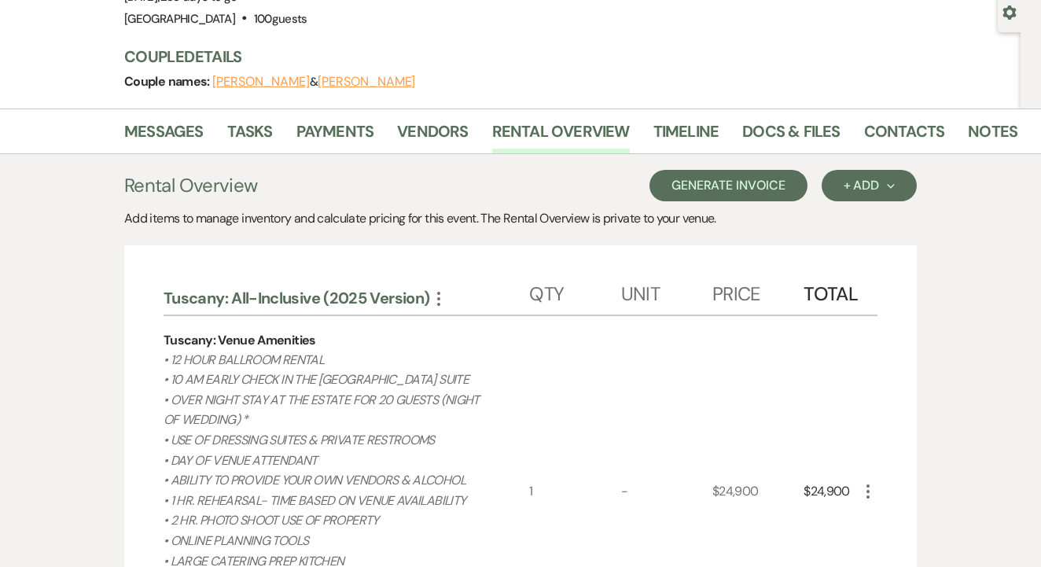
click at [684, 189] on button "Generate Invoice" at bounding box center [729, 185] width 158 height 31
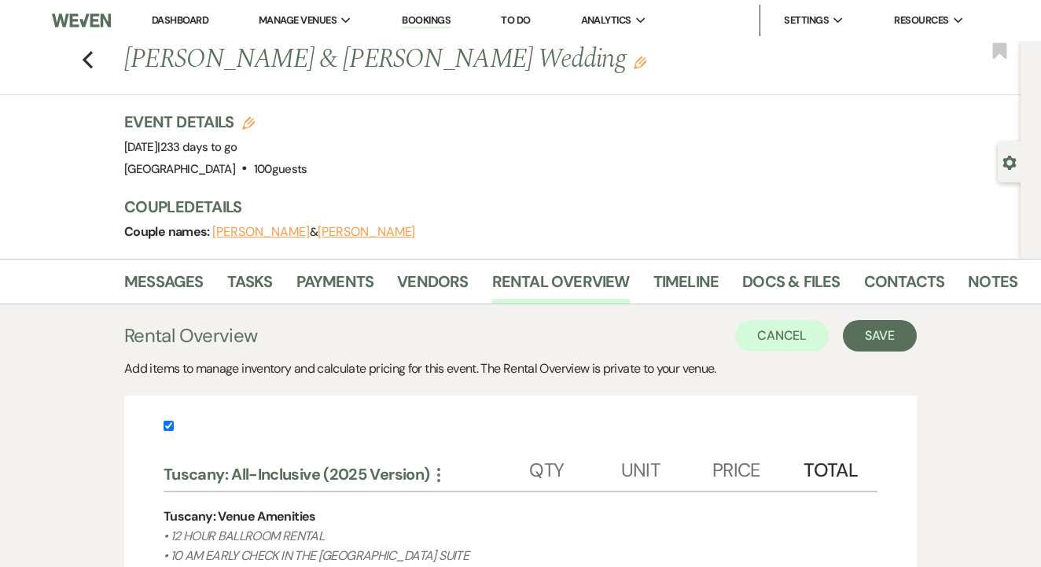
scroll to position [0, 0]
click at [857, 333] on button "Save" at bounding box center [880, 335] width 74 height 31
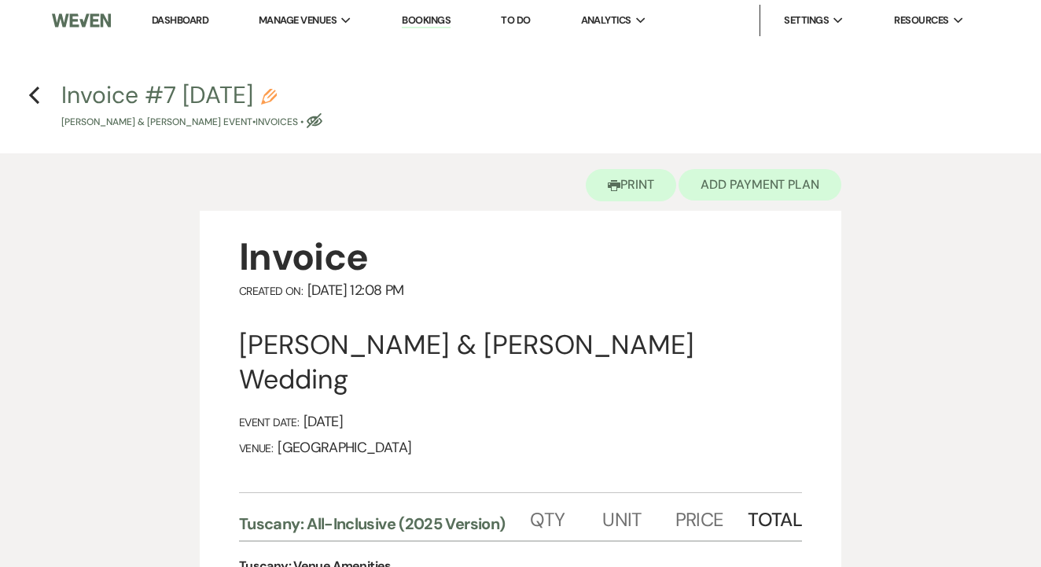
click at [721, 195] on button "Add Payment Plan" at bounding box center [760, 184] width 163 height 31
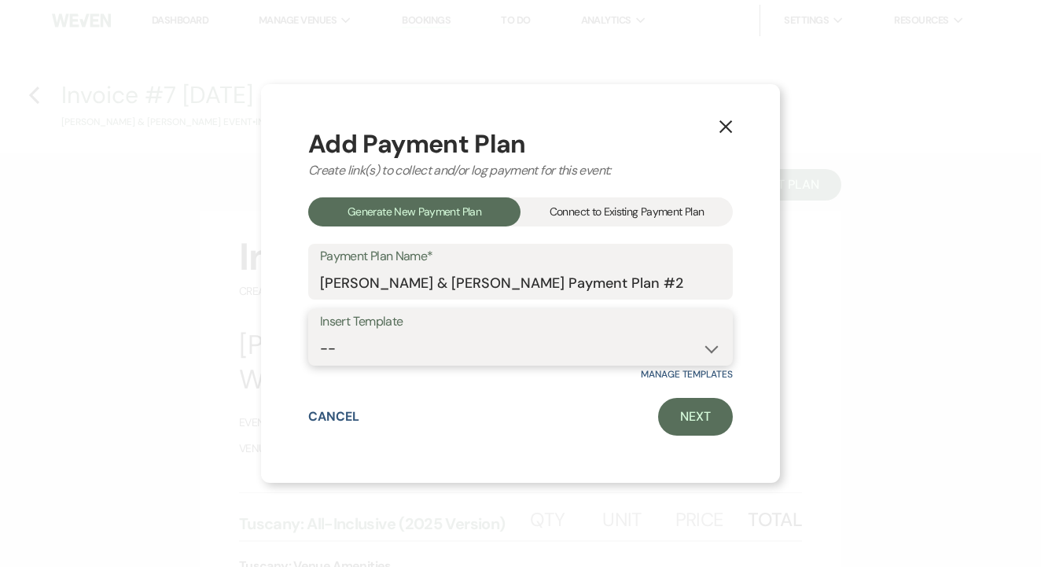
select select "50"
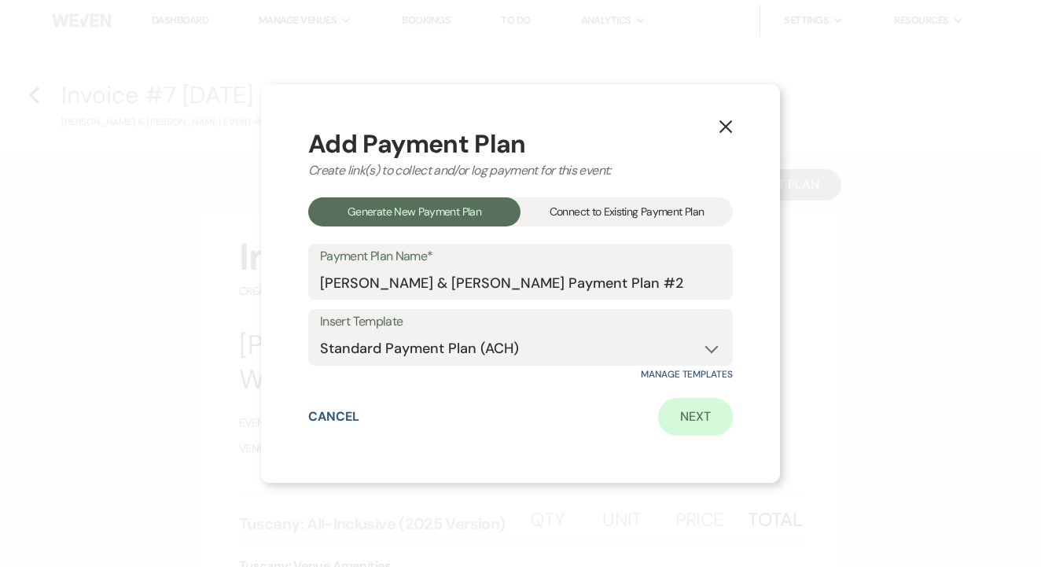
click at [692, 425] on link "Next" at bounding box center [695, 417] width 75 height 38
select select "28532"
select select "2"
select select "percentage"
select select "true"
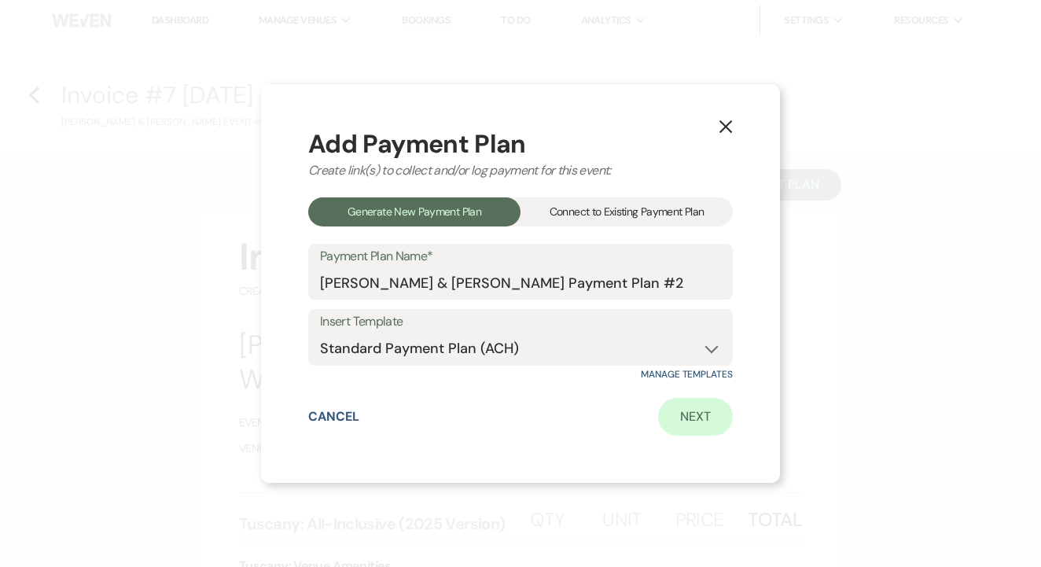
select select "both"
select select "daily"
select select "days"
select select "afterDueDate"
select select "complete"
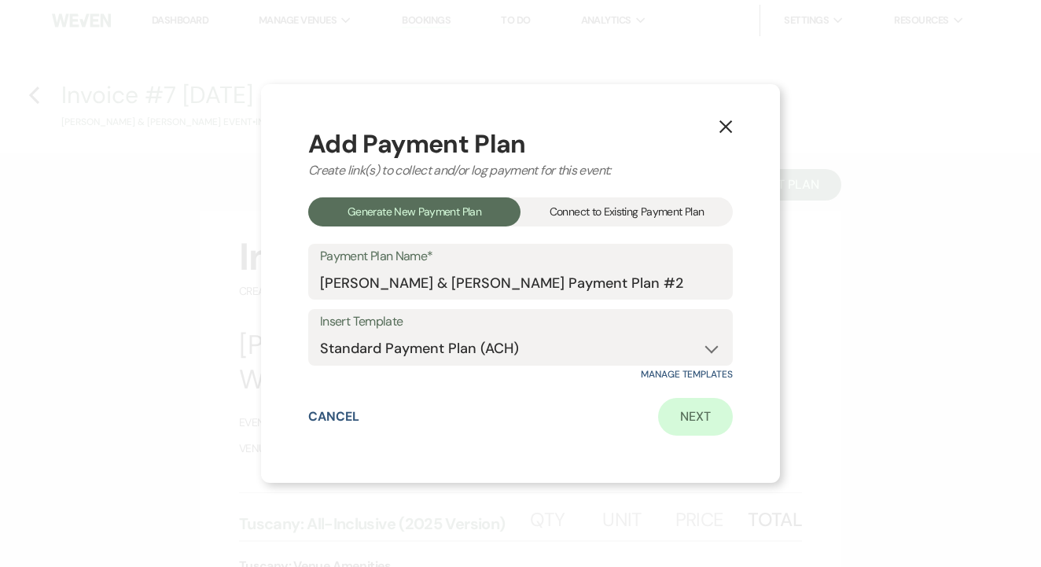
select select "2"
select select "percentage"
select select "true"
select select "client"
select select "weeks"
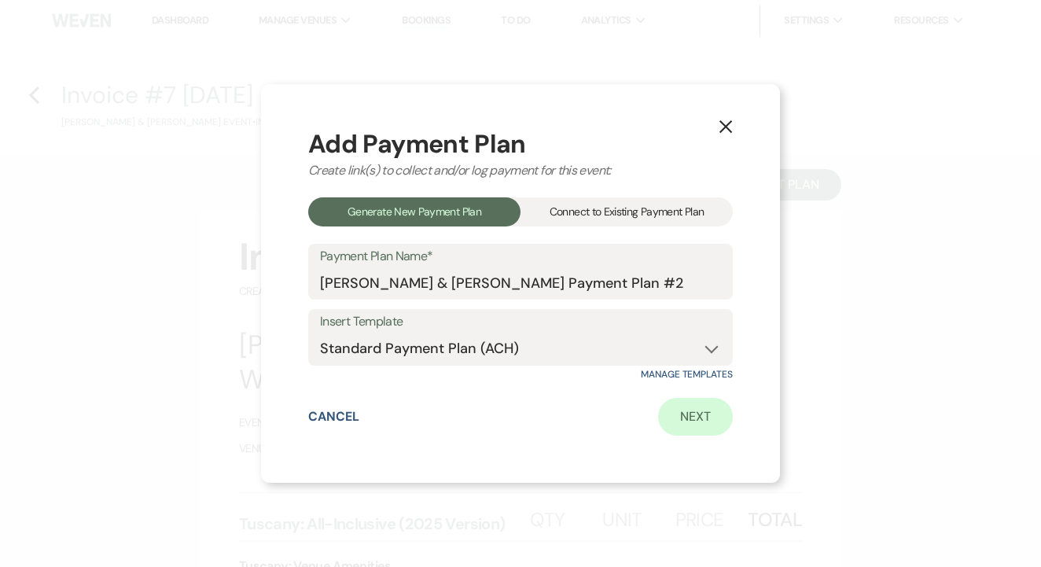
select select "both"
select select "daily"
select select "days"
select select "afterDueDate"
select select "complete"
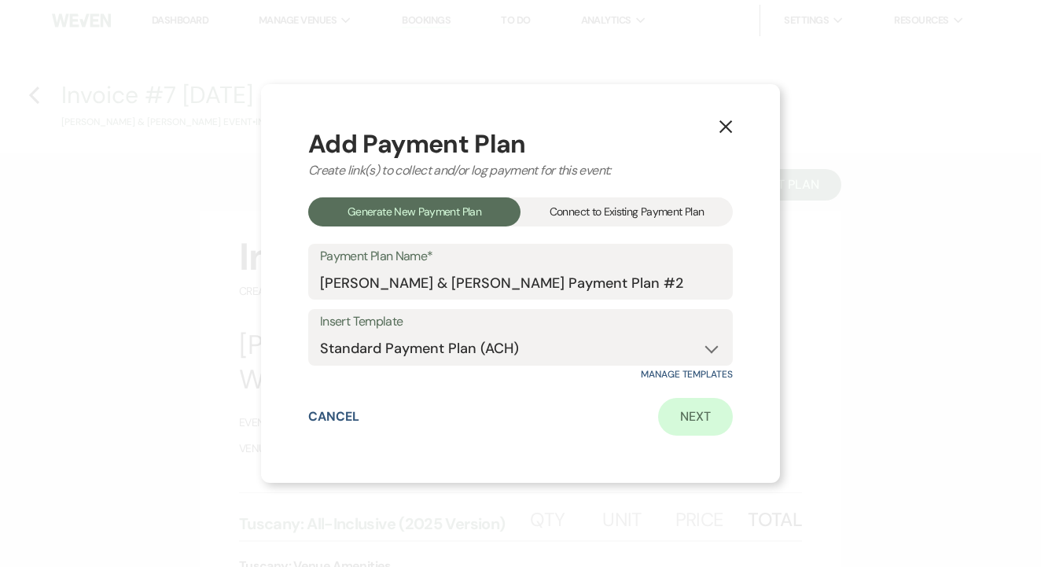
select select "2"
select select "percentage"
select select "true"
select select "client"
select select "weeks"
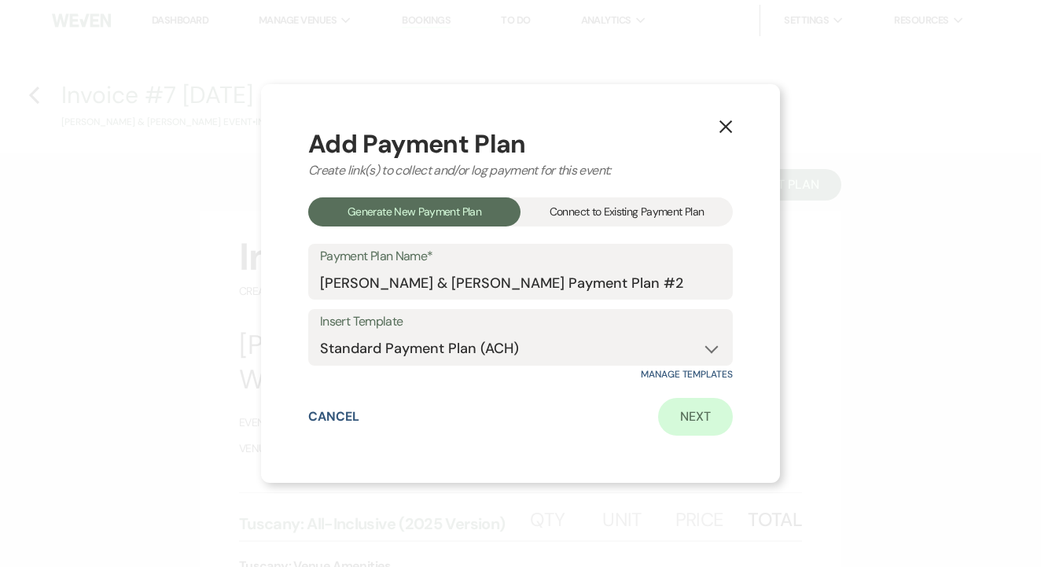
select select "both"
select select "daily"
select select "days"
select select "afterDueDate"
select select "complete"
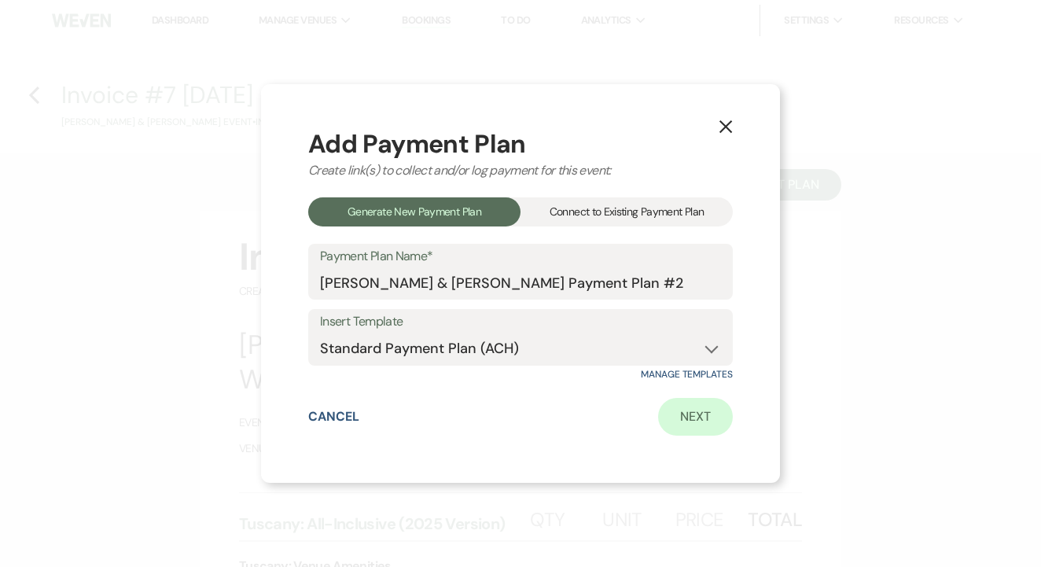
select select "2"
select select "percentage"
select select "true"
select select "client"
select select "weeks"
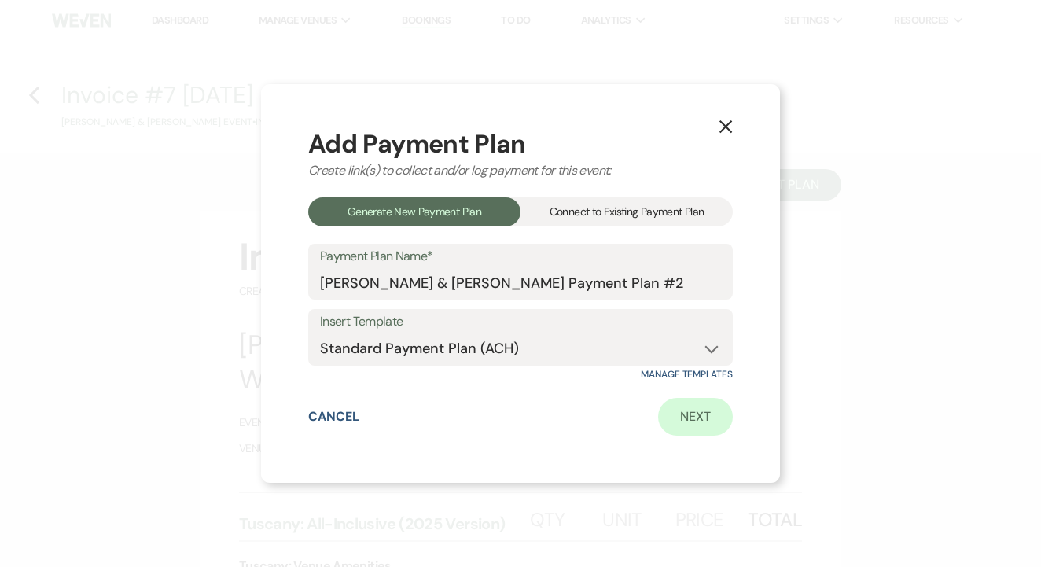
select select "both"
select select "daily"
select select "days"
select select "afterDueDate"
select select "complete"
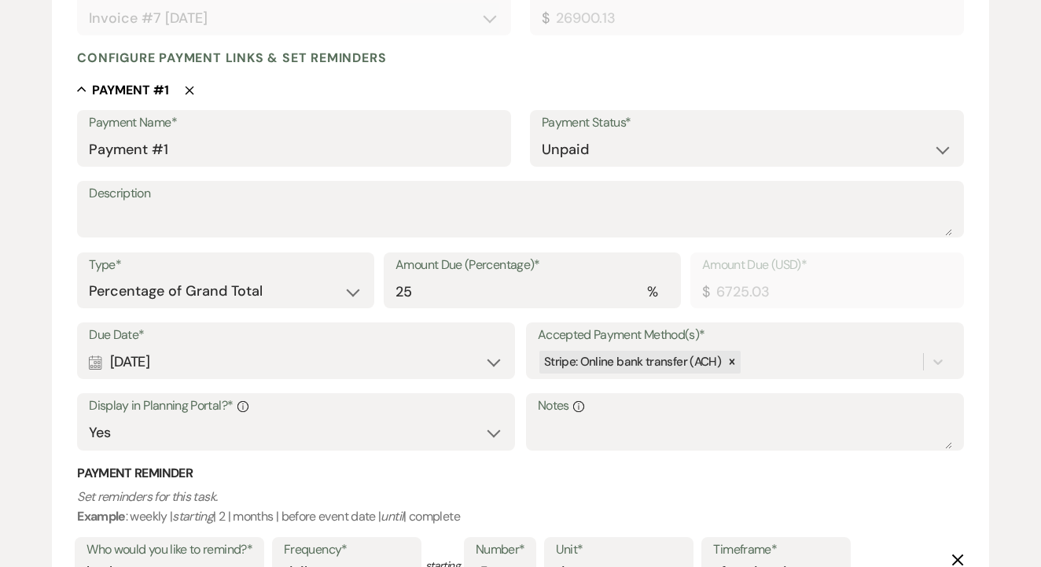
scroll to position [368, 0]
click at [453, 296] on input "25" at bounding box center [533, 291] width 274 height 31
click at [299, 300] on select "Dollar Amount Percentage of Grand Total" at bounding box center [226, 291] width 274 height 31
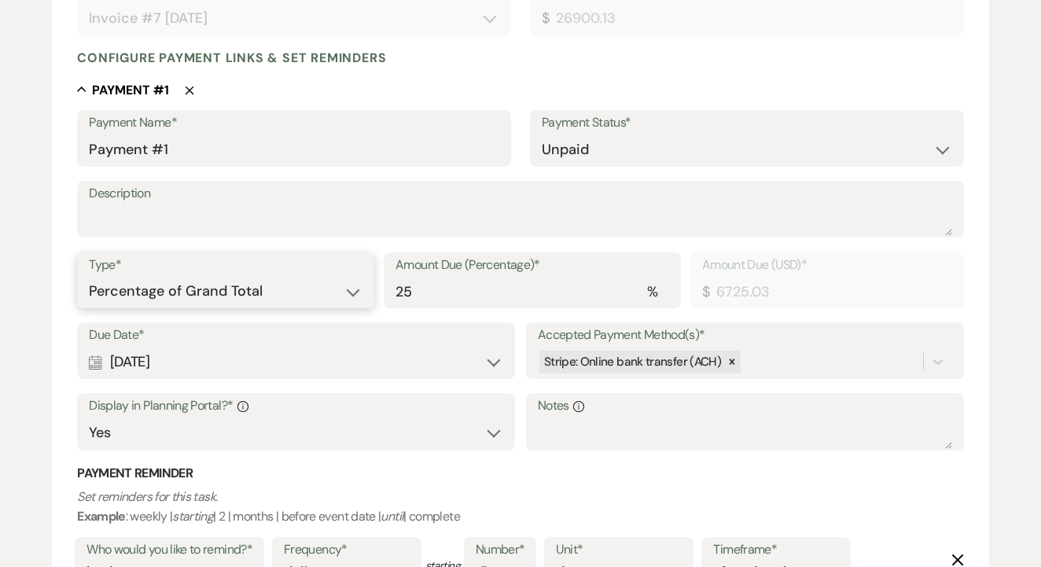
select select "flat"
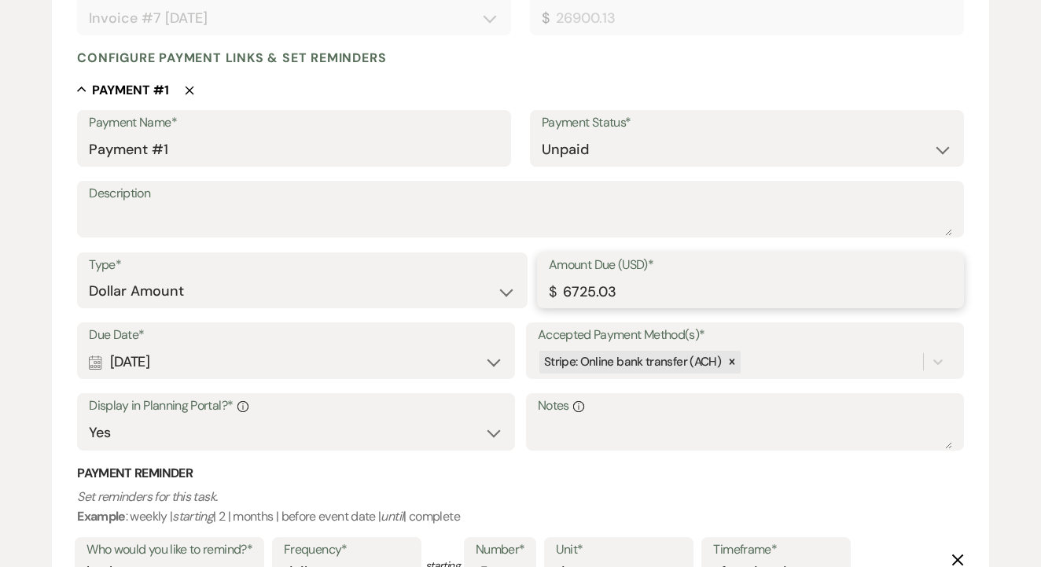
click at [683, 287] on input "6725.03" at bounding box center [750, 291] width 403 height 31
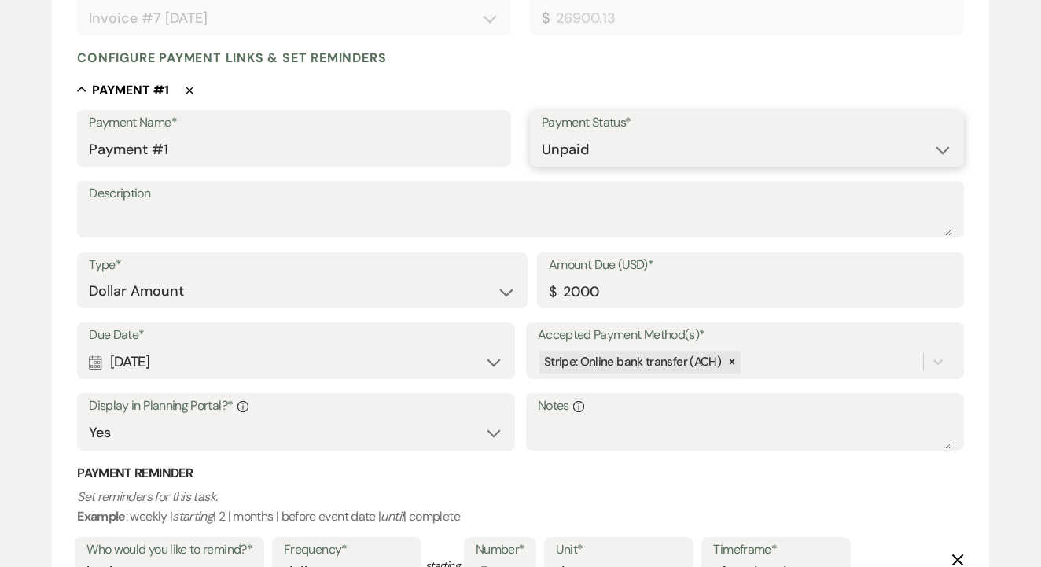
type input "2000.00"
click at [598, 152] on select "Paid Unpaid" at bounding box center [747, 149] width 411 height 31
select select "1"
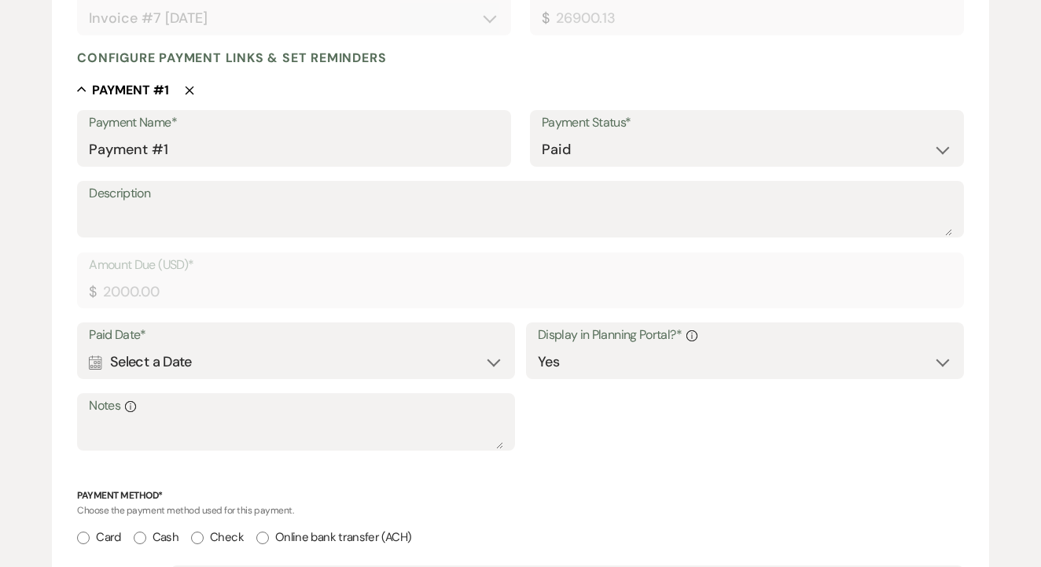
click at [348, 348] on div "Calendar Select a Date Expand" at bounding box center [296, 362] width 414 height 31
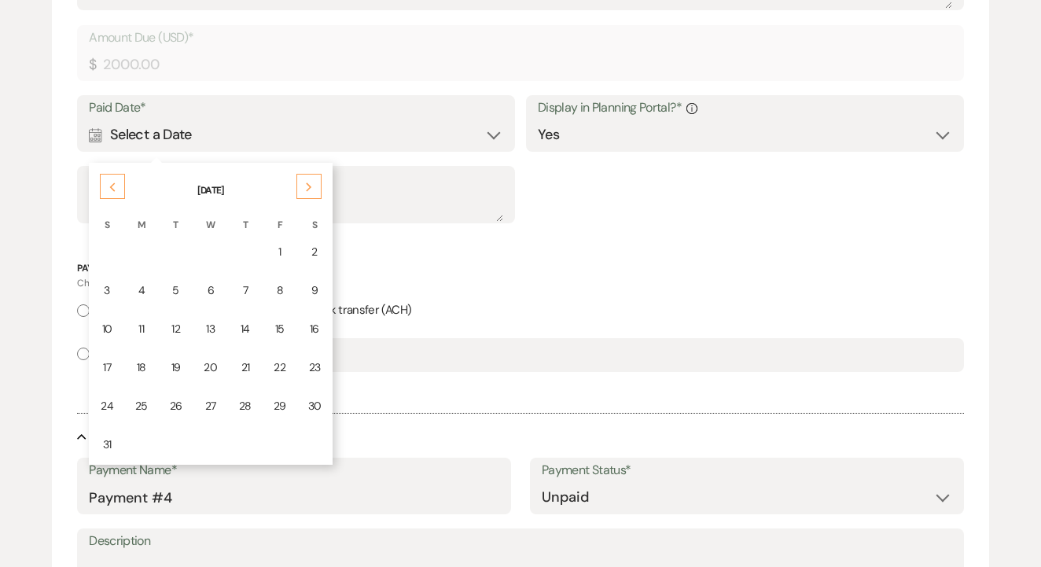
scroll to position [608, 0]
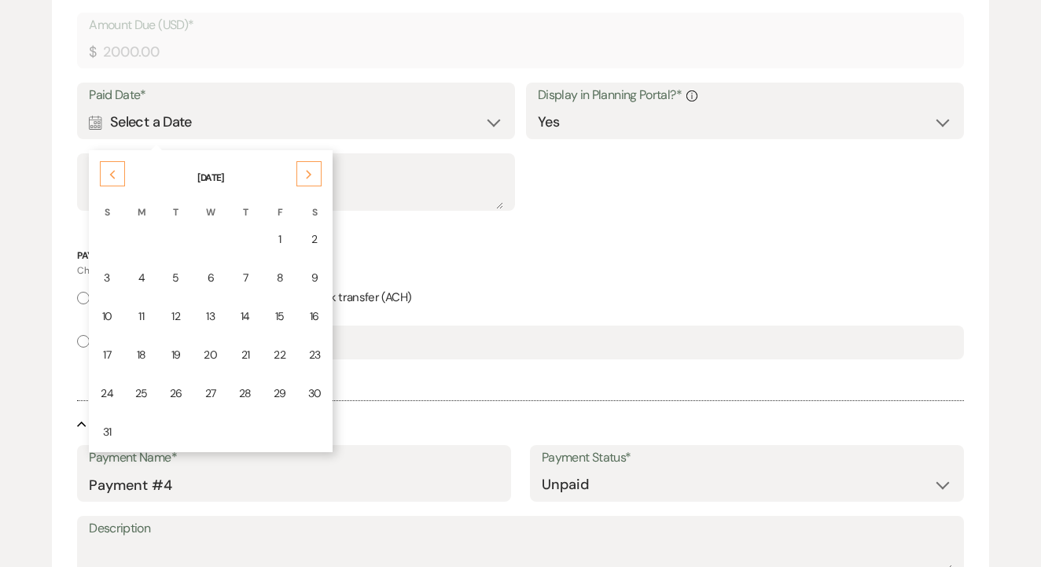
click at [115, 186] on th "S" at bounding box center [106, 202] width 33 height 33
click at [115, 175] on use at bounding box center [113, 175] width 6 height 9
click at [131, 358] on td "21" at bounding box center [142, 355] width 33 height 37
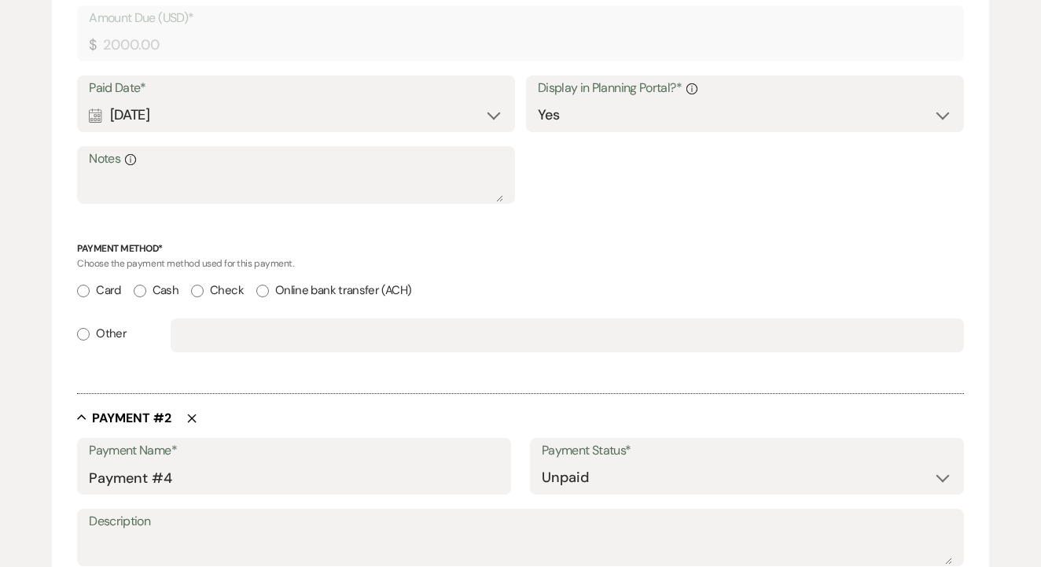
scroll to position [616, 0]
click at [261, 285] on input "Online bank transfer (ACH)" at bounding box center [262, 290] width 13 height 13
radio input "true"
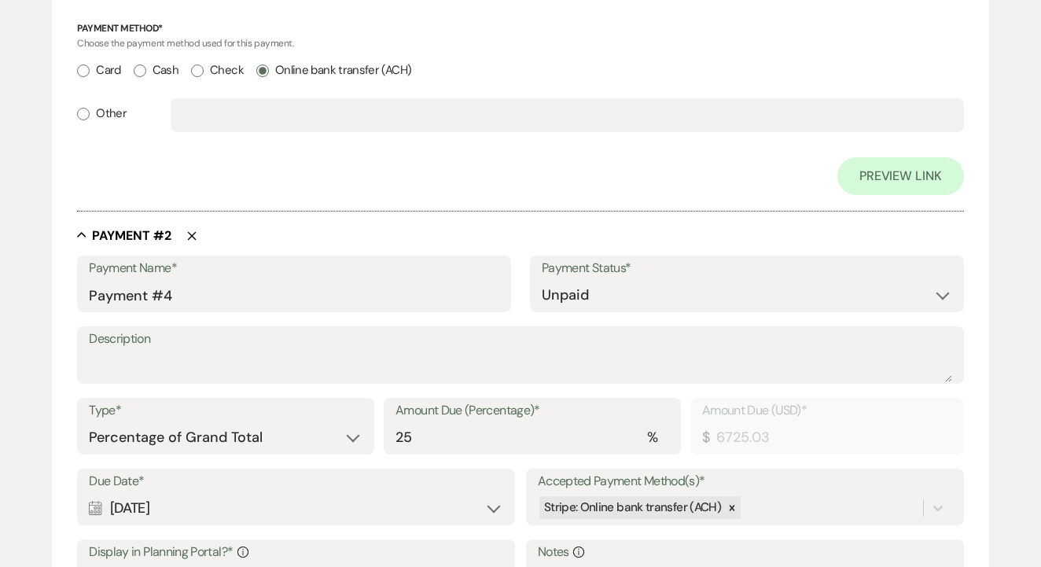
scroll to position [841, 0]
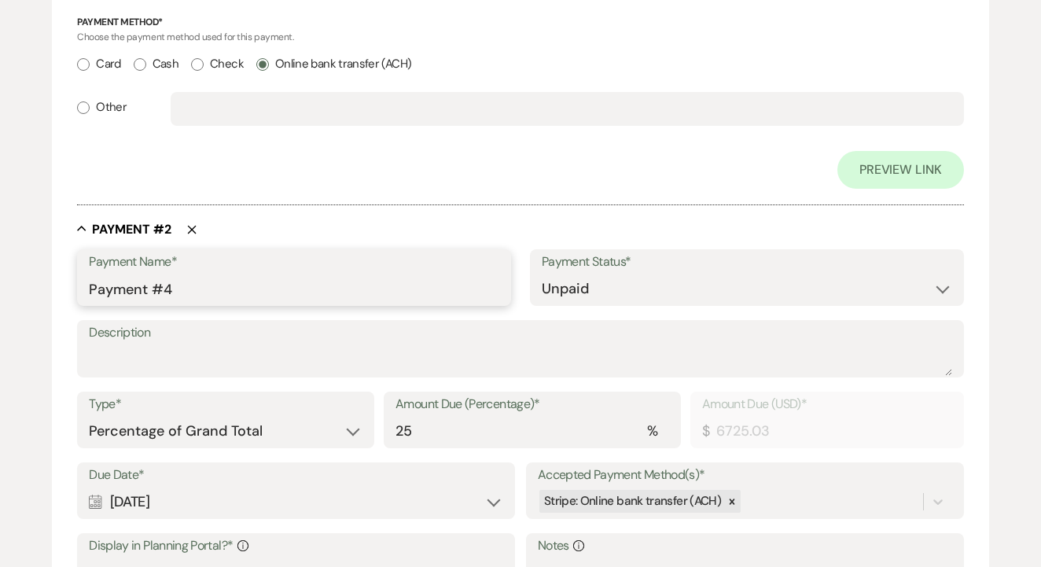
click at [300, 282] on input "Payment #4" at bounding box center [294, 289] width 411 height 31
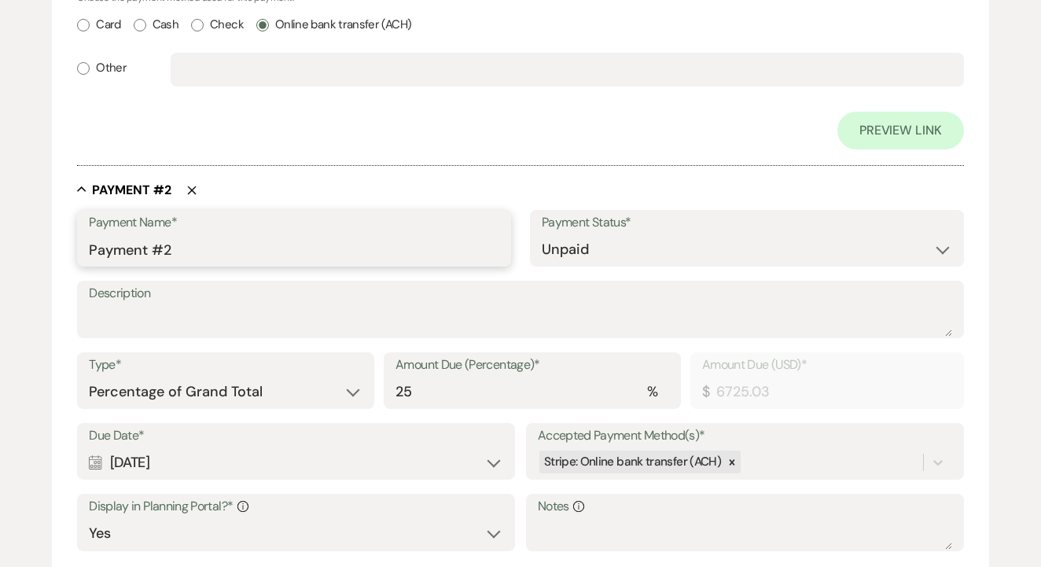
scroll to position [879, 0]
type input "Payment #2"
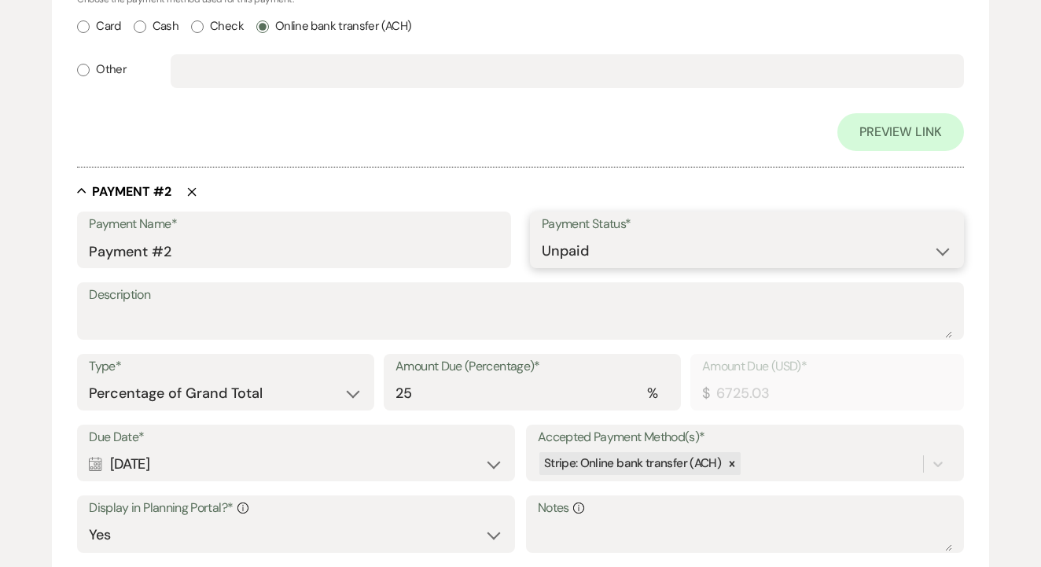
click at [587, 248] on select "Paid Unpaid" at bounding box center [747, 251] width 411 height 31
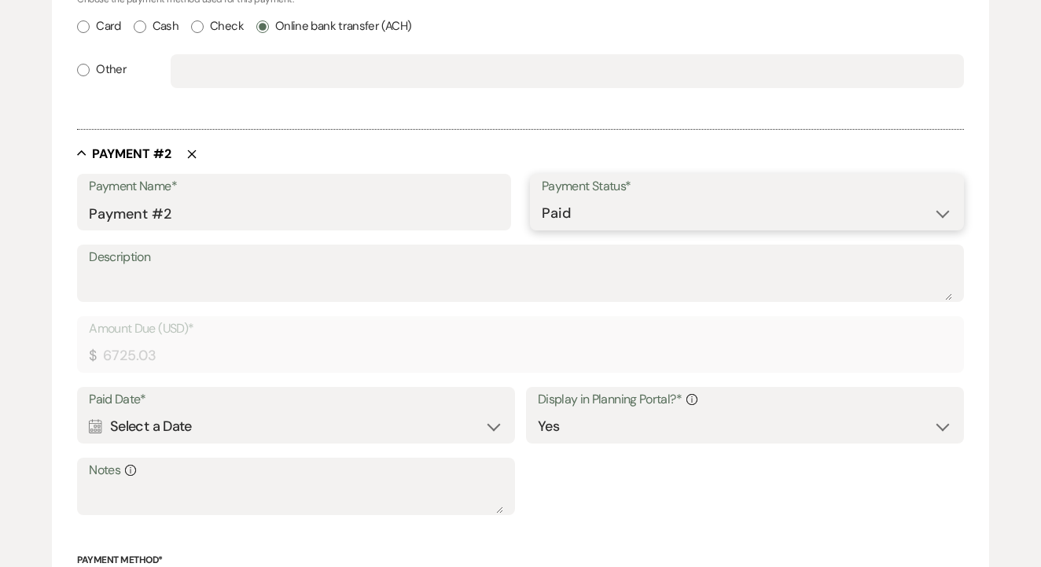
select select "2"
select select "client"
select select "weeks"
select select "both"
select select "daily"
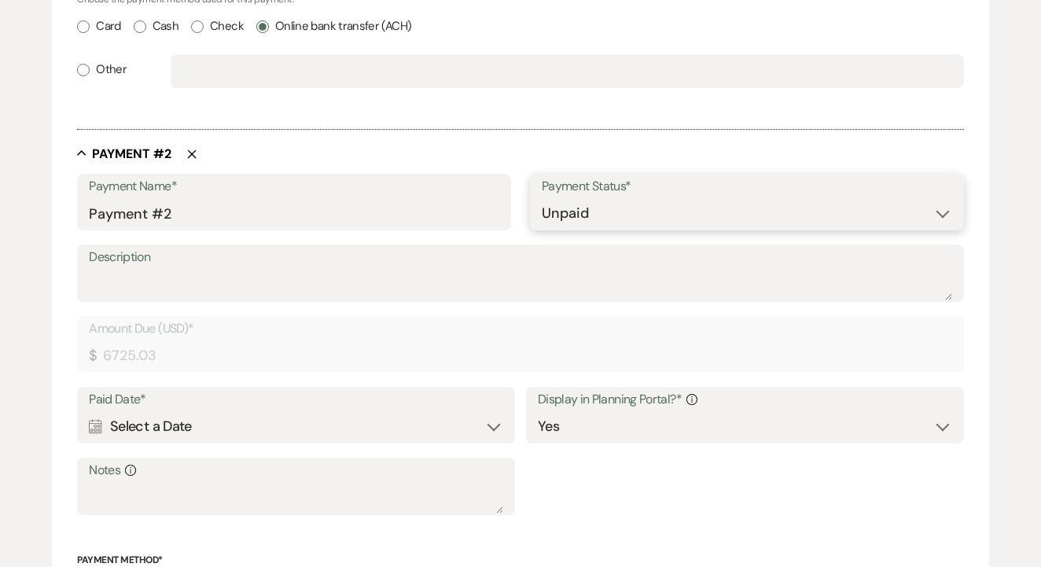
select select "days"
select select "afterDueDate"
select select "complete"
select select "flat"
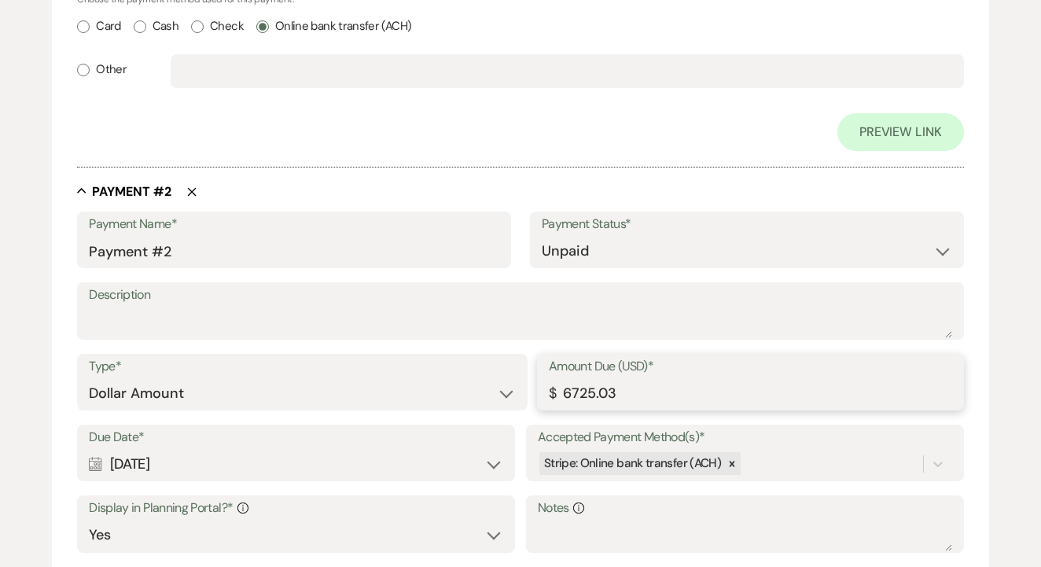
click at [601, 387] on input "6725.03" at bounding box center [750, 393] width 403 height 31
type input "2000.00"
click at [586, 249] on select "Paid Unpaid" at bounding box center [747, 251] width 411 height 31
select select "1"
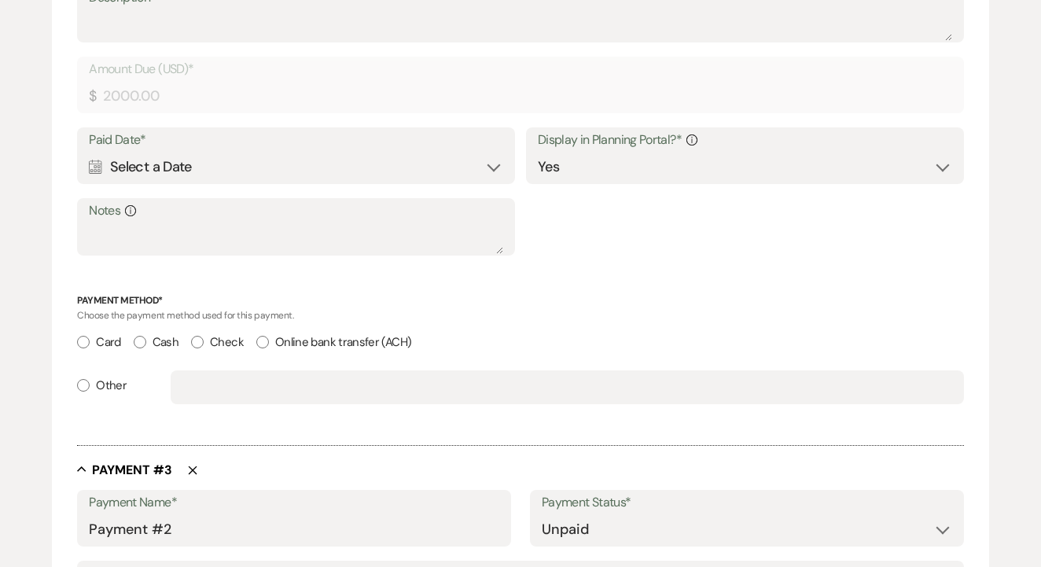
scroll to position [1126, 0]
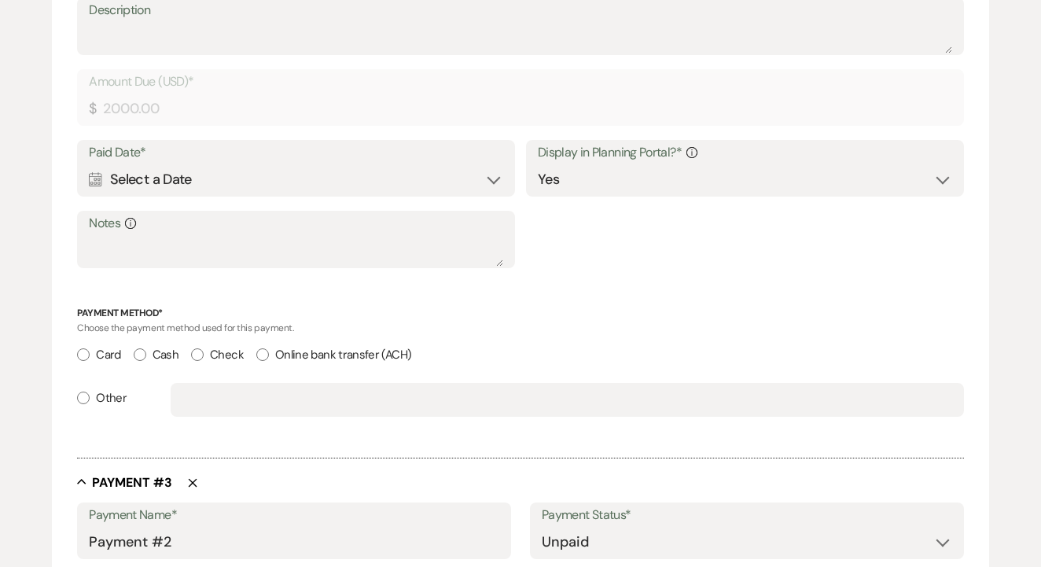
click at [385, 179] on div "Calendar Select a Date Expand" at bounding box center [296, 179] width 414 height 31
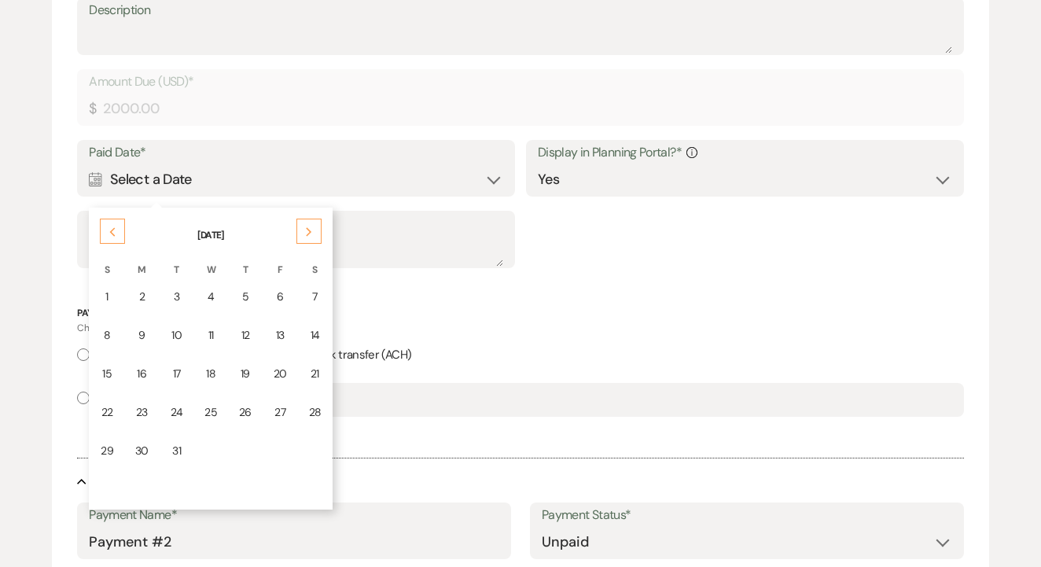
click at [393, 325] on div "Choose the payment method used for this payment." at bounding box center [520, 327] width 887 height 19
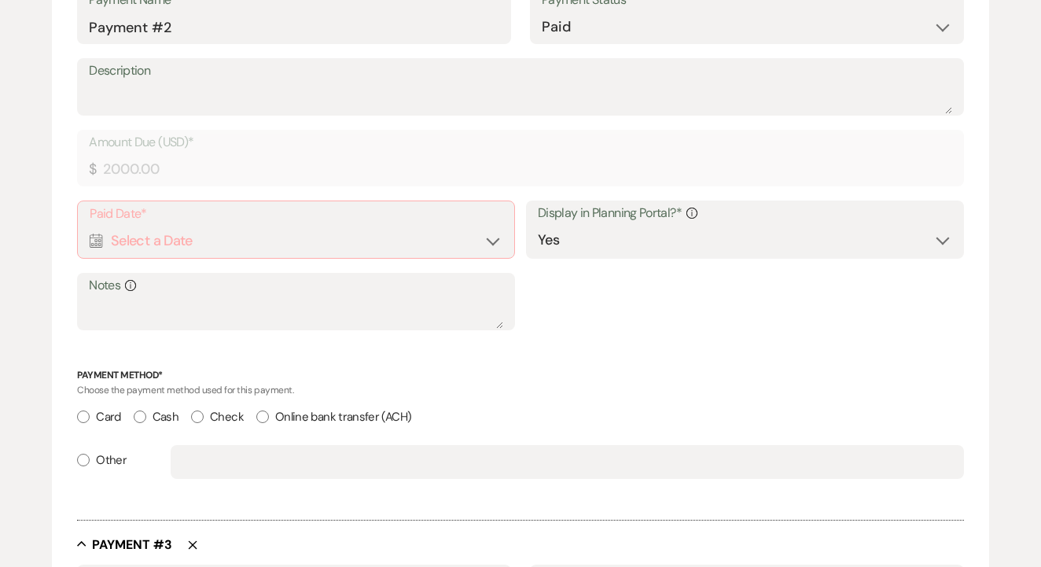
scroll to position [1065, 0]
click at [396, 245] on div "Calendar Select a Date Expand" at bounding box center [296, 241] width 413 height 31
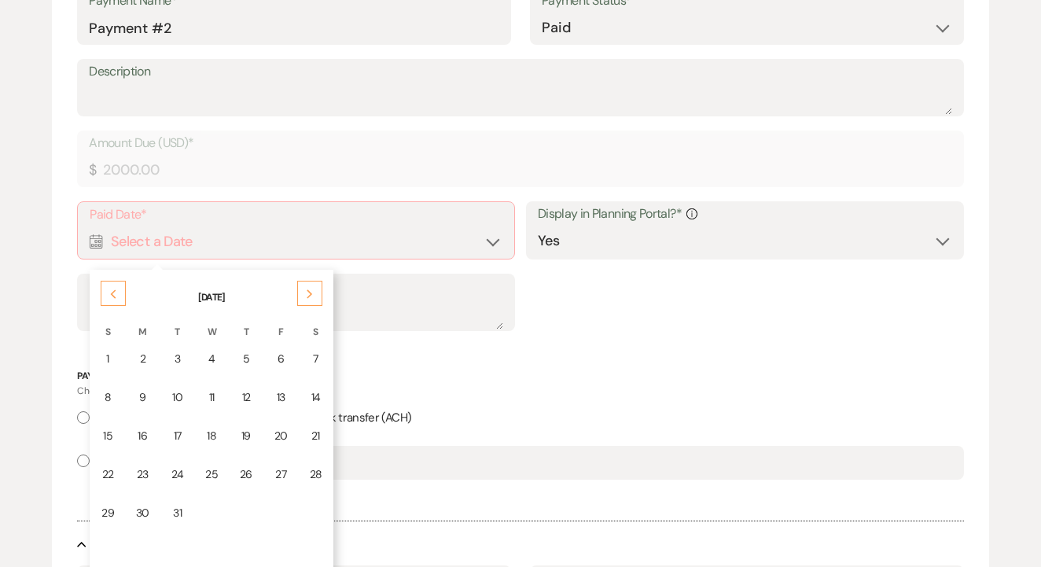
click at [111, 289] on icon "Previous" at bounding box center [113, 293] width 8 height 9
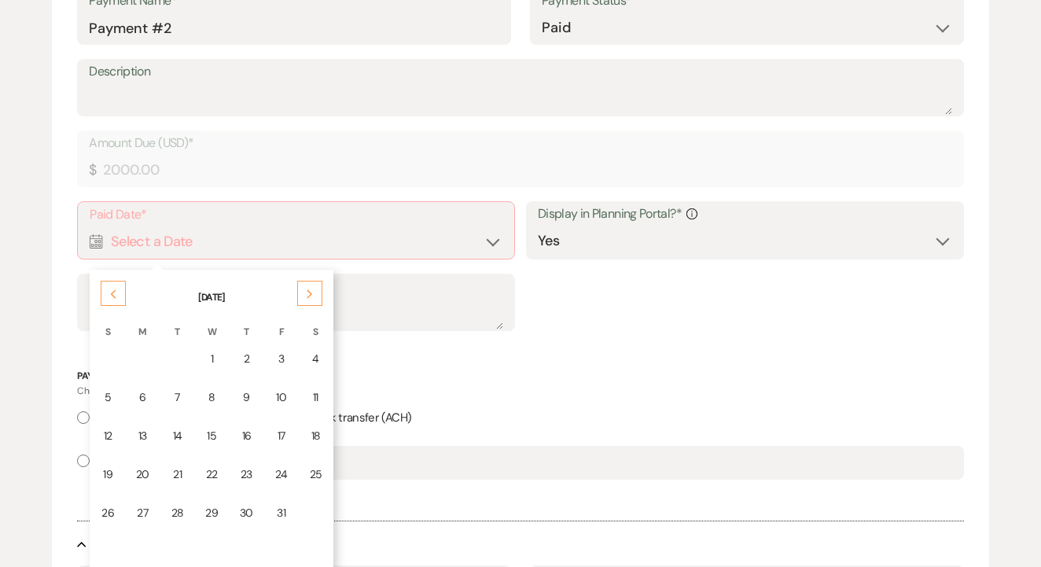
click at [111, 289] on icon "Previous" at bounding box center [113, 293] width 8 height 9
click at [98, 475] on td "17" at bounding box center [107, 474] width 33 height 37
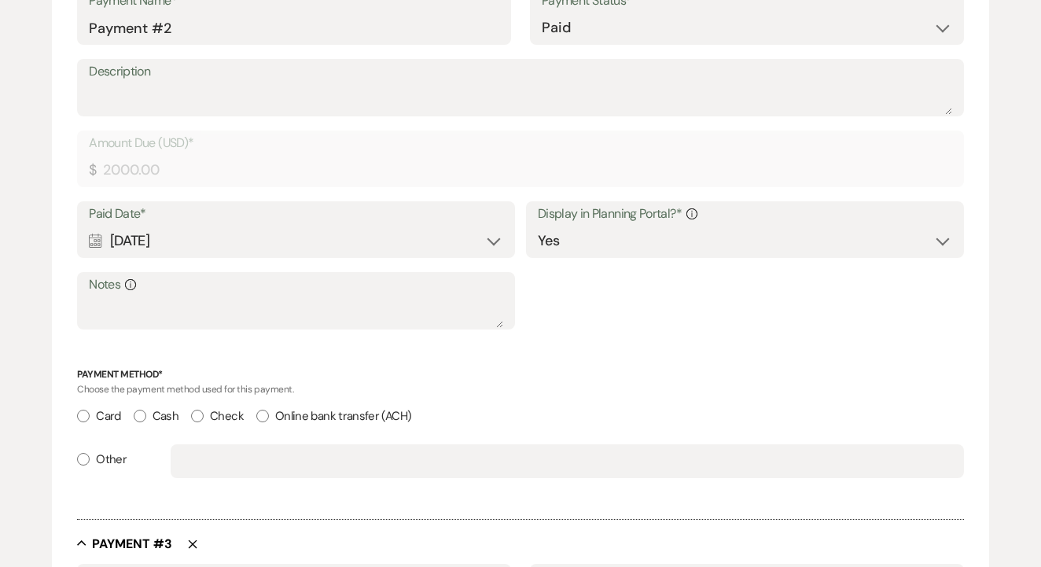
click at [263, 410] on input "Online bank transfer (ACH)" at bounding box center [262, 416] width 13 height 13
radio input "true"
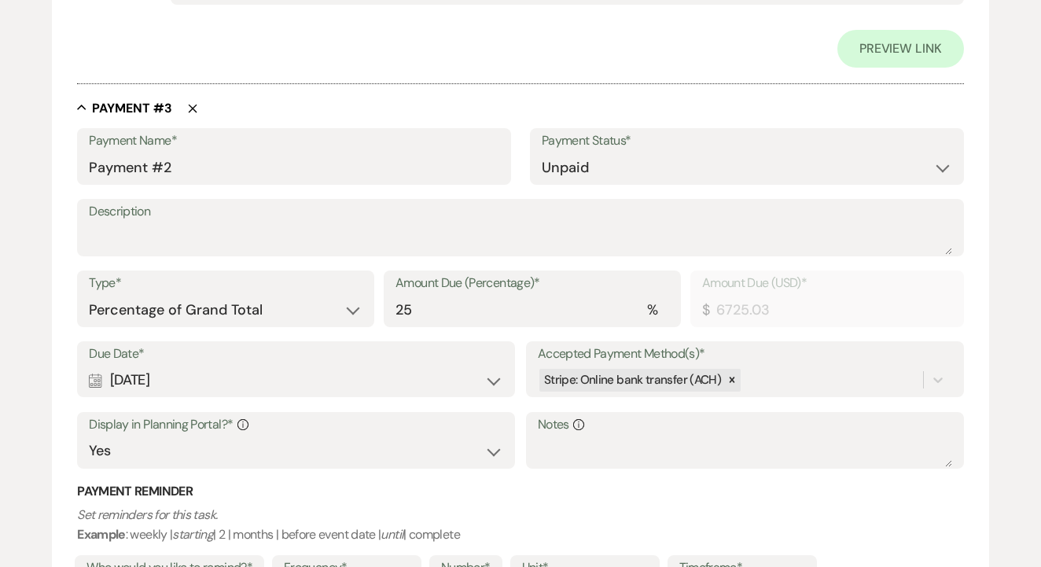
scroll to position [1575, 0]
click at [337, 188] on div "Payment Name* Payment #2 Payment Status* Paid Unpaid" at bounding box center [520, 164] width 887 height 71
click at [329, 176] on div "Payment Name* Payment #2" at bounding box center [294, 157] width 434 height 57
click at [329, 153] on input "Payment #2" at bounding box center [294, 168] width 411 height 31
click at [325, 160] on input "Payment #2" at bounding box center [294, 168] width 411 height 31
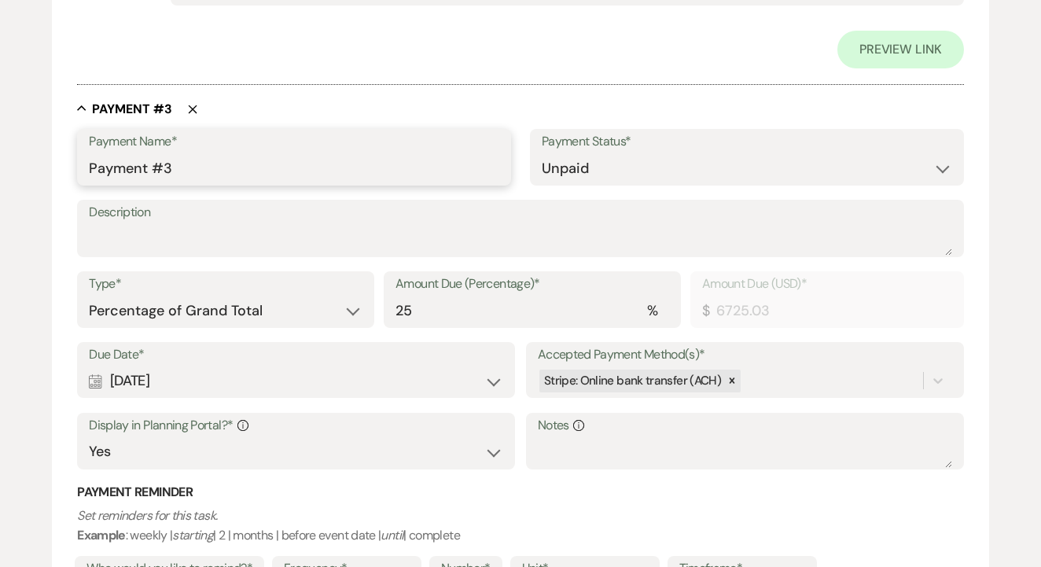
type input "Payment #3"
click at [257, 296] on select "Dollar Amount Percentage of Grand Total" at bounding box center [226, 311] width 274 height 31
select select "flat"
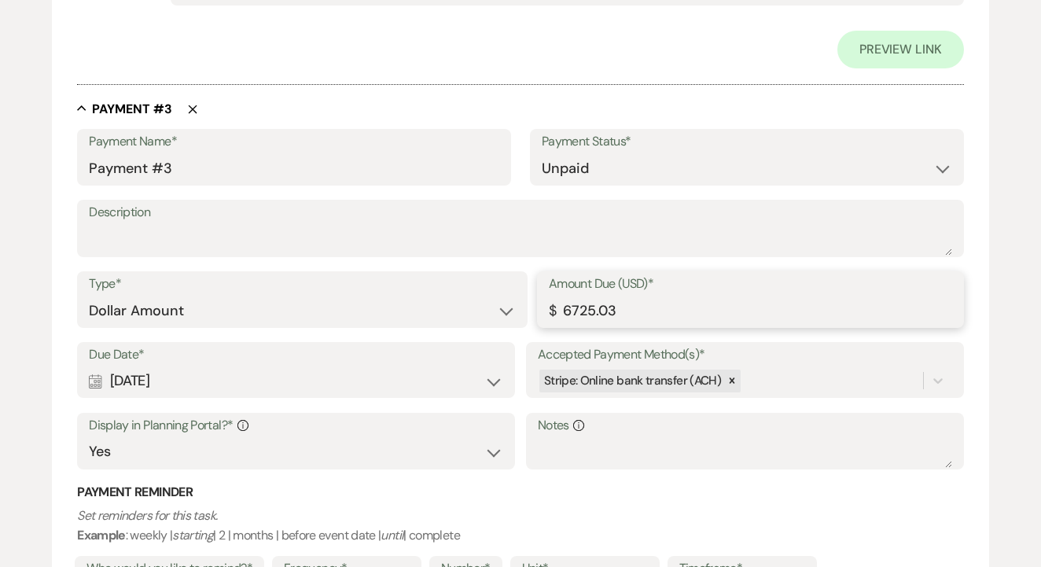
click at [619, 303] on input "6725.03" at bounding box center [750, 311] width 403 height 31
type input "7633"
click at [576, 307] on input "7633.38" at bounding box center [750, 311] width 403 height 31
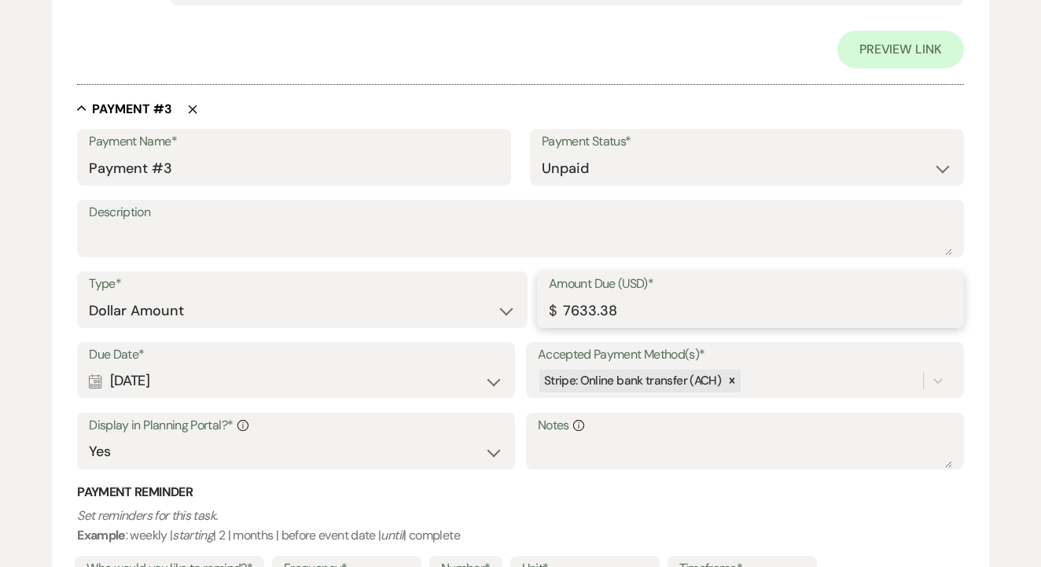
type input "7633.38"
click at [344, 366] on div "Calendar Nov 04, 2025 Expand" at bounding box center [296, 381] width 414 height 31
select select "day"
select select "beforeEventDate"
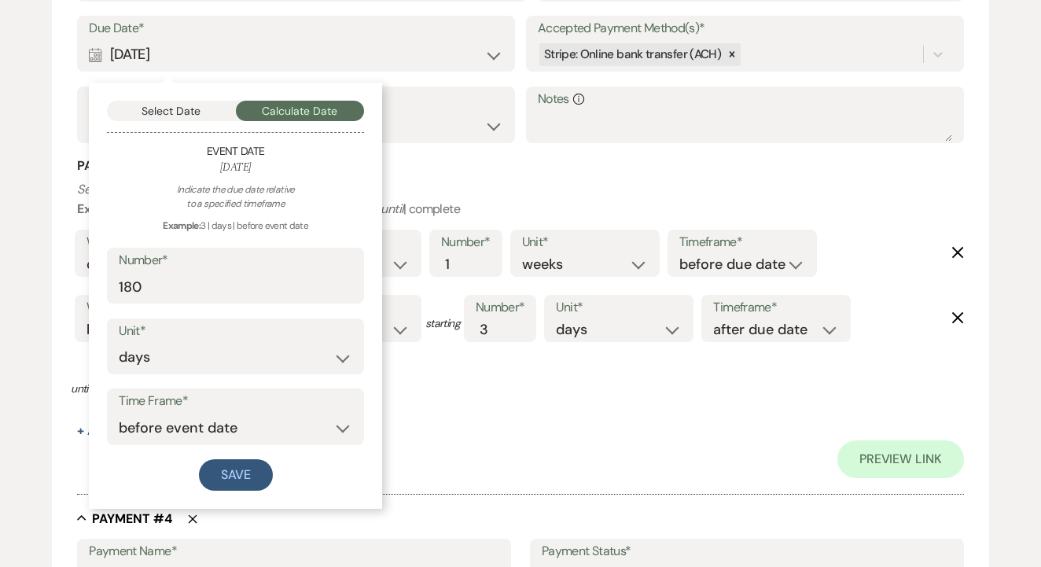
scroll to position [1909, 0]
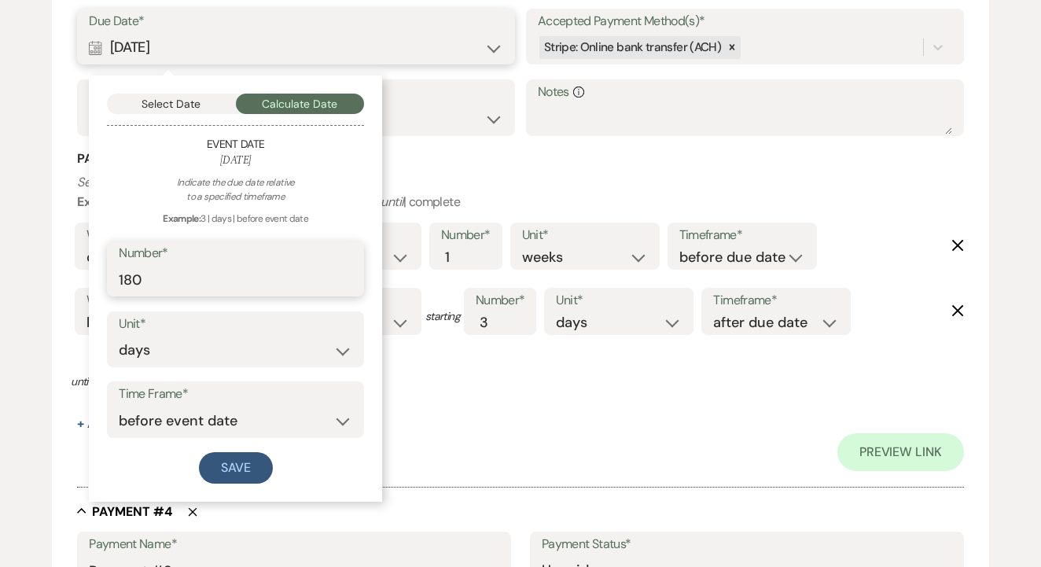
click at [256, 271] on input "180" at bounding box center [236, 279] width 234 height 31
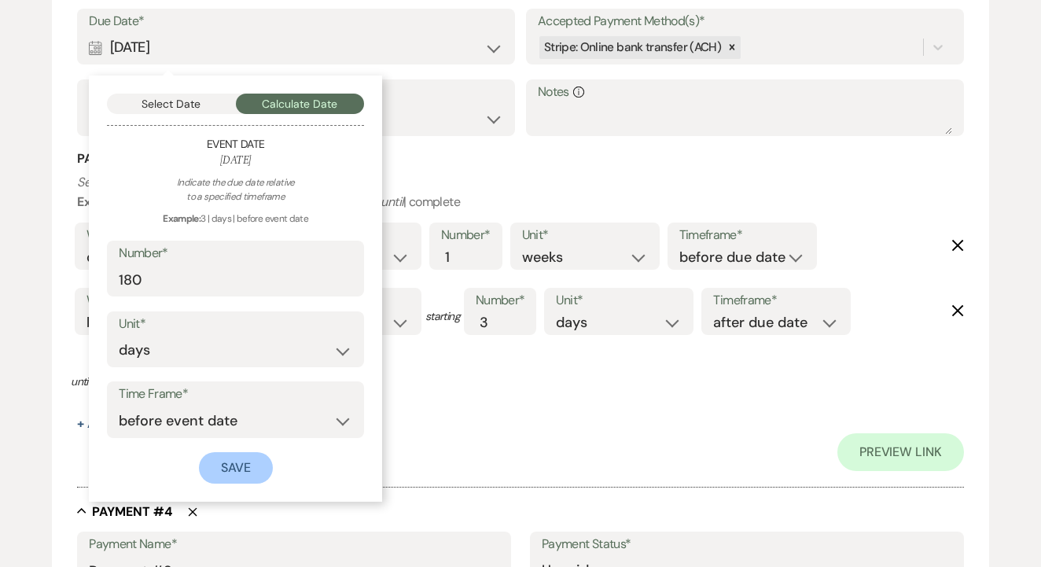
click at [245, 452] on button "Save" at bounding box center [236, 467] width 74 height 31
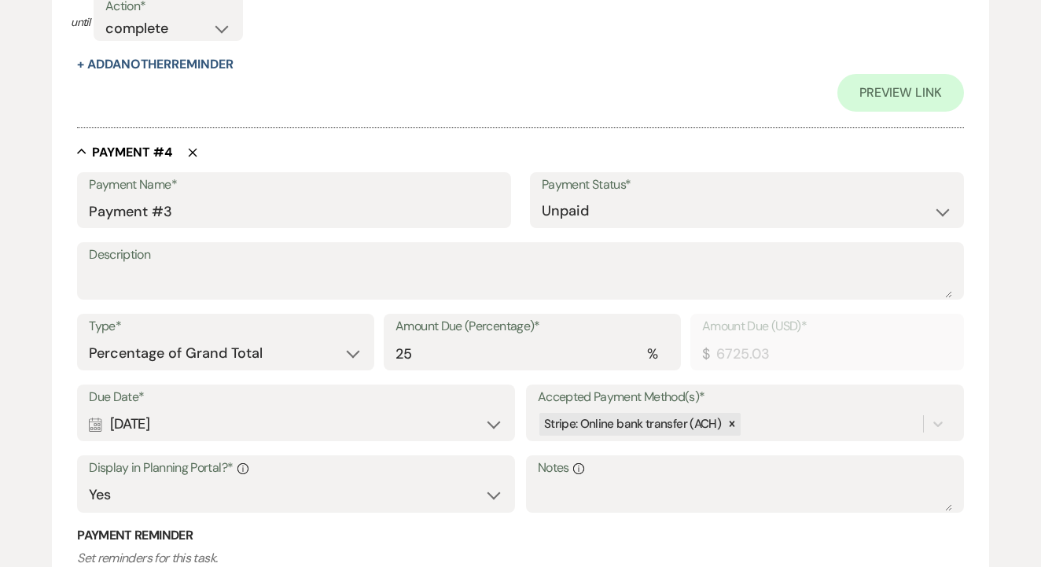
scroll to position [2265, 0]
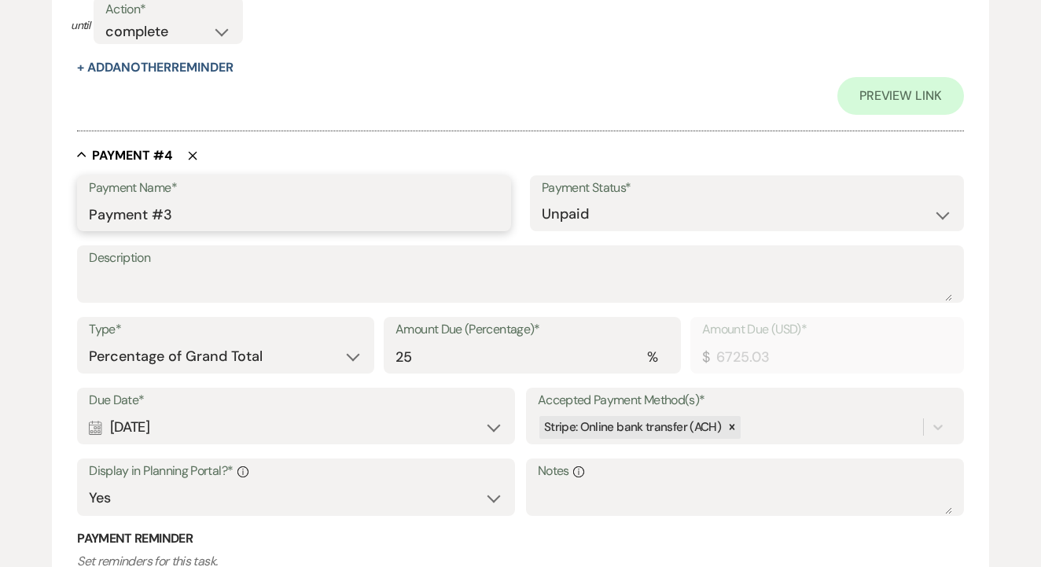
click at [294, 199] on input "Payment #3" at bounding box center [294, 214] width 411 height 31
type input "Payment #4"
click at [241, 342] on select "Dollar Amount Percentage of Grand Total" at bounding box center [226, 356] width 274 height 31
select select "flat"
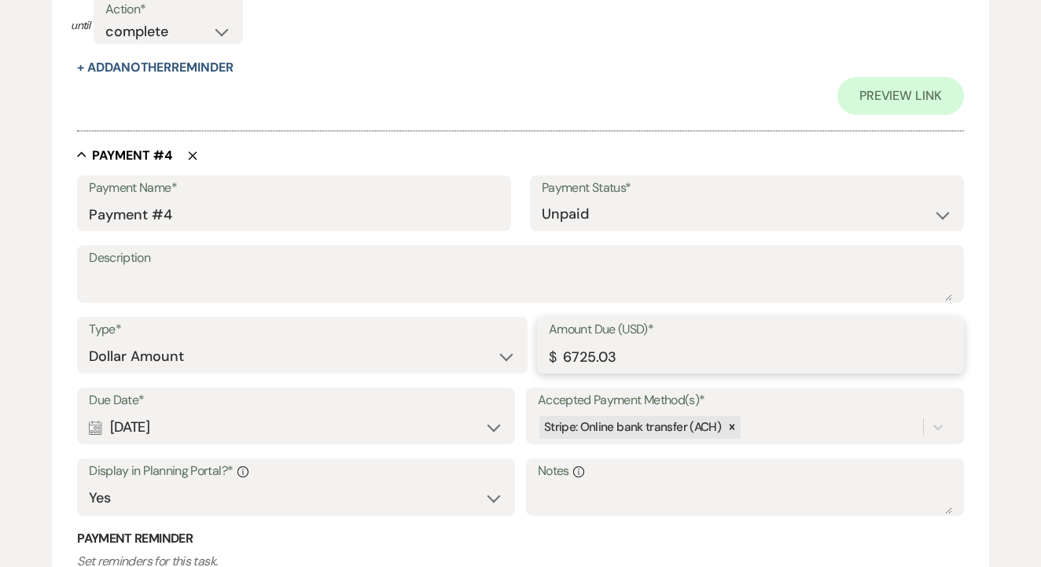
click at [605, 345] on input "6725.03" at bounding box center [750, 356] width 403 height 31
paste input "7633.38"
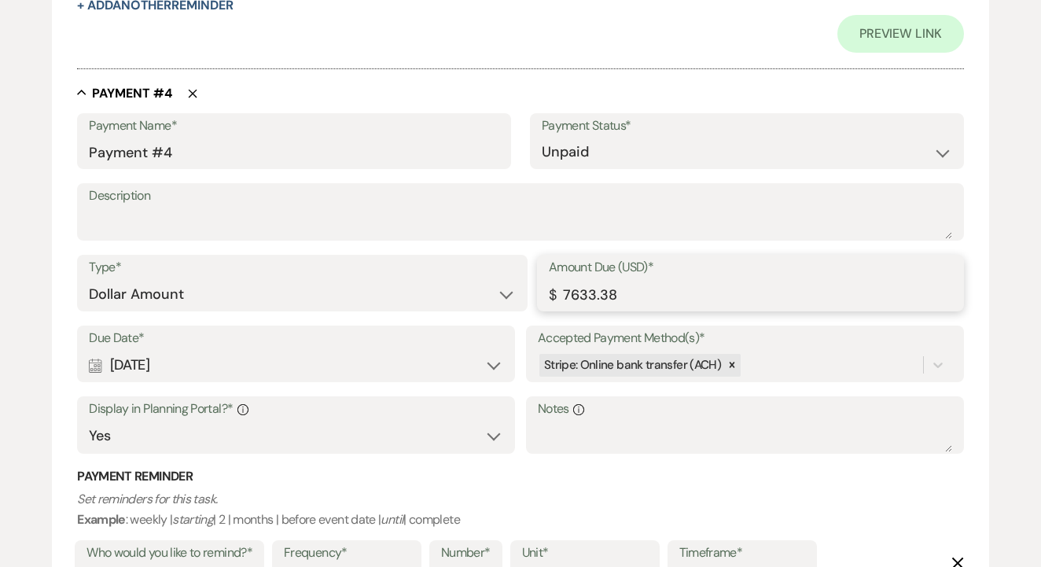
scroll to position [2341, 0]
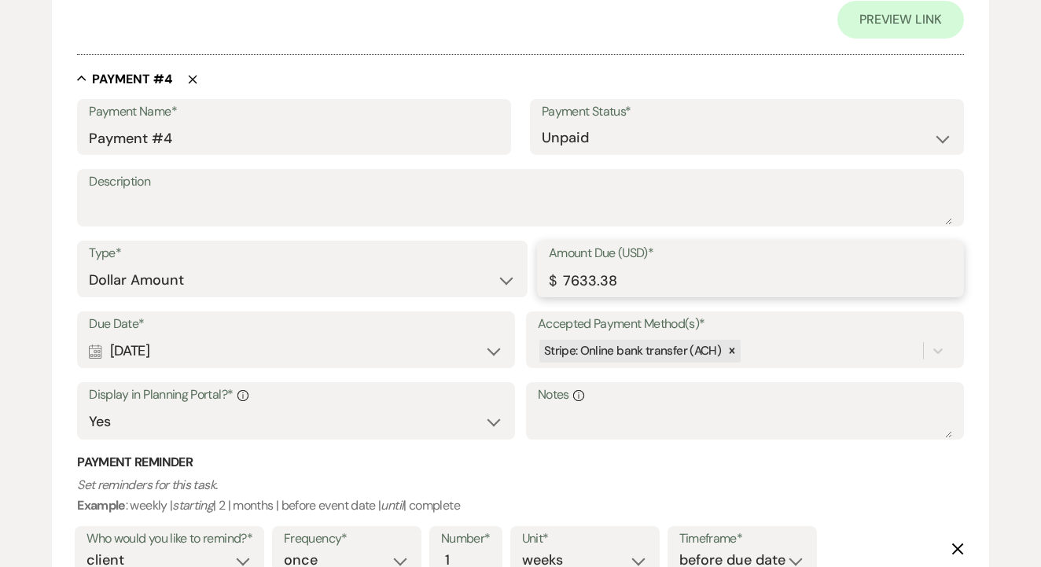
type input "7633.38"
click at [362, 347] on div "Calendar Jan 03, 2026 Expand" at bounding box center [296, 351] width 414 height 31
select select "day"
select select "beforeEventDate"
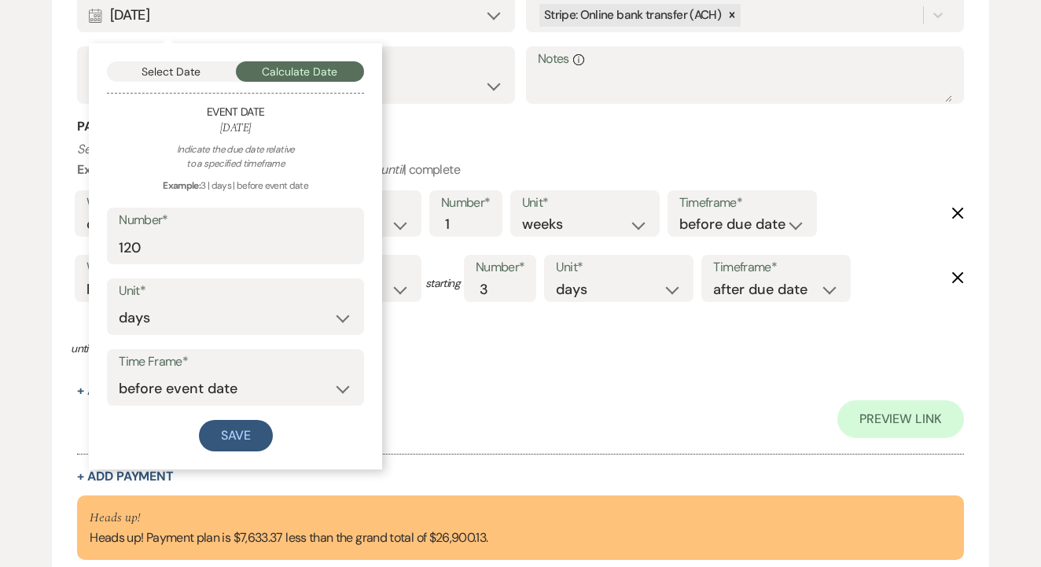
scroll to position [2754, 0]
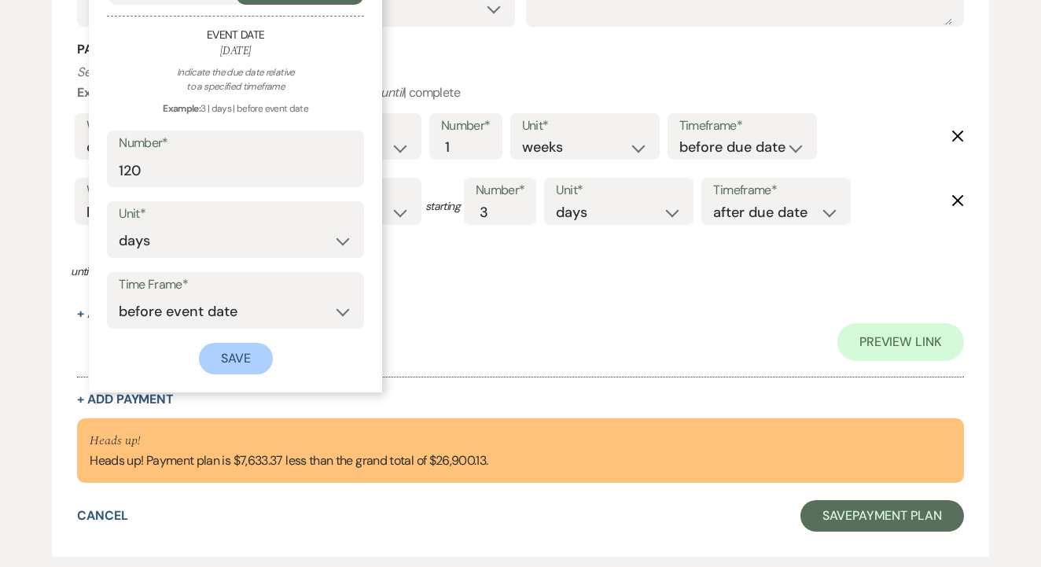
click at [258, 344] on button "Save" at bounding box center [236, 358] width 74 height 31
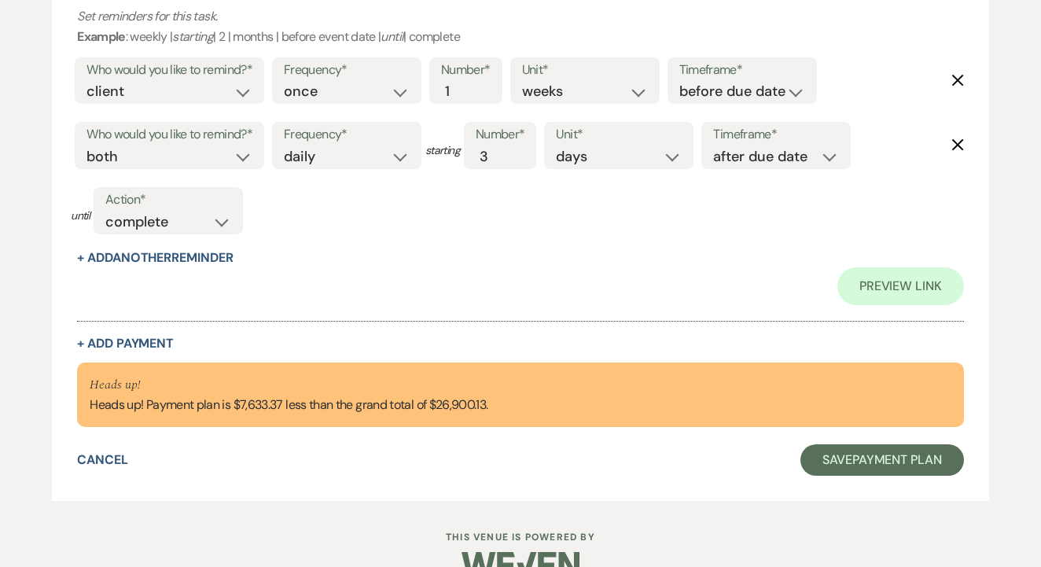
scroll to position [2807, 0]
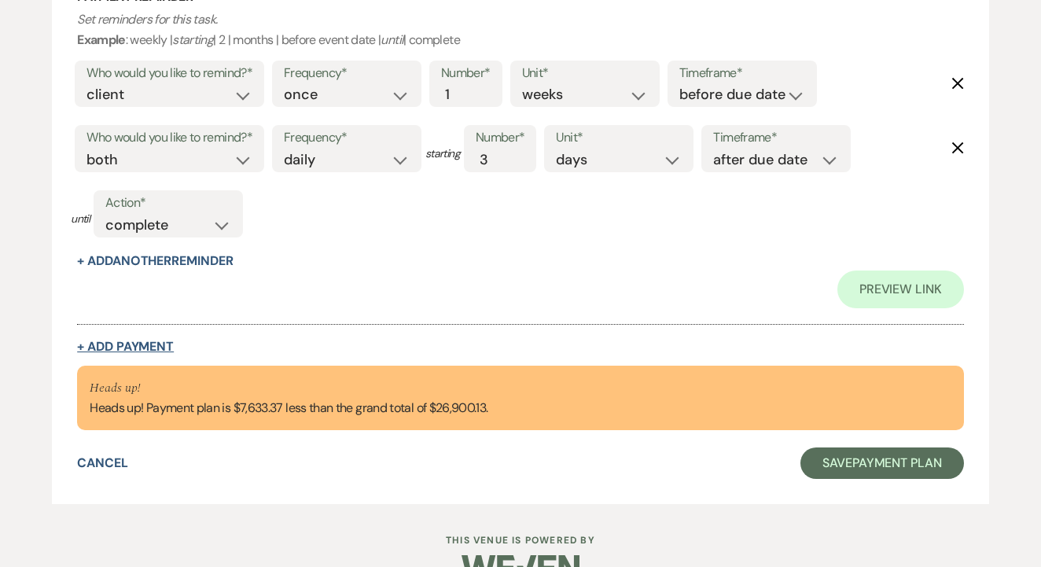
click at [152, 341] on button "+ Add Payment" at bounding box center [125, 347] width 97 height 13
select select "2"
select select "flat"
select select "true"
select select "client"
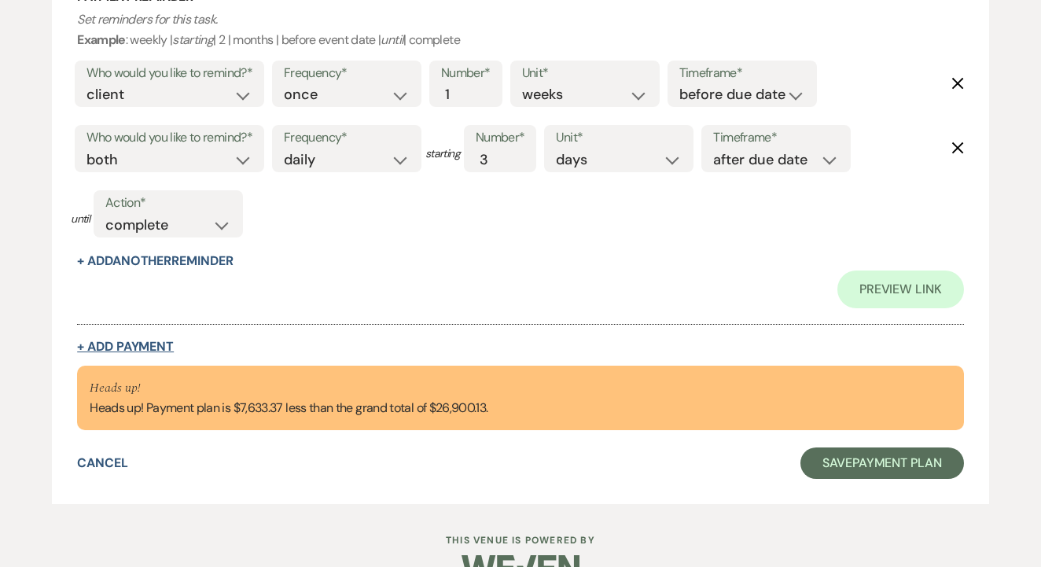
select select "weeks"
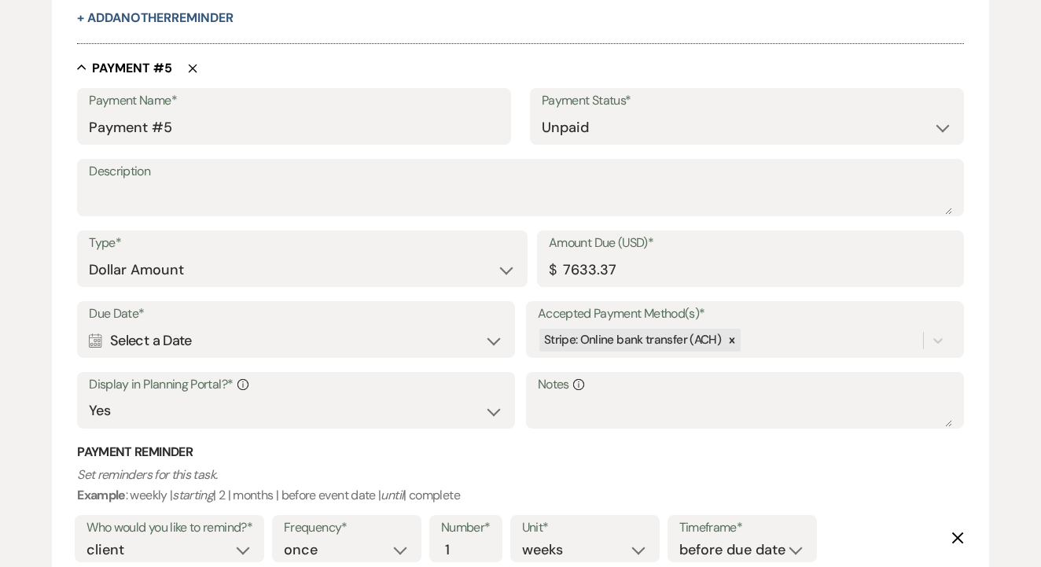
scroll to position [2935, 0]
click at [355, 327] on div "Calendar Select a Date Expand" at bounding box center [296, 342] width 414 height 31
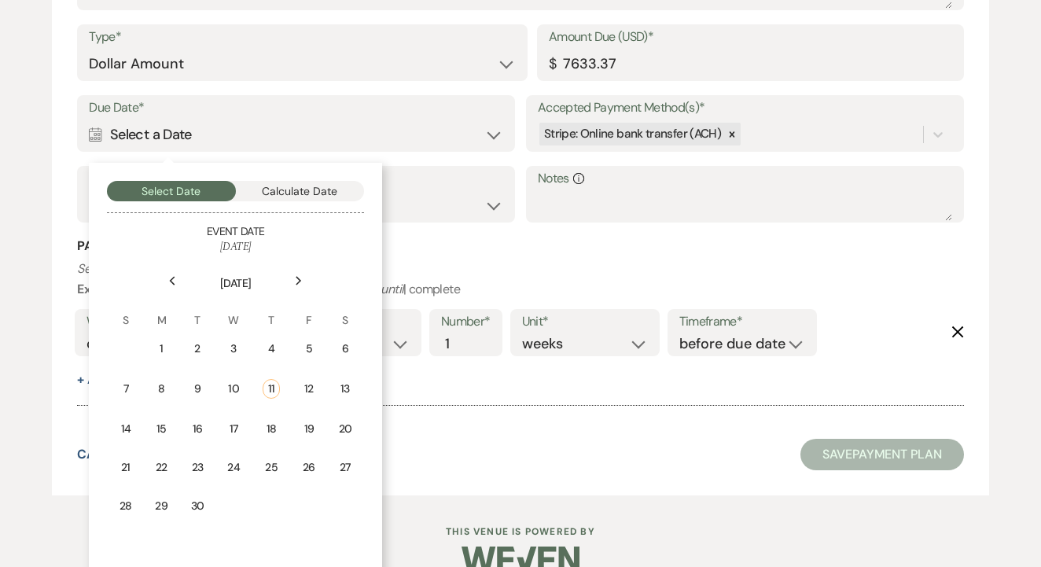
scroll to position [3154, 0]
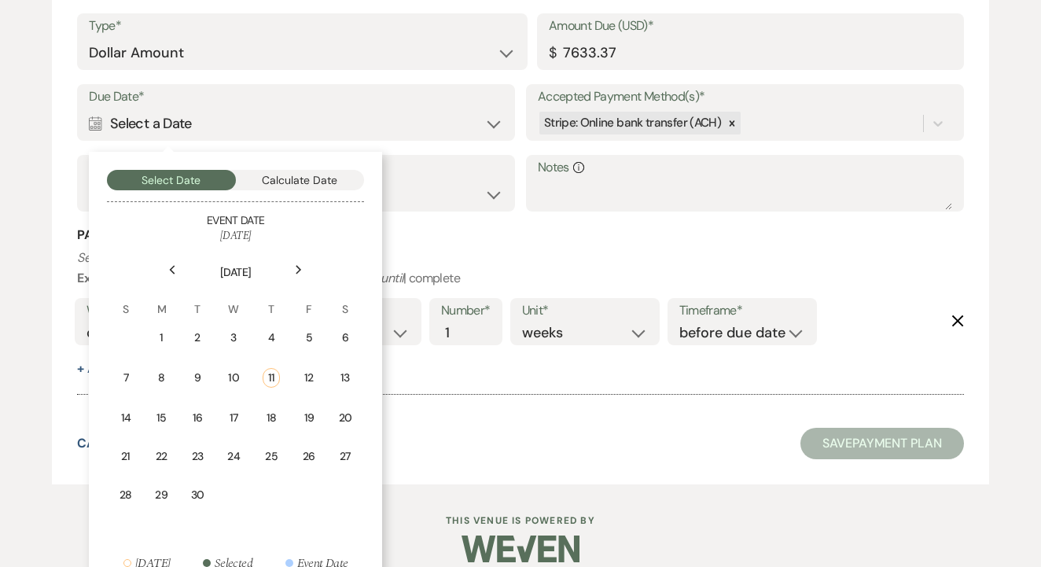
click at [481, 109] on div "Calendar Select a Date Collapse" at bounding box center [296, 124] width 414 height 31
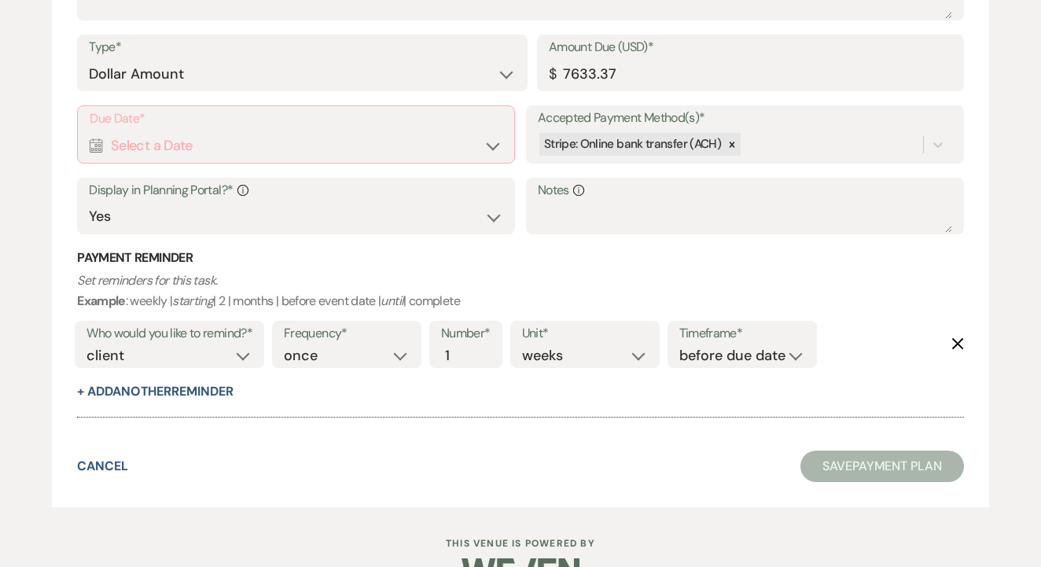
click at [481, 108] on label "Due Date*" at bounding box center [296, 119] width 413 height 23
click at [362, 131] on div "Calendar Select a Date Expand" at bounding box center [296, 146] width 413 height 31
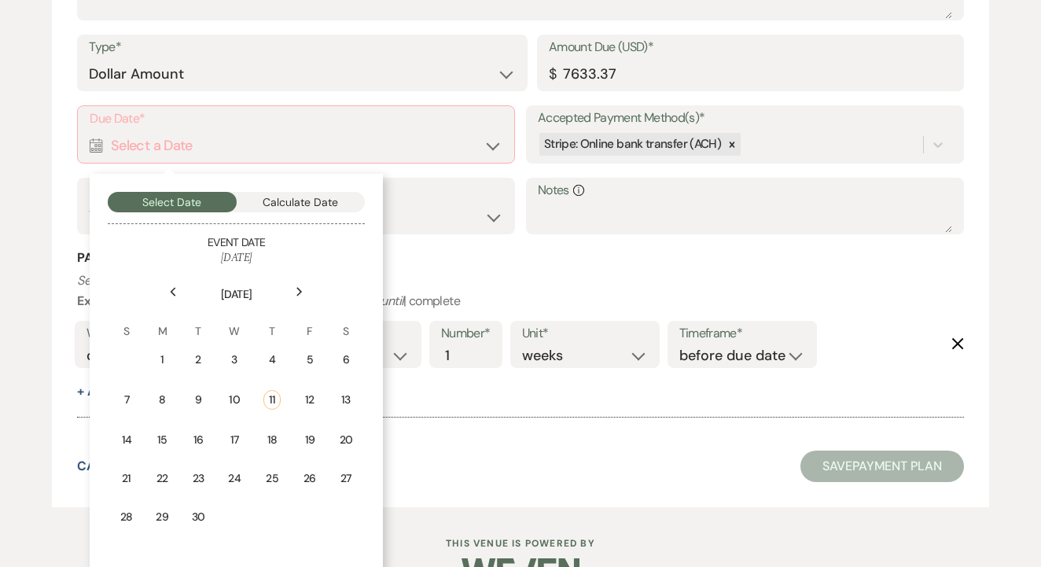
click at [323, 192] on button "Calculate Date" at bounding box center [301, 202] width 129 height 20
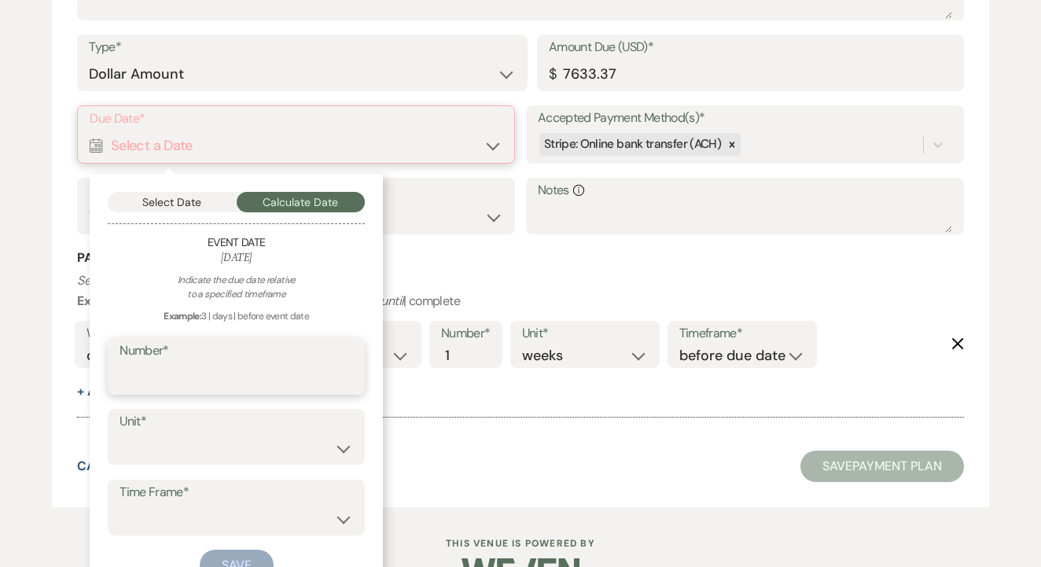
click at [163, 366] on input "Number*" at bounding box center [237, 378] width 234 height 31
type input "60"
click at [165, 440] on div "Unit* days weeks months" at bounding box center [236, 437] width 257 height 57
click at [175, 433] on select "days weeks months" at bounding box center [237, 448] width 234 height 31
select select "day"
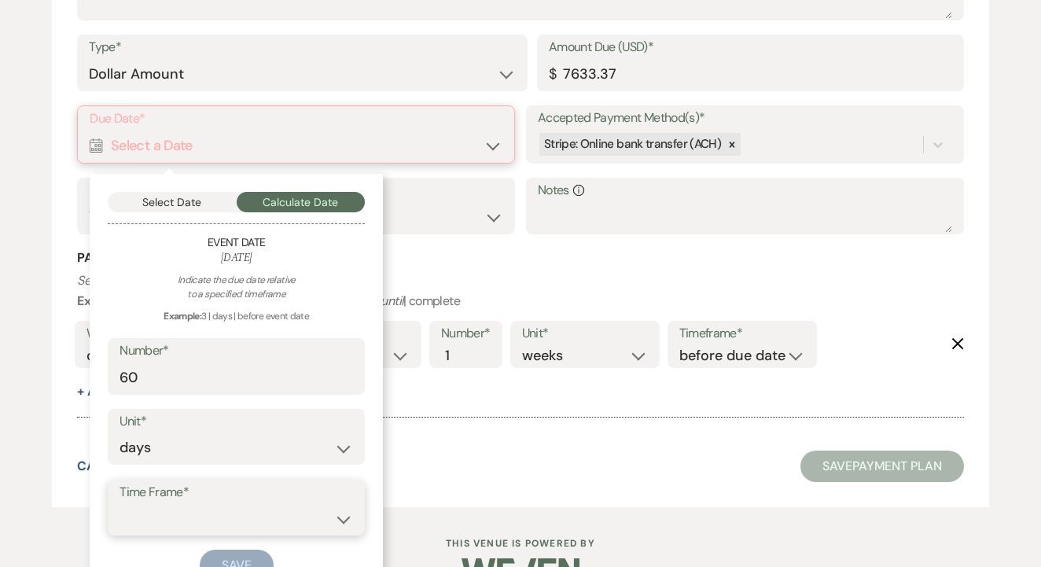
click at [186, 503] on select "before event date after event date after event is booked after today's date" at bounding box center [237, 518] width 234 height 31
select select "beforeEventDate"
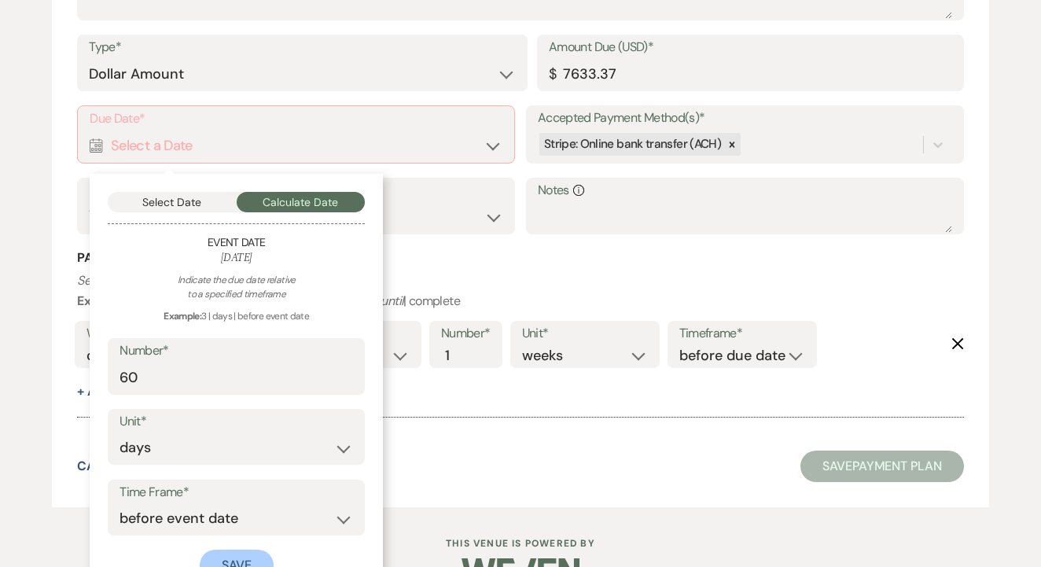
click at [234, 550] on button "Save" at bounding box center [237, 565] width 74 height 31
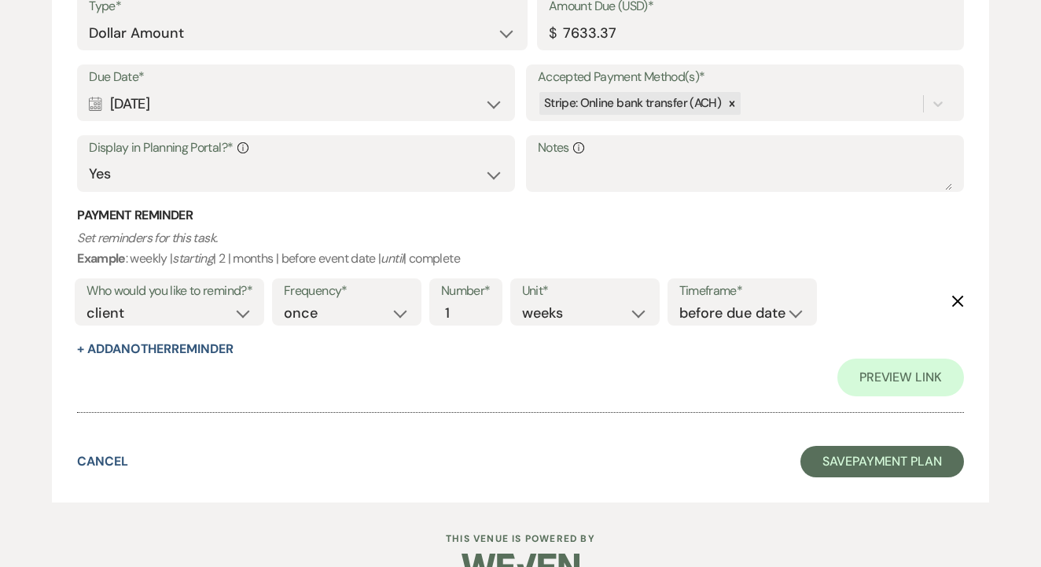
scroll to position [3320, 0]
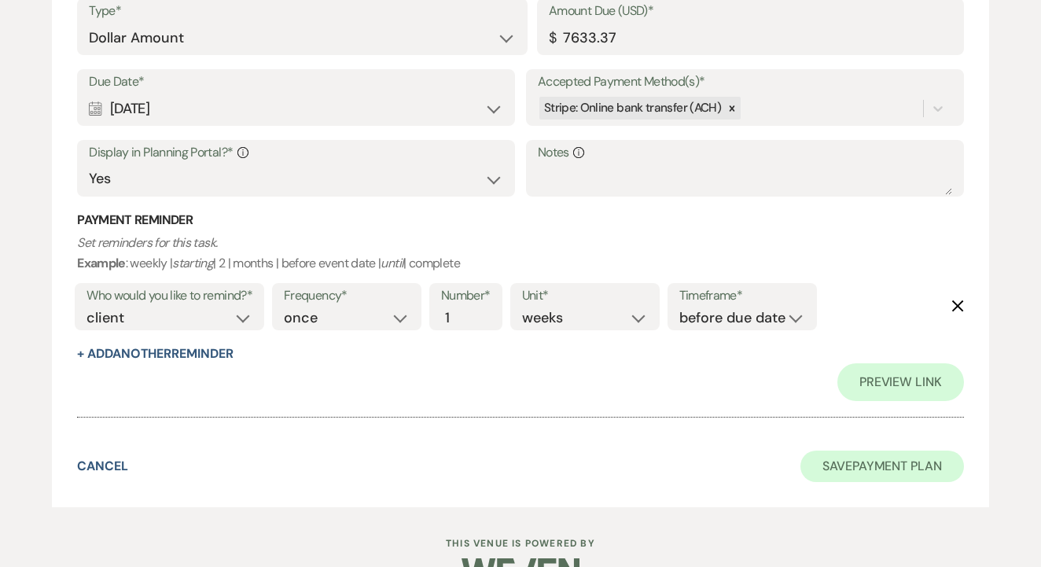
click at [824, 451] on button "Save Payment Plan" at bounding box center [883, 466] width 164 height 31
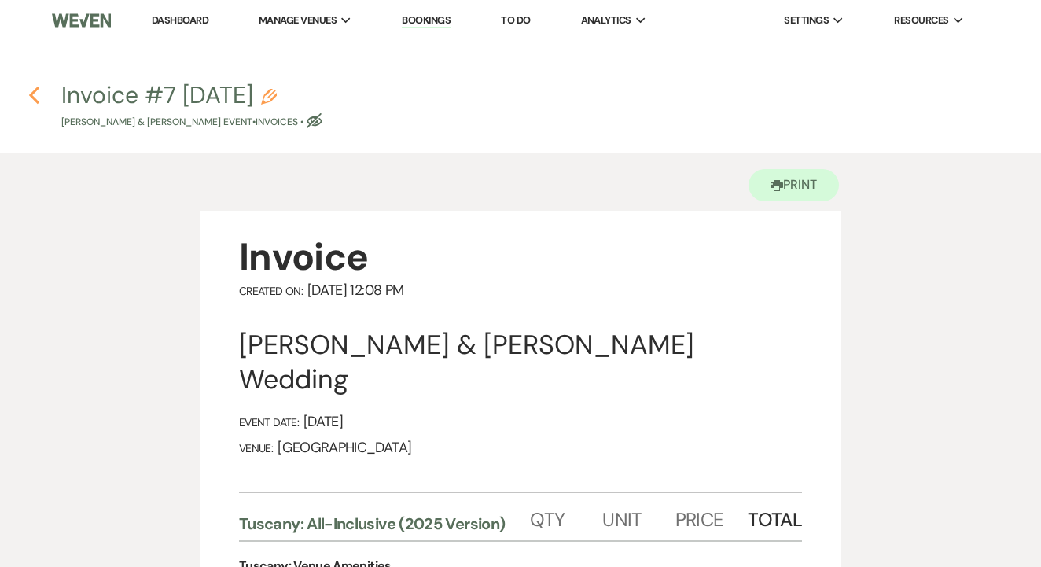
click at [37, 86] on icon "Previous" at bounding box center [34, 95] width 12 height 19
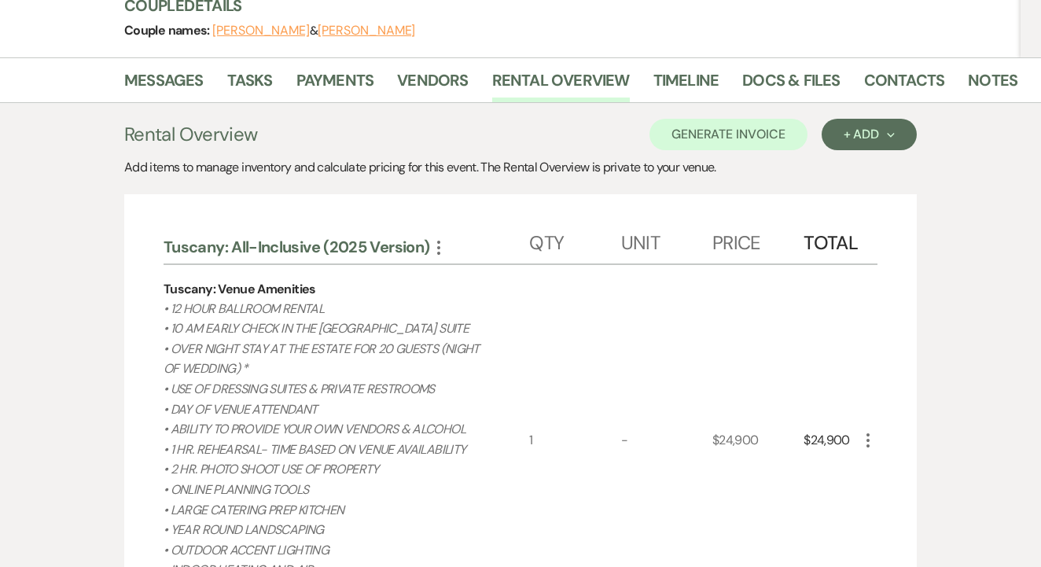
scroll to position [202, 0]
click at [341, 83] on link "Payments" at bounding box center [335, 84] width 78 height 35
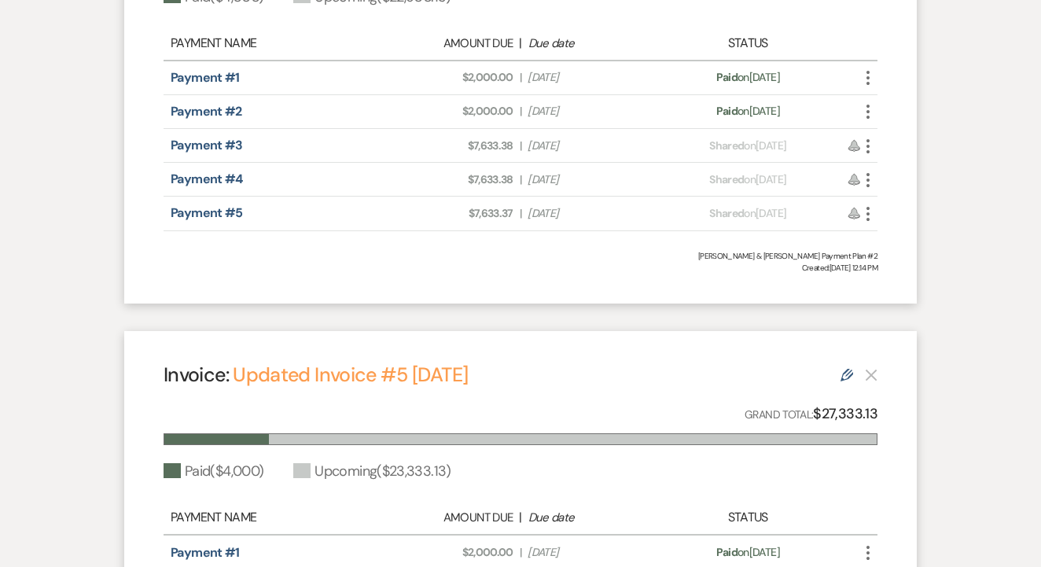
scroll to position [820, 0]
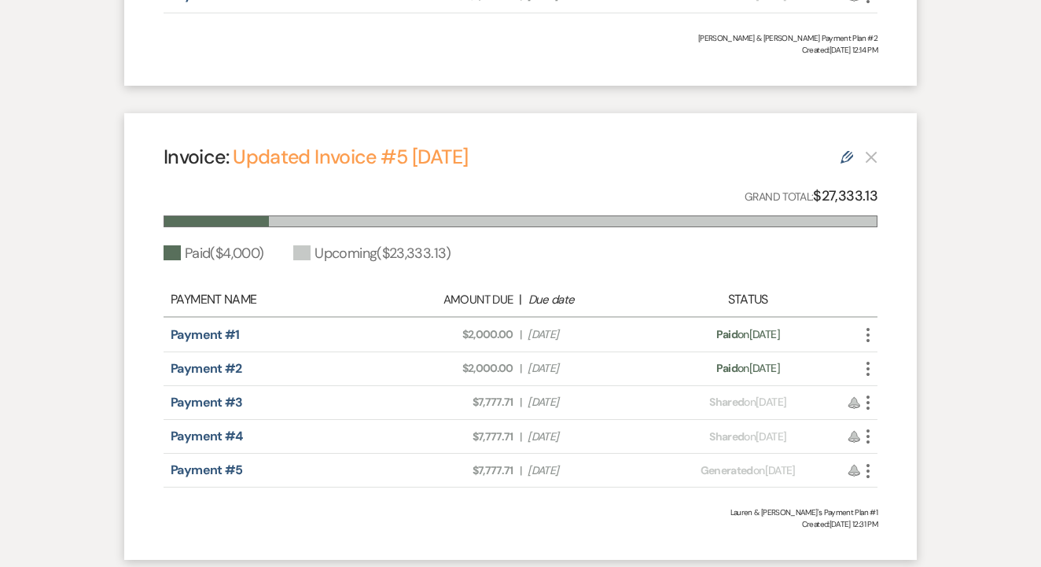
click at [840, 153] on div "Invoice: Updated Invoice #5 7-19-2025 Edit" at bounding box center [521, 157] width 714 height 28
click at [849, 155] on icon "Edit" at bounding box center [847, 157] width 13 height 13
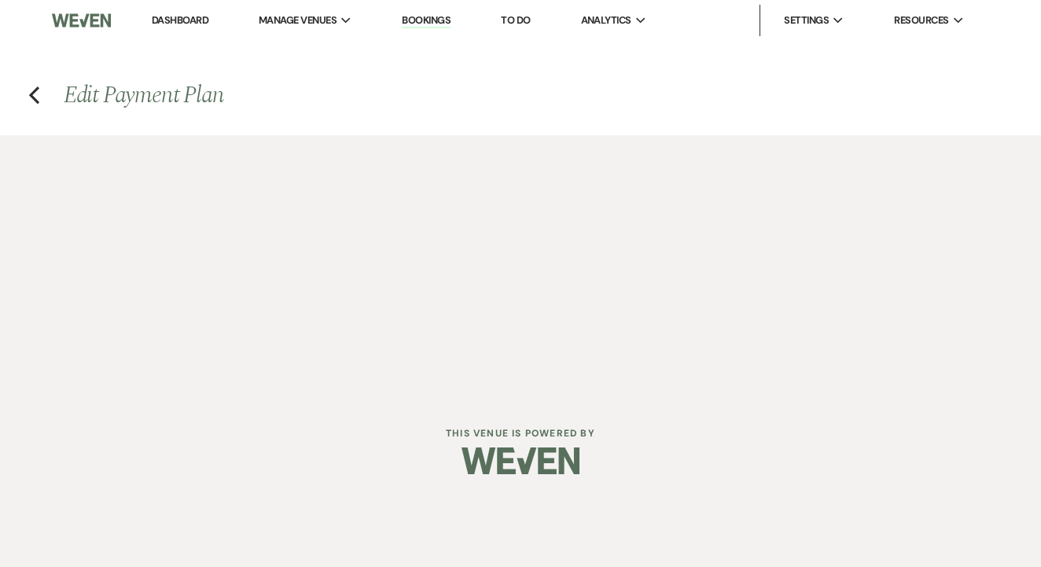
select select "26203"
select select "1"
select select "true"
select select "2"
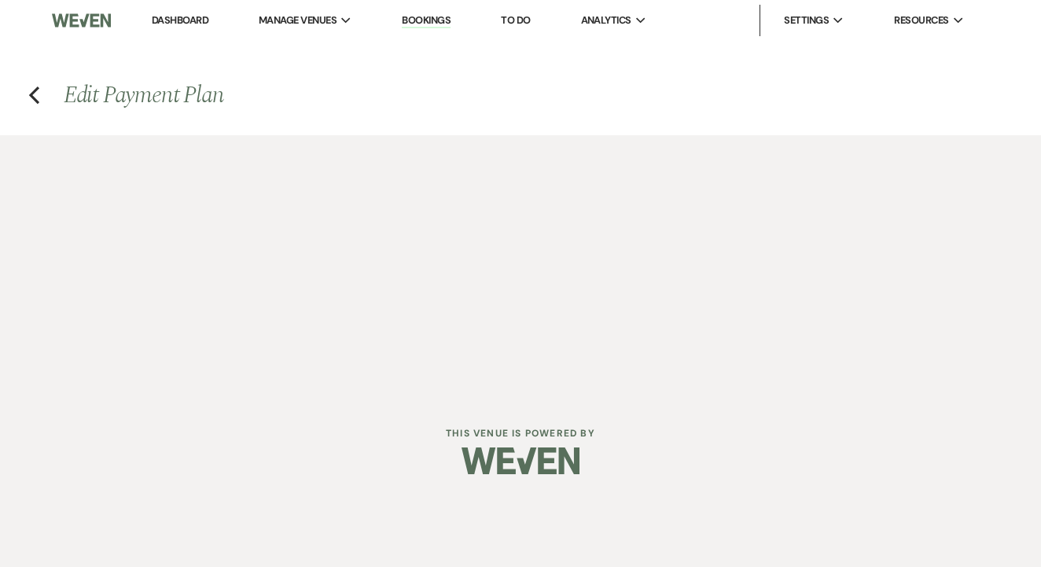
select select "flat"
select select "true"
select select "client"
select select "weeks"
select select "both"
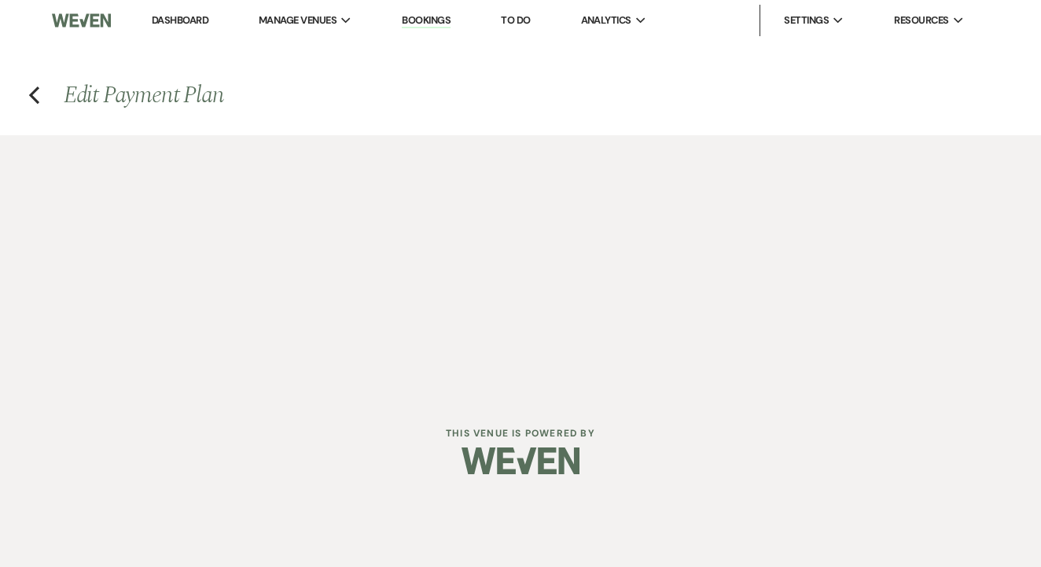
select select "daily"
select select "days"
select select "afterDueDate"
select select "complete"
select select "2"
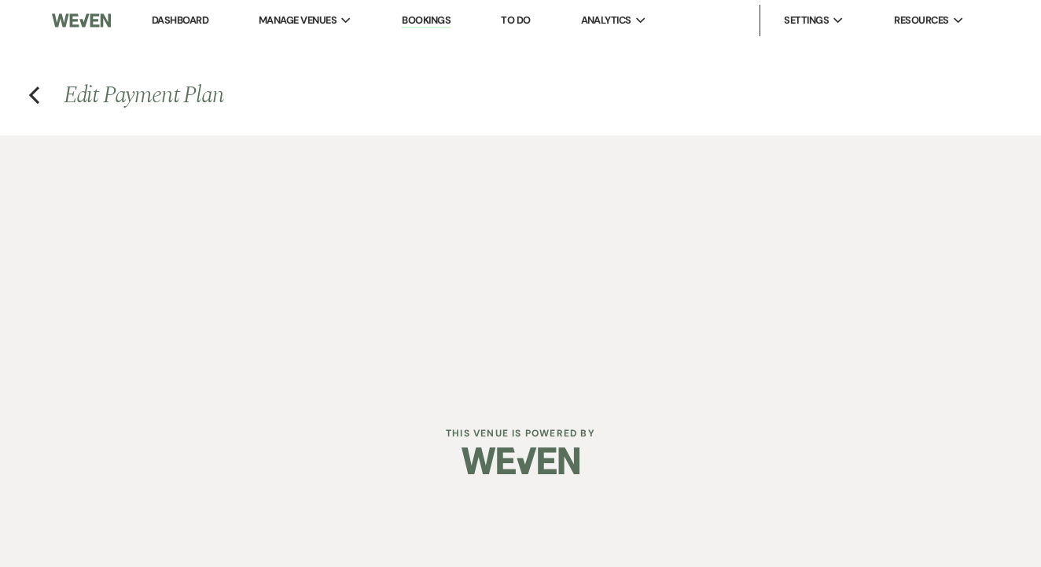
select select "flat"
select select "true"
select select "client"
select select "weeks"
select select "both"
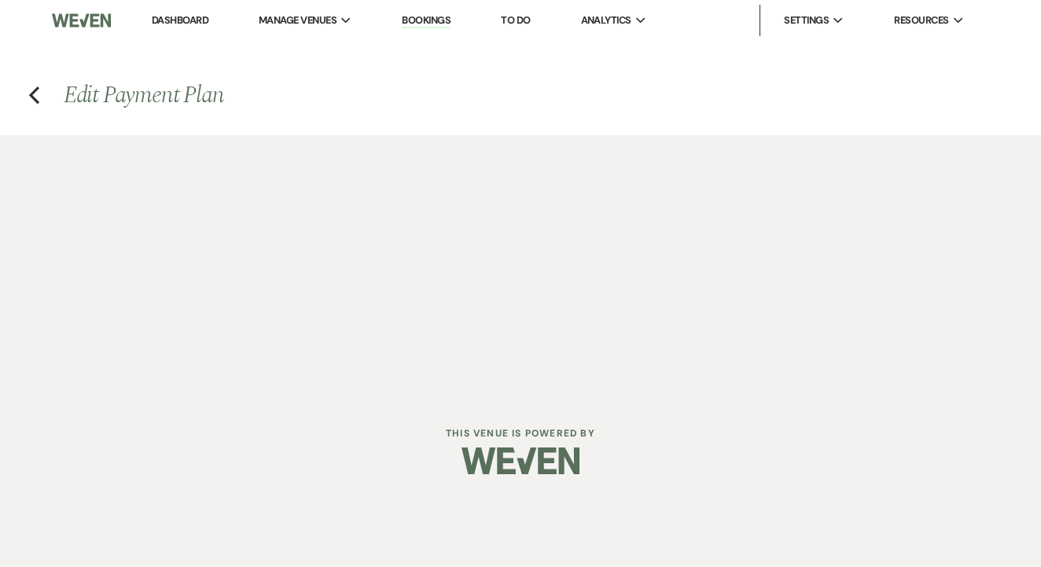
select select "daily"
select select "days"
select select "afterDueDate"
select select "complete"
select select "2"
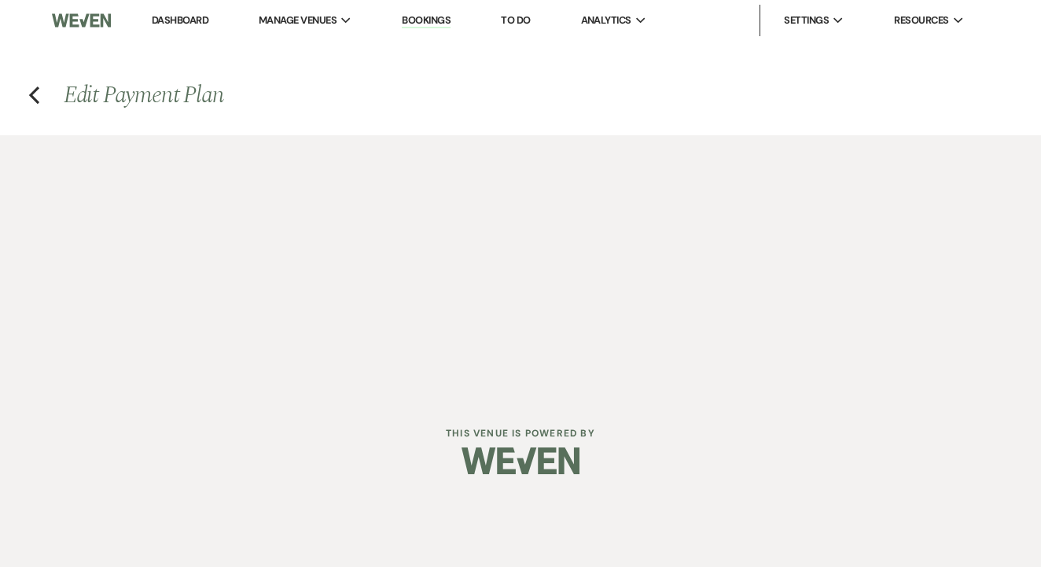
select select "flat"
select select "false"
select select "client"
select select "weeks"
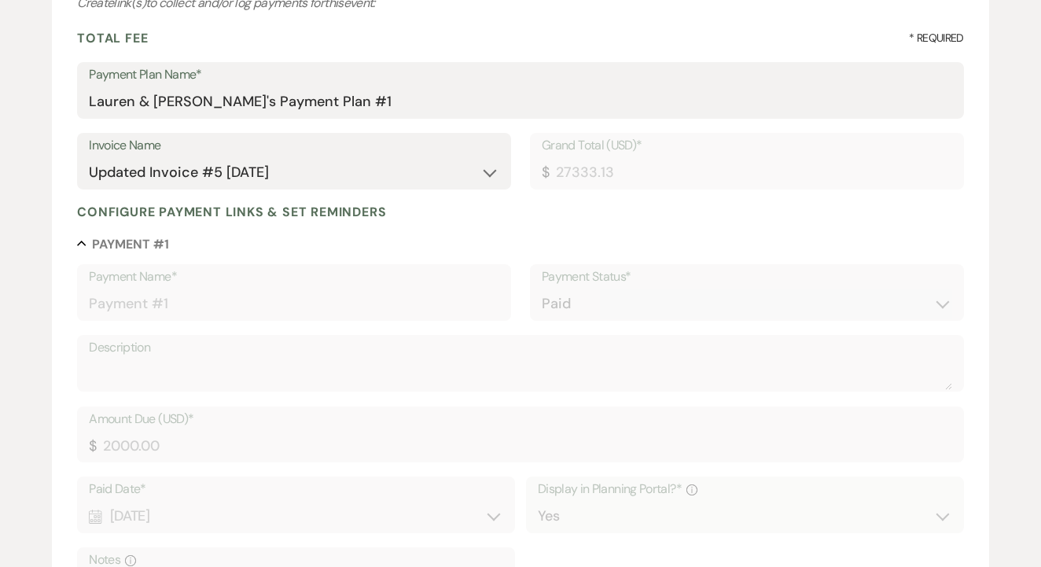
scroll to position [212, 0]
click at [115, 174] on select "N/A Invoice #1 7-19-2025 Invoice #2 7-19-2025 Invoice #3 7-19-2025 Updated Invo…" at bounding box center [294, 175] width 411 height 31
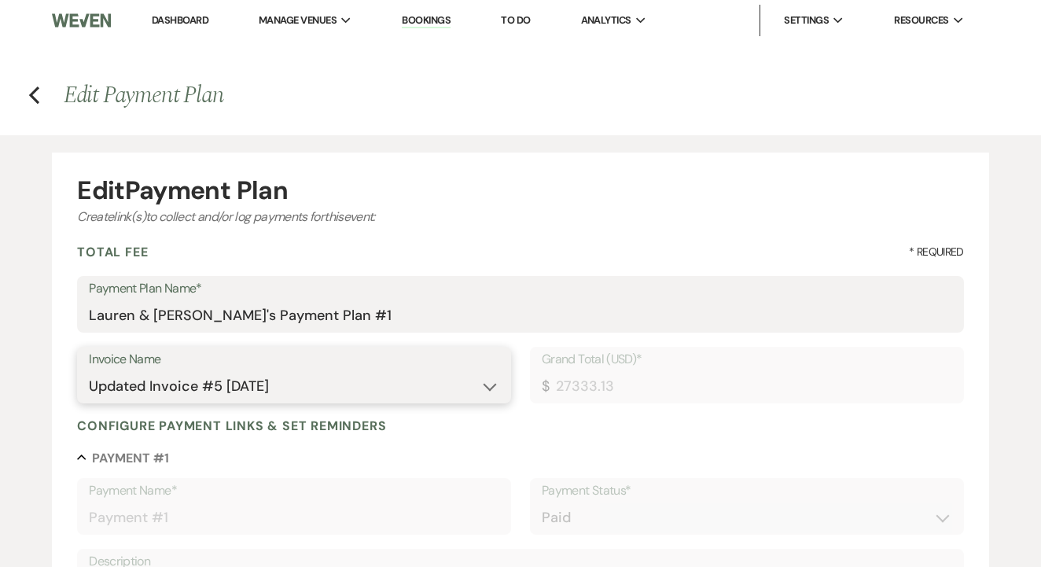
scroll to position [0, 0]
click at [37, 93] on icon "Previous" at bounding box center [34, 95] width 12 height 19
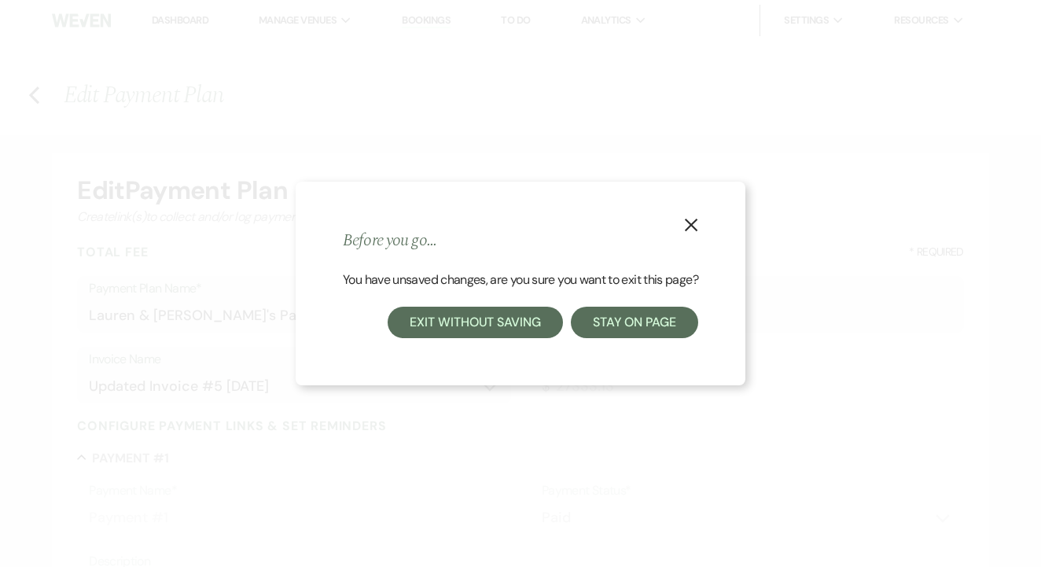
click at [528, 322] on button "Exit without saving" at bounding box center [475, 322] width 175 height 31
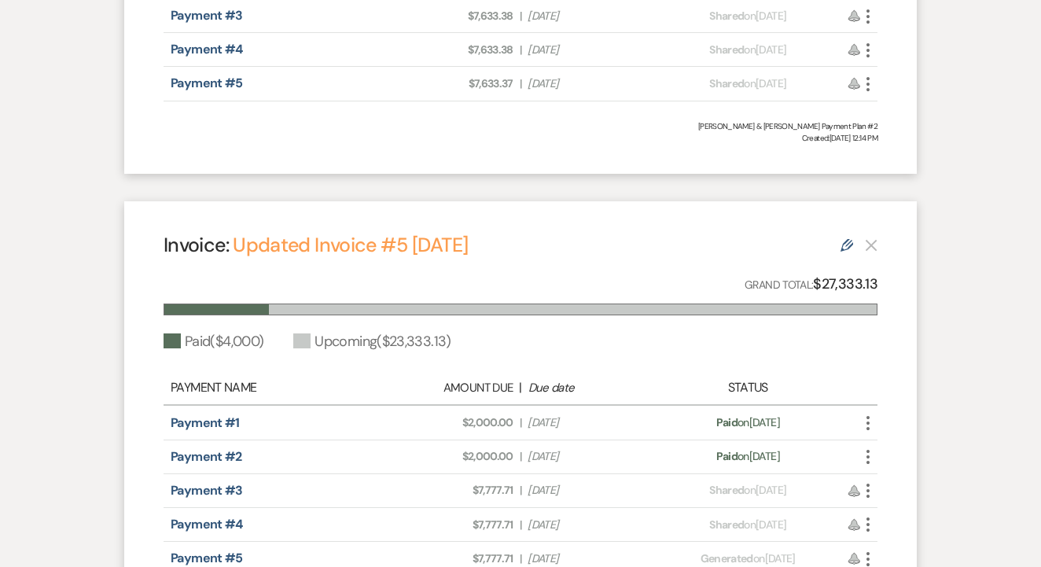
scroll to position [915, 0]
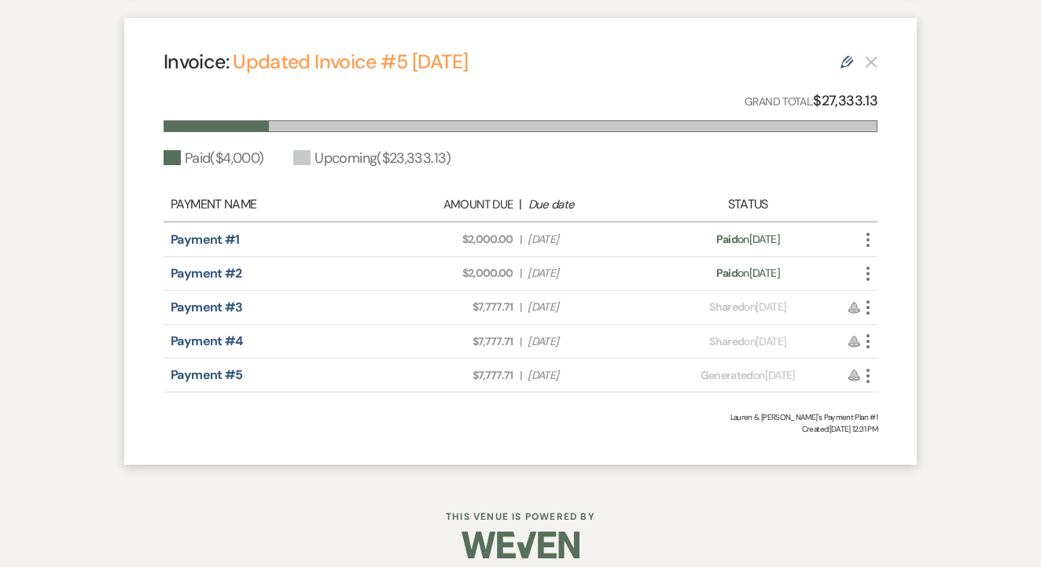
click at [847, 56] on use at bounding box center [847, 62] width 13 height 13
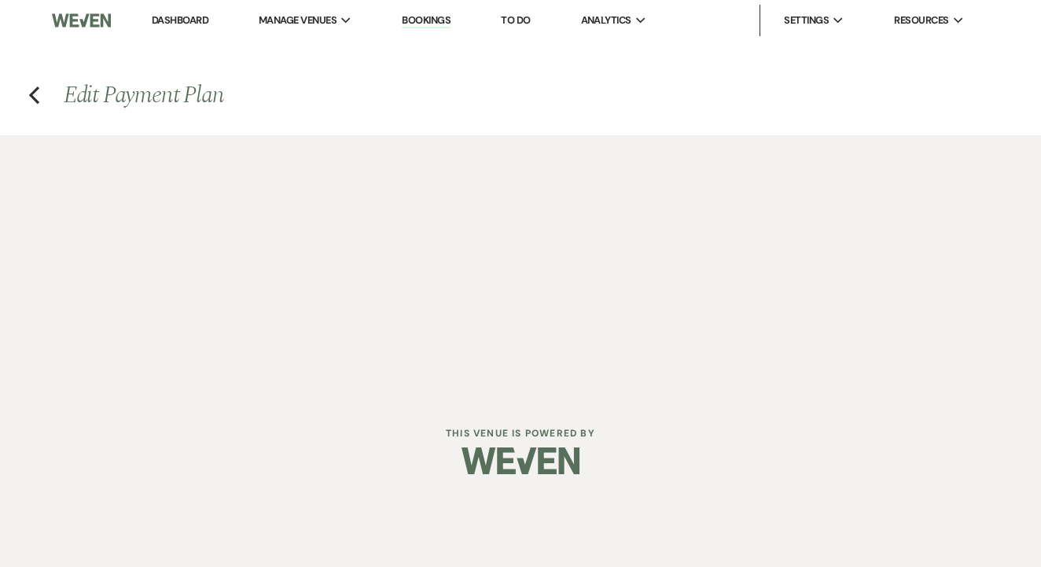
select select "26203"
select select "1"
select select "true"
select select "2"
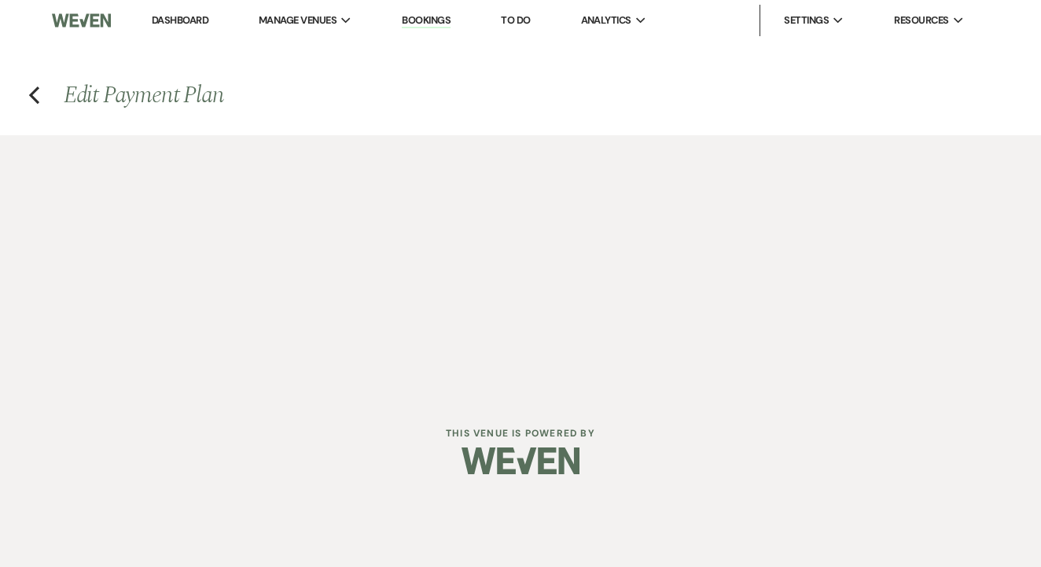
select select "flat"
select select "true"
select select "client"
select select "weeks"
select select "both"
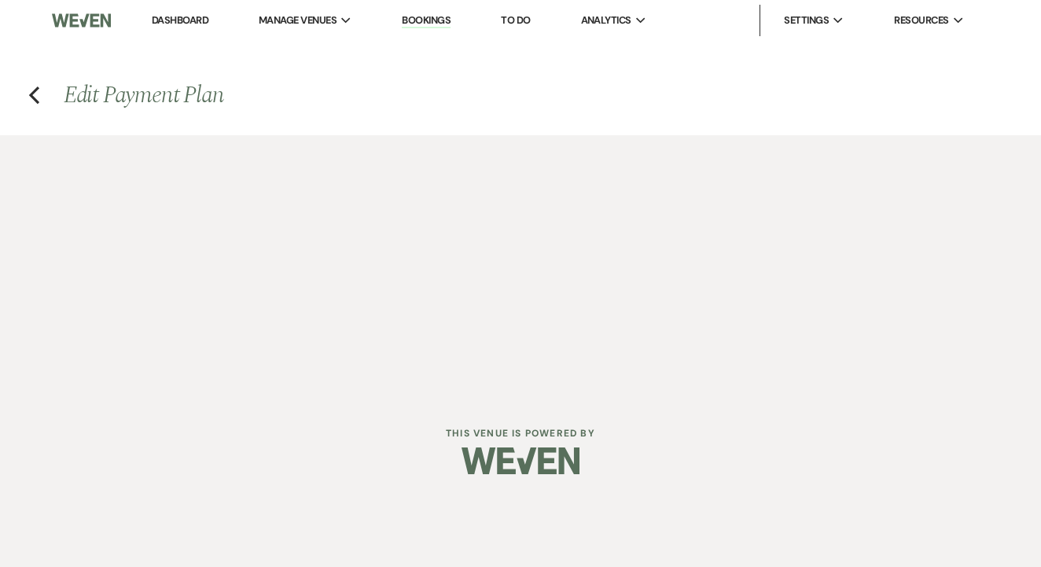
select select "daily"
select select "days"
select select "afterDueDate"
select select "complete"
select select "2"
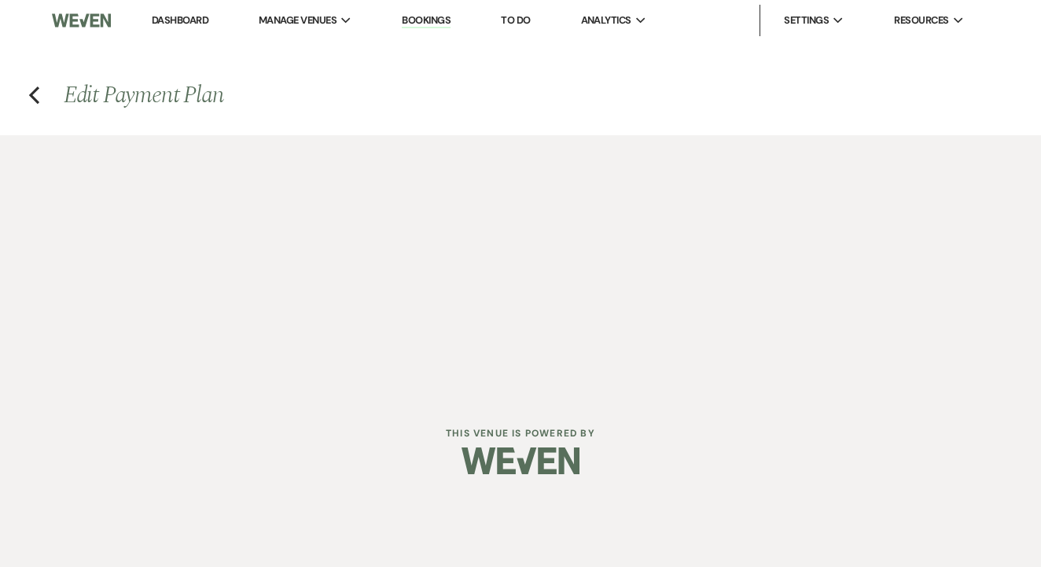
select select "flat"
select select "true"
select select "client"
select select "weeks"
select select "both"
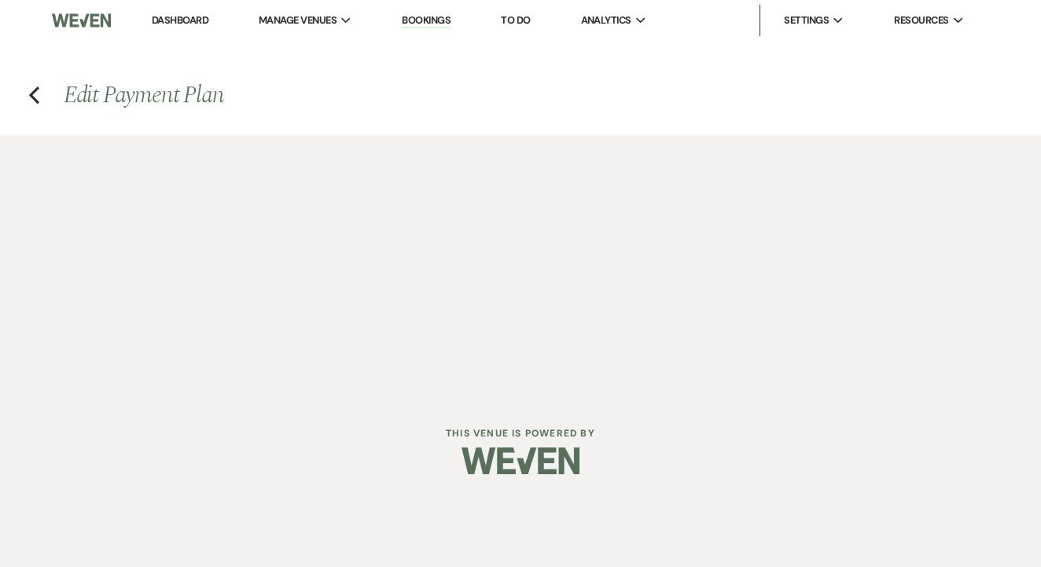
select select "daily"
select select "days"
select select "afterDueDate"
select select "complete"
select select "2"
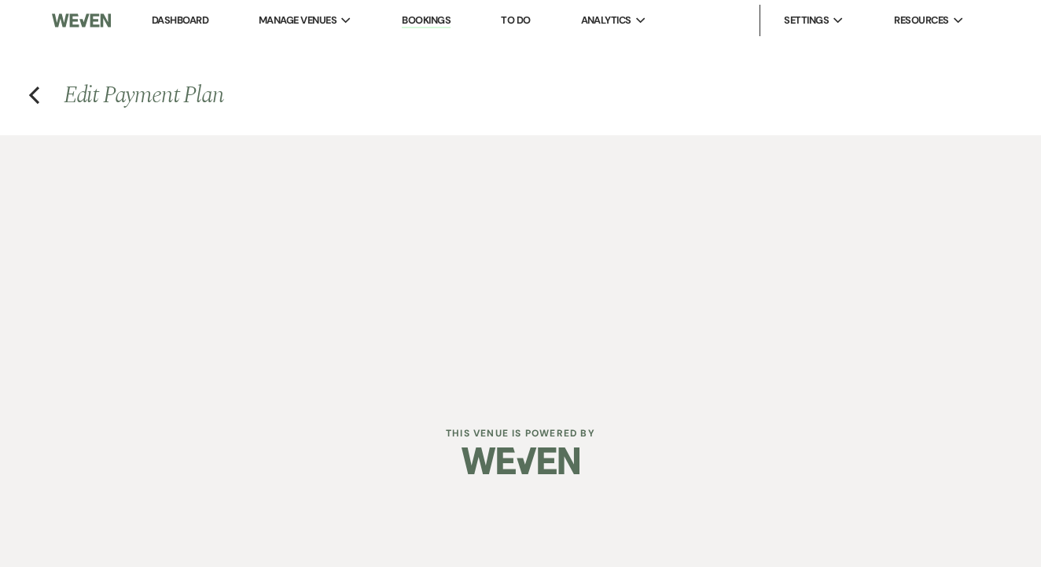
select select "flat"
select select "false"
select select "client"
select select "weeks"
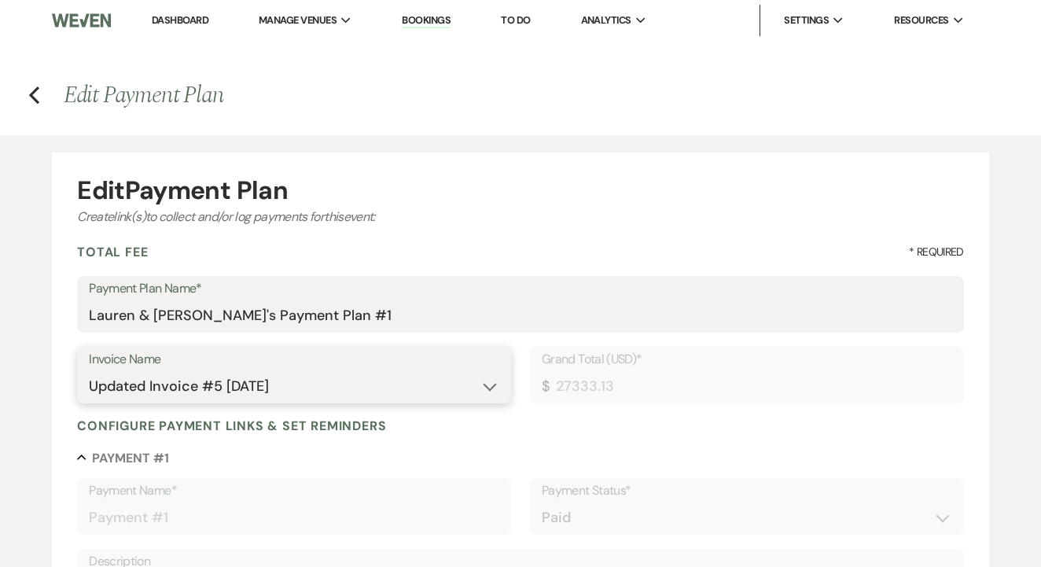
click at [130, 384] on select "N/A Invoice #1 7-19-2025 Invoice #2 7-19-2025 Invoice #3 7-19-2025 Updated Invo…" at bounding box center [294, 386] width 411 height 31
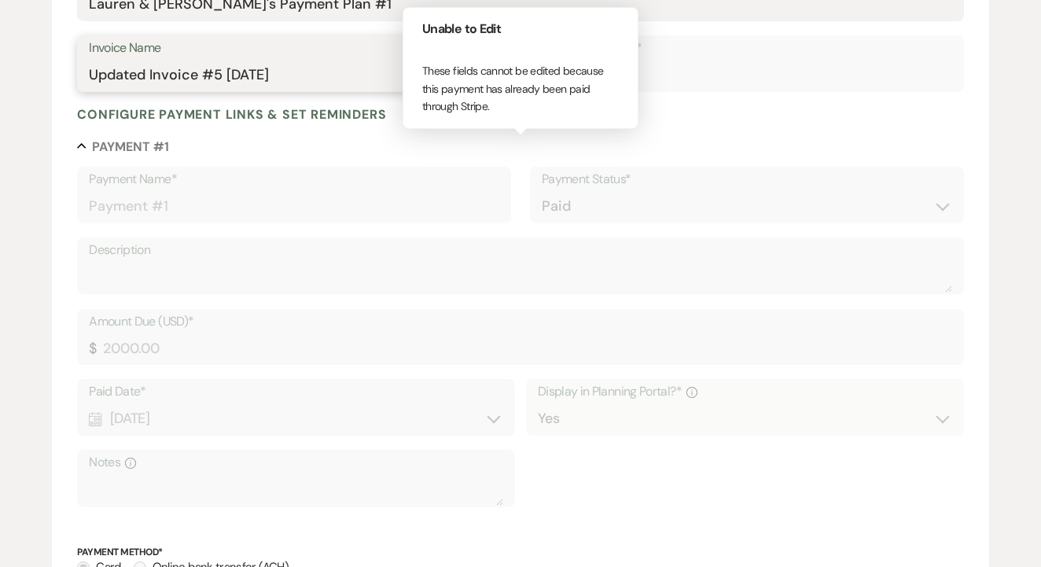
scroll to position [177, 0]
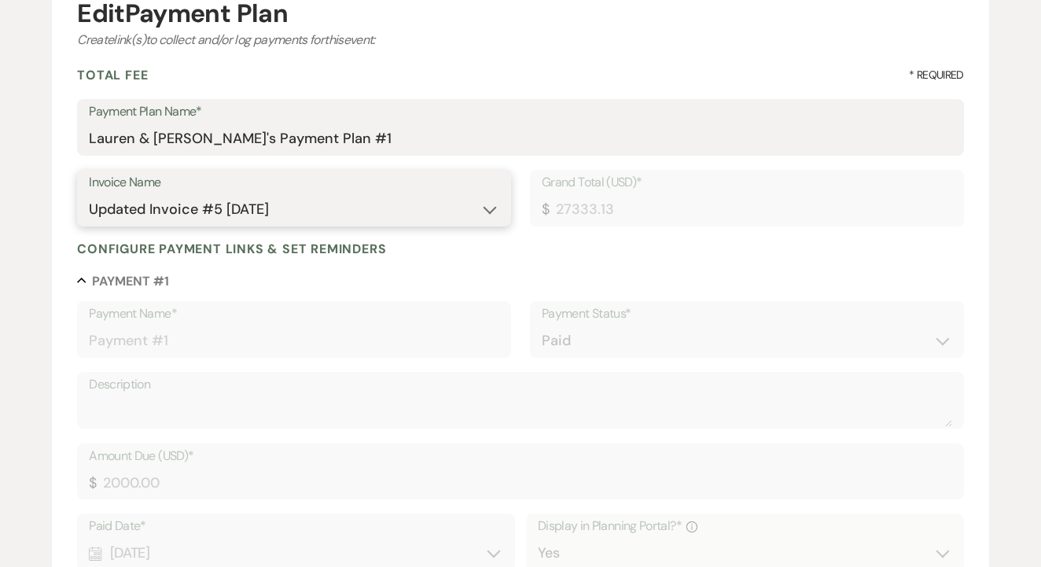
select select
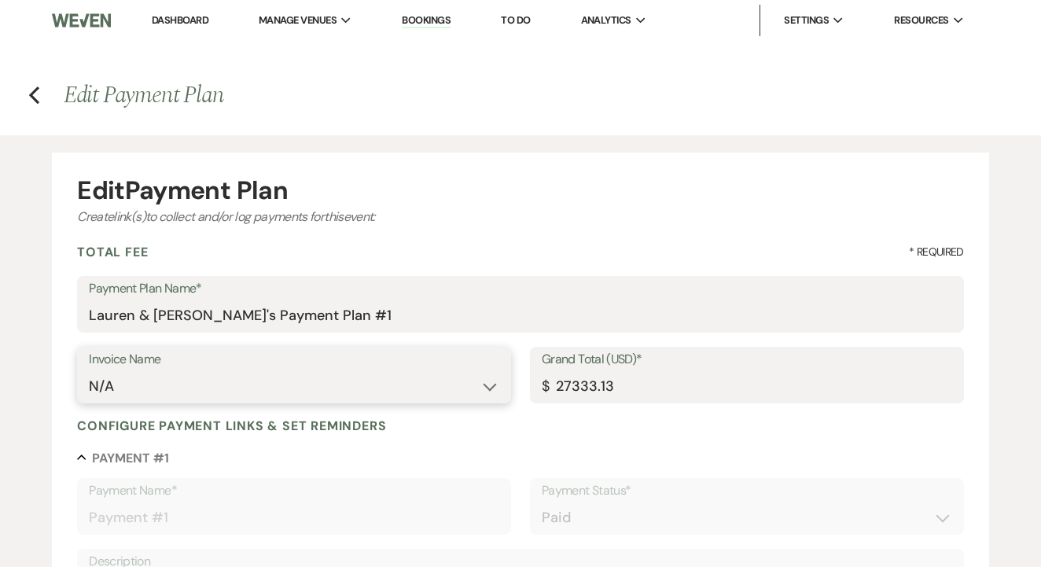
scroll to position [0, 0]
click at [28, 95] on h4 "Previous Edit Payment Plan" at bounding box center [520, 95] width 1041 height 33
click at [31, 96] on use "button" at bounding box center [34, 95] width 10 height 17
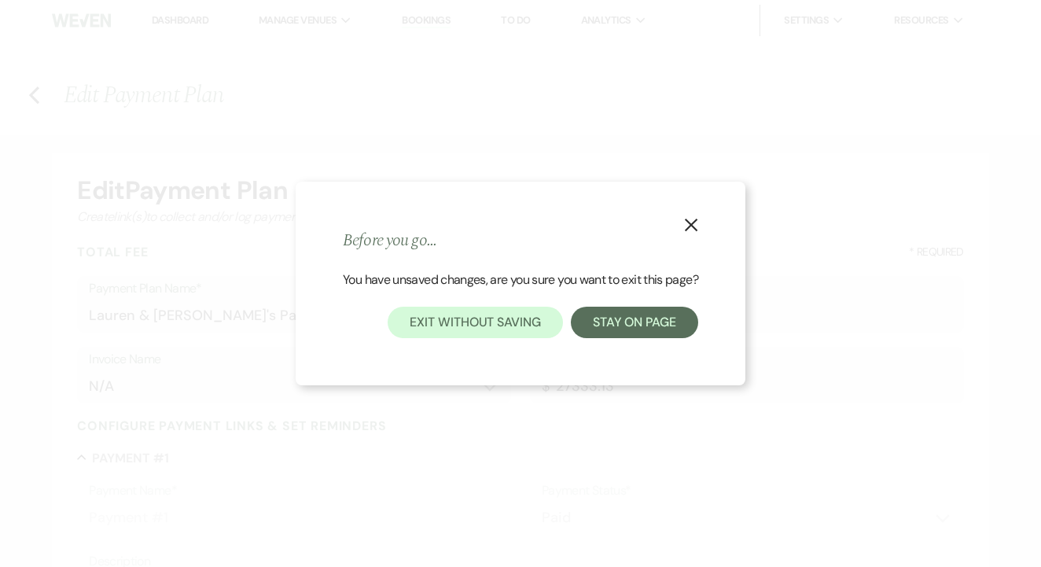
click at [628, 340] on div "X Before you go... You have unsaved changes, are you sure you want to exit this…" at bounding box center [521, 284] width 450 height 204
click at [692, 219] on icon "X" at bounding box center [691, 225] width 14 height 14
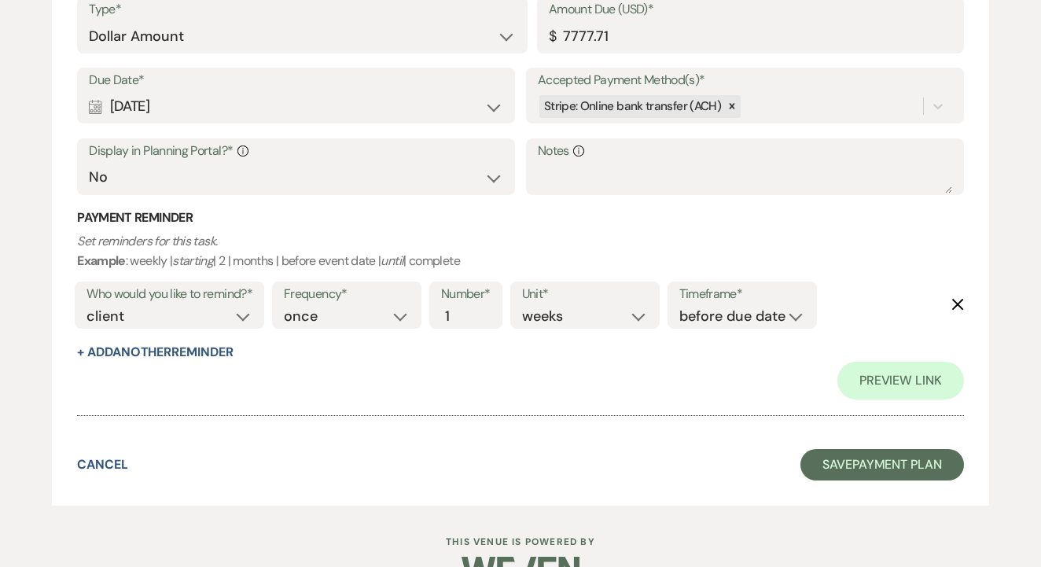
scroll to position [3170, 0]
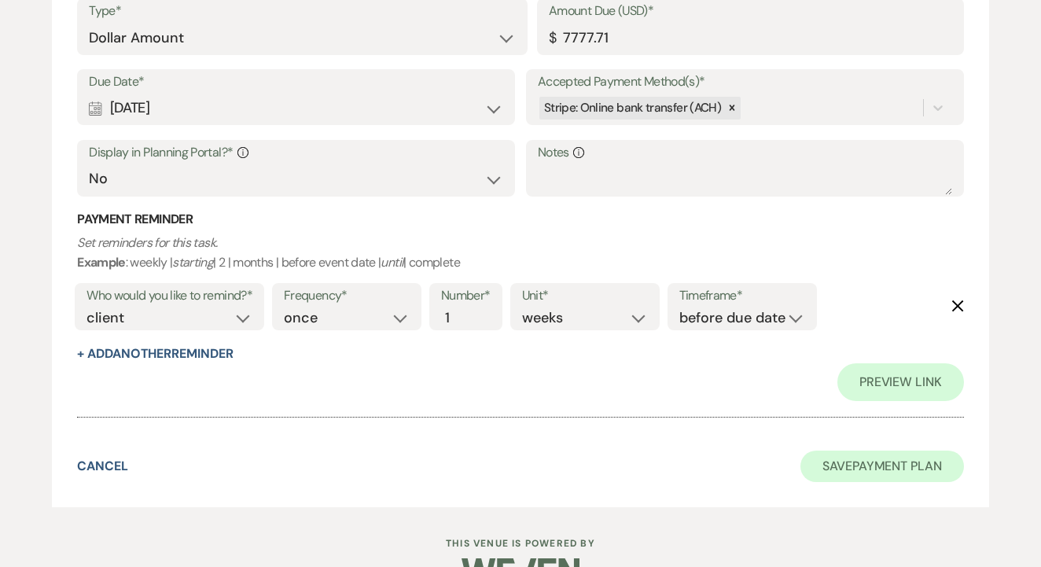
click at [864, 451] on button "Save Payment Plan" at bounding box center [883, 466] width 164 height 31
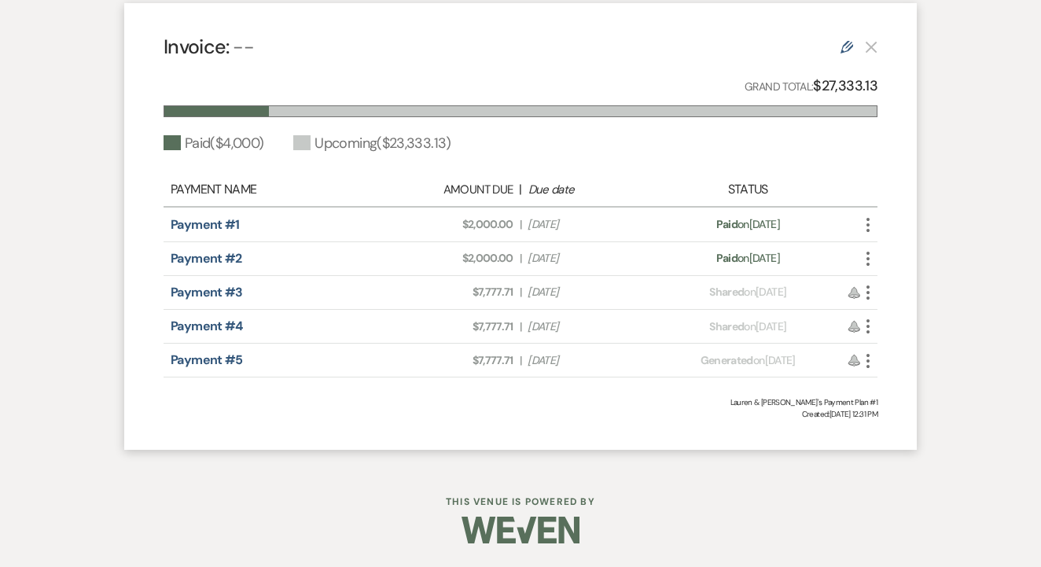
scroll to position [927, 0]
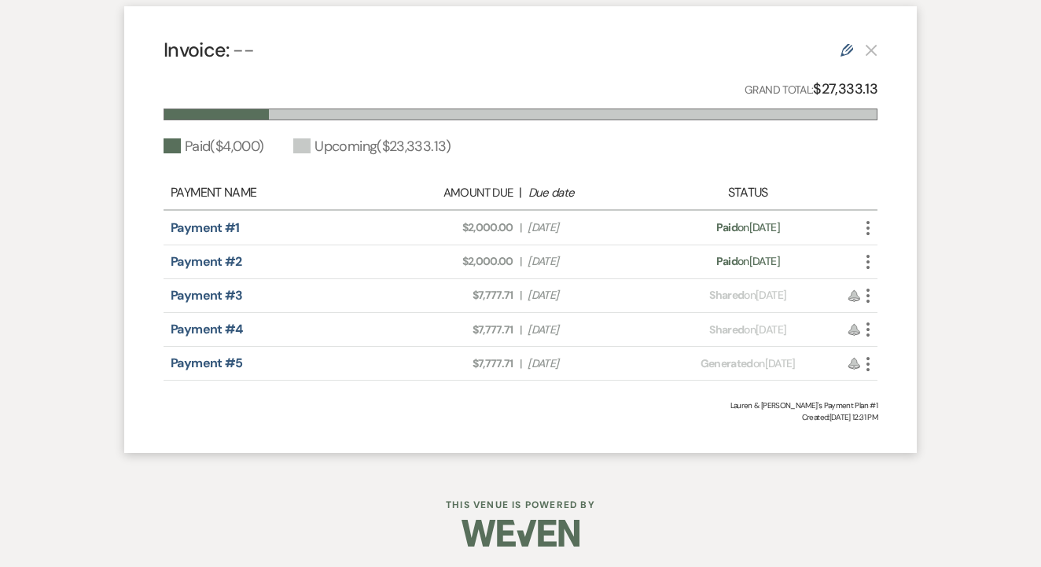
click at [912, 219] on div "Invoice: -- Edit Grand Total: $27,333.13 Paid ( $4,000 ) Upcoming ( $23,333.13 …" at bounding box center [520, 229] width 793 height 447
click at [859, 292] on icon "More" at bounding box center [868, 295] width 19 height 19
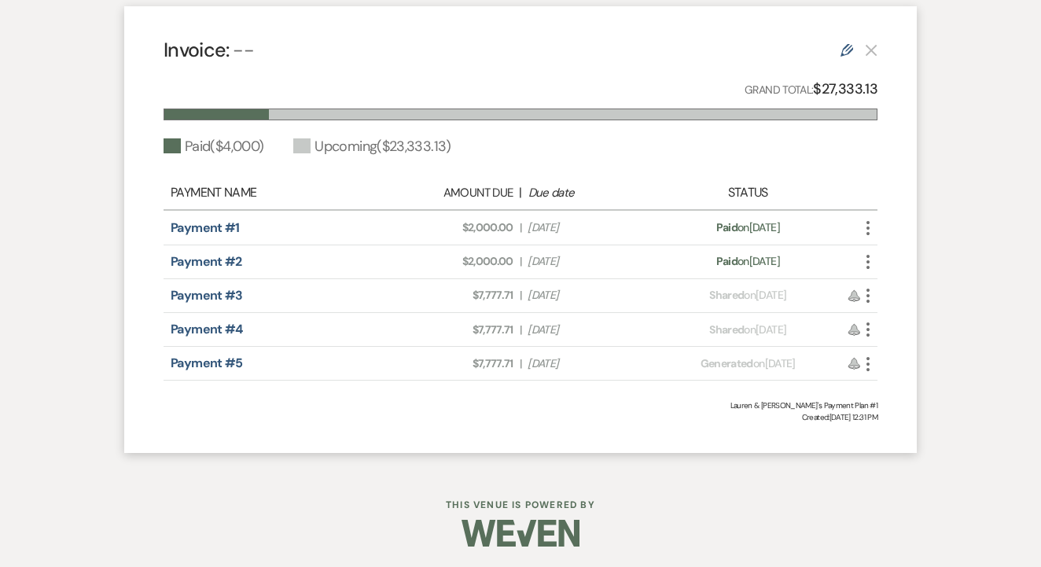
click at [852, 296] on icon "Reminder" at bounding box center [854, 295] width 13 height 13
click at [875, 293] on icon "More" at bounding box center [868, 295] width 19 height 19
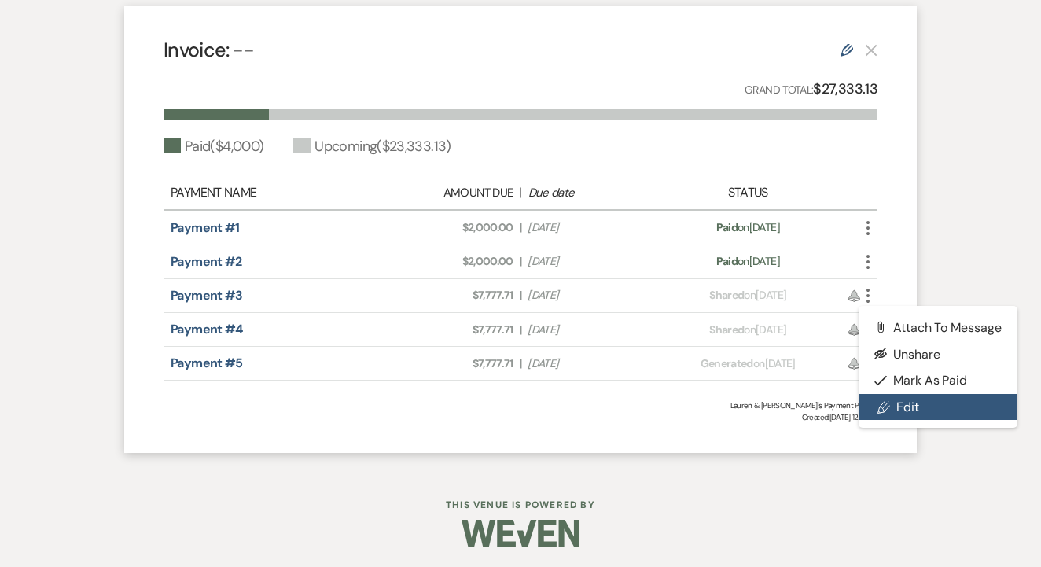
click at [922, 415] on link "Pencil Edit" at bounding box center [938, 407] width 159 height 27
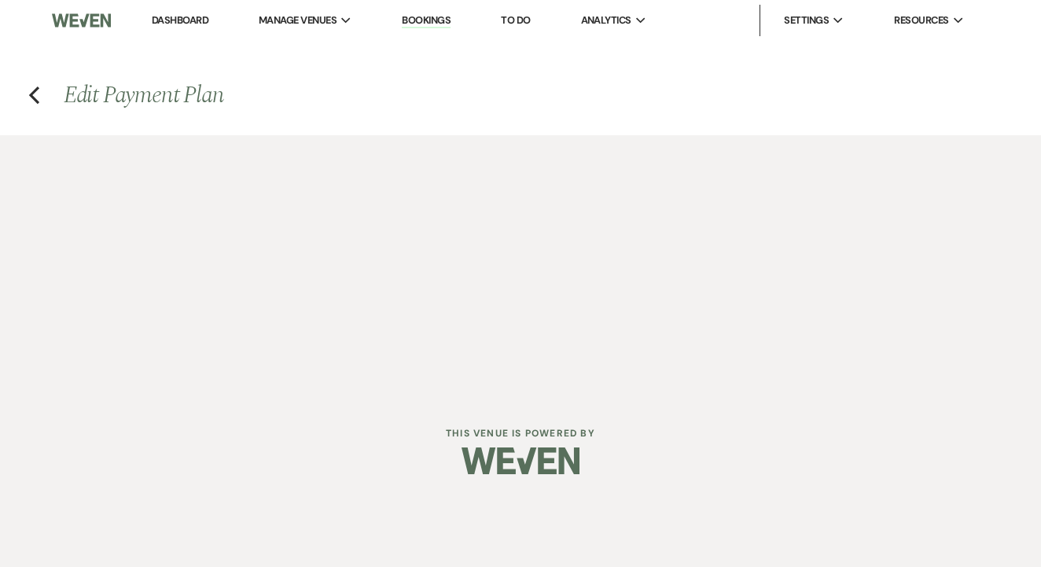
select select "1"
select select "true"
select select "2"
select select "flat"
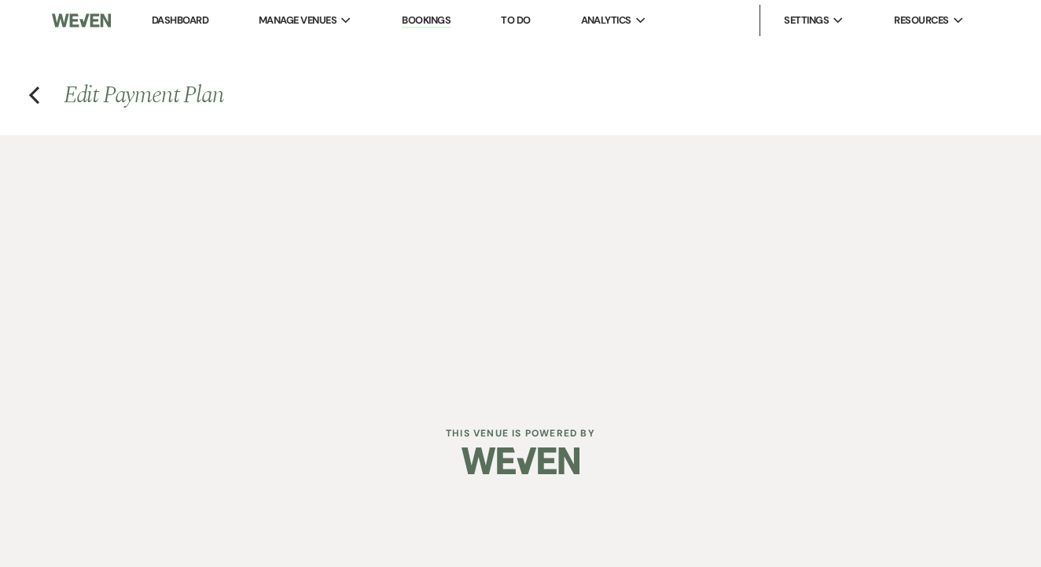
select select "true"
select select "client"
select select "weeks"
select select "both"
select select "daily"
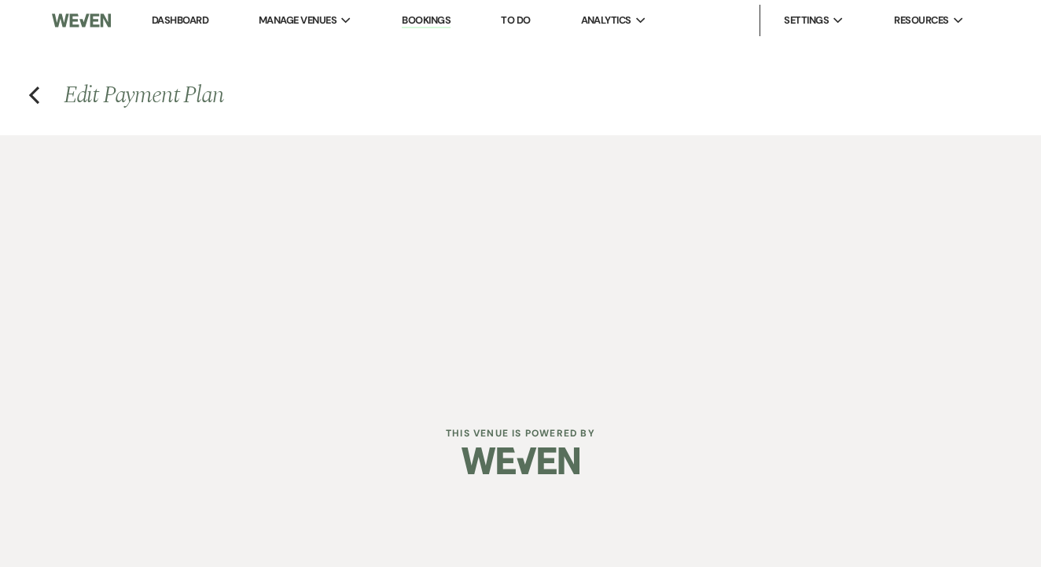
select select "days"
select select "afterDueDate"
select select "complete"
select select "2"
select select "flat"
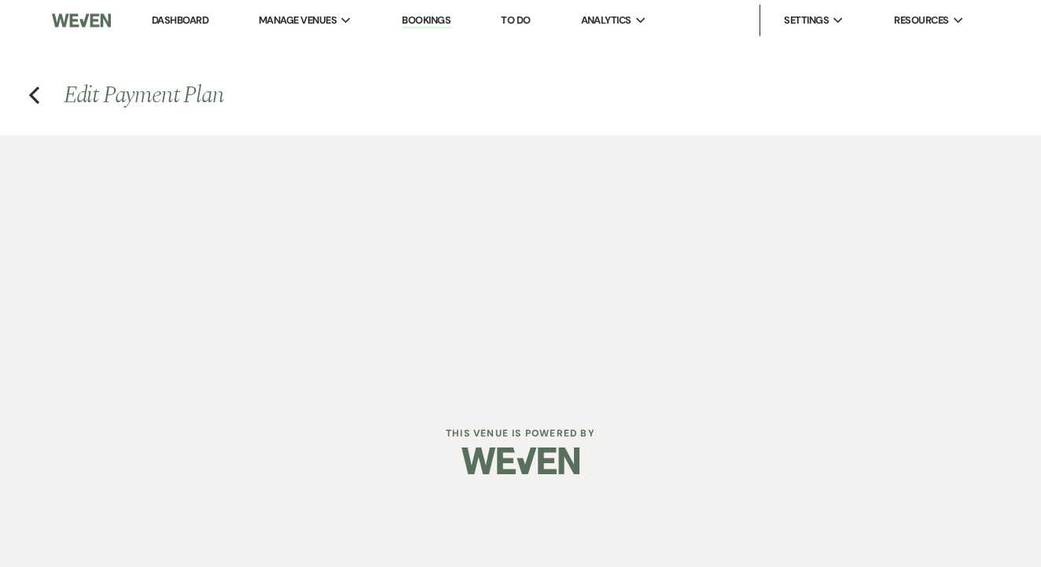
select select "true"
select select "client"
select select "weeks"
select select "both"
select select "daily"
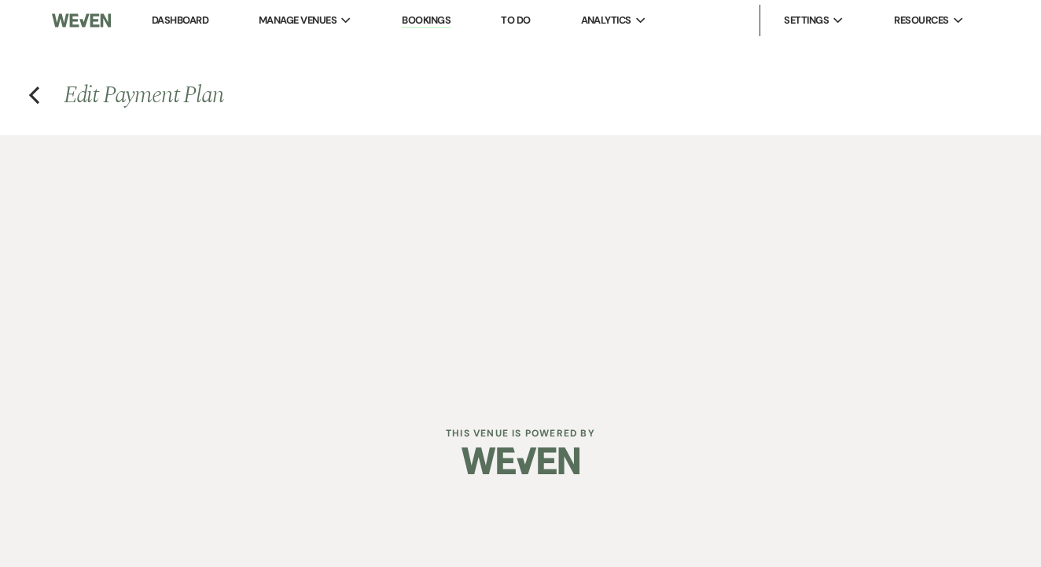
select select "days"
select select "afterDueDate"
select select "complete"
select select "2"
select select "flat"
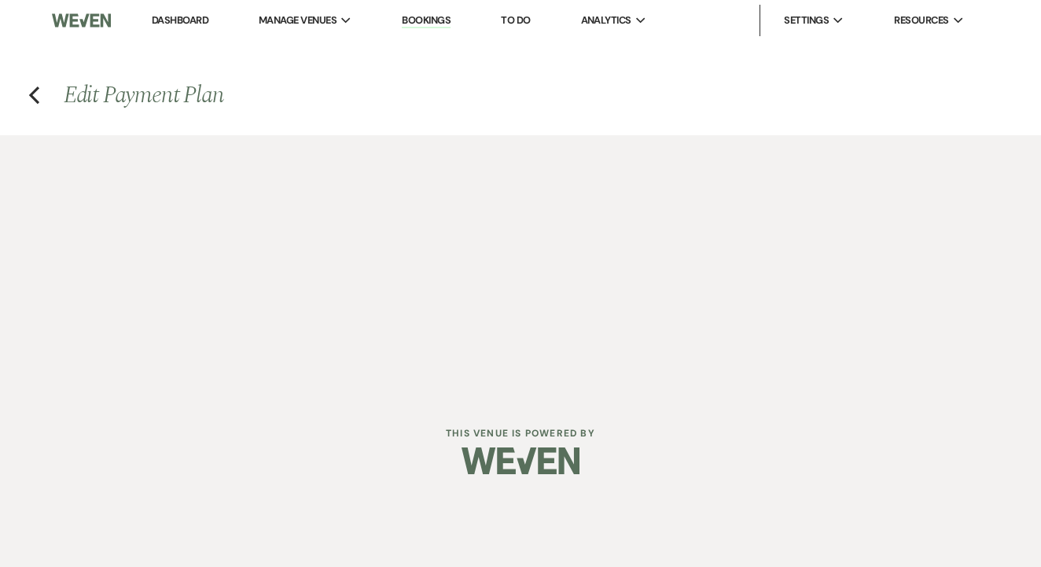
select select "false"
select select "client"
select select "weeks"
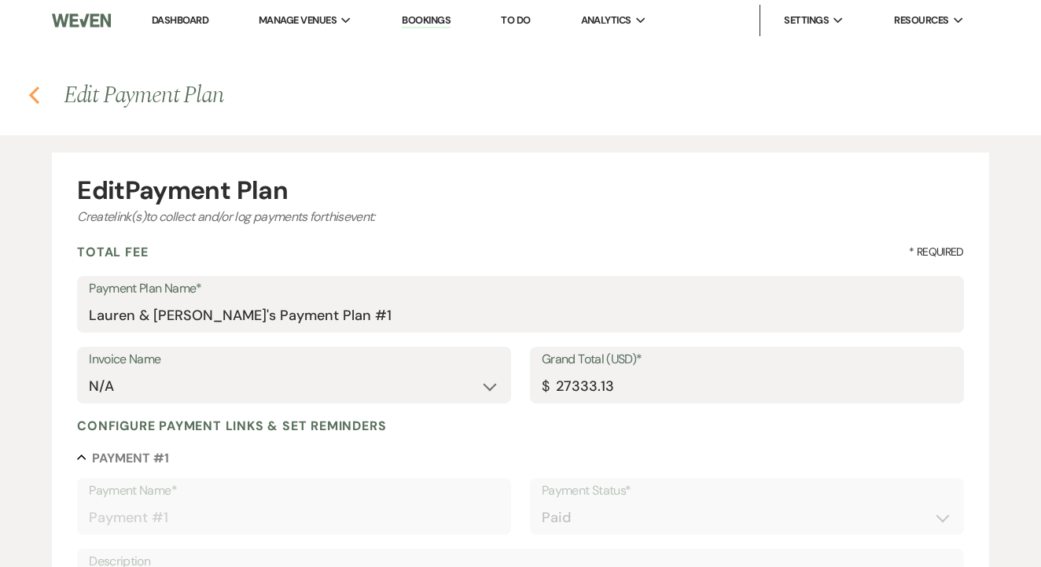
click at [35, 101] on use "button" at bounding box center [34, 95] width 10 height 17
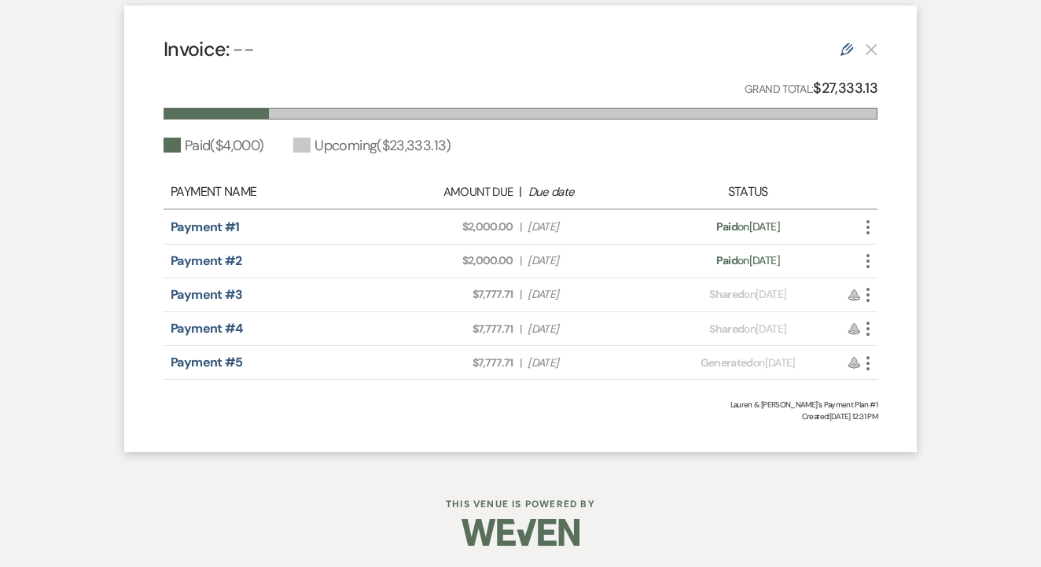
scroll to position [927, 0]
click at [865, 293] on icon "More" at bounding box center [868, 295] width 19 height 19
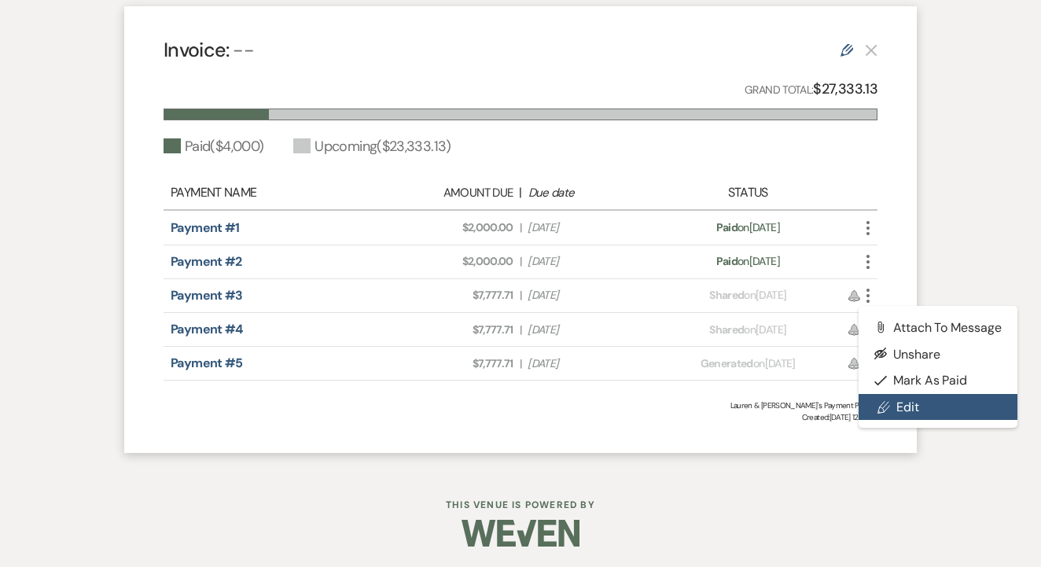
click at [918, 409] on link "Pencil Edit" at bounding box center [938, 407] width 159 height 27
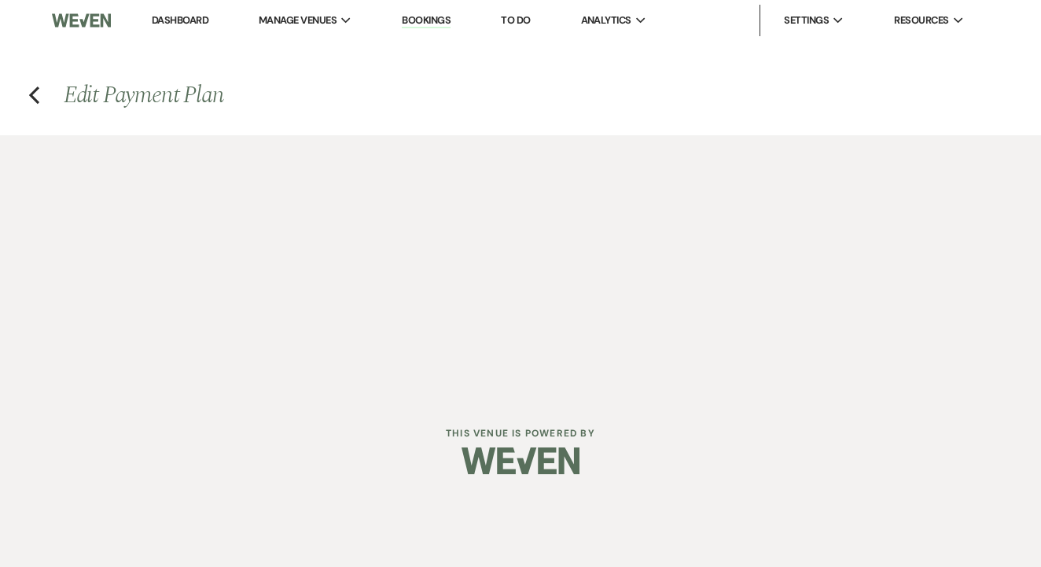
select select "1"
select select "true"
select select "2"
select select "flat"
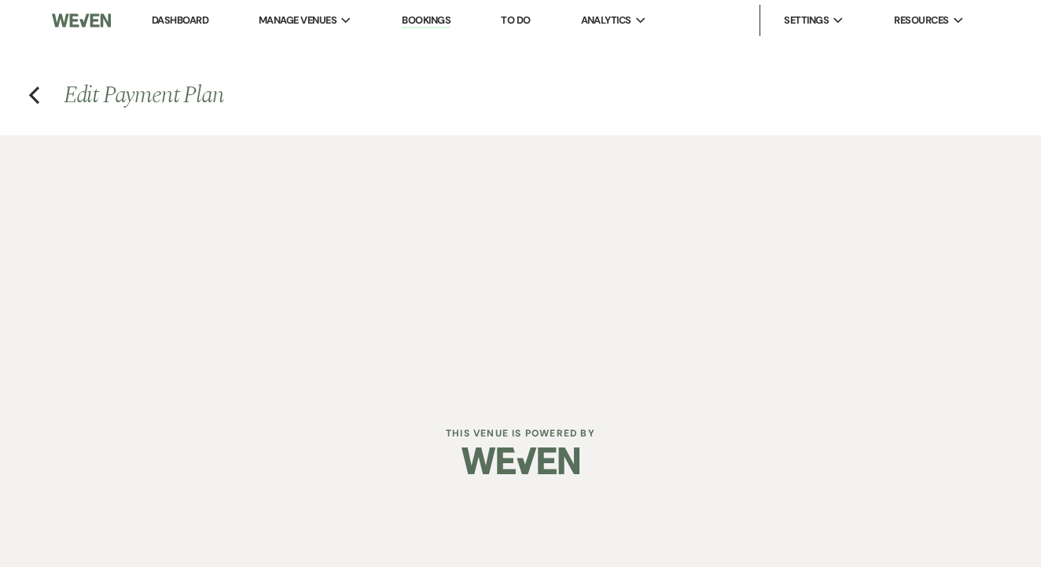
select select "true"
select select "client"
select select "weeks"
select select "both"
select select "daily"
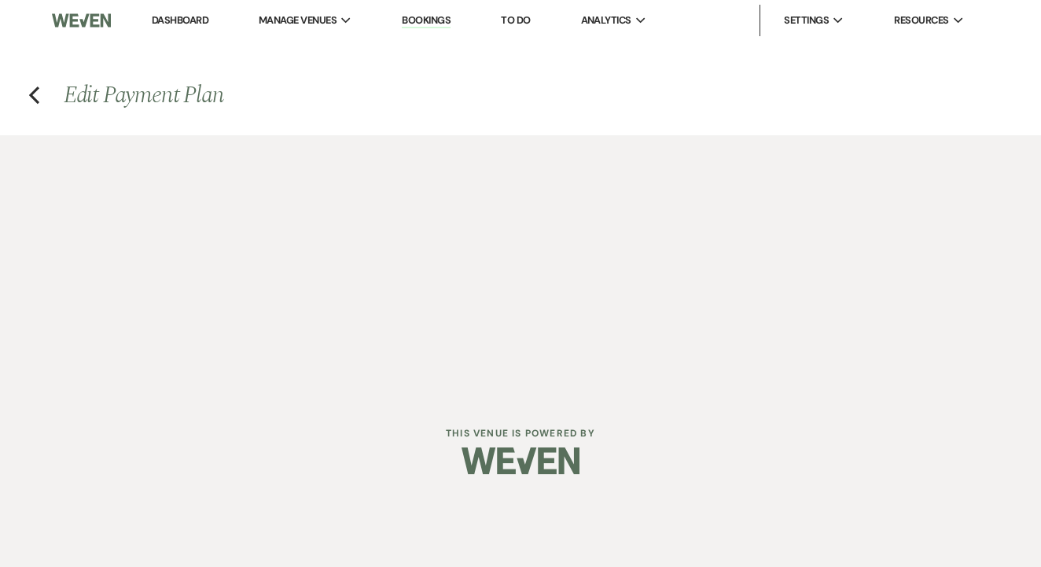
select select "days"
select select "afterDueDate"
select select "complete"
select select "2"
select select "flat"
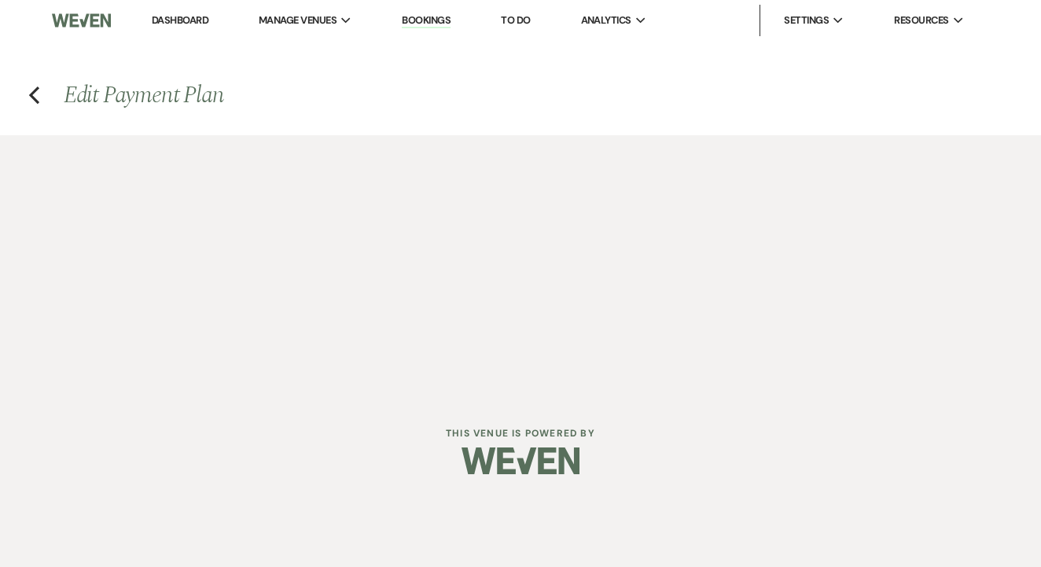
select select "true"
select select "client"
select select "weeks"
select select "both"
select select "daily"
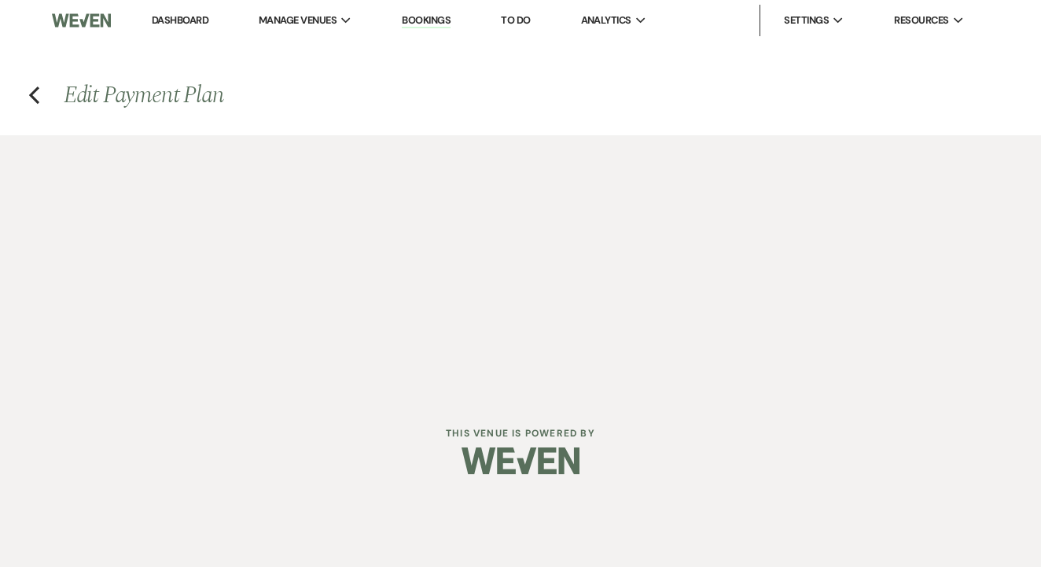
select select "days"
select select "afterDueDate"
select select "complete"
select select "2"
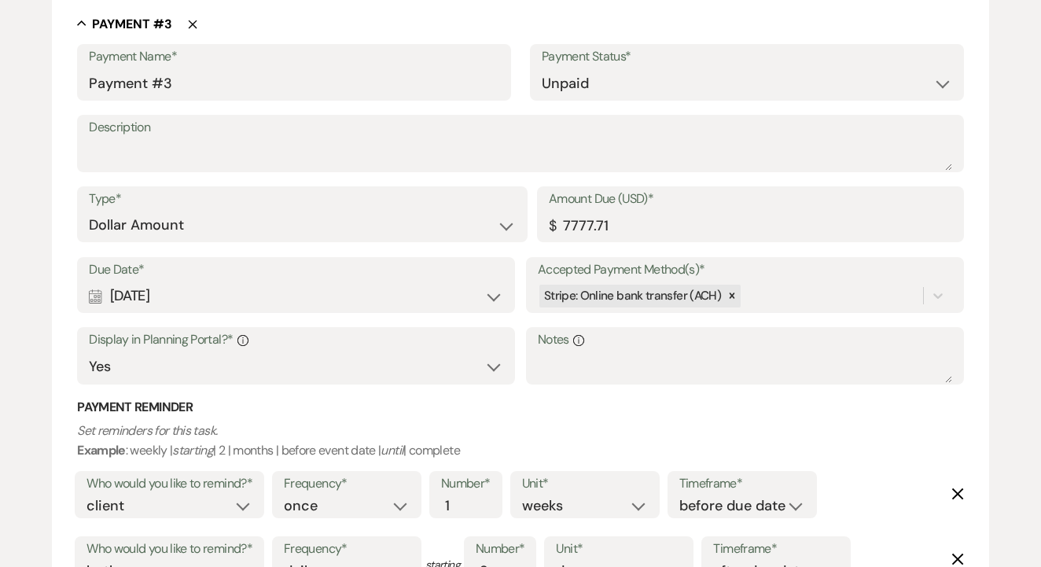
scroll to position [1566, 0]
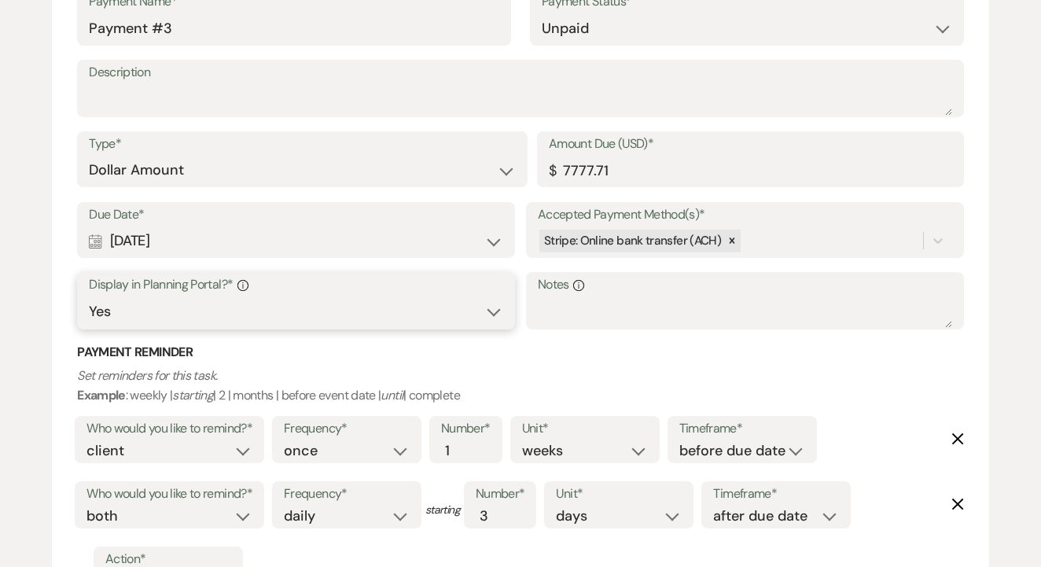
click at [322, 296] on select "Yes No" at bounding box center [296, 311] width 414 height 31
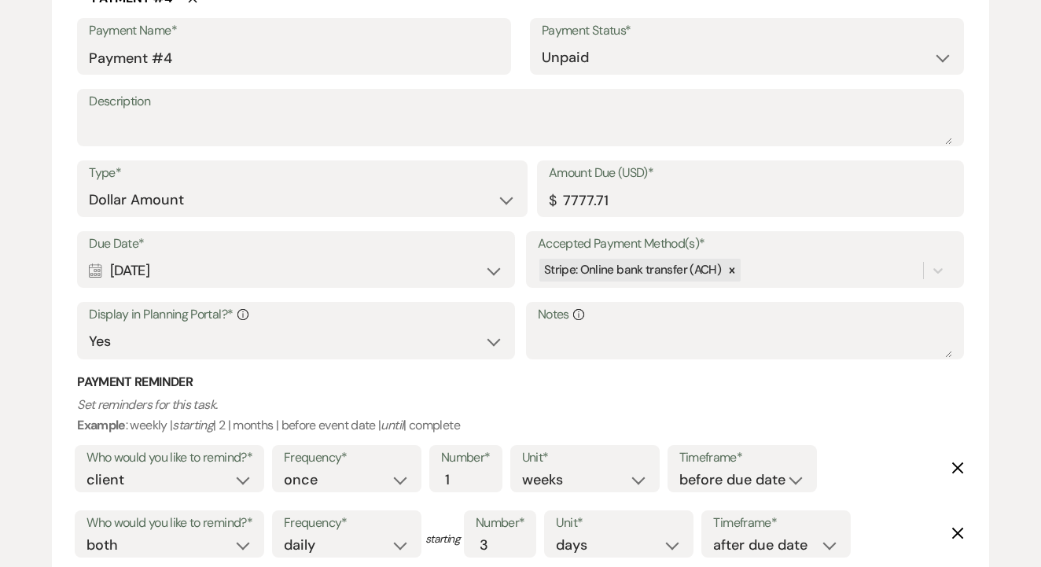
scroll to position [2301, 0]
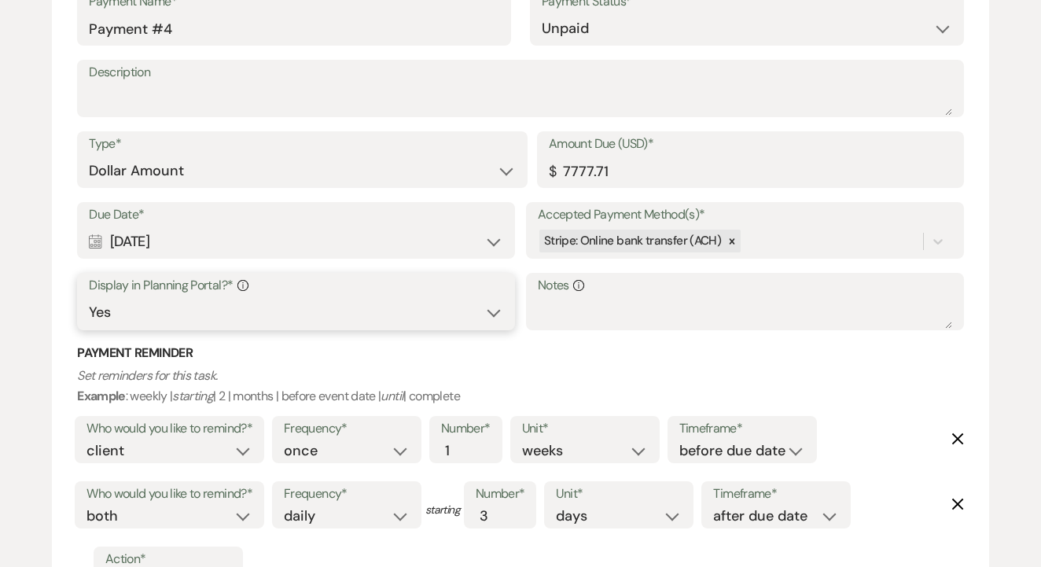
click at [324, 297] on select "Yes No" at bounding box center [296, 312] width 414 height 31
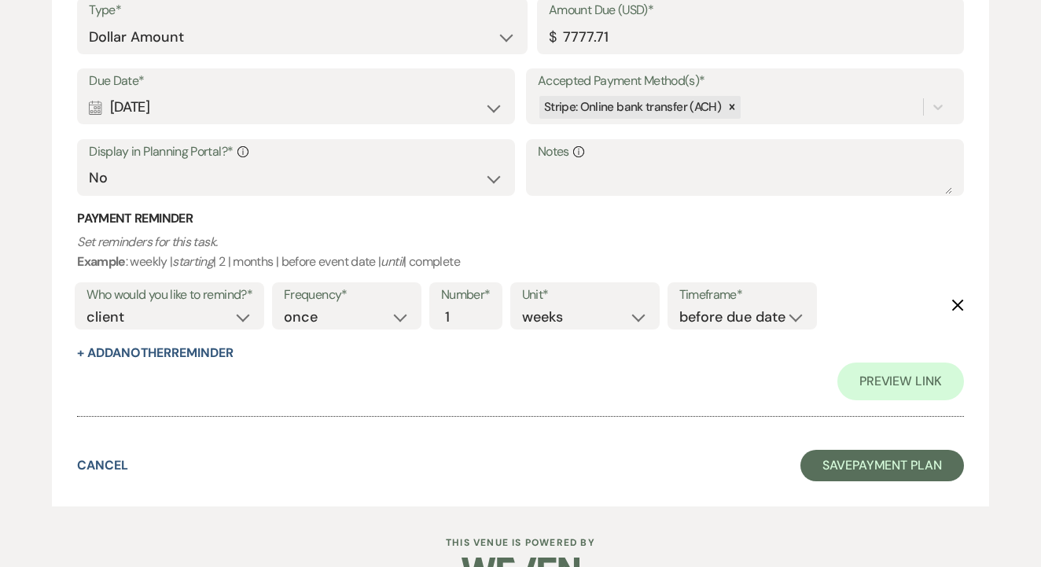
scroll to position [3170, 0]
click at [856, 451] on button "Save Payment Plan" at bounding box center [883, 466] width 164 height 31
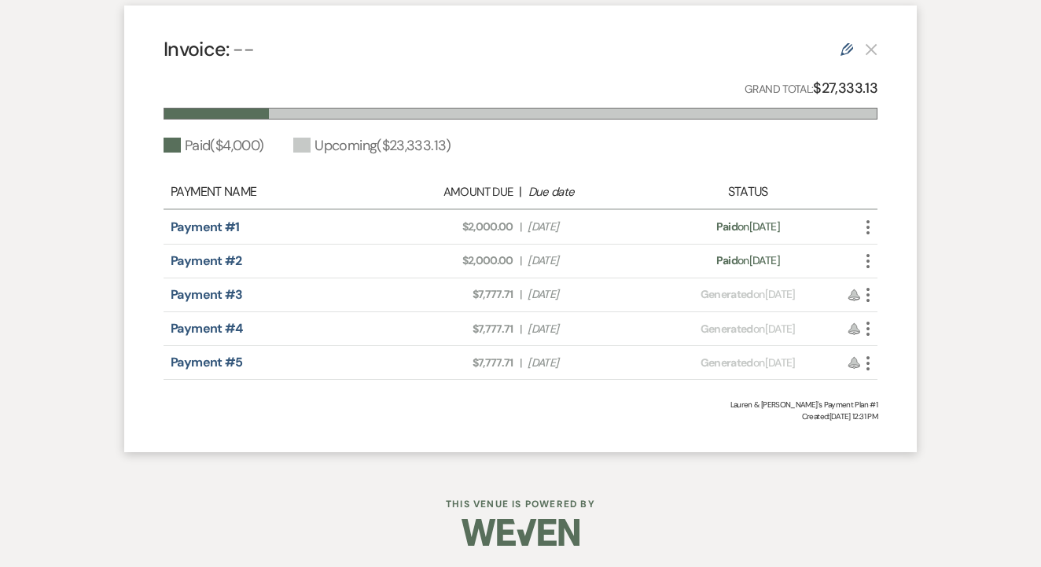
scroll to position [927, 0]
click at [841, 46] on icon "Edit" at bounding box center [847, 50] width 13 height 13
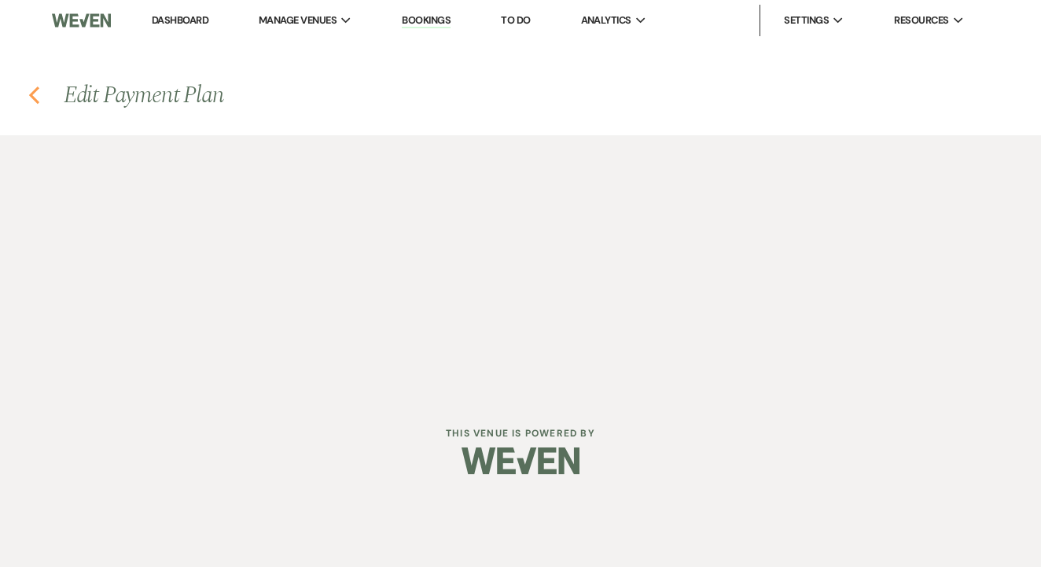
click at [39, 95] on icon "Previous" at bounding box center [34, 95] width 12 height 19
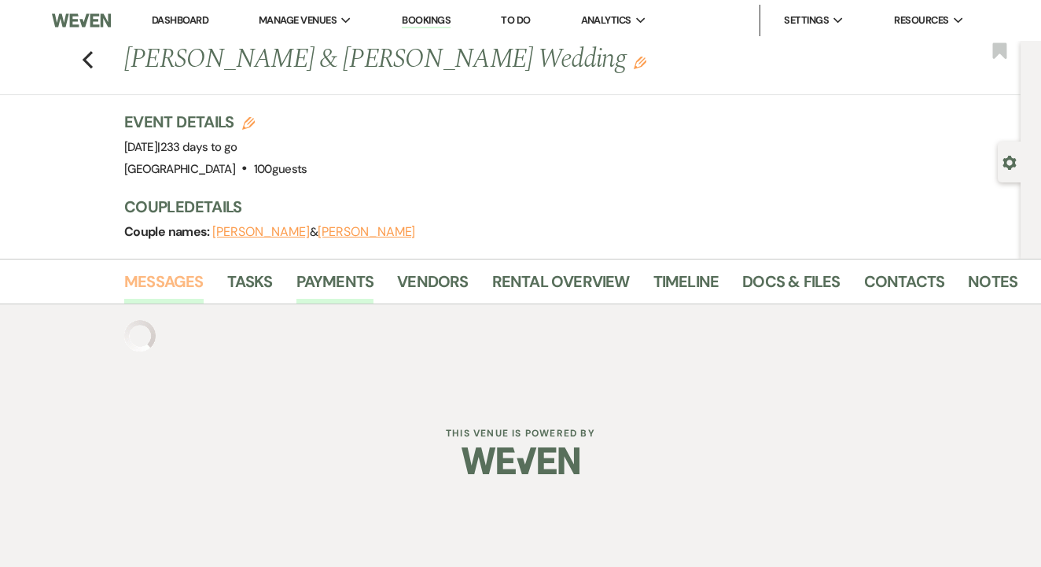
click at [192, 300] on link "Messages" at bounding box center [163, 286] width 79 height 35
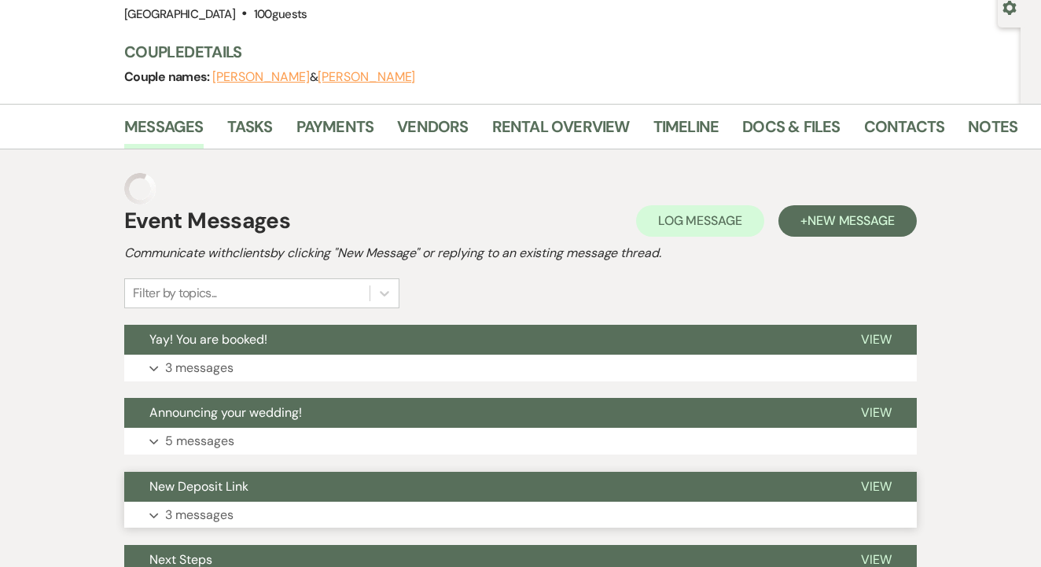
scroll to position [130, 0]
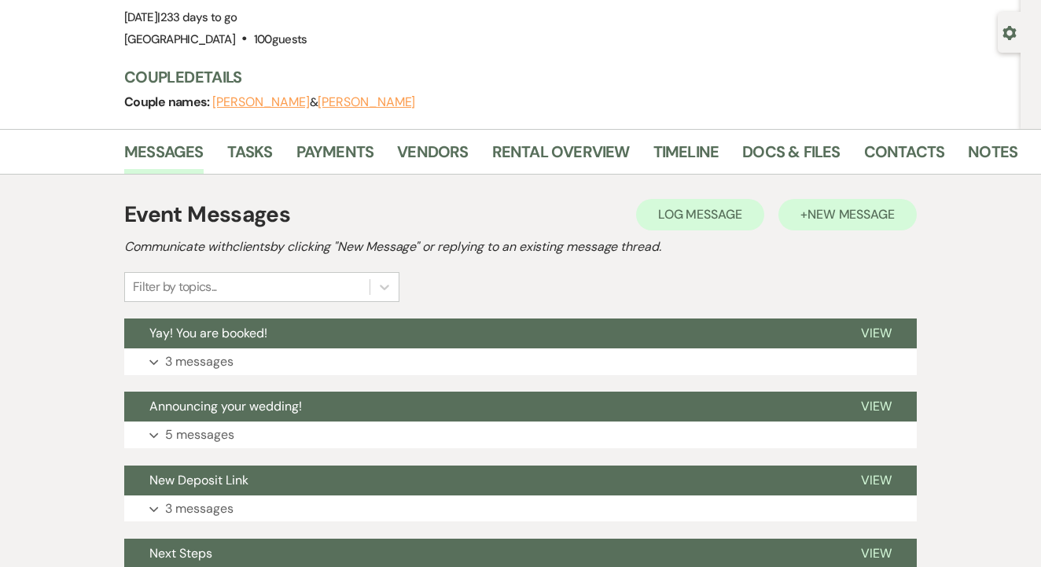
click at [856, 223] on button "+ New Message" at bounding box center [848, 214] width 138 height 31
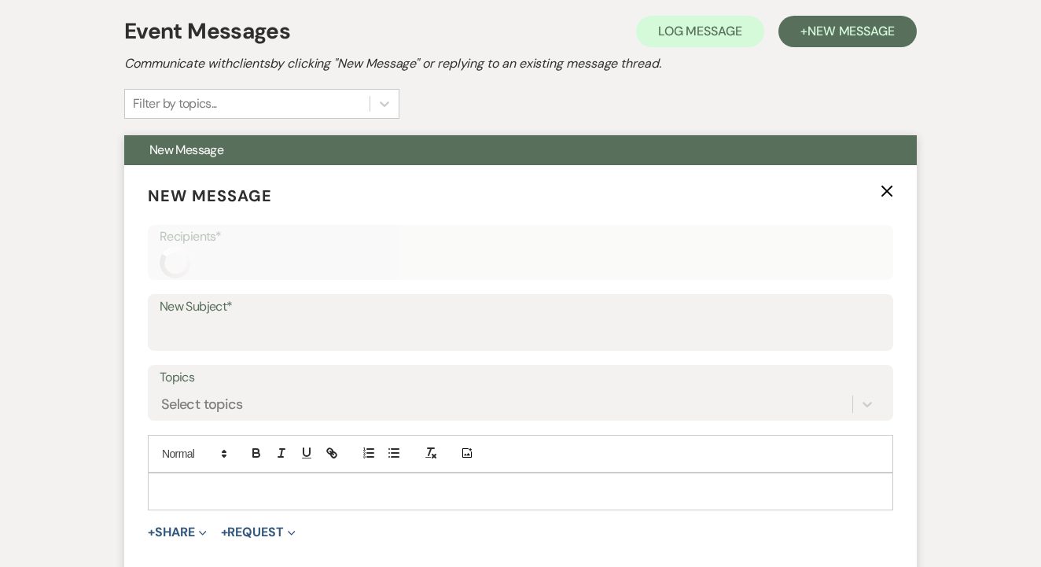
scroll to position [380, 0]
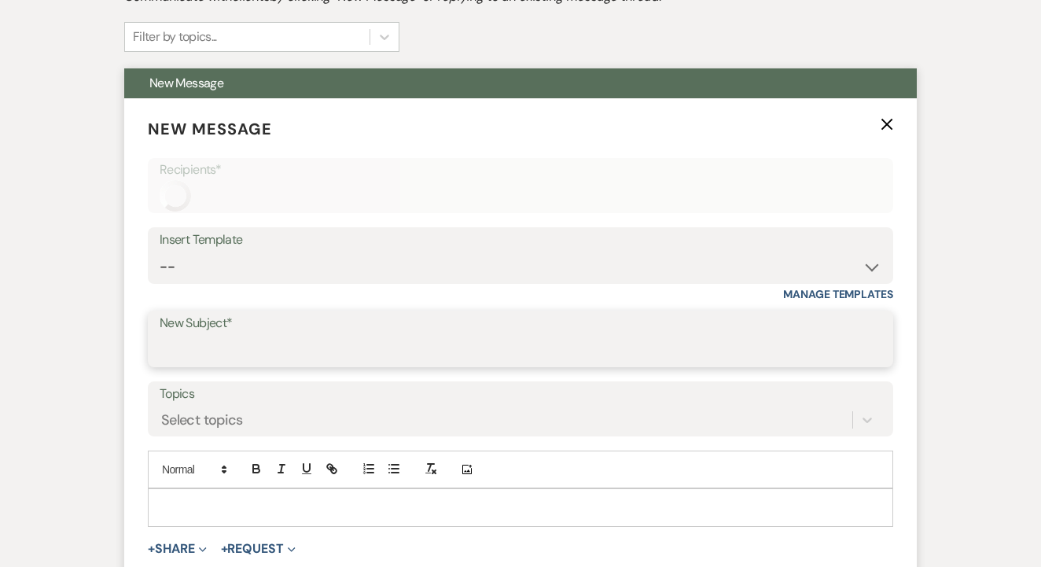
click at [377, 335] on input "New Subject*" at bounding box center [521, 350] width 722 height 31
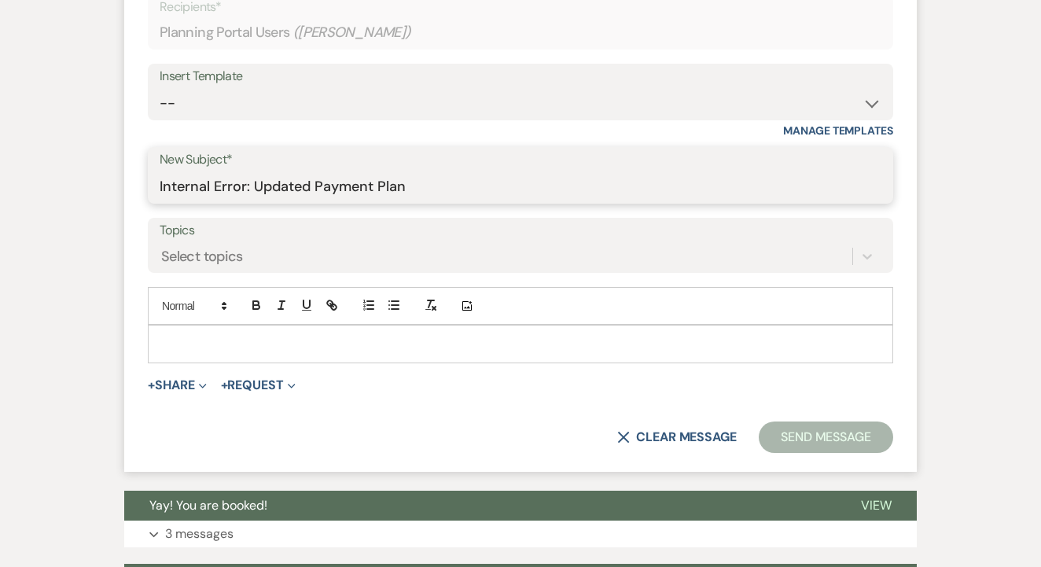
scroll to position [542, 0]
click at [382, 339] on p at bounding box center [520, 344] width 720 height 17
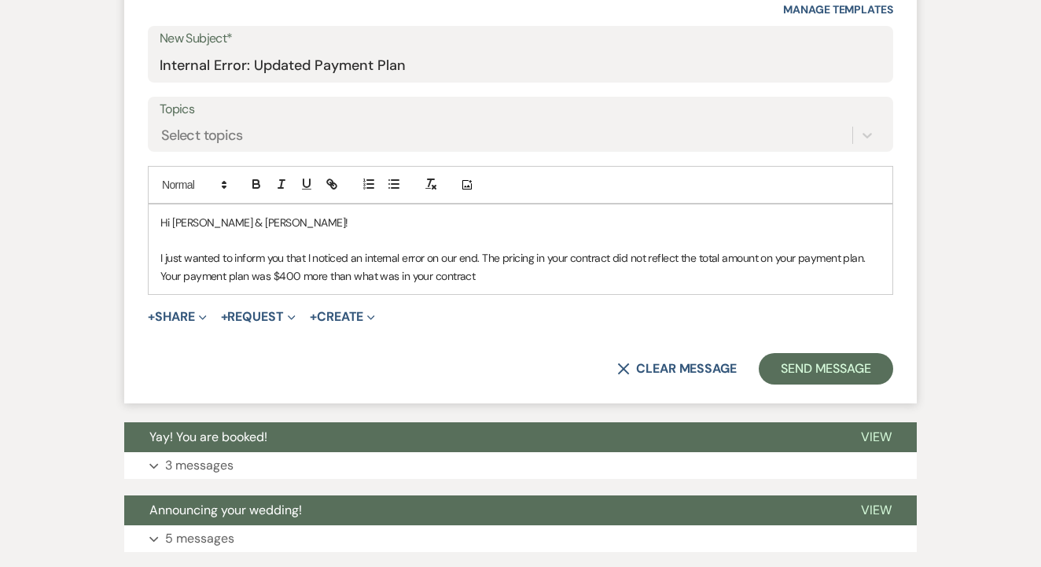
scroll to position [665, 0]
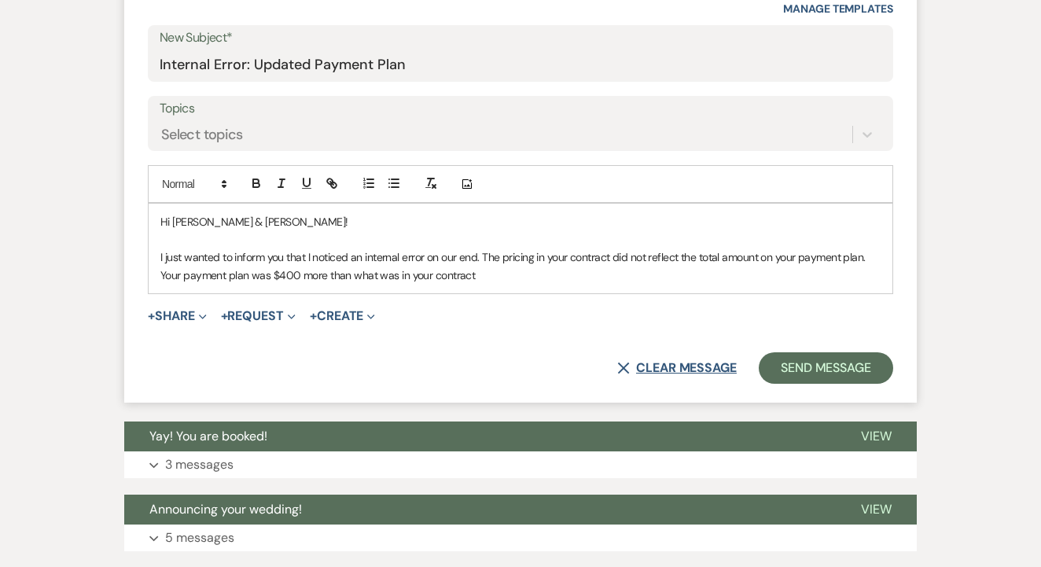
click at [653, 368] on button "X Clear message" at bounding box center [677, 368] width 120 height 13
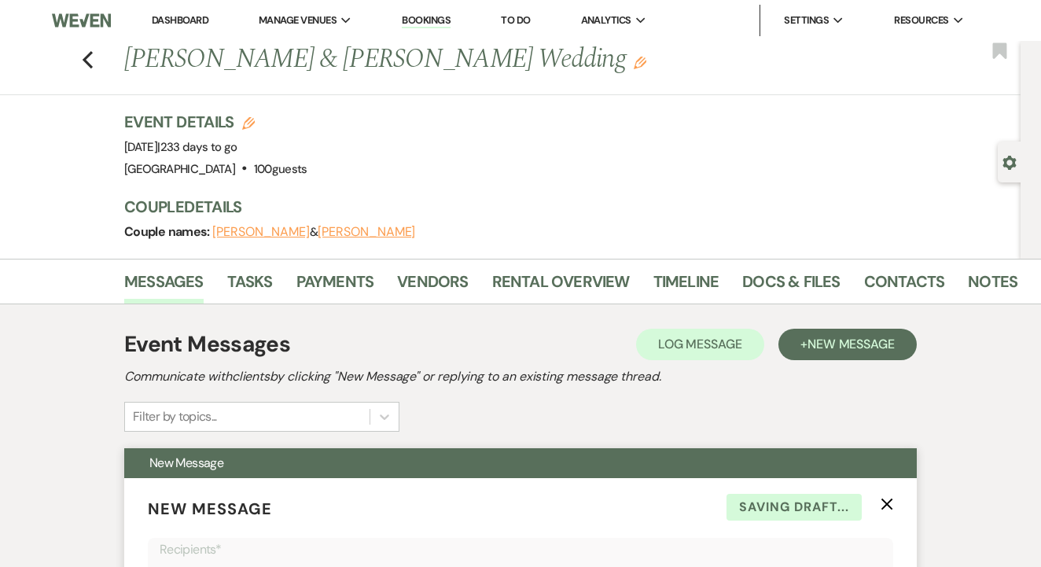
scroll to position [0, 0]
click at [321, 288] on link "Payments" at bounding box center [335, 286] width 78 height 35
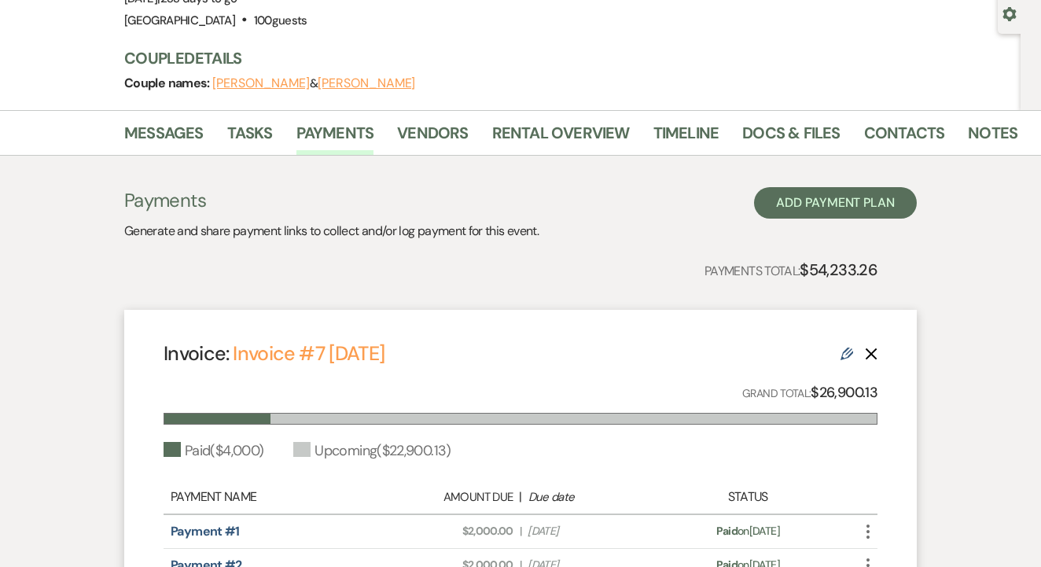
scroll to position [490, 0]
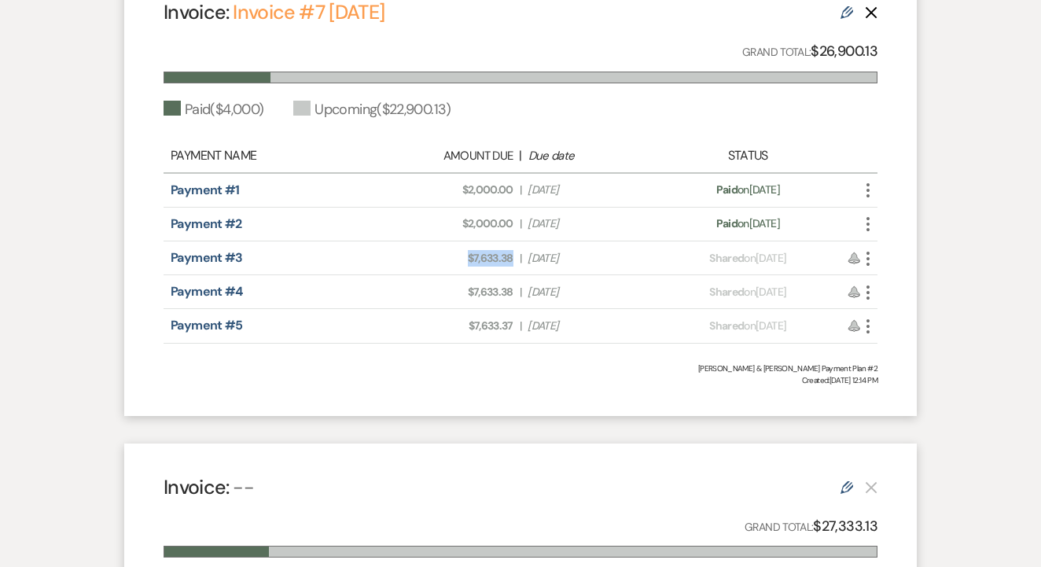
drag, startPoint x: 462, startPoint y: 260, endPoint x: 517, endPoint y: 258, distance: 54.3
click at [517, 258] on div "Amount Due: $7,633.38 | Due Date Nov 4, 2025" at bounding box center [521, 258] width 280 height 17
drag, startPoint x: 455, startPoint y: 288, endPoint x: 517, endPoint y: 292, distance: 62.3
click at [517, 292] on div "Amount Due: $7,633.38 | Due Date Jan 3, 2026" at bounding box center [521, 292] width 280 height 17
drag, startPoint x: 460, startPoint y: 324, endPoint x: 520, endPoint y: 324, distance: 59.8
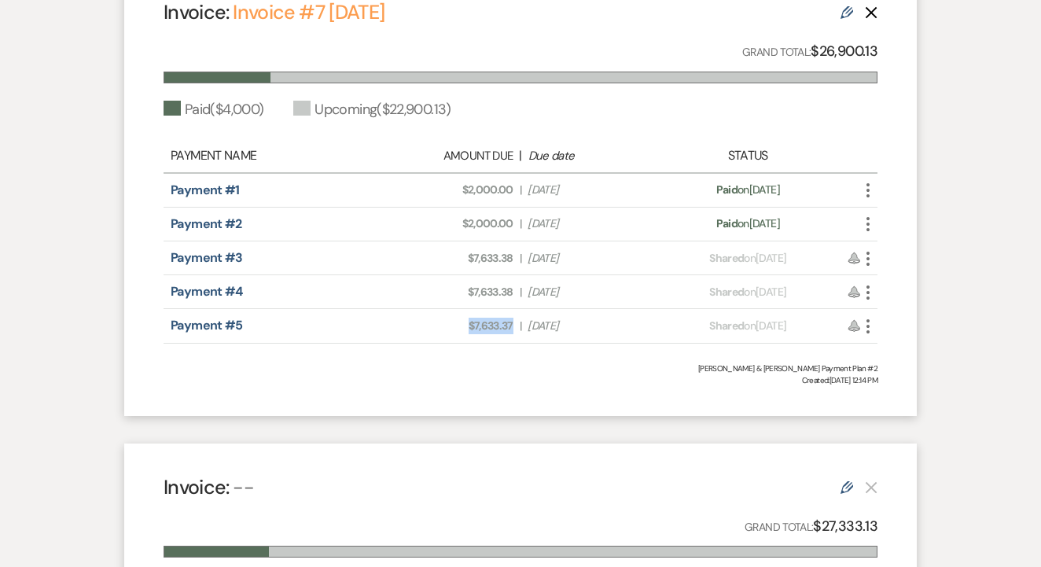
click at [520, 324] on div "Amount Due: $7,633.37 | Due Date Mar 4, 2026" at bounding box center [521, 326] width 280 height 17
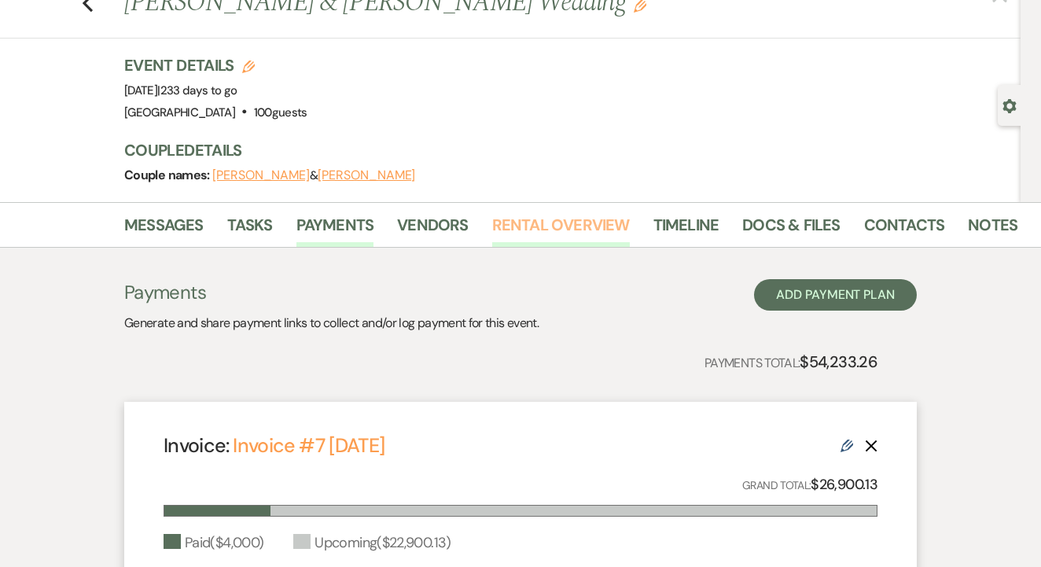
scroll to position [55, 0]
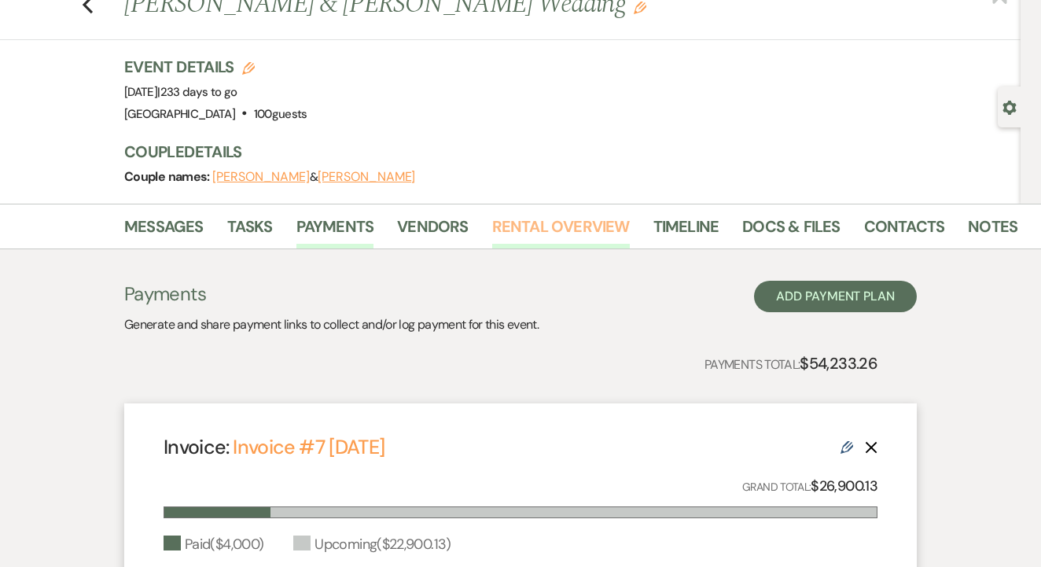
click at [523, 222] on link "Rental Overview" at bounding box center [561, 231] width 138 height 35
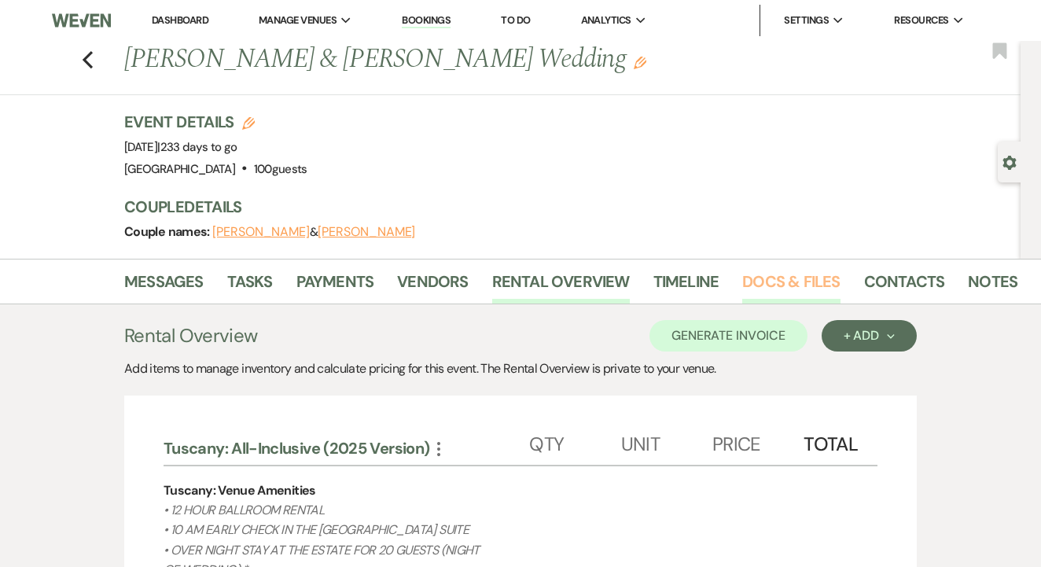
click at [797, 285] on link "Docs & Files" at bounding box center [791, 286] width 98 height 35
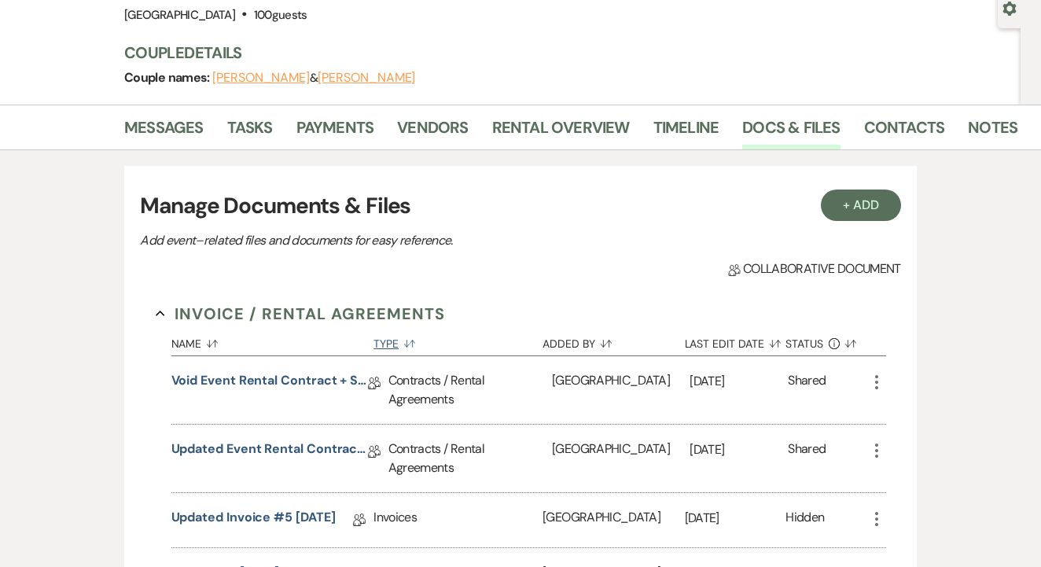
scroll to position [139, 0]
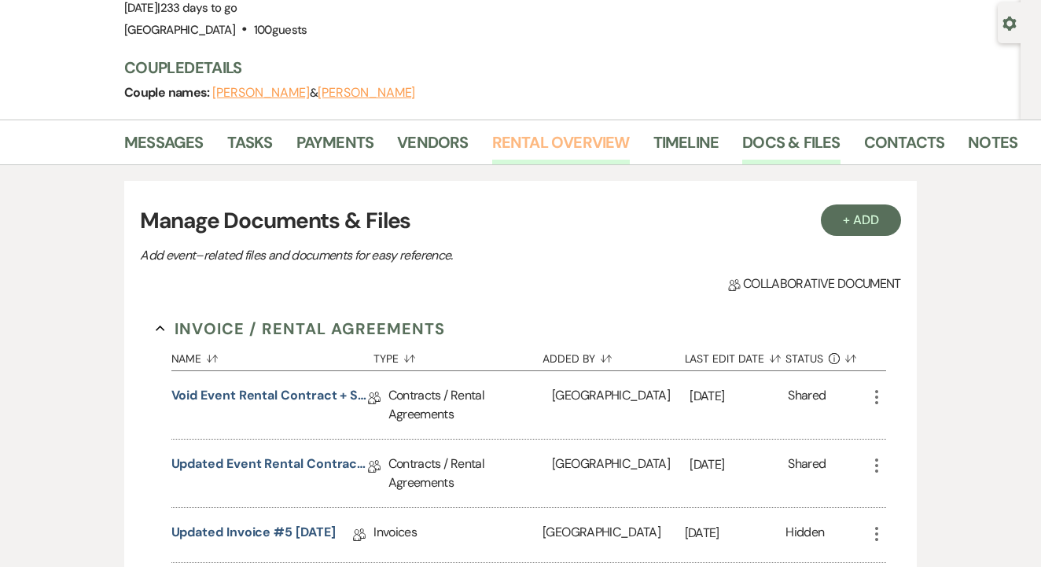
click at [562, 149] on link "Rental Overview" at bounding box center [561, 147] width 138 height 35
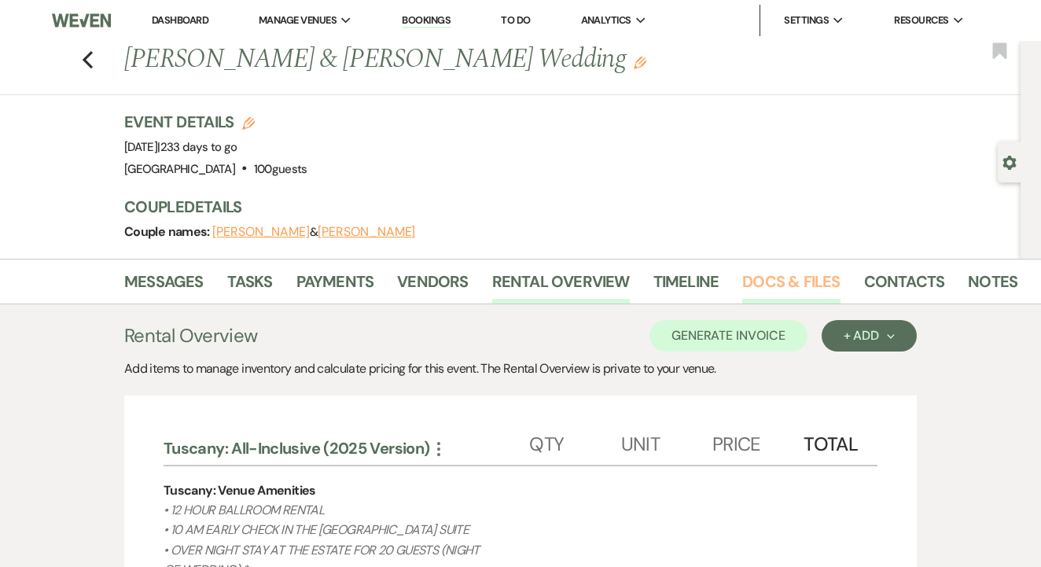
click at [773, 282] on link "Docs & Files" at bounding box center [791, 286] width 98 height 35
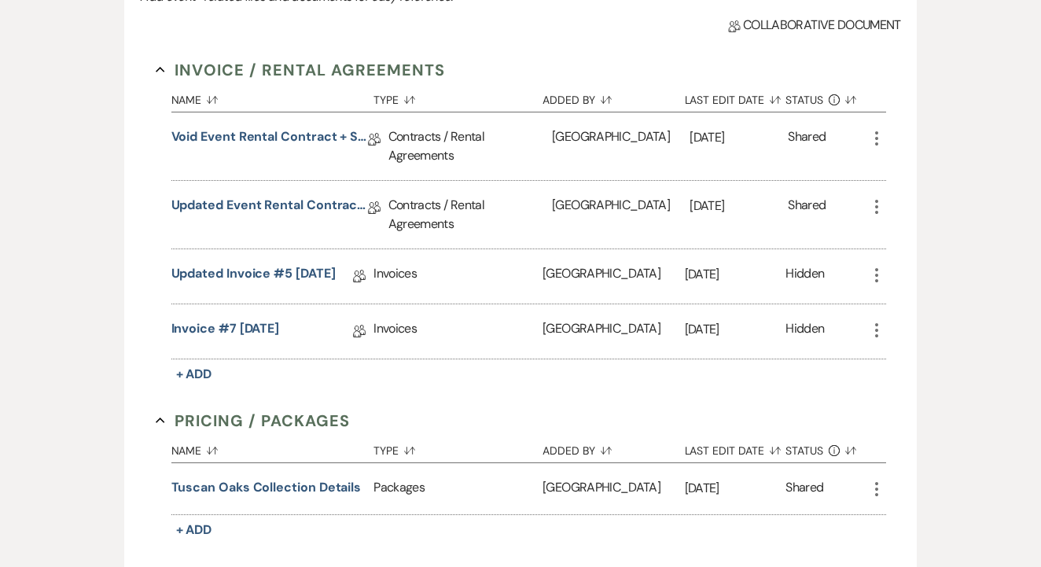
scroll to position [412, 0]
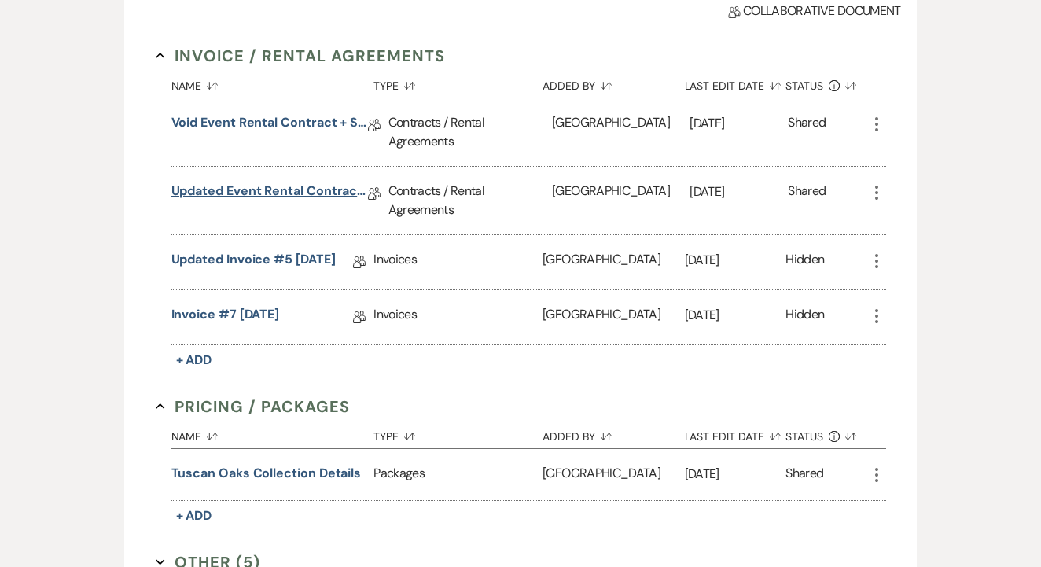
click at [341, 192] on link "Updated Event Rental Contract + Short Term Lease" at bounding box center [269, 194] width 197 height 24
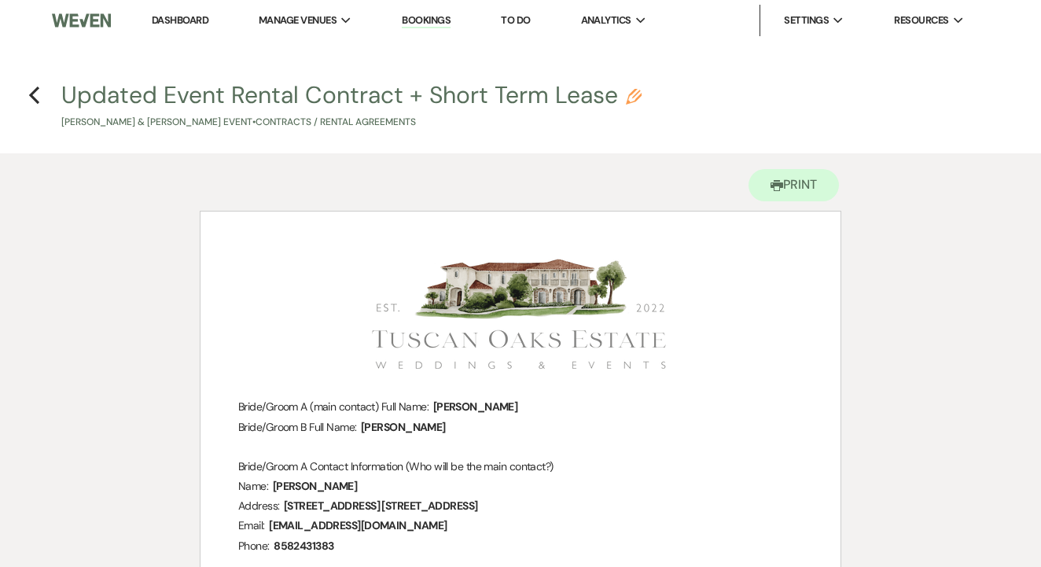
click at [44, 93] on h4 "Previous Updated Event Rental Contract + Short Term Lease Pencil Lauren Hunsick…" at bounding box center [520, 104] width 1041 height 51
click at [39, 91] on icon "Previous" at bounding box center [34, 95] width 12 height 19
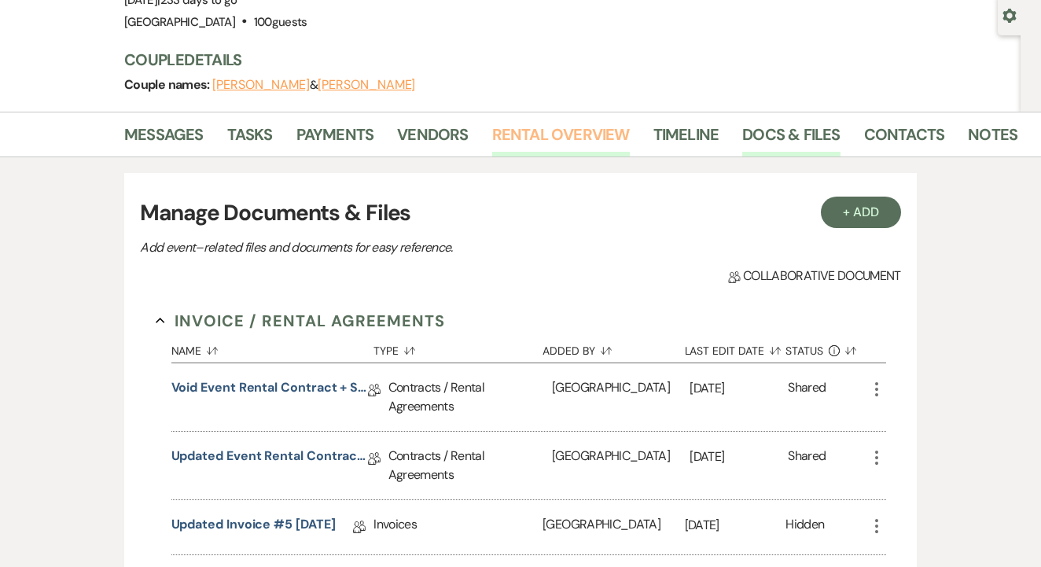
click at [569, 146] on link "Rental Overview" at bounding box center [561, 139] width 138 height 35
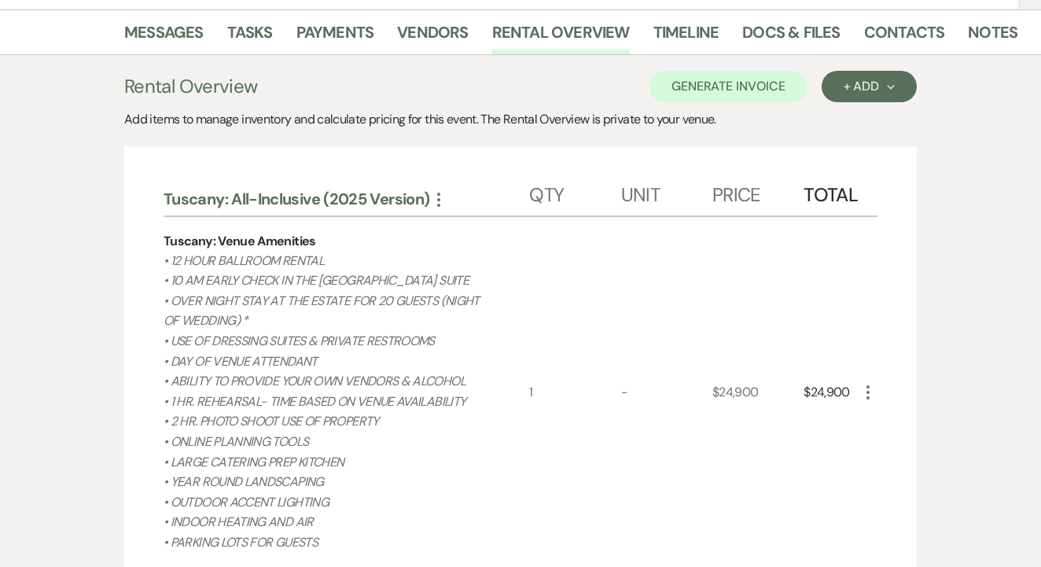
scroll to position [132, 0]
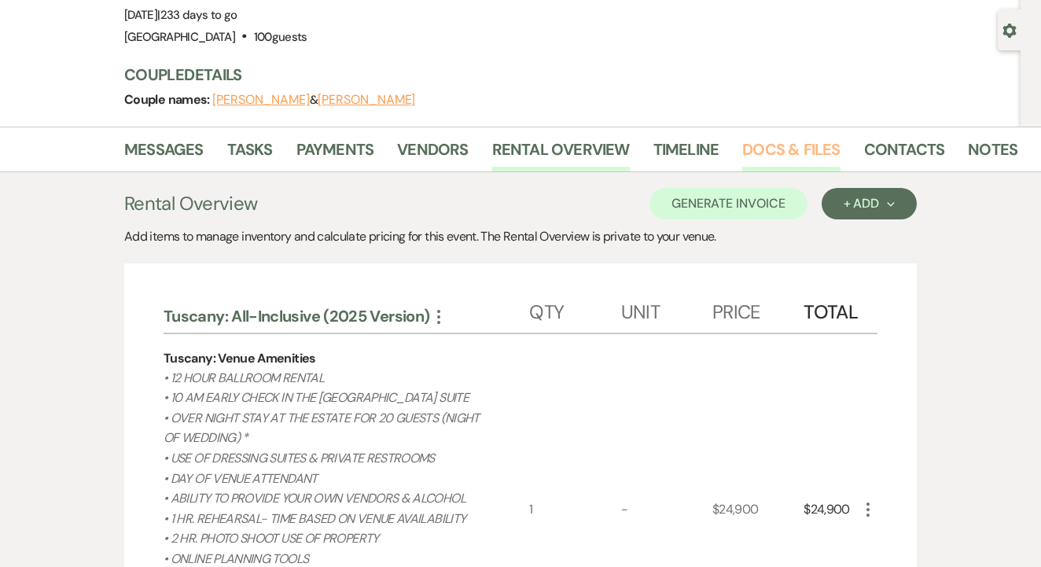
click at [813, 153] on link "Docs & Files" at bounding box center [791, 154] width 98 height 35
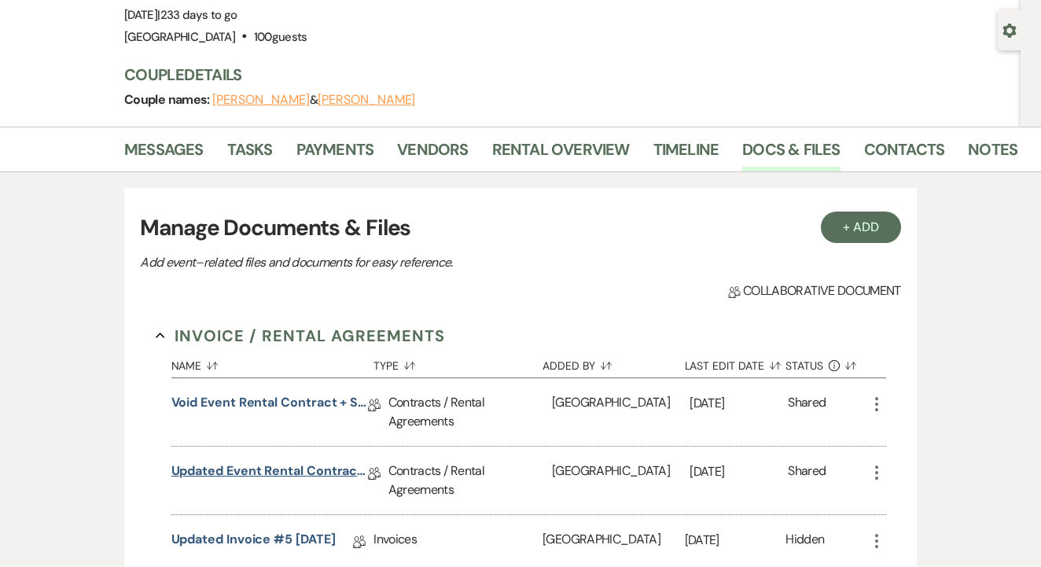
click at [272, 462] on link "Updated Event Rental Contract + Short Term Lease" at bounding box center [269, 474] width 197 height 24
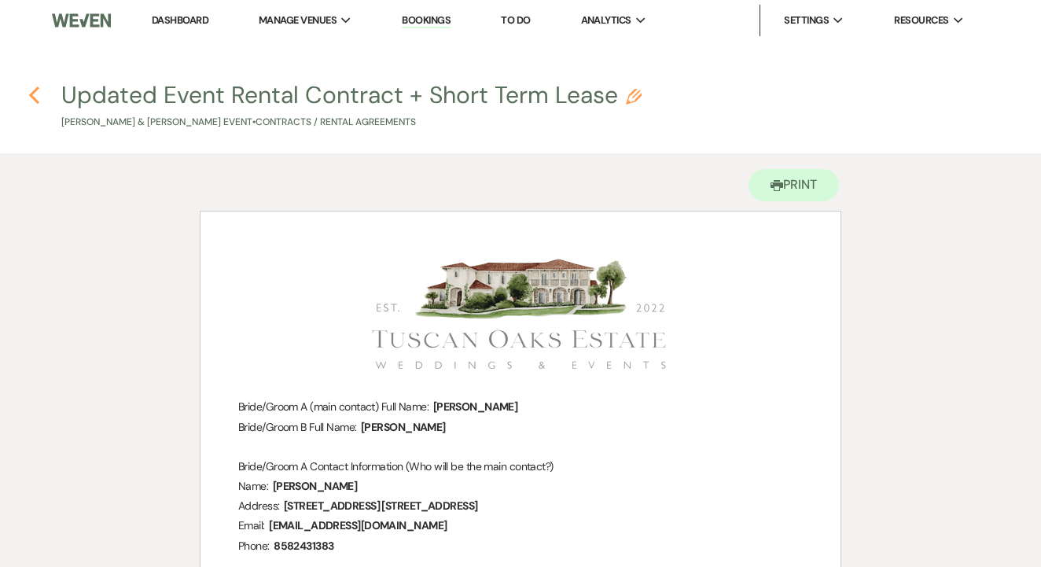
click at [28, 108] on h4 "Previous Updated Event Rental Contract + Short Term Lease Pencil Lauren Hunsick…" at bounding box center [520, 104] width 1041 height 51
click at [47, 98] on h4 "Previous Updated Event Rental Contract + Short Term Lease Pencil Lauren Hunsick…" at bounding box center [520, 104] width 1041 height 51
click at [39, 98] on icon "Previous" at bounding box center [34, 95] width 12 height 19
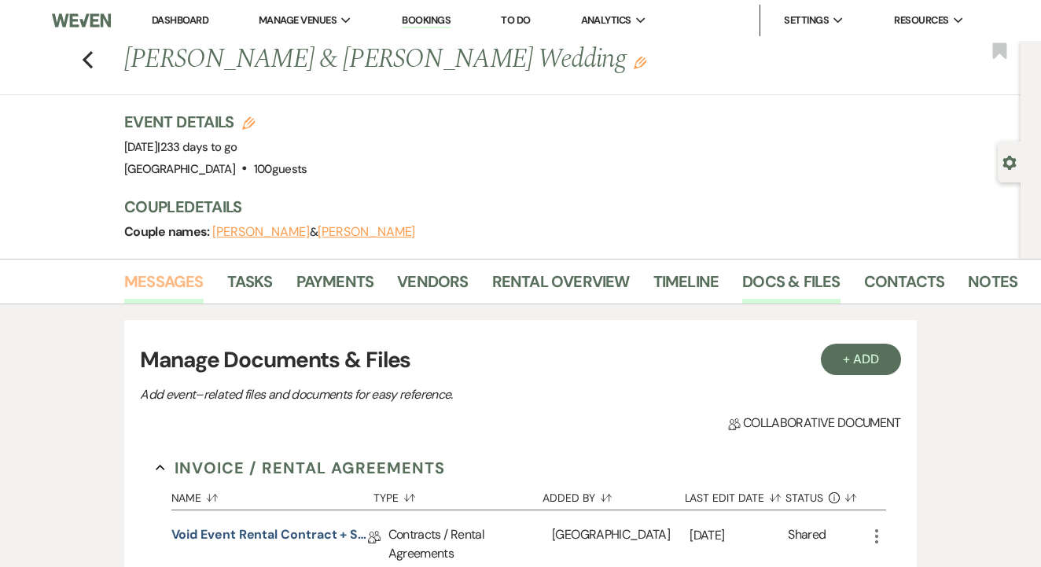
scroll to position [-1, 0]
click at [164, 292] on link "Messages" at bounding box center [163, 286] width 79 height 35
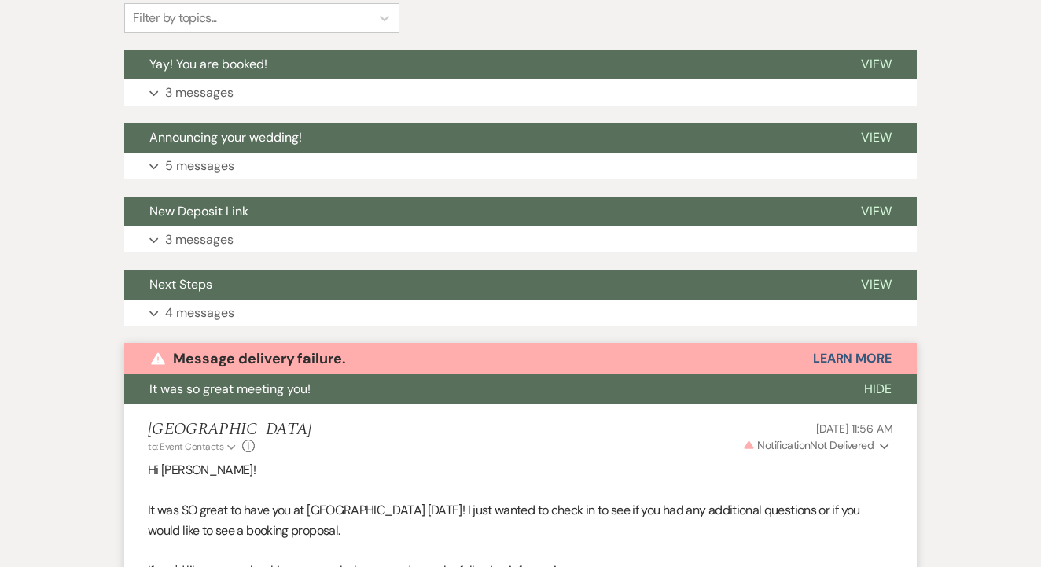
scroll to position [157, 0]
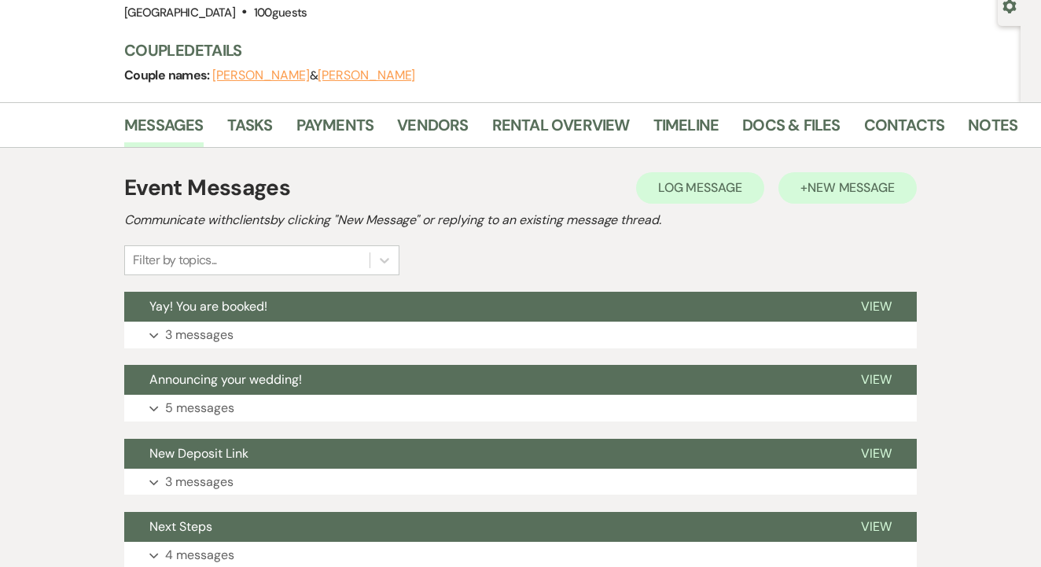
click at [834, 196] on button "+ New Message" at bounding box center [848, 187] width 138 height 31
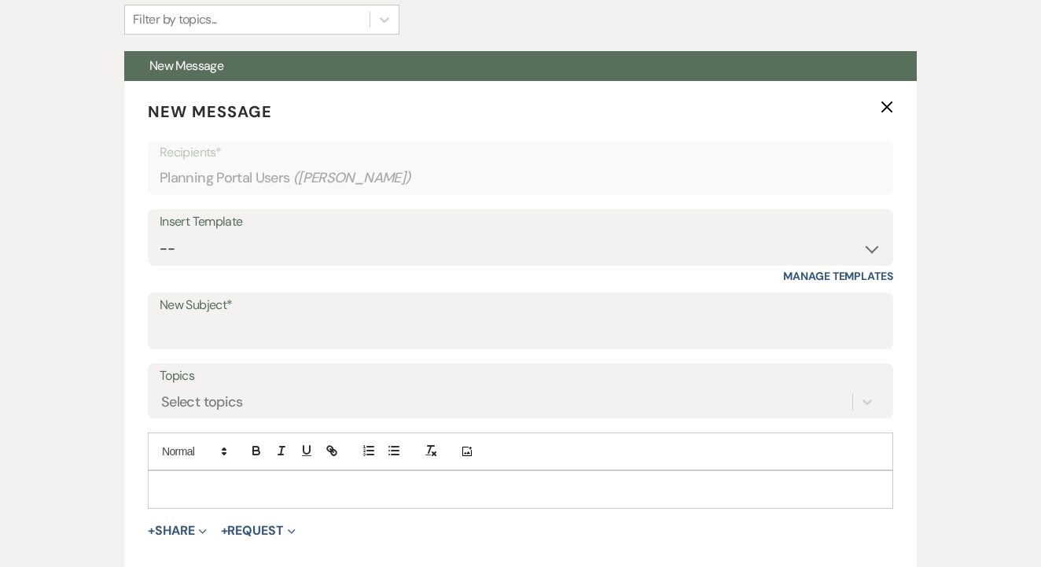
scroll to position [398, 0]
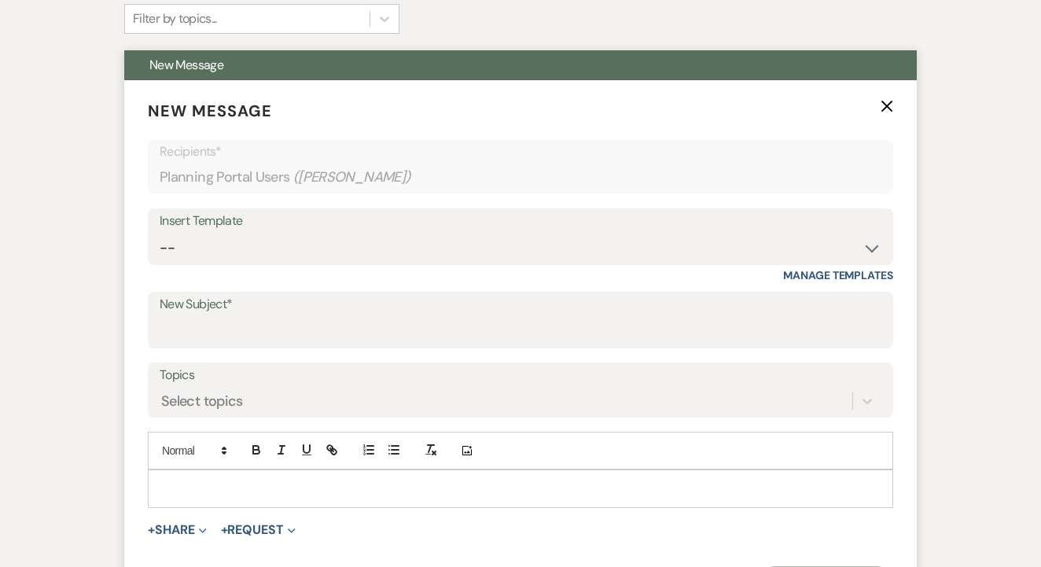
click at [281, 310] on label "New Subject*" at bounding box center [521, 304] width 722 height 23
click at [281, 316] on input "New Subject*" at bounding box center [521, 331] width 722 height 31
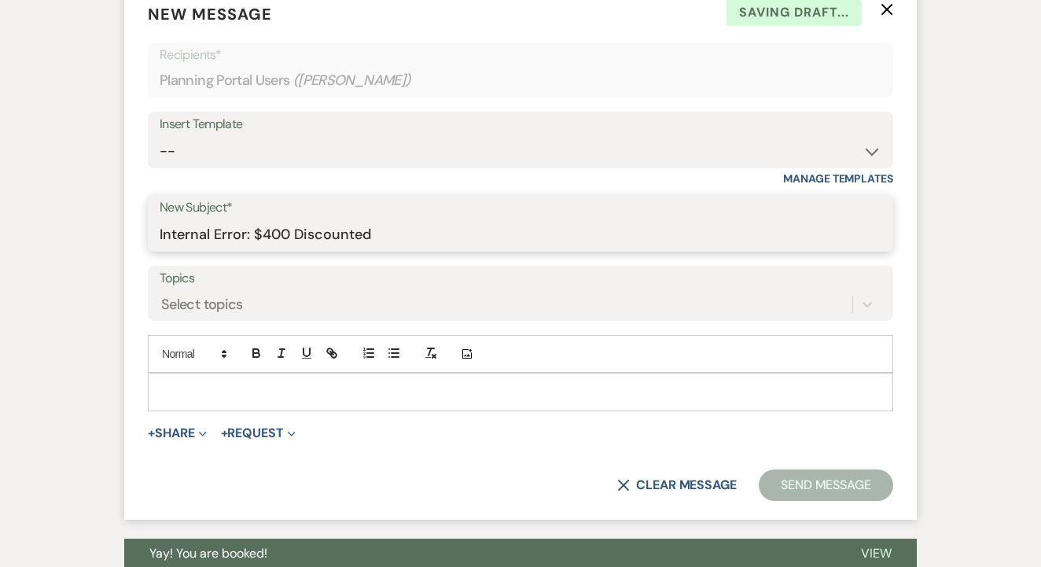
scroll to position [493, 0]
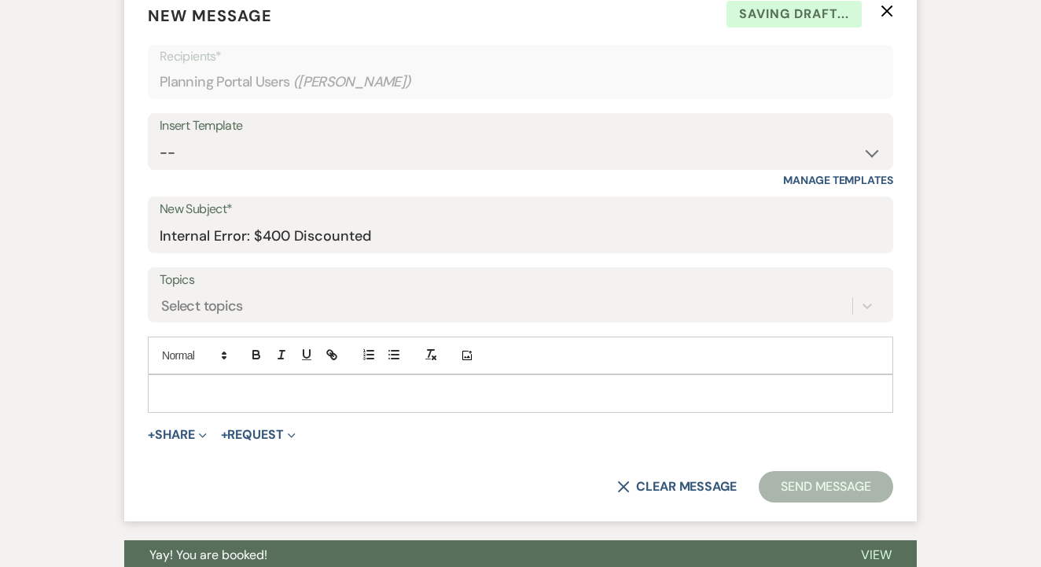
click at [326, 401] on div at bounding box center [521, 393] width 744 height 36
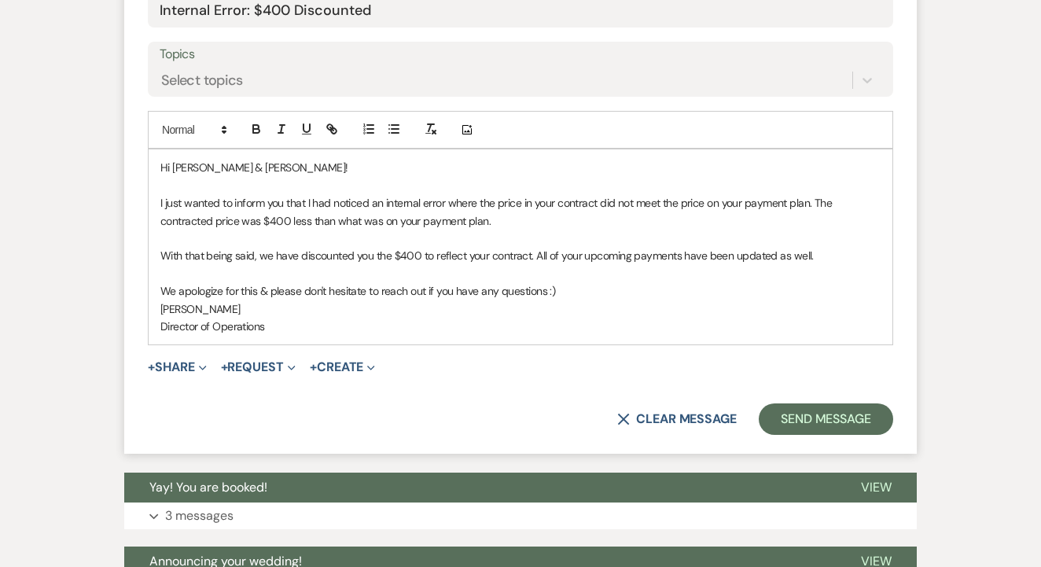
scroll to position [720, 0]
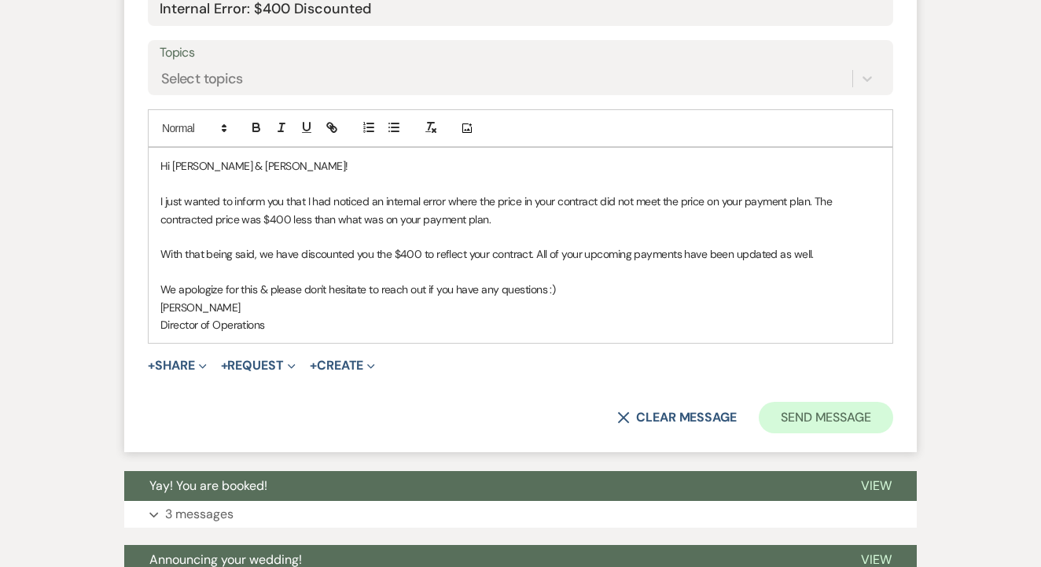
click at [778, 412] on button "Send Message" at bounding box center [826, 417] width 134 height 31
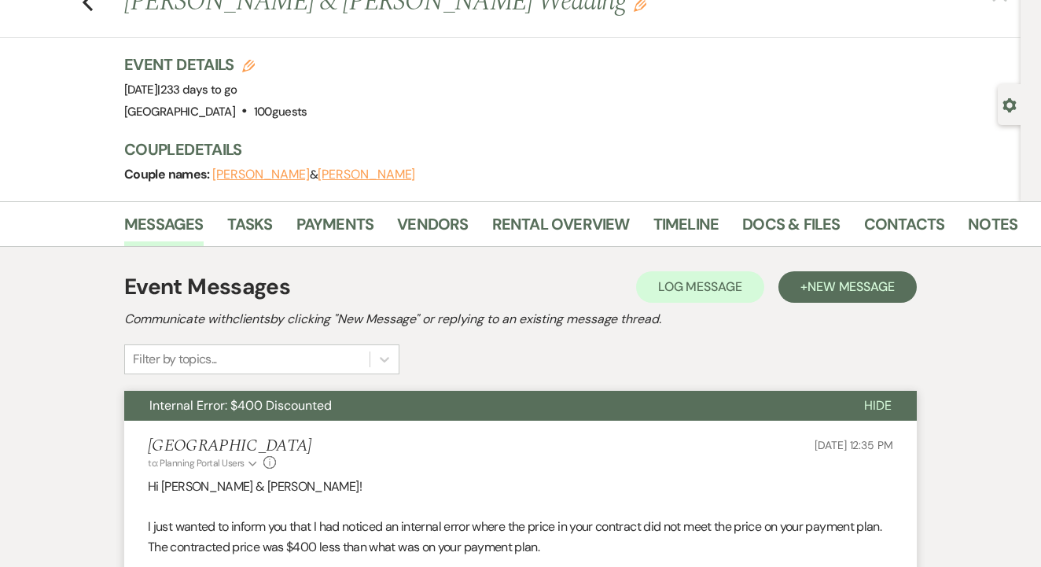
scroll to position [53, 0]
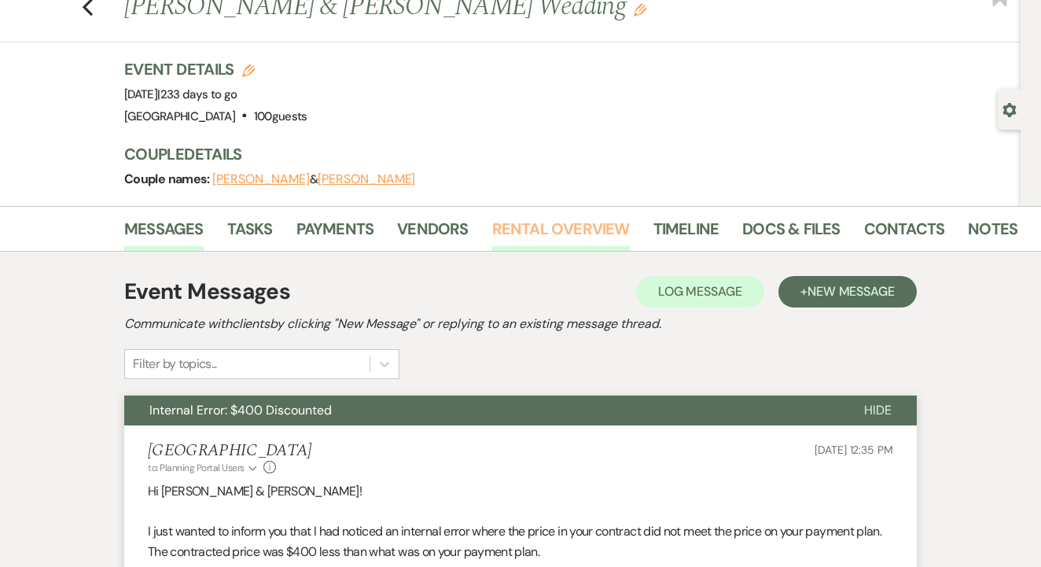
click at [517, 225] on link "Rental Overview" at bounding box center [561, 233] width 138 height 35
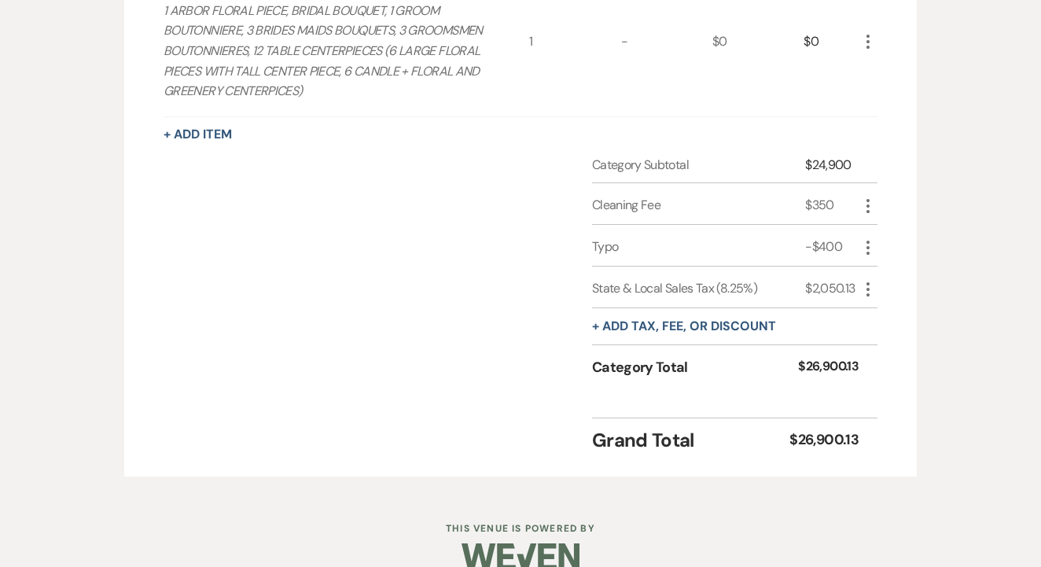
scroll to position [1872, 0]
click at [219, 129] on button "+ Add Item" at bounding box center [198, 135] width 68 height 13
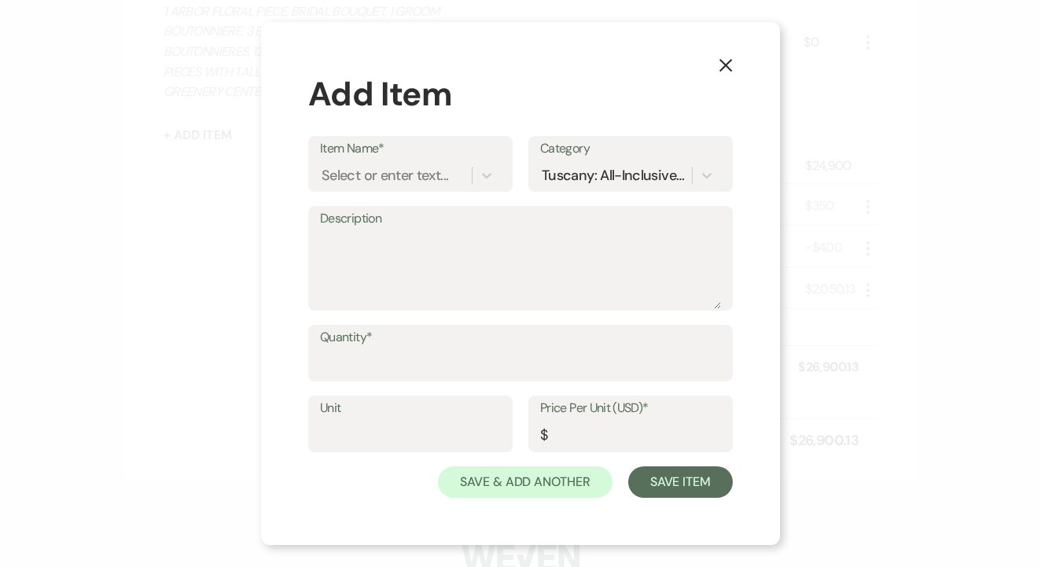
click at [442, 157] on label "Item Name*" at bounding box center [410, 149] width 181 height 23
click at [323, 165] on input "Item Name*" at bounding box center [323, 175] width 2 height 21
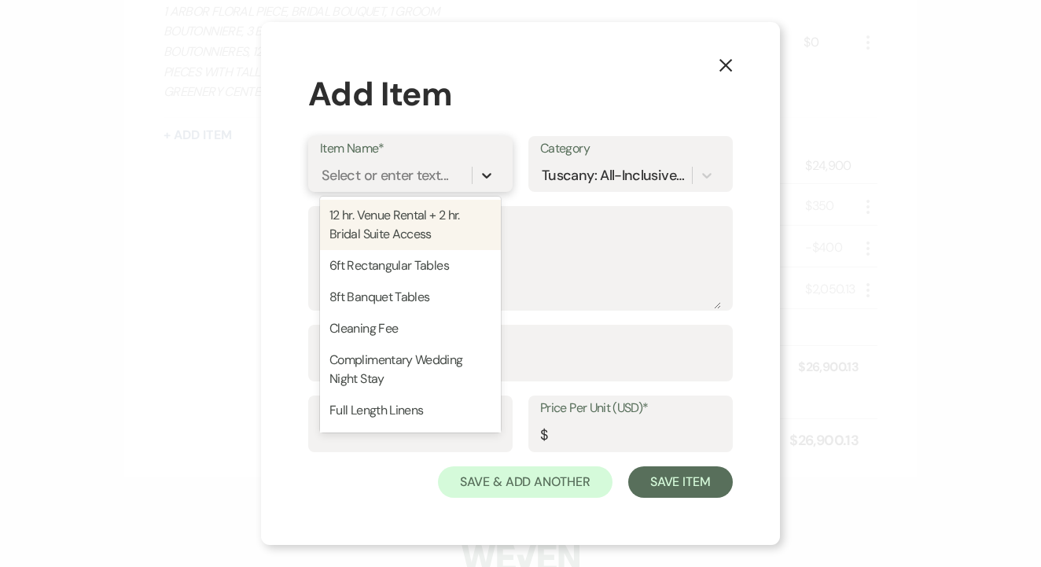
click at [480, 179] on icon at bounding box center [487, 176] width 16 height 16
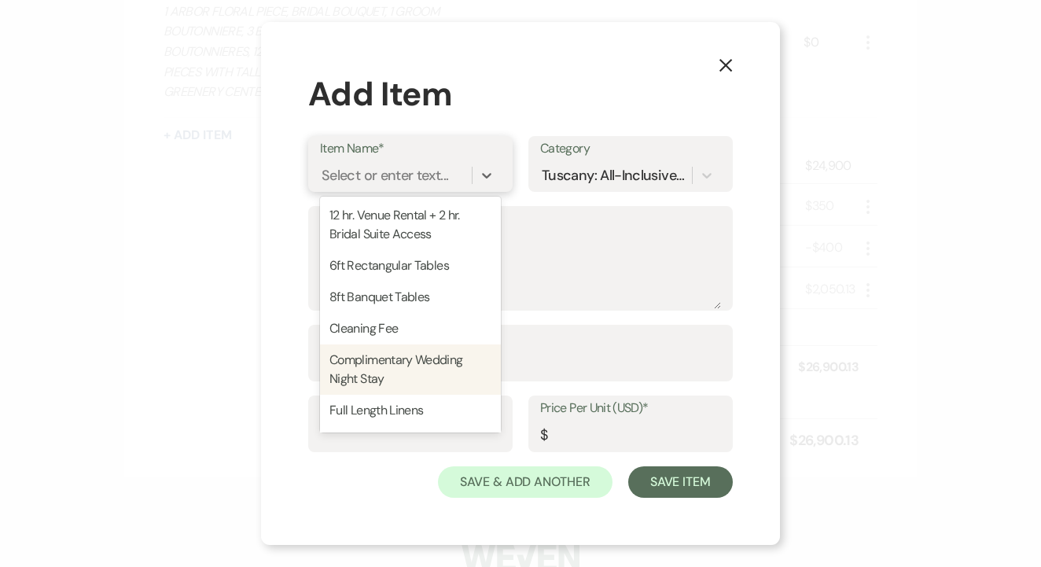
click at [406, 377] on div "Complimentary Wedding Night Stay" at bounding box center [410, 369] width 181 height 50
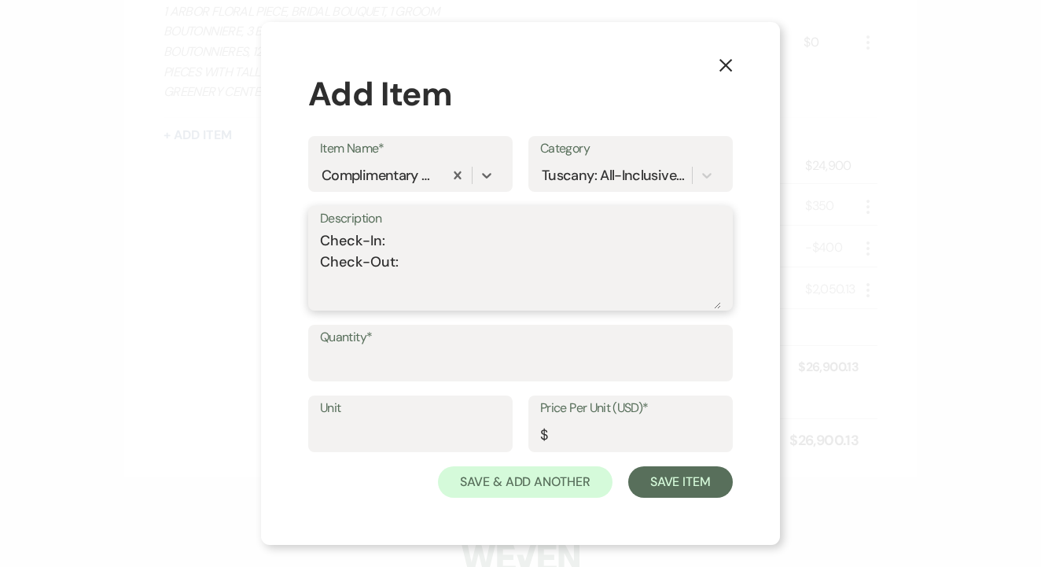
click at [480, 240] on textarea "Check-In: Check-Out:" at bounding box center [520, 269] width 401 height 79
click at [425, 259] on textarea "Check-In: 12pm on 5/3/26 Check-Out:" at bounding box center [520, 269] width 401 height 79
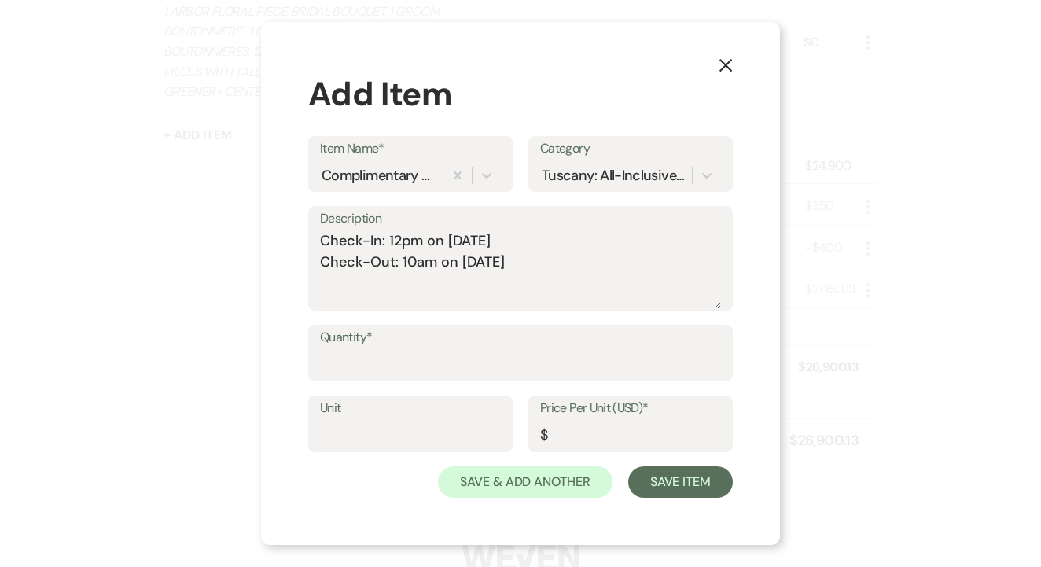
drag, startPoint x: 318, startPoint y: 242, endPoint x: 520, endPoint y: 289, distance: 207.5
click at [520, 289] on div "Description Check-In: 12pm on 5/3/26 Check-Out: 10am on 5/4/26" at bounding box center [520, 258] width 425 height 105
click at [319, 245] on div "Description Check-In: 12pm on 5/3/26 Check-Out: 10am on 5/4/26" at bounding box center [520, 258] width 425 height 105
drag, startPoint x: 321, startPoint y: 238, endPoint x: 545, endPoint y: 272, distance: 226.7
click at [545, 272] on textarea "Check-In: 12pm on 5/3/26 Check-Out: 10am on 5/4/26" at bounding box center [520, 269] width 401 height 79
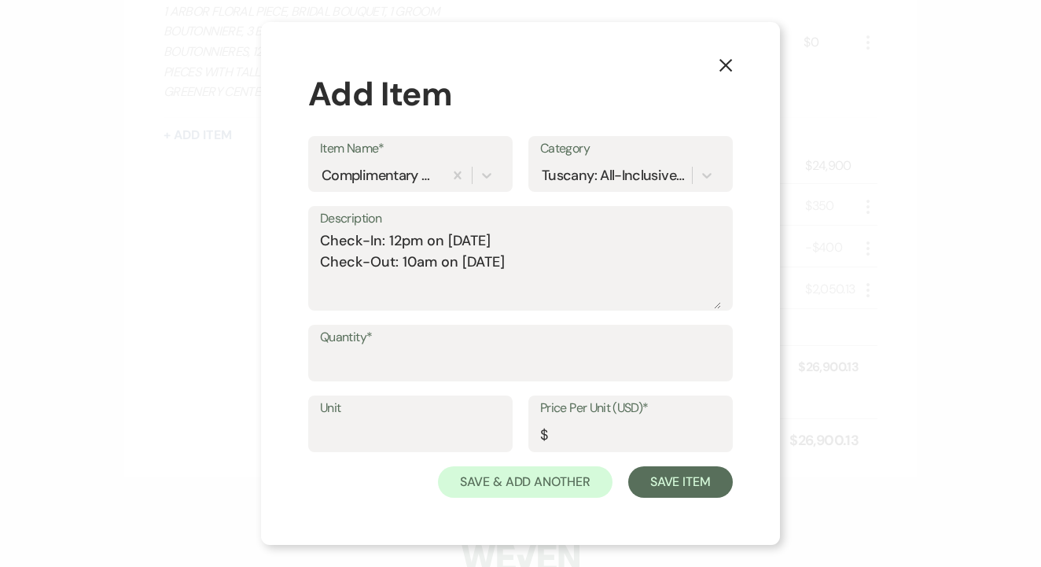
click at [403, 331] on label "Quantity*" at bounding box center [520, 337] width 401 height 23
click at [403, 349] on input "Quantity*" at bounding box center [520, 364] width 401 height 31
click at [403, 331] on label "Quantity*" at bounding box center [520, 337] width 401 height 23
click at [403, 349] on input "Quantity*" at bounding box center [520, 364] width 401 height 31
click at [612, 437] on input "Price Per Unit (USD)*" at bounding box center [630, 435] width 181 height 31
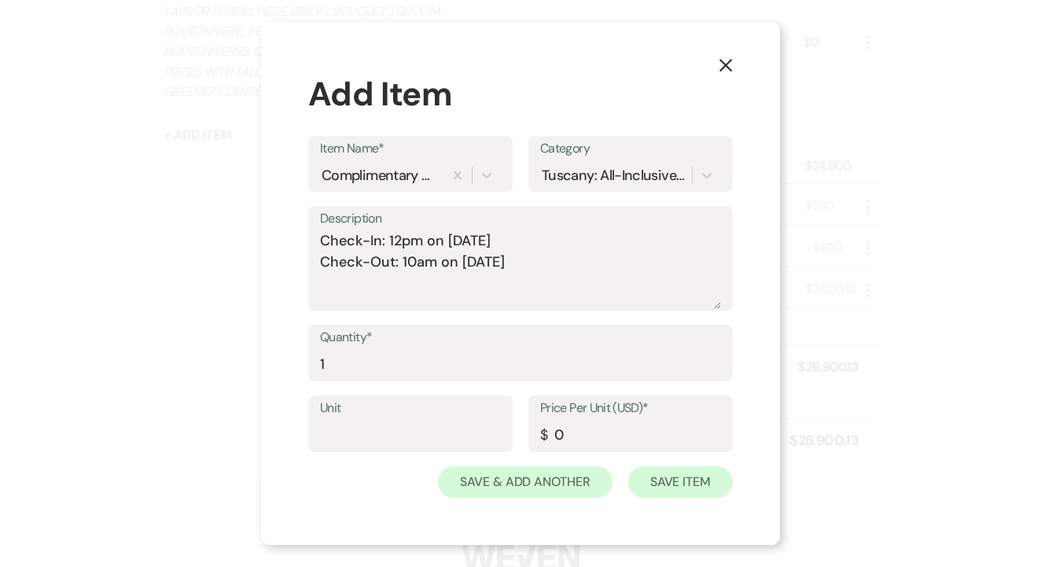
click at [702, 488] on button "Save Item" at bounding box center [680, 481] width 105 height 31
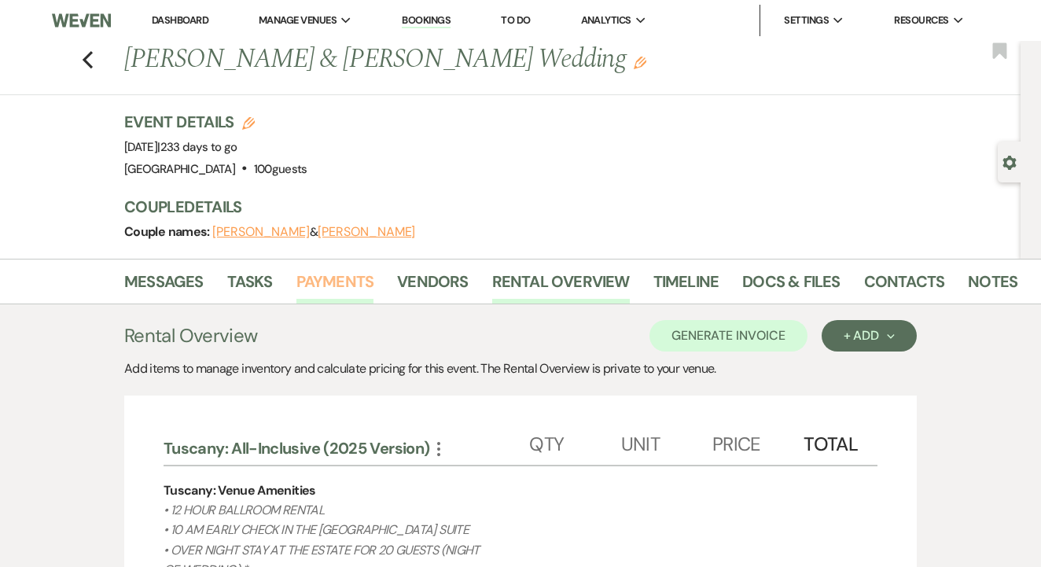
scroll to position [0, 0]
click at [359, 280] on link "Payments" at bounding box center [335, 286] width 78 height 35
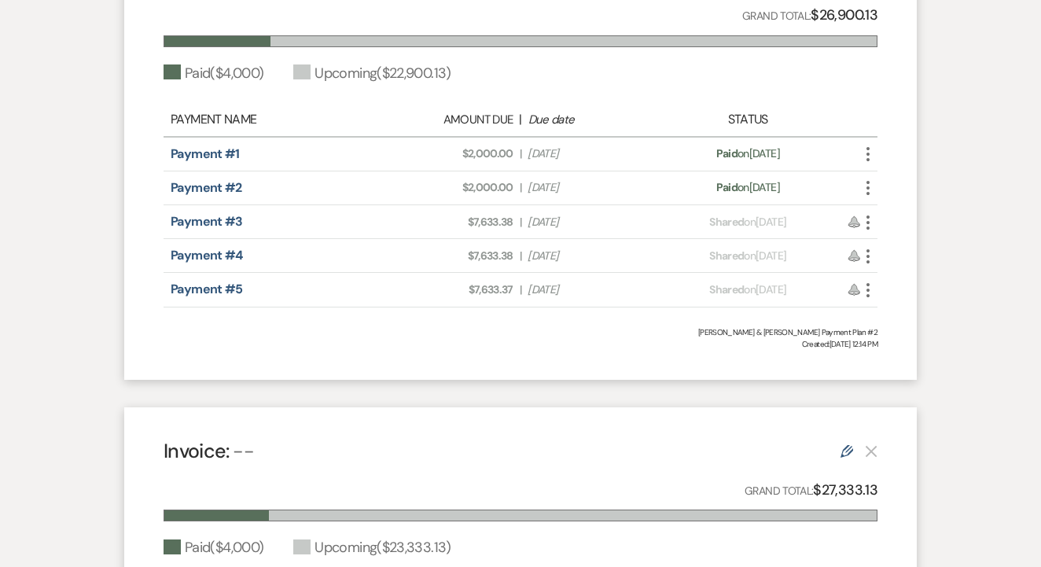
scroll to position [528, 0]
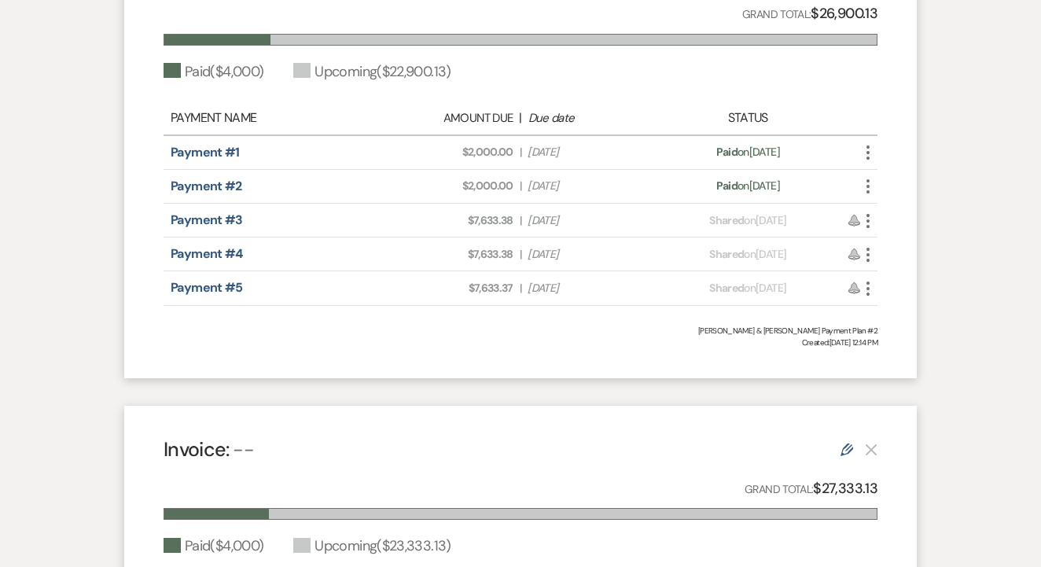
drag, startPoint x: 465, startPoint y: 219, endPoint x: 615, endPoint y: 293, distance: 167.4
click at [615, 293] on div "Payment Name Amount Due | Due date Status Payment #1 Amount Due: $2,000.00 | Du…" at bounding box center [521, 203] width 714 height 204
click at [567, 362] on div "Invoice: Invoice #7 9-11-2025 Edit Delete Grand Total: $26,900.13 Paid ( $4,000…" at bounding box center [520, 154] width 793 height 447
drag, startPoint x: 462, startPoint y: 219, endPoint x: 571, endPoint y: 268, distance: 120.0
click at [589, 289] on div "Payment Name Amount Due | Due date Status Payment #1 Amount Due: $2,000.00 | Du…" at bounding box center [521, 203] width 714 height 204
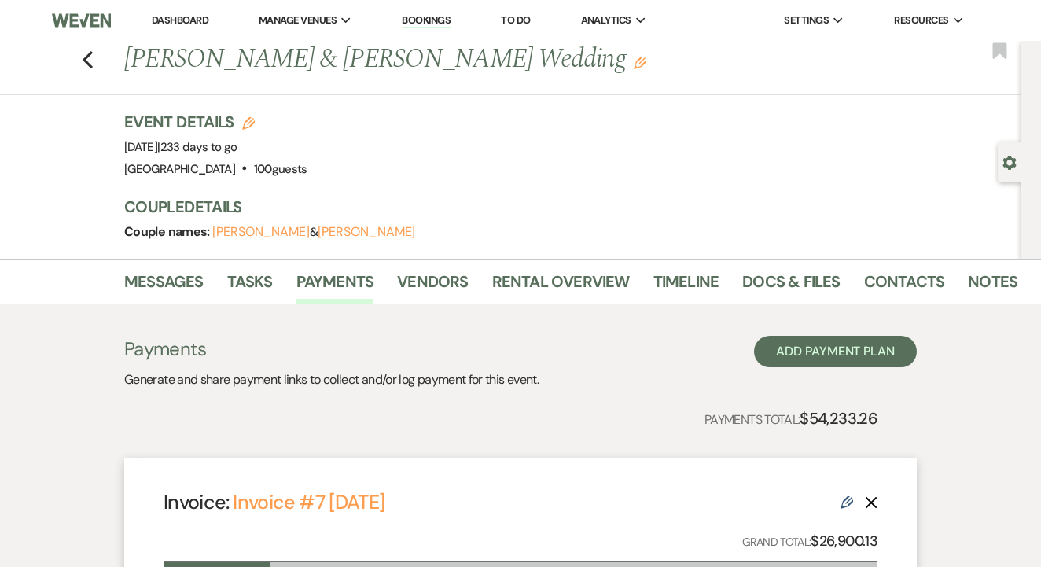
scroll to position [0, 0]
click at [86, 62] on use "button" at bounding box center [88, 59] width 10 height 17
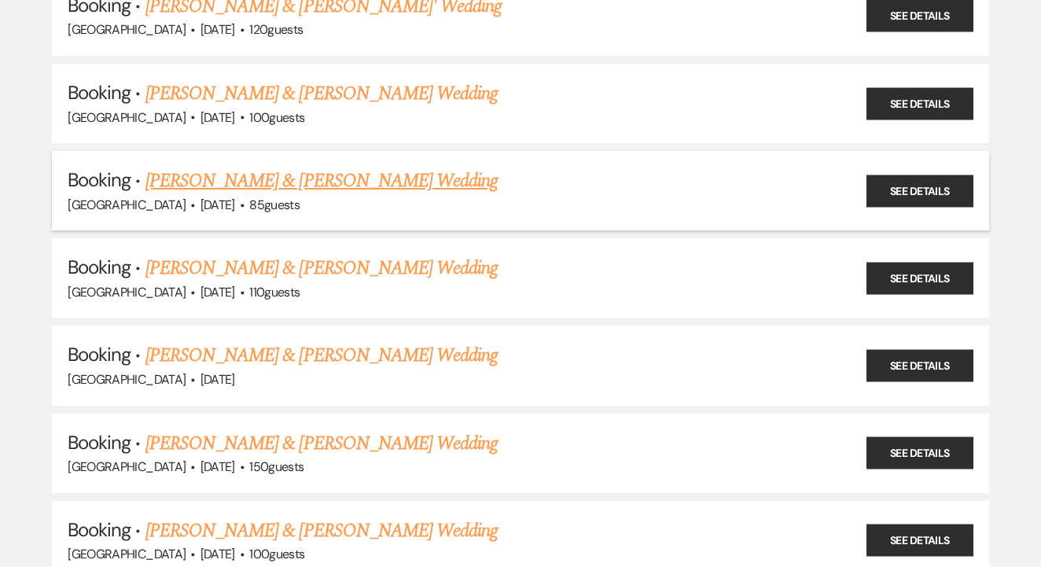
scroll to position [2142, 0]
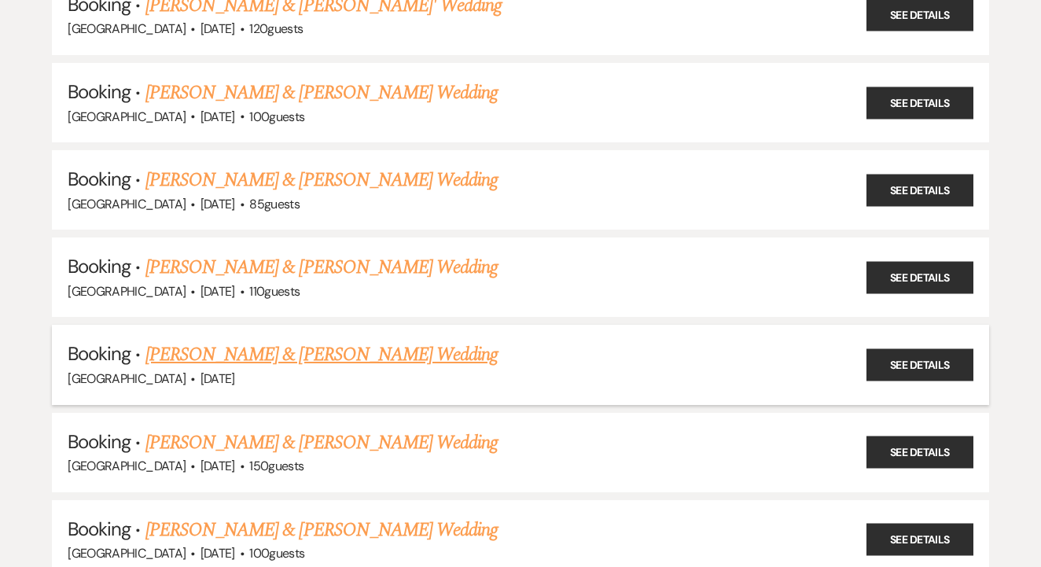
click at [320, 341] on link "Emma Nelson & Tyler Daniels's Wedding" at bounding box center [321, 355] width 352 height 28
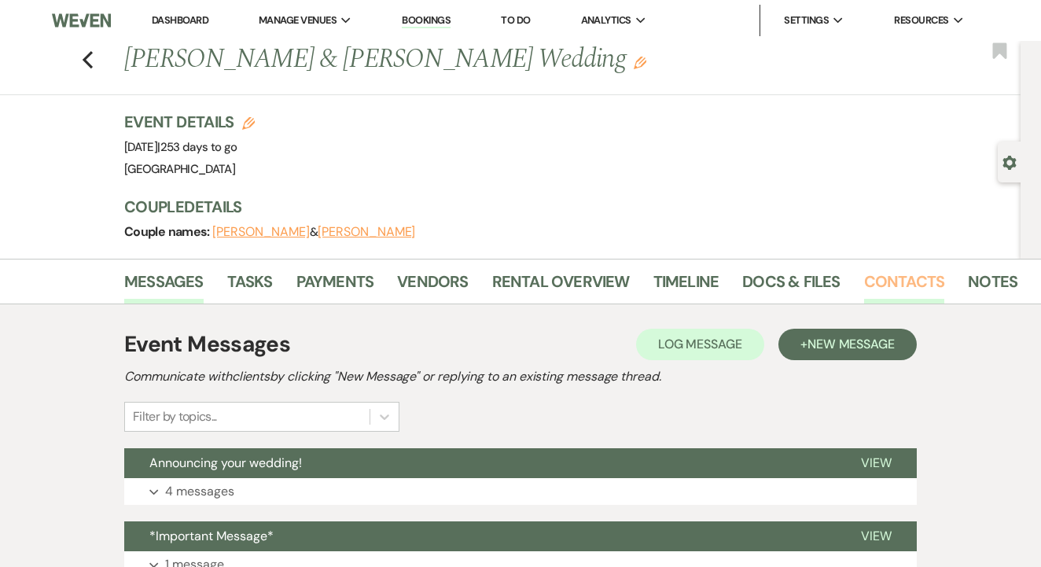
click at [893, 285] on link "Contacts" at bounding box center [904, 286] width 81 height 35
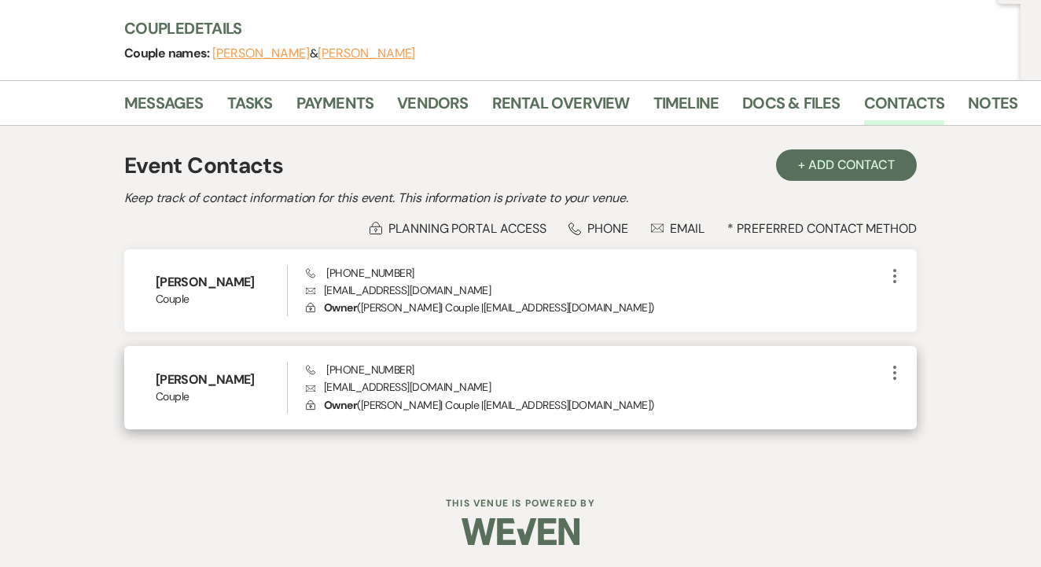
scroll to position [178, 0]
drag, startPoint x: 321, startPoint y: 383, endPoint x: 432, endPoint y: 385, distance: 110.9
click at [432, 385] on p "Envelope tylerbsb29@gmail.com" at bounding box center [596, 387] width 580 height 17
click at [376, 392] on p "Envelope tylerbsb29@gmail.com" at bounding box center [596, 387] width 580 height 17
drag, startPoint x: 322, startPoint y: 388, endPoint x: 458, endPoint y: 384, distance: 136.1
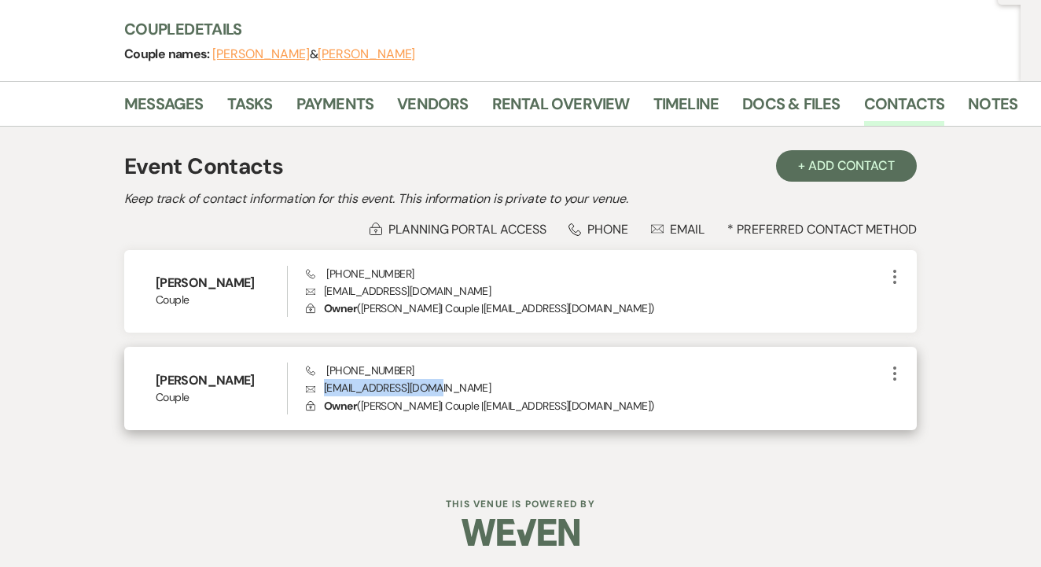
click at [458, 384] on p "Envelope tylerbsb29@gmail.com" at bounding box center [596, 387] width 580 height 17
drag, startPoint x: 326, startPoint y: 363, endPoint x: 414, endPoint y: 374, distance: 89.5
click at [413, 374] on div "Phone (817) 487-2774 Envelope tylerbsb29@gmail.com Lock Owner ( Tyler Daniels |…" at bounding box center [596, 389] width 580 height 52
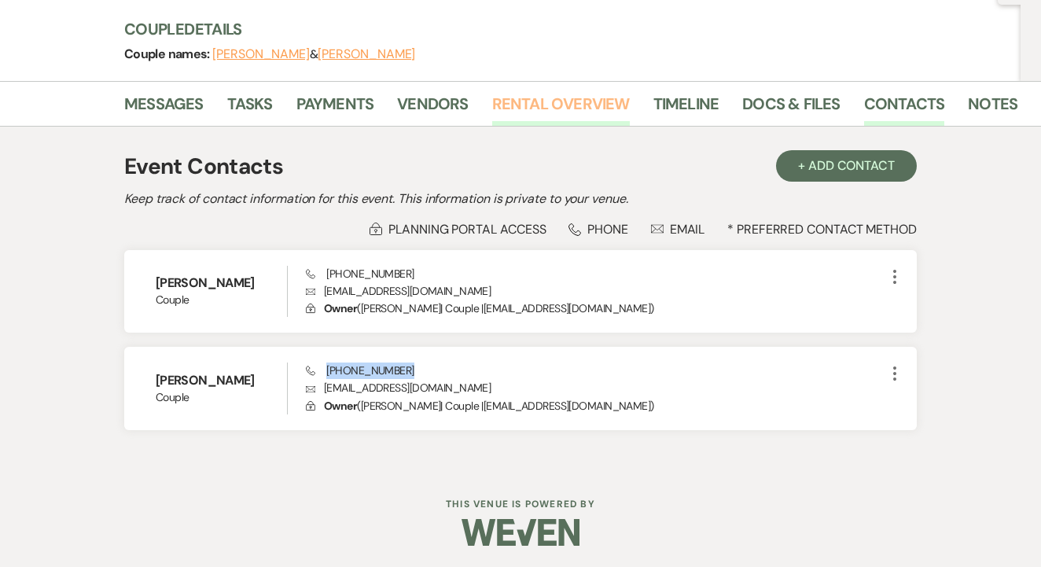
click at [543, 99] on link "Rental Overview" at bounding box center [561, 108] width 138 height 35
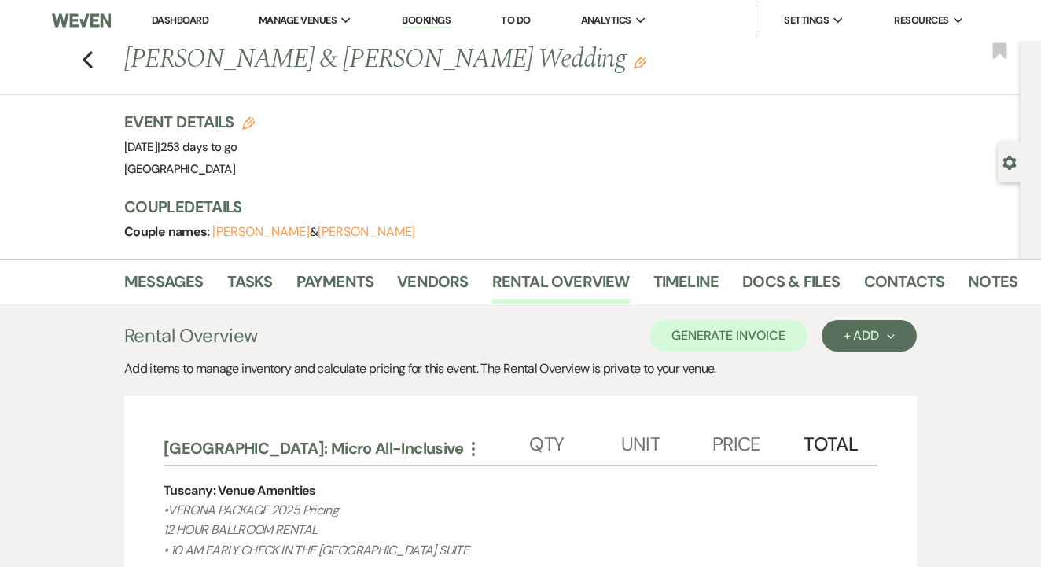
click at [734, 289] on li "Timeline" at bounding box center [699, 285] width 90 height 38
click at [751, 286] on link "Docs & Files" at bounding box center [791, 286] width 98 height 35
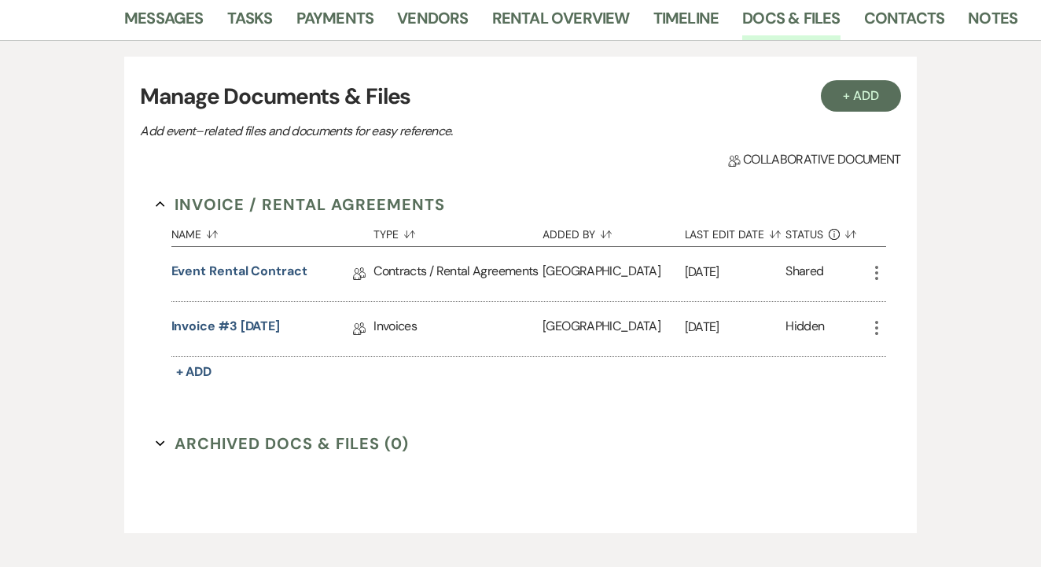
scroll to position [267, 0]
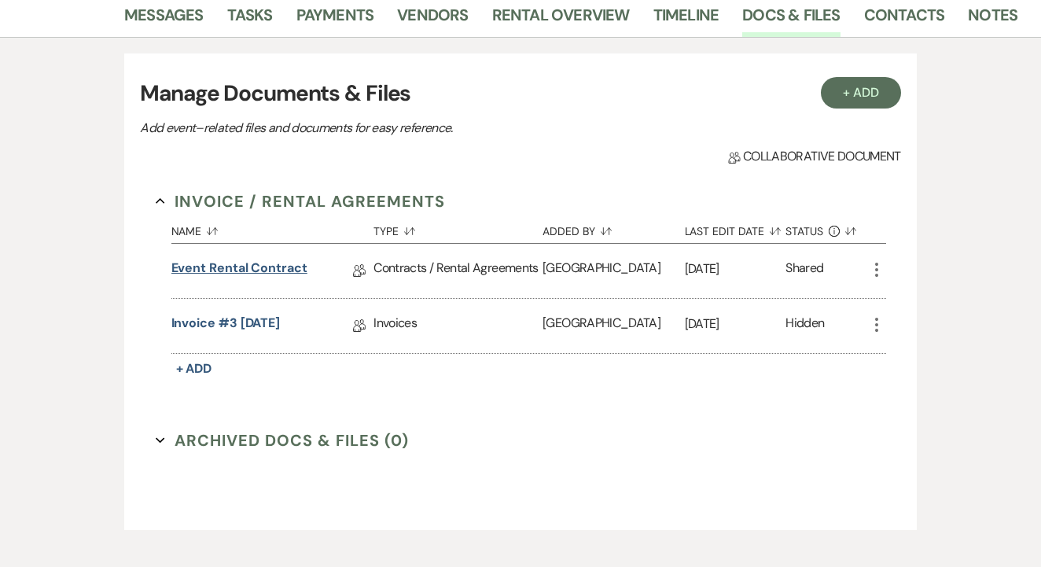
click at [288, 270] on link "Event Rental Contract" at bounding box center [239, 271] width 136 height 24
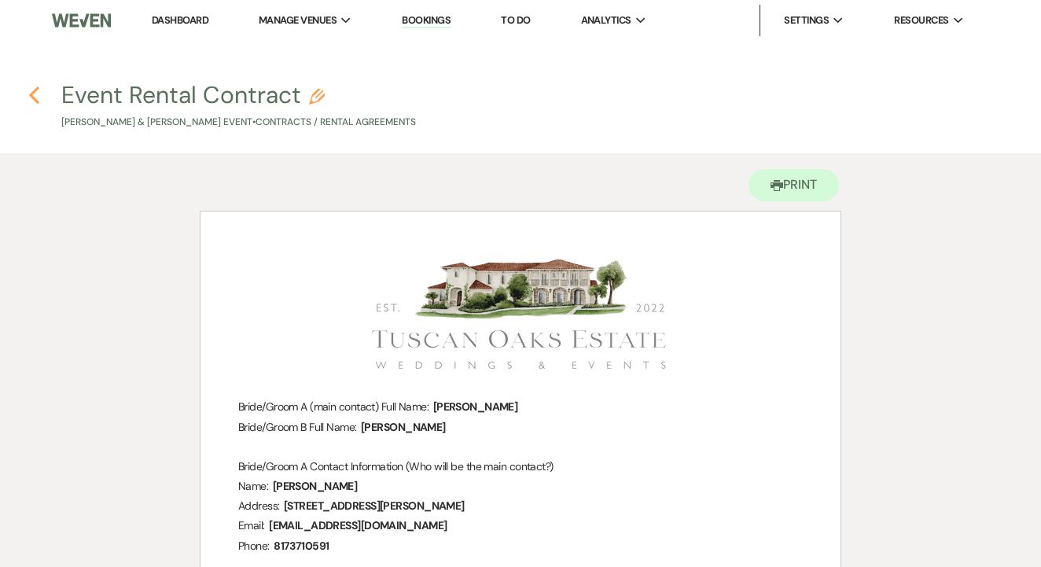
click at [31, 91] on icon "Previous" at bounding box center [34, 95] width 12 height 19
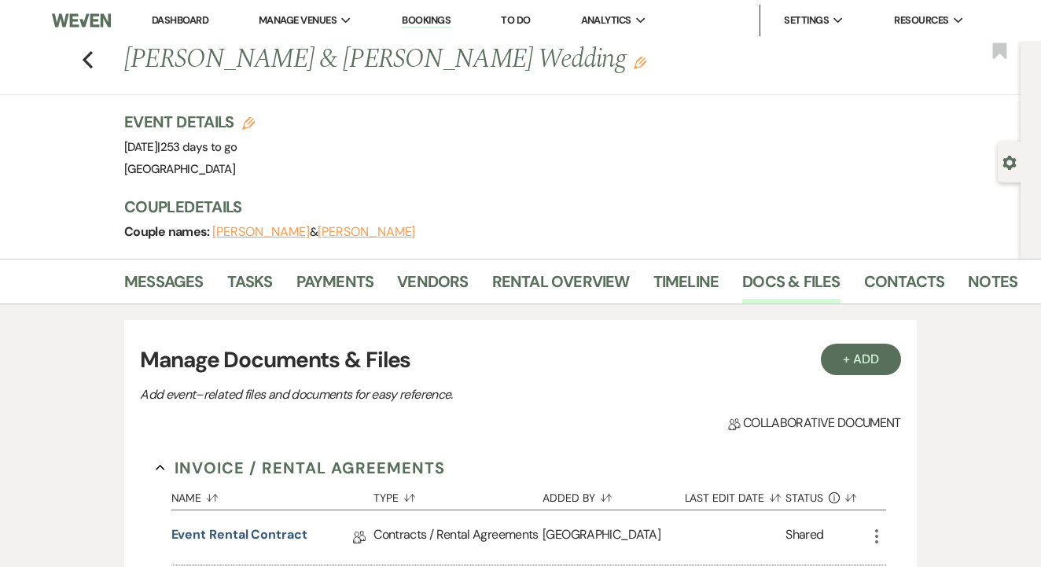
scroll to position [267, 0]
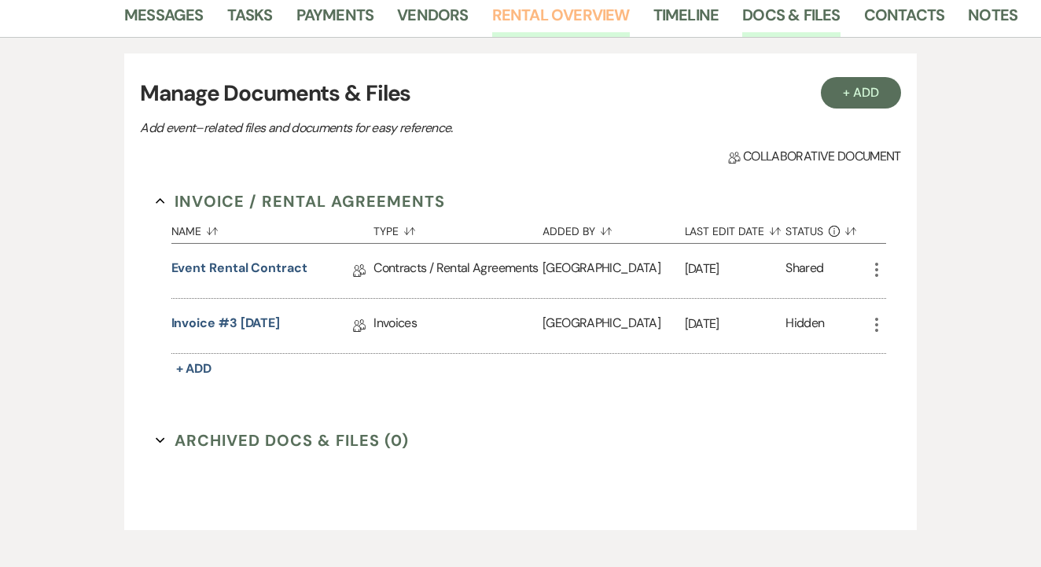
click at [564, 5] on link "Rental Overview" at bounding box center [561, 19] width 138 height 35
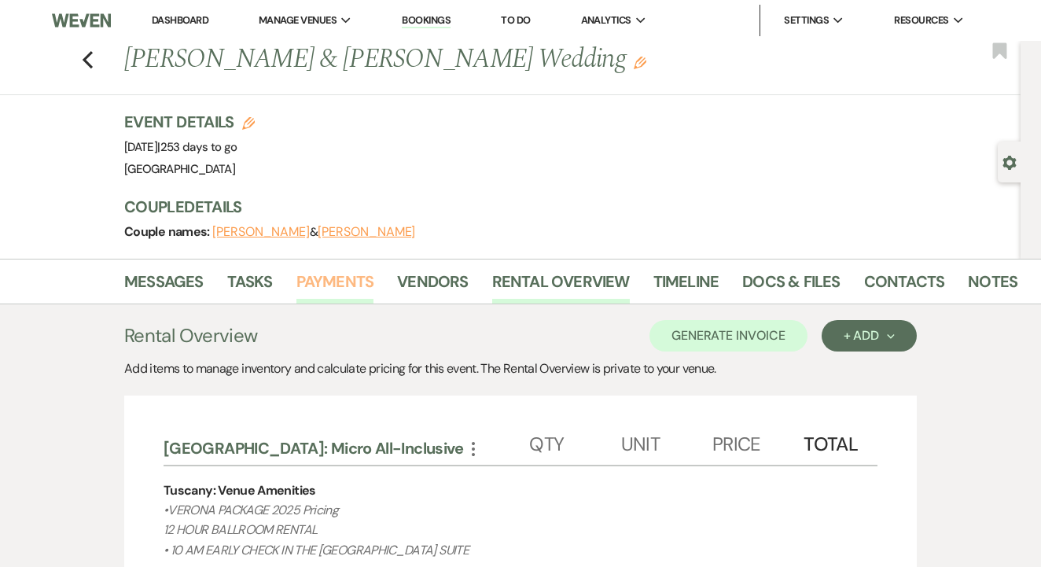
click at [357, 294] on link "Payments" at bounding box center [335, 286] width 78 height 35
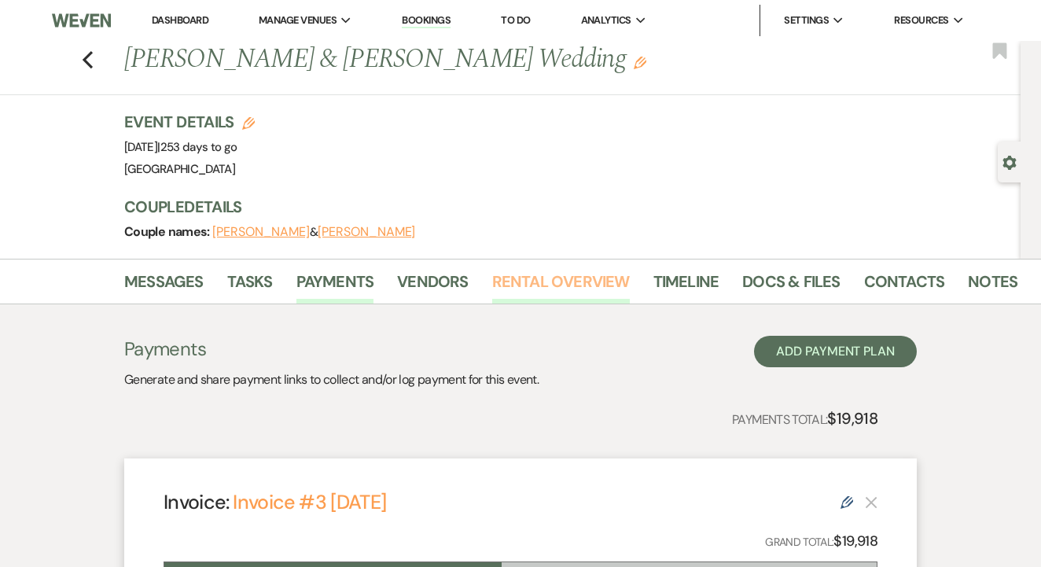
click at [546, 280] on link "Rental Overview" at bounding box center [561, 286] width 138 height 35
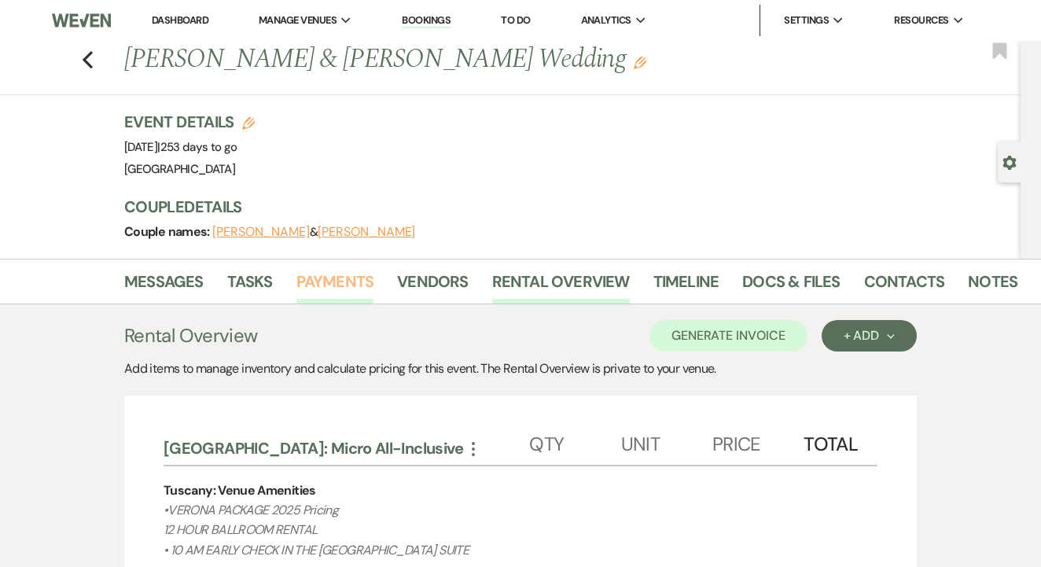
click at [331, 287] on link "Payments" at bounding box center [335, 286] width 78 height 35
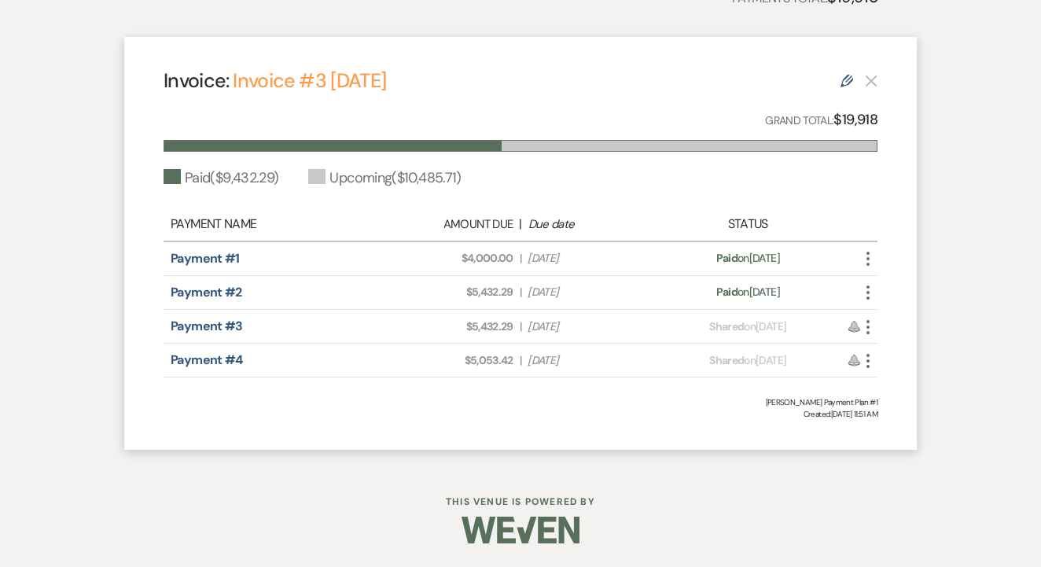
scroll to position [419, 0]
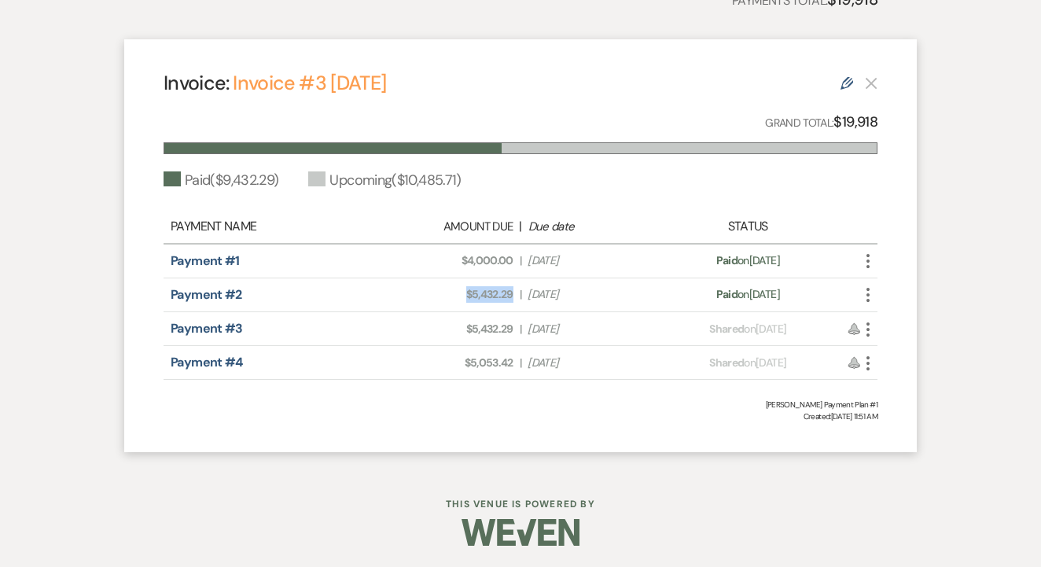
drag, startPoint x: 458, startPoint y: 294, endPoint x: 518, endPoint y: 295, distance: 60.6
click at [518, 295] on div "Amount Due: $5,432.29 | Due Date Aug 2, 2025" at bounding box center [521, 294] width 280 height 17
drag, startPoint x: 464, startPoint y: 327, endPoint x: 517, endPoint y: 330, distance: 52.8
click at [517, 330] on div "Amount Due: $5,432.29 | Due Date Nov 24, 2025" at bounding box center [521, 329] width 280 height 17
drag, startPoint x: 464, startPoint y: 363, endPoint x: 516, endPoint y: 364, distance: 51.9
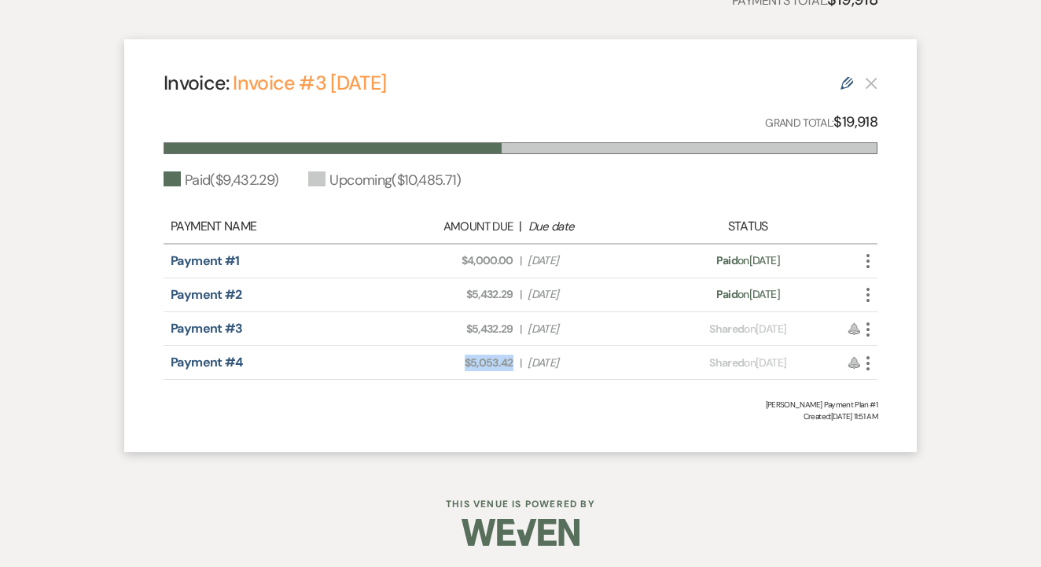
click at [516, 364] on div "Amount Due: $5,053.42 | Due Date Mar 24, 2026" at bounding box center [521, 363] width 280 height 17
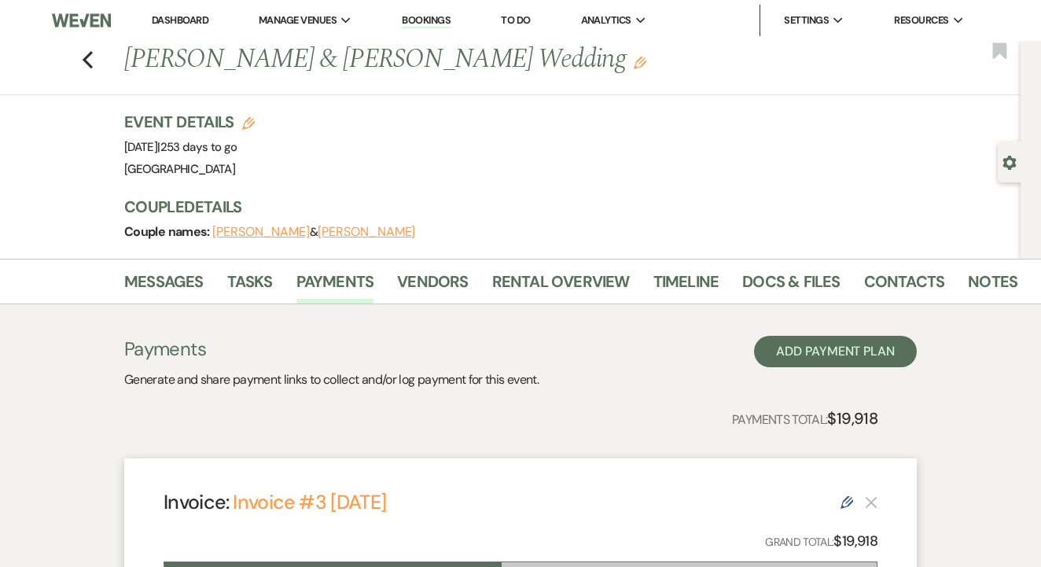
scroll to position [0, 0]
click at [92, 63] on icon "Previous" at bounding box center [88, 59] width 12 height 19
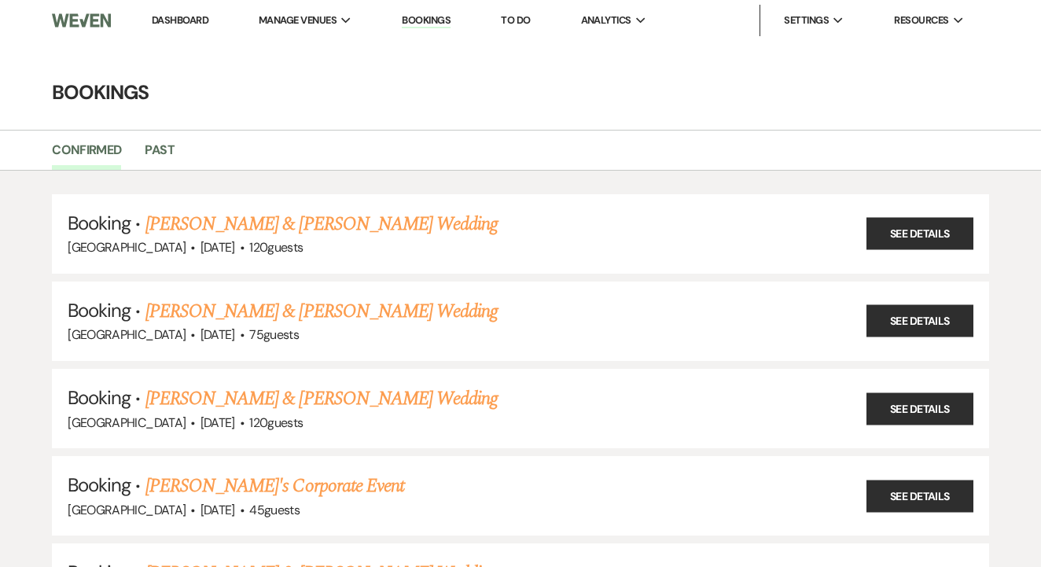
scroll to position [2142, 0]
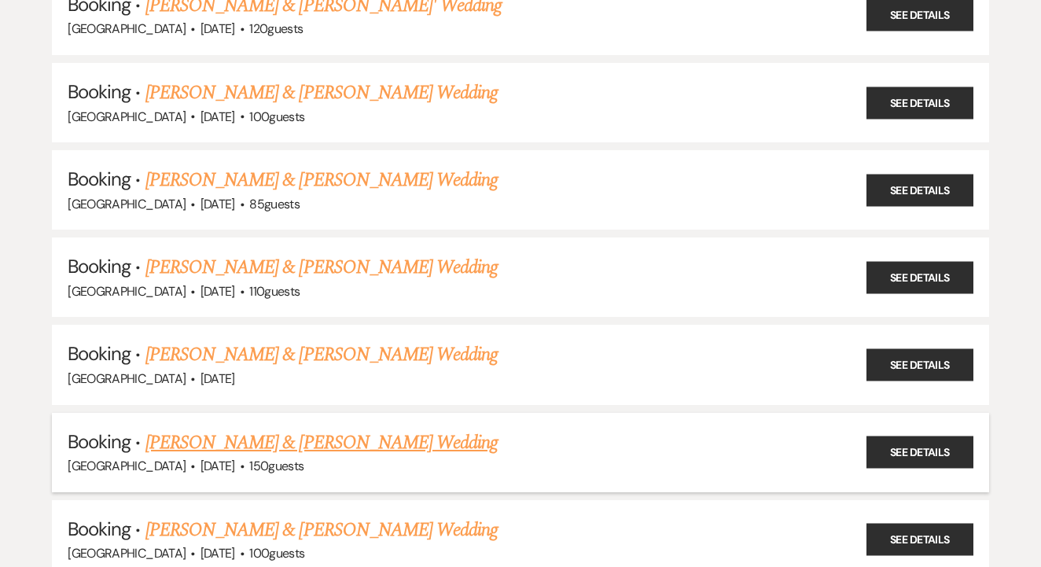
click at [315, 429] on link "Diana Ortiz & Dante Smith's Wedding" at bounding box center [321, 443] width 352 height 28
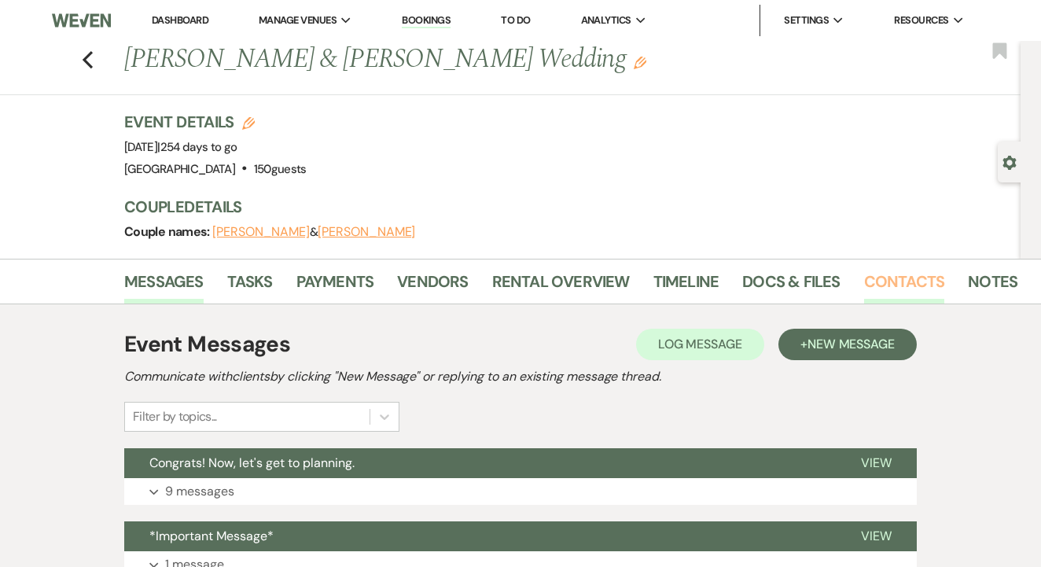
click at [878, 282] on link "Contacts" at bounding box center [904, 286] width 81 height 35
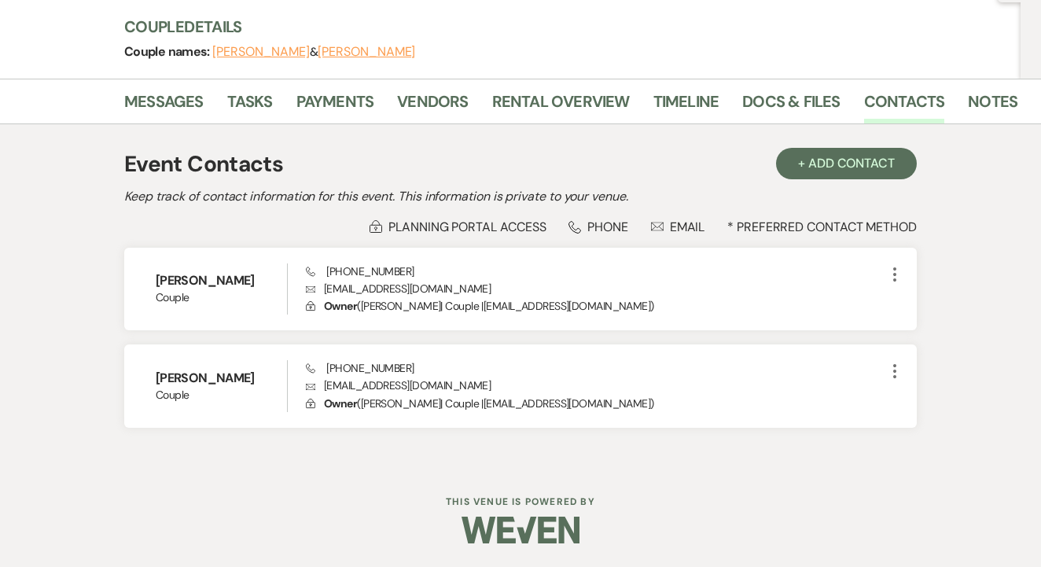
scroll to position [178, 0]
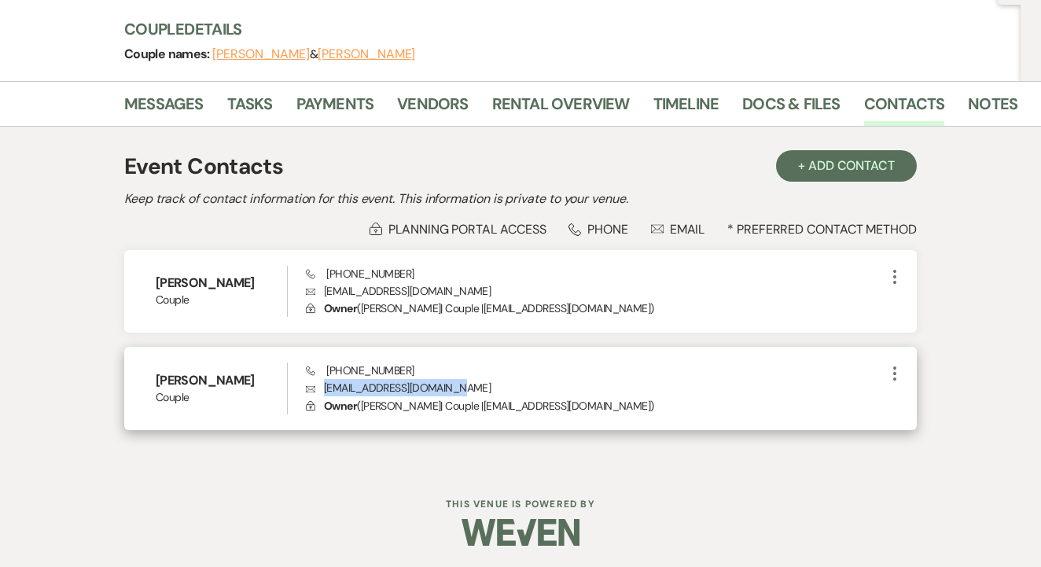
drag, startPoint x: 458, startPoint y: 388, endPoint x: 326, endPoint y: 390, distance: 132.9
click at [326, 390] on p "Envelope dante.smith621@gmail.com" at bounding box center [596, 387] width 580 height 17
drag, startPoint x: 415, startPoint y: 366, endPoint x: 324, endPoint y: 366, distance: 91.2
click at [324, 366] on div "Phone (817) 992-2107 Envelope dante.smith621@gmail.com Lock Owner ( Dante Smith…" at bounding box center [596, 389] width 580 height 52
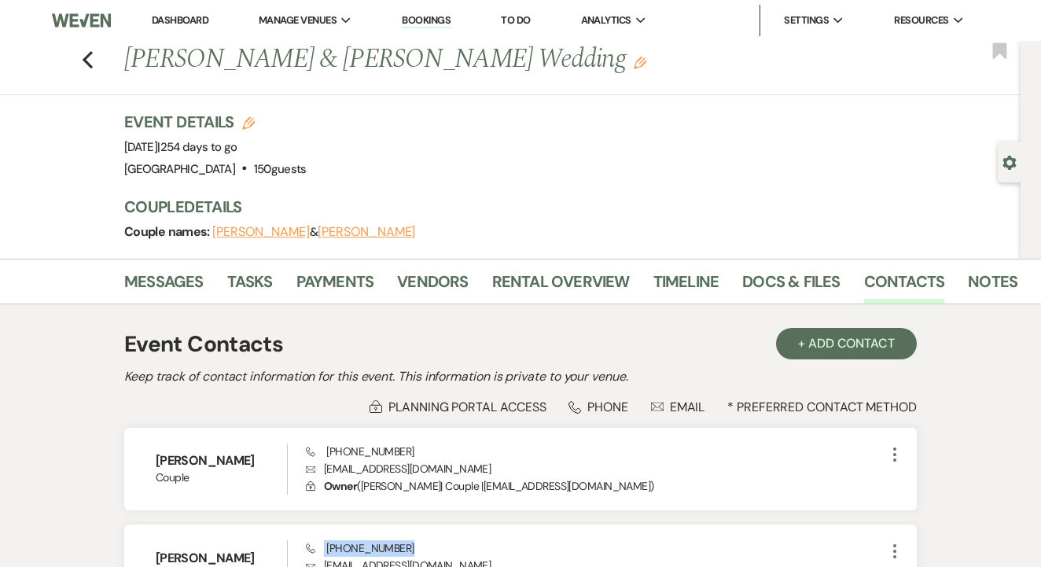
scroll to position [0, 0]
click at [548, 272] on link "Rental Overview" at bounding box center [561, 286] width 138 height 35
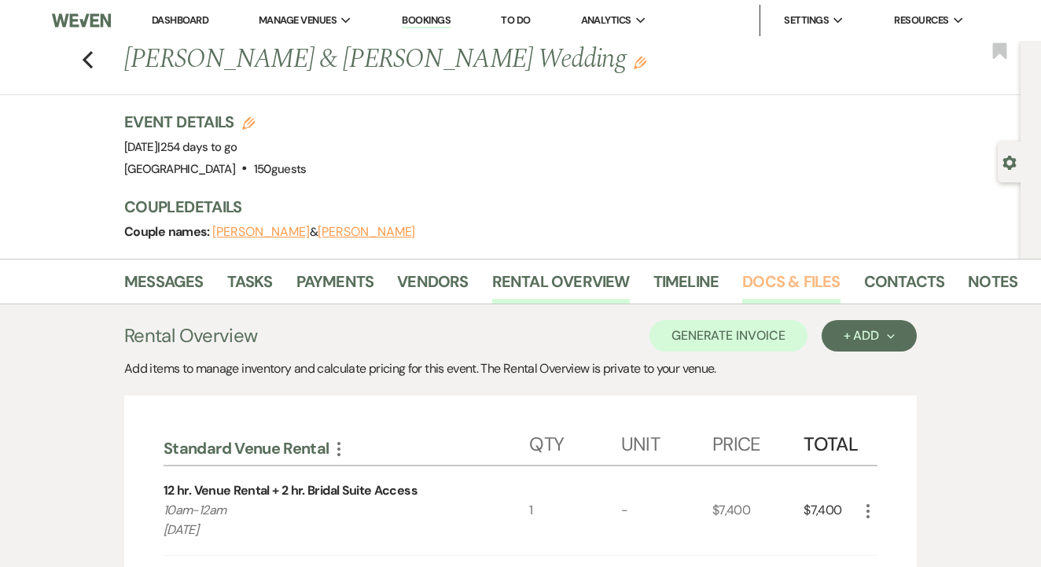
click at [814, 300] on link "Docs & Files" at bounding box center [791, 286] width 98 height 35
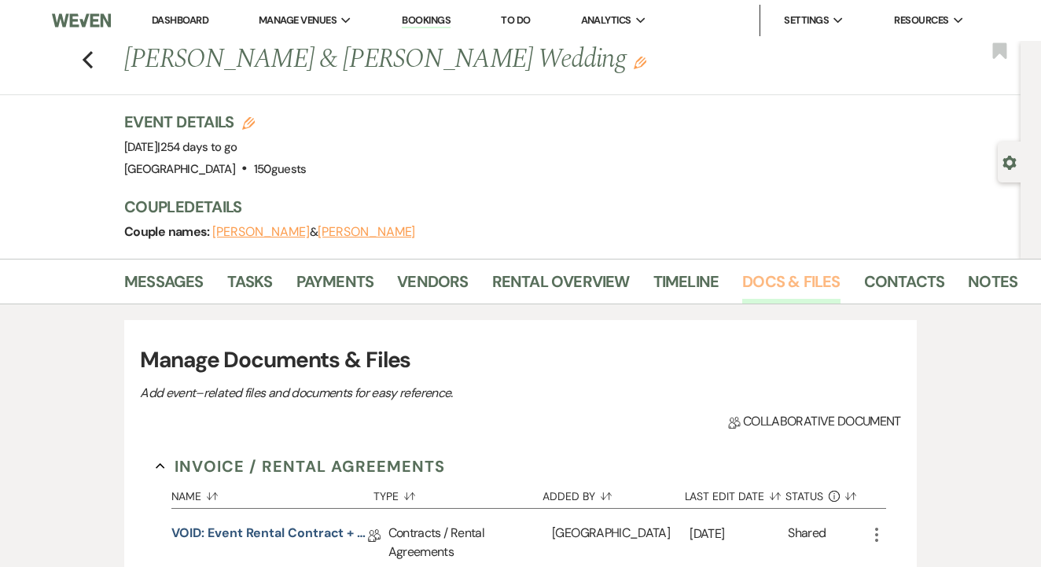
scroll to position [374, 0]
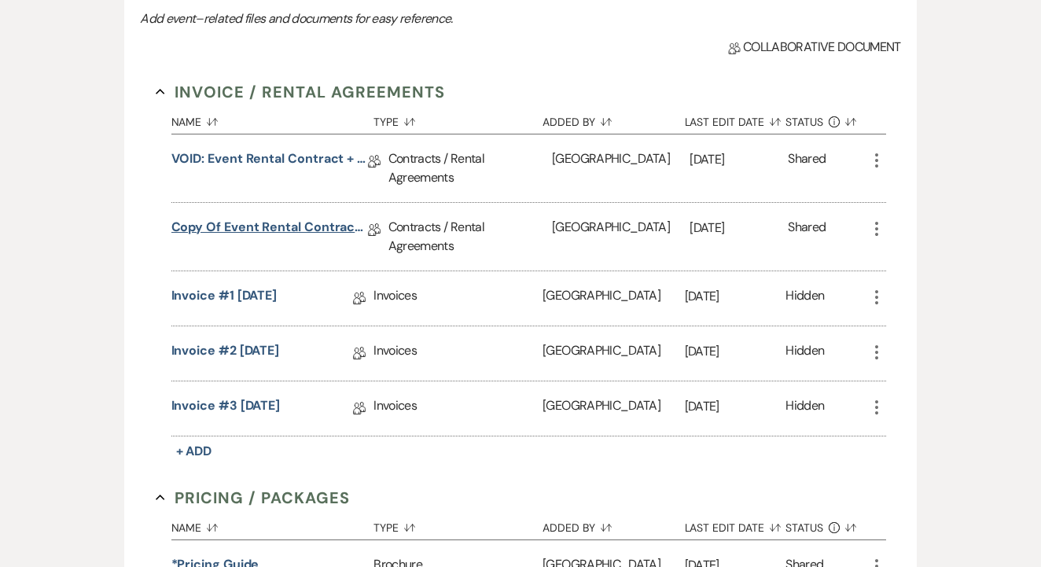
click at [323, 240] on link "Copy of Event Rental Contract + Short Term Lease" at bounding box center [269, 230] width 197 height 24
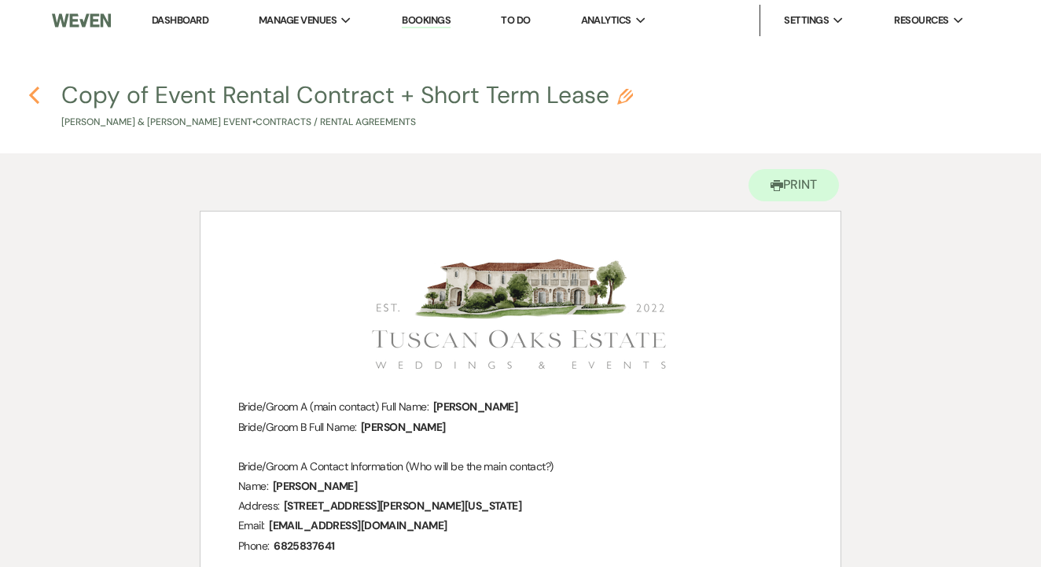
click at [32, 93] on use "button" at bounding box center [34, 95] width 10 height 17
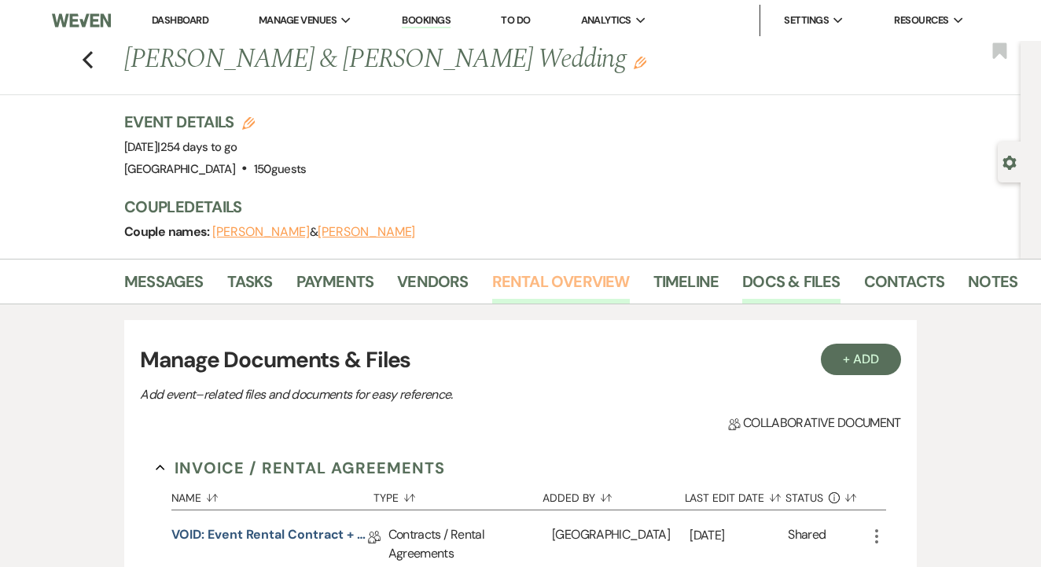
click at [515, 296] on link "Rental Overview" at bounding box center [561, 286] width 138 height 35
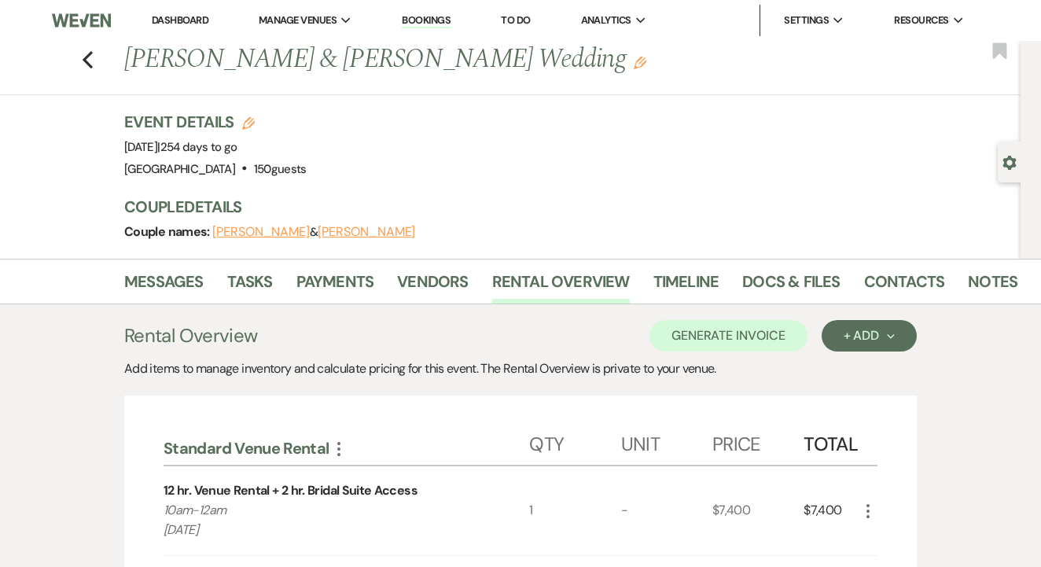
click at [344, 263] on div "Messages Tasks Payments Vendors Rental Overview Timeline Docs & Files Contacts …" at bounding box center [520, 282] width 1041 height 46
click at [348, 277] on link "Payments" at bounding box center [335, 286] width 78 height 35
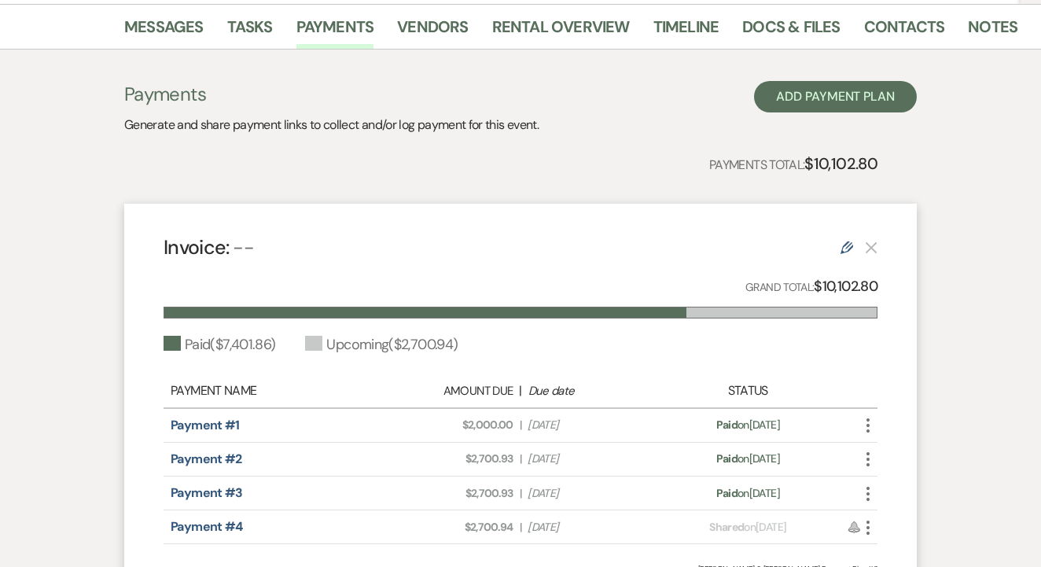
scroll to position [239, 0]
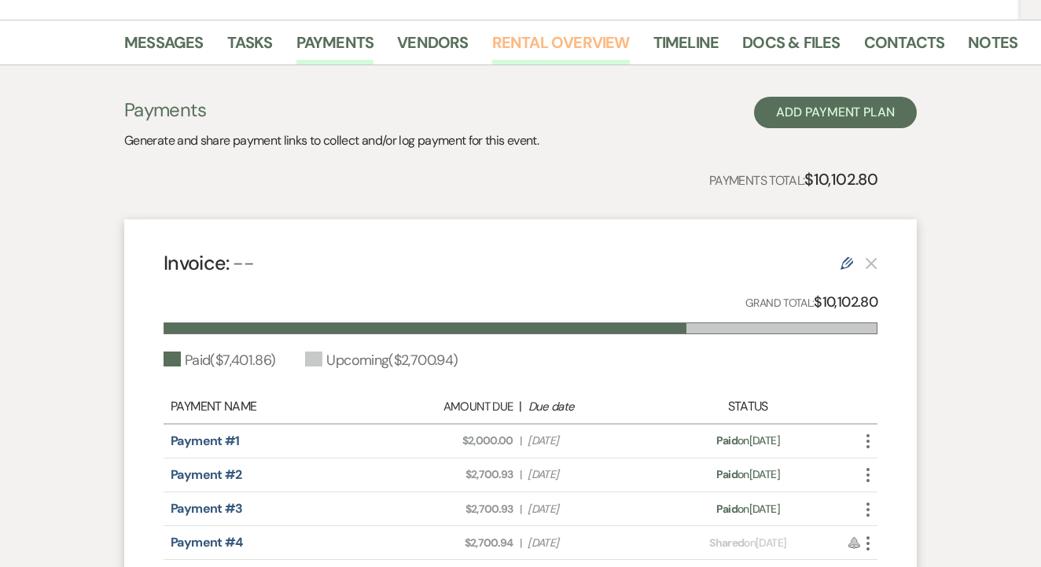
click at [575, 61] on link "Rental Overview" at bounding box center [561, 47] width 138 height 35
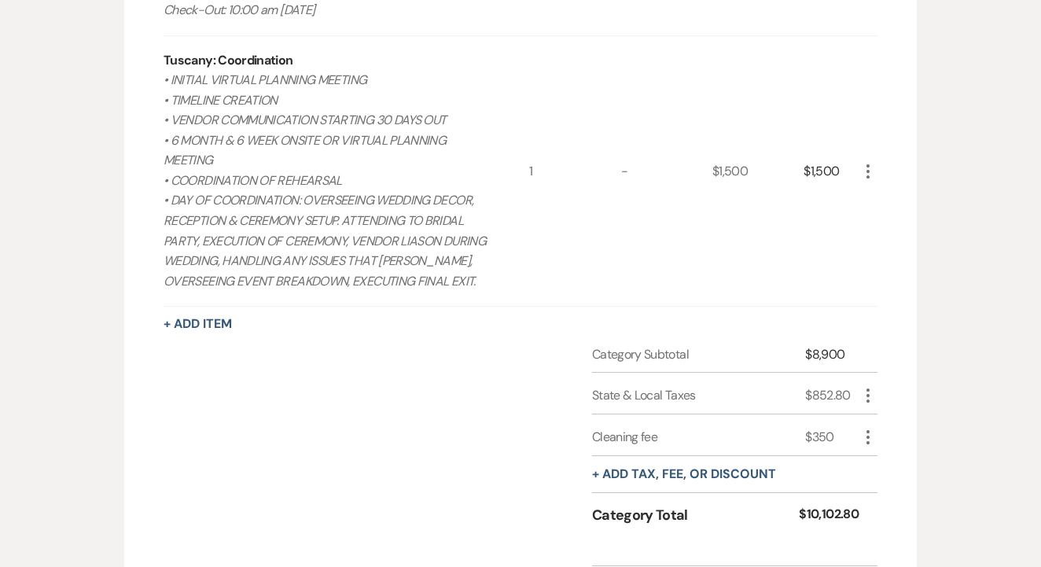
scroll to position [1160, 0]
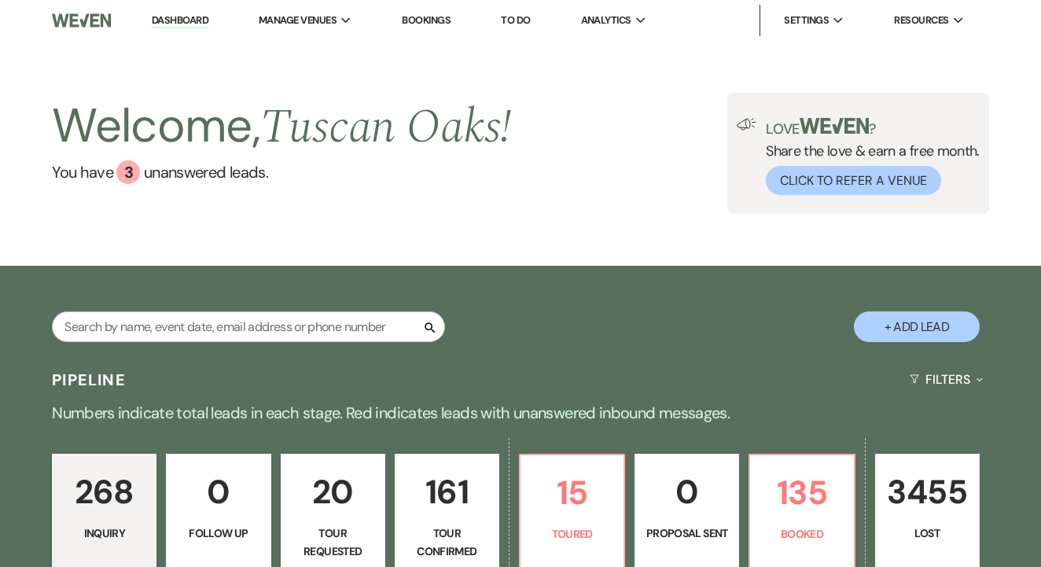
click at [422, 20] on link "Bookings" at bounding box center [426, 19] width 49 height 13
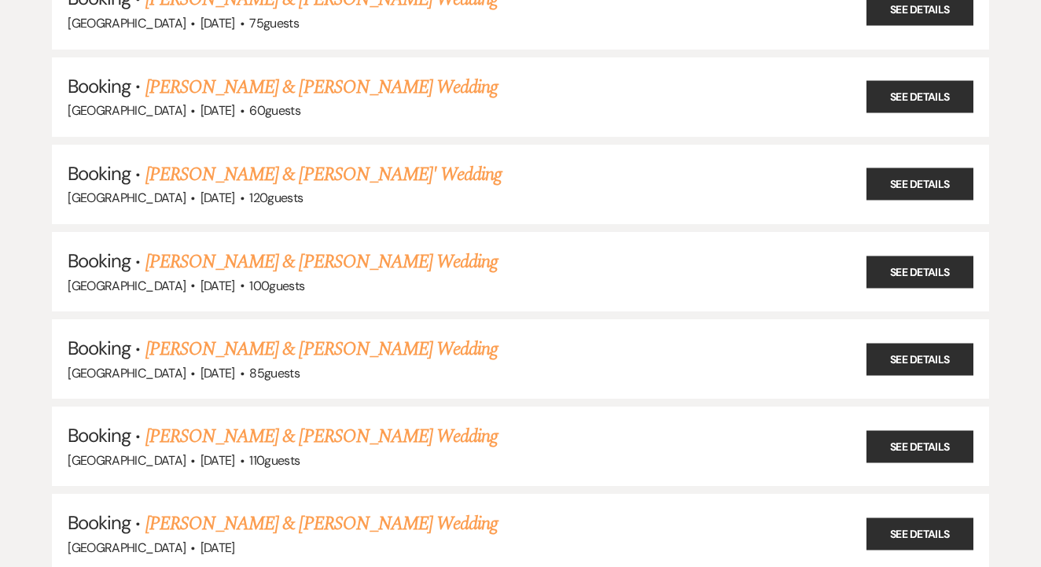
scroll to position [1980, 0]
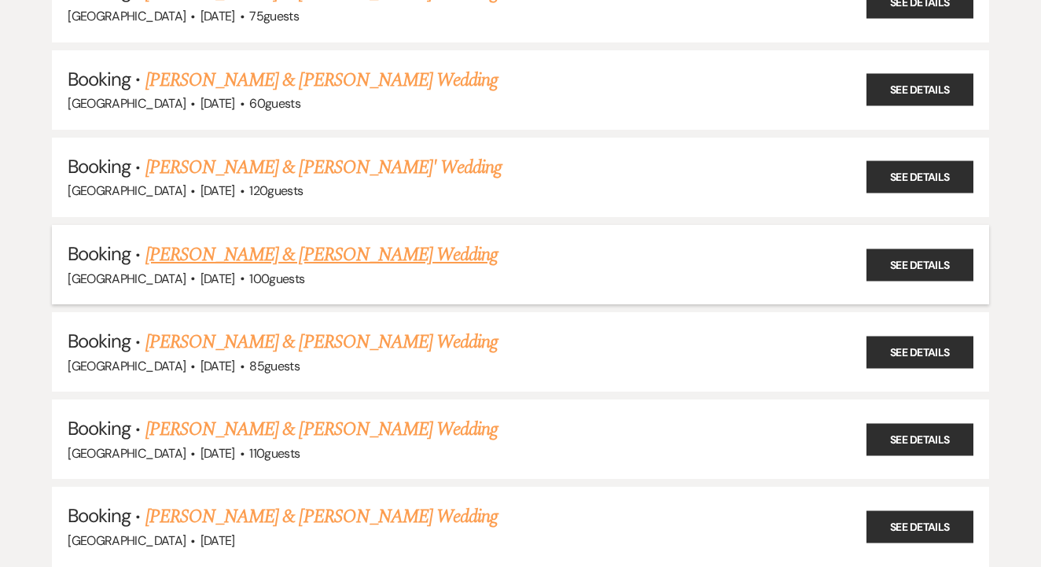
click at [382, 241] on link "Lauren Hunsicker & Matt Gann's Wedding" at bounding box center [321, 255] width 352 height 28
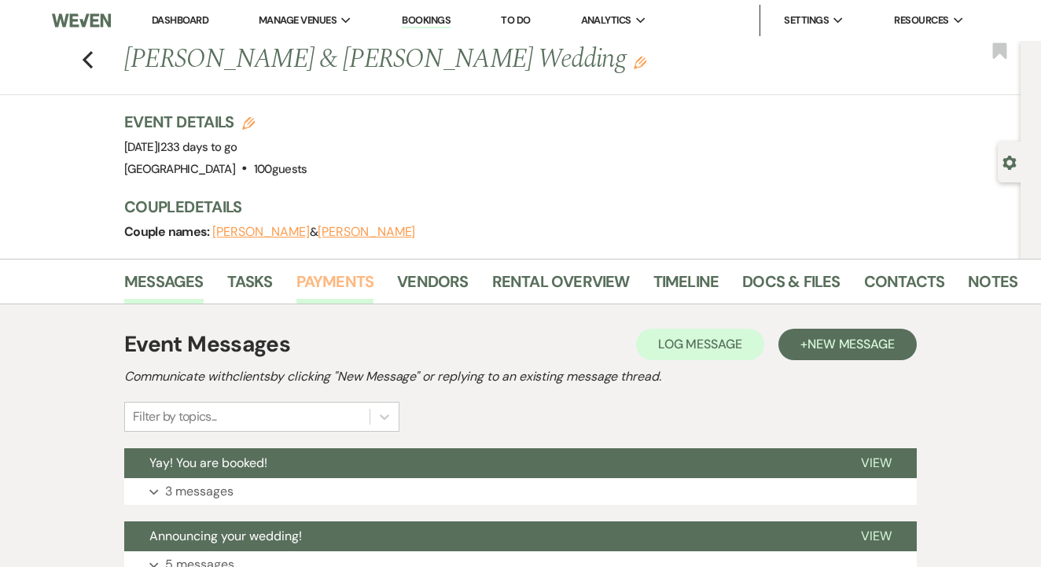
click at [341, 277] on link "Payments" at bounding box center [335, 286] width 78 height 35
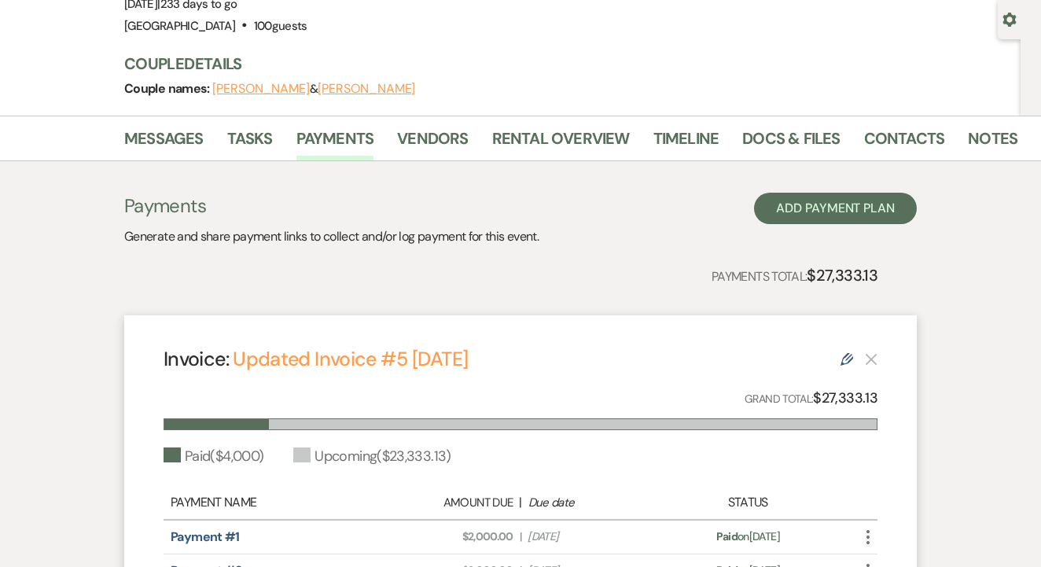
scroll to position [141, 0]
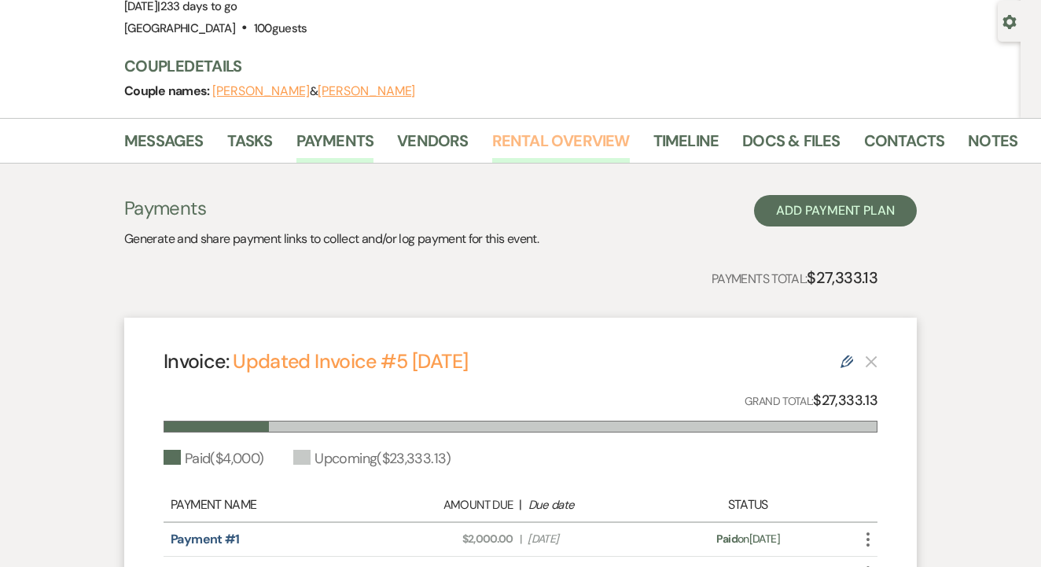
click at [557, 148] on link "Rental Overview" at bounding box center [561, 145] width 138 height 35
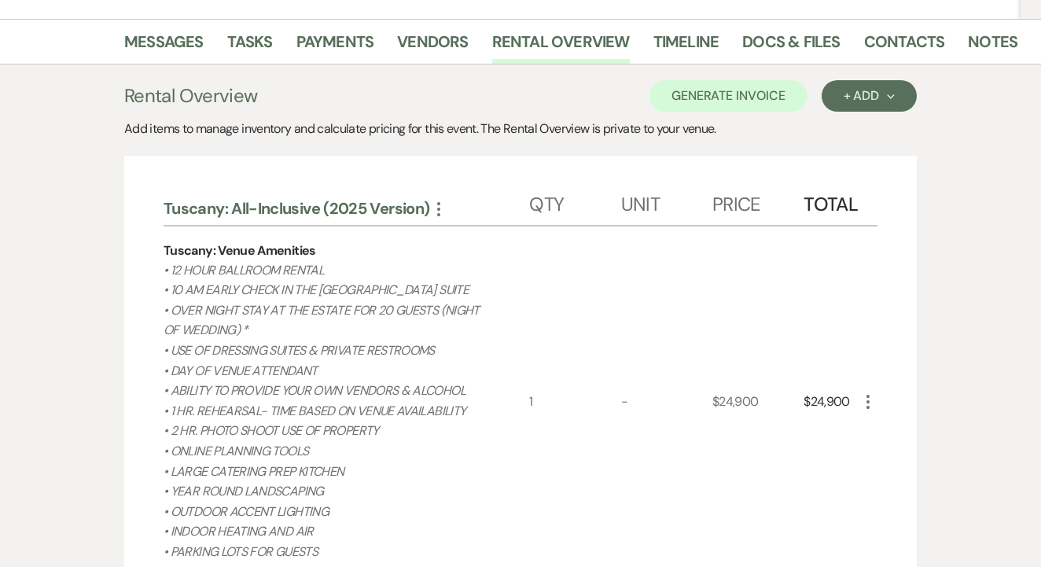
scroll to position [178, 0]
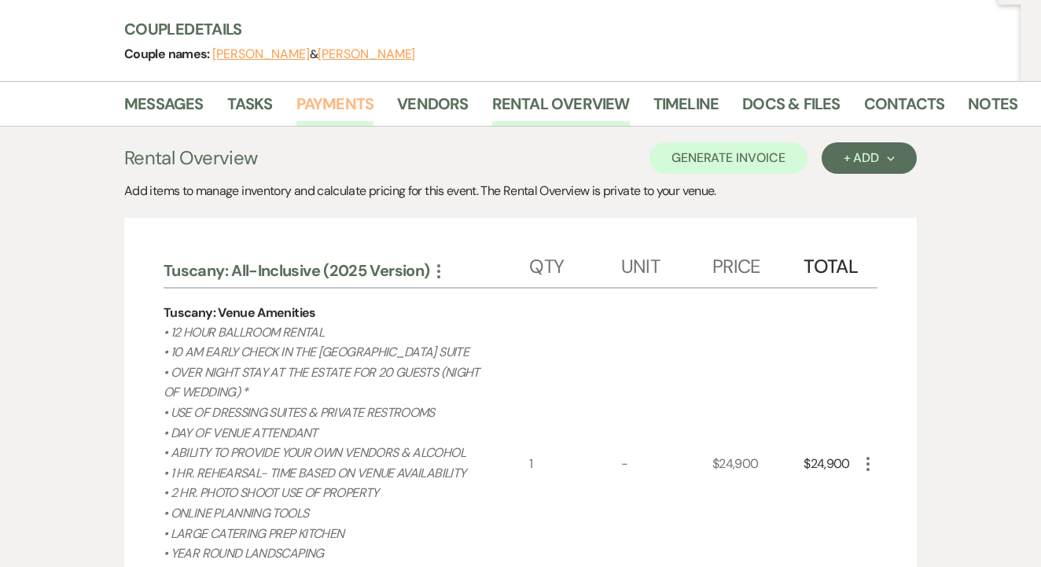
click at [359, 120] on link "Payments" at bounding box center [335, 108] width 78 height 35
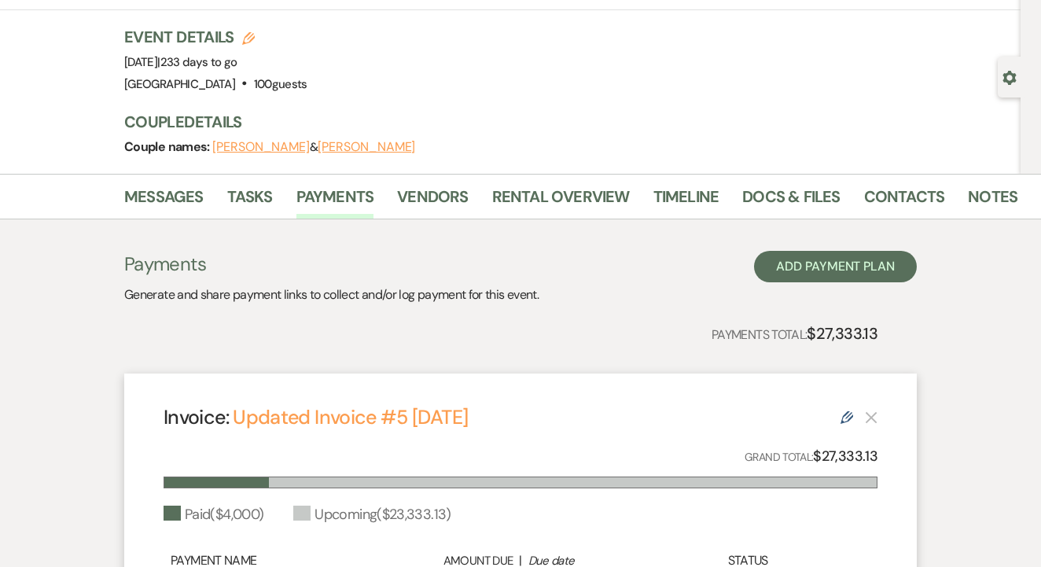
scroll to position [79, 0]
